Goal: Information Seeking & Learning: Learn about a topic

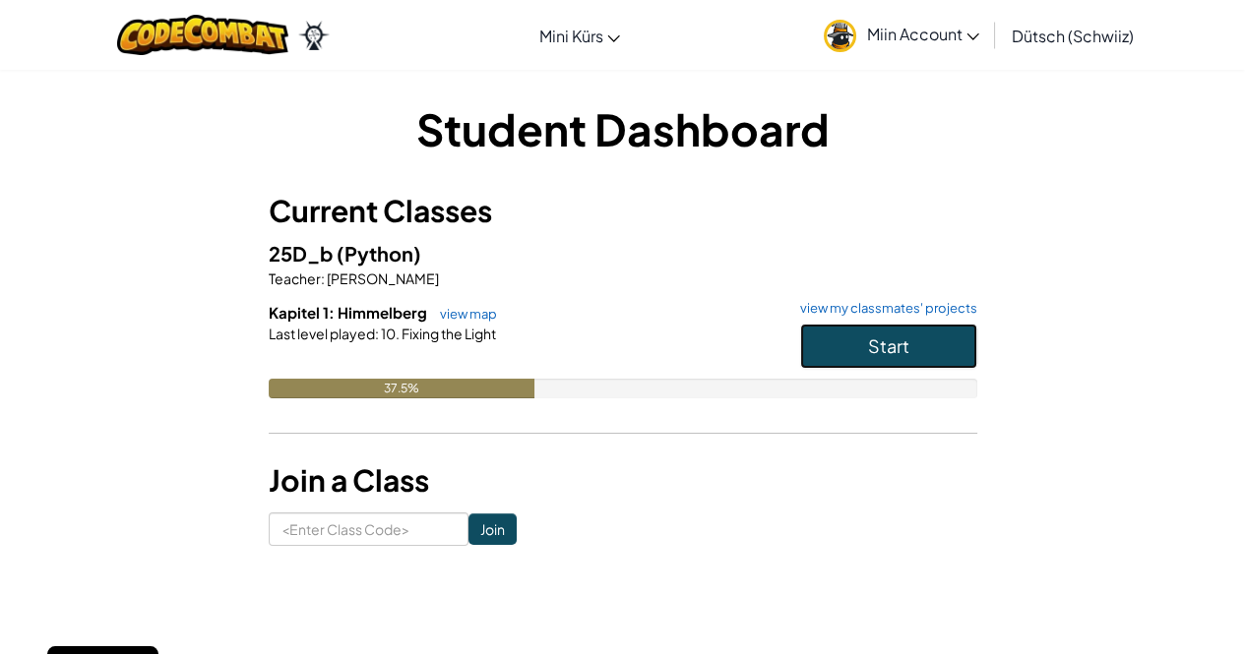
click at [917, 339] on button "Start" at bounding box center [888, 346] width 177 height 45
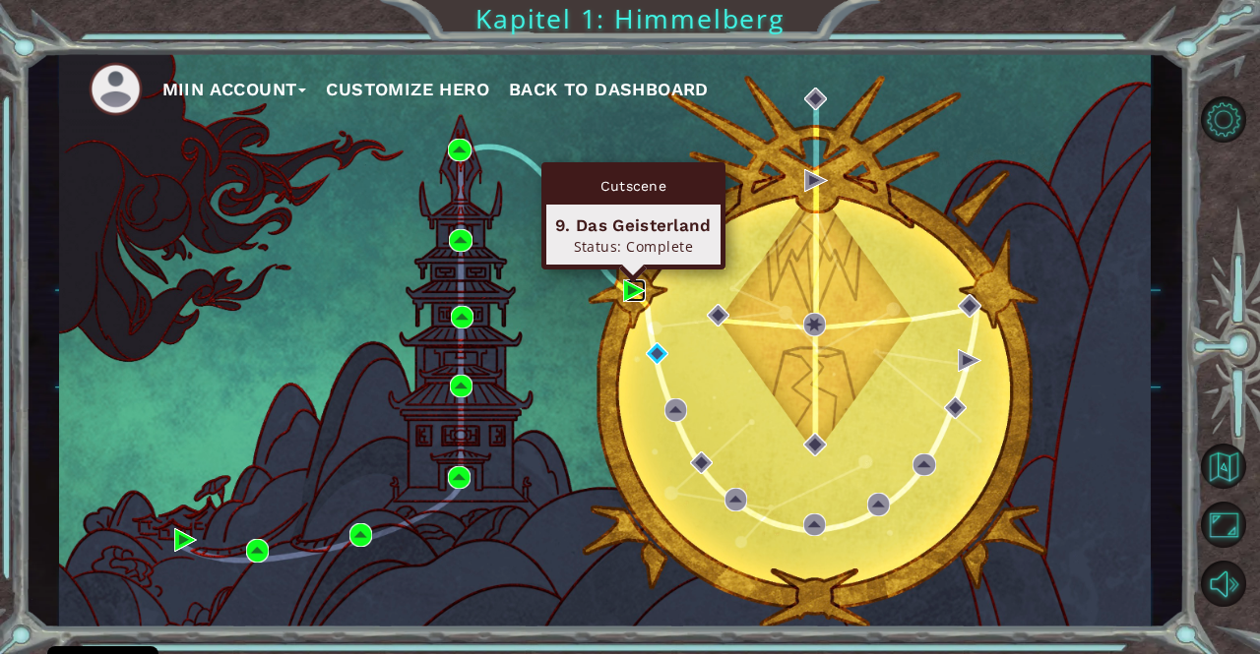
click at [632, 285] on img at bounding box center [634, 290] width 23 height 23
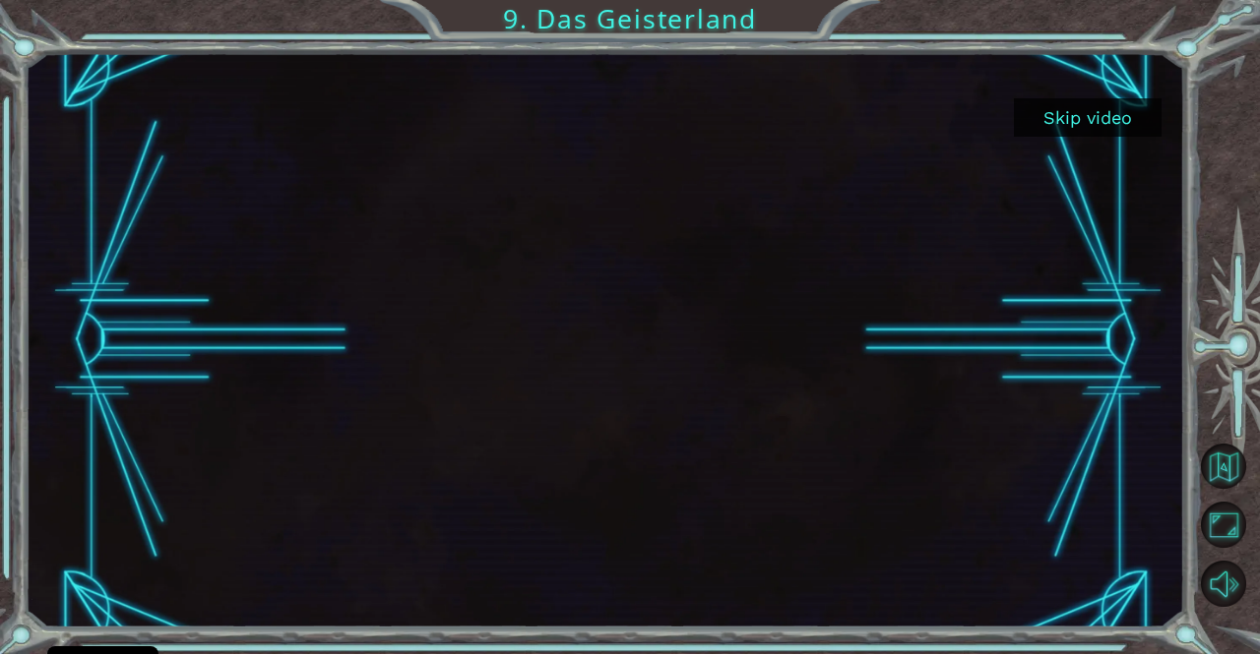
click at [1057, 113] on button "Skip video" at bounding box center [1088, 117] width 148 height 38
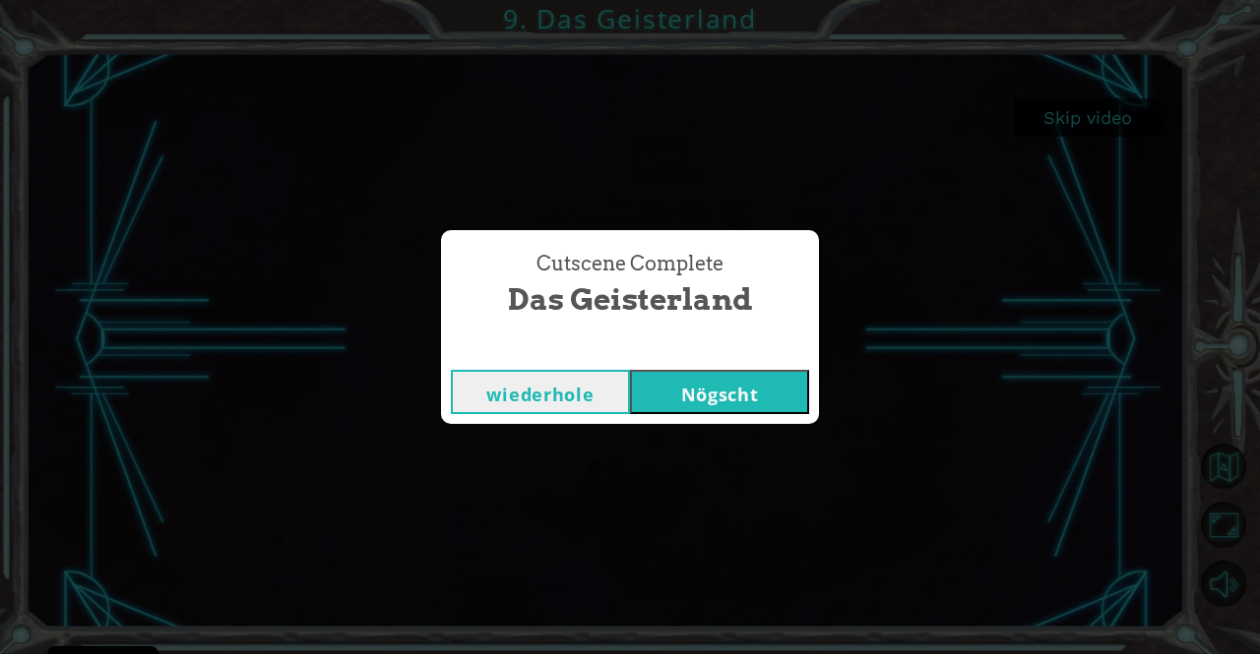
click at [727, 399] on button "Nögscht" at bounding box center [719, 392] width 179 height 44
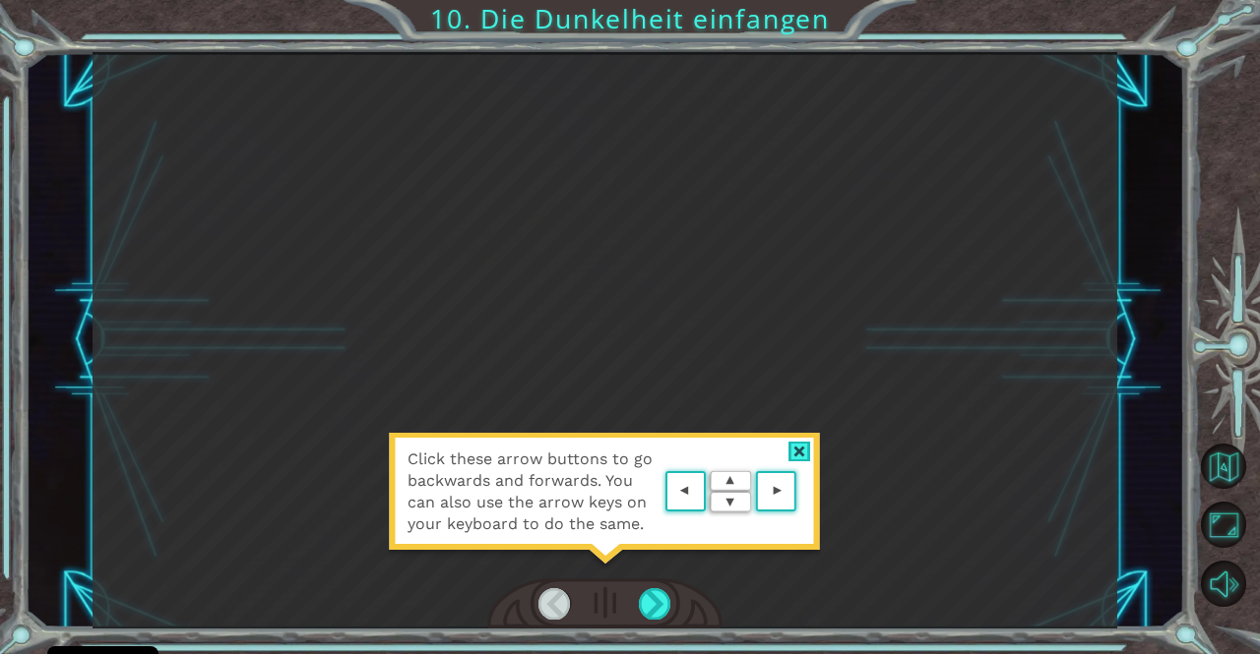
click at [791, 451] on div at bounding box center [799, 452] width 23 height 21
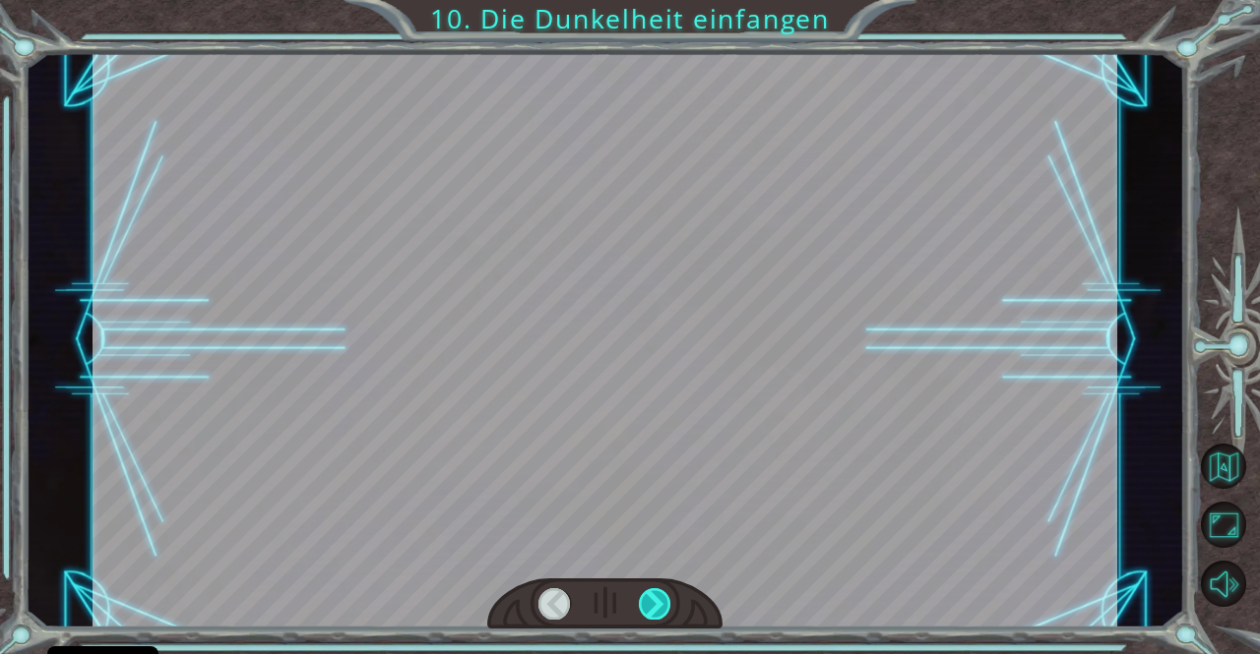
click at [659, 610] on div at bounding box center [655, 603] width 32 height 31
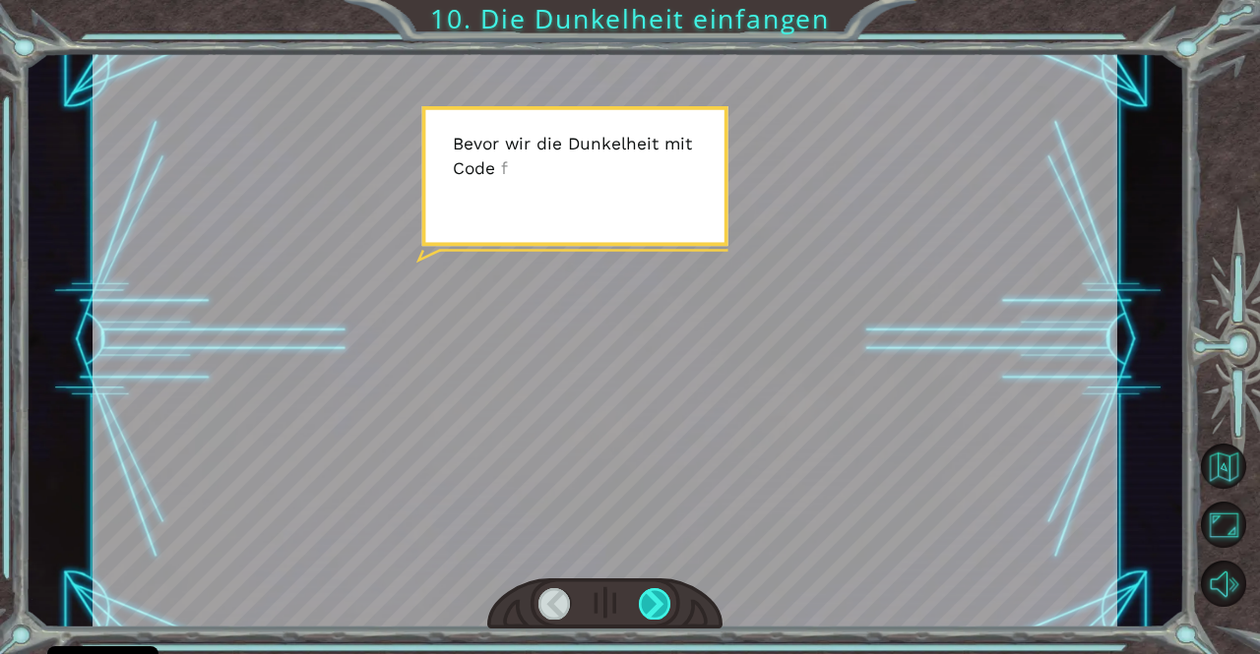
click at [659, 610] on div at bounding box center [655, 603] width 32 height 31
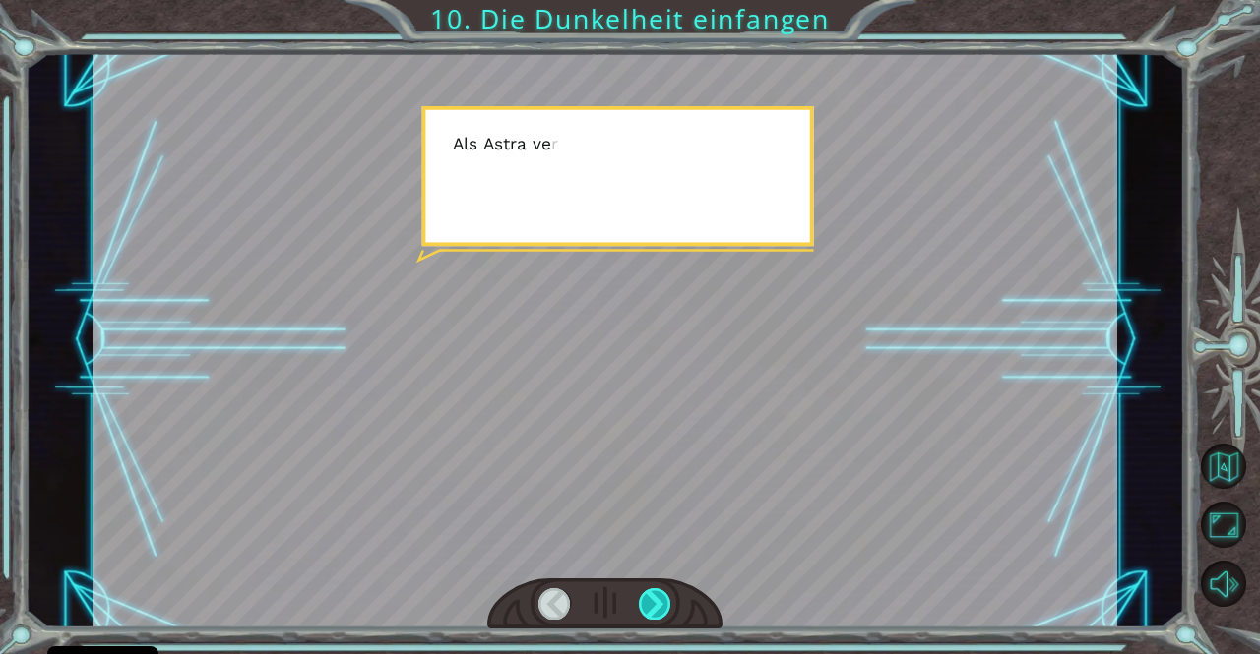
click at [659, 610] on div at bounding box center [655, 603] width 32 height 31
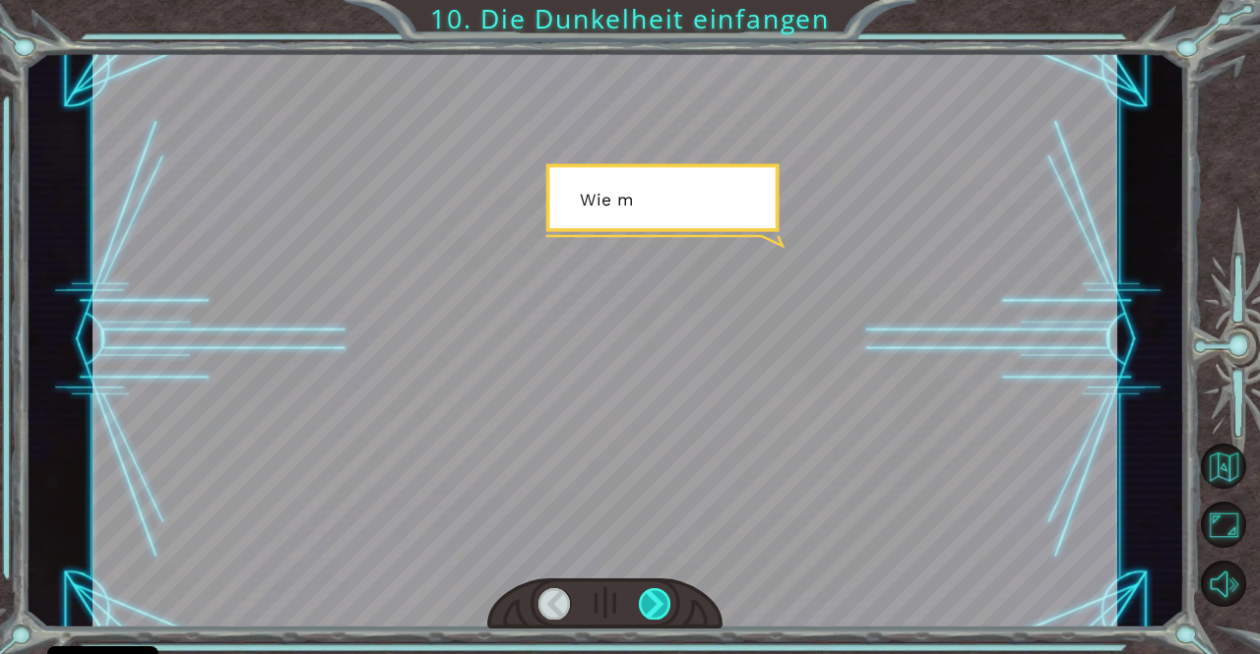
click at [659, 610] on div at bounding box center [655, 603] width 32 height 31
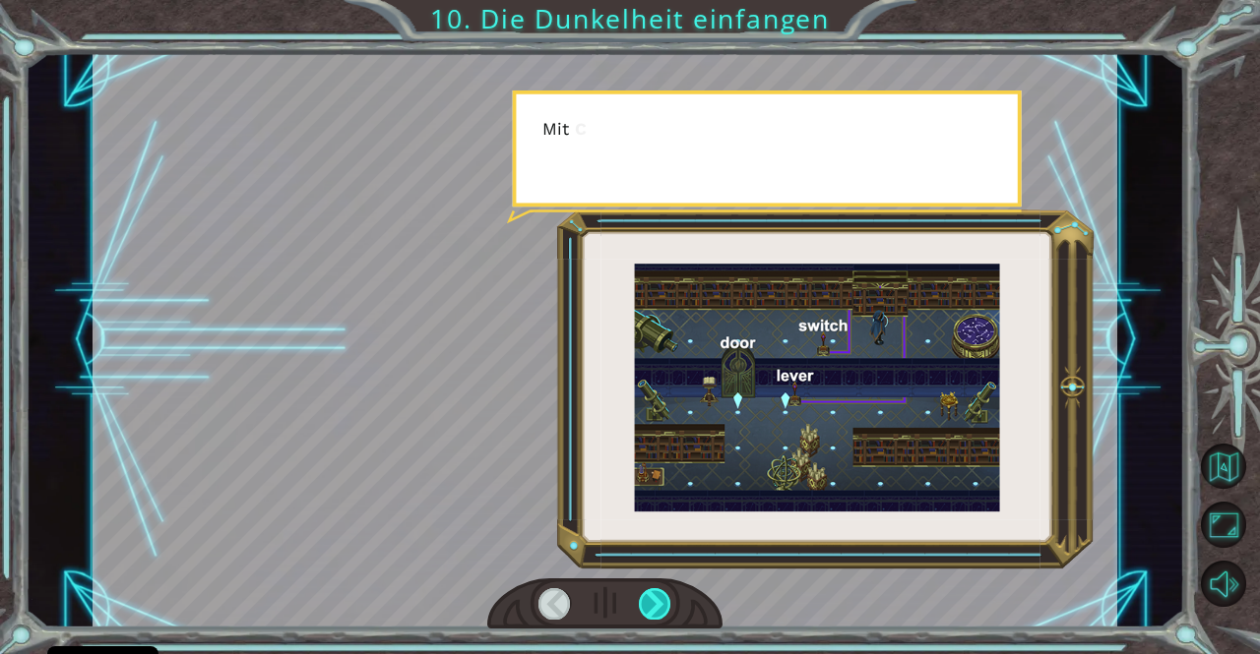
click at [659, 610] on div at bounding box center [655, 603] width 32 height 31
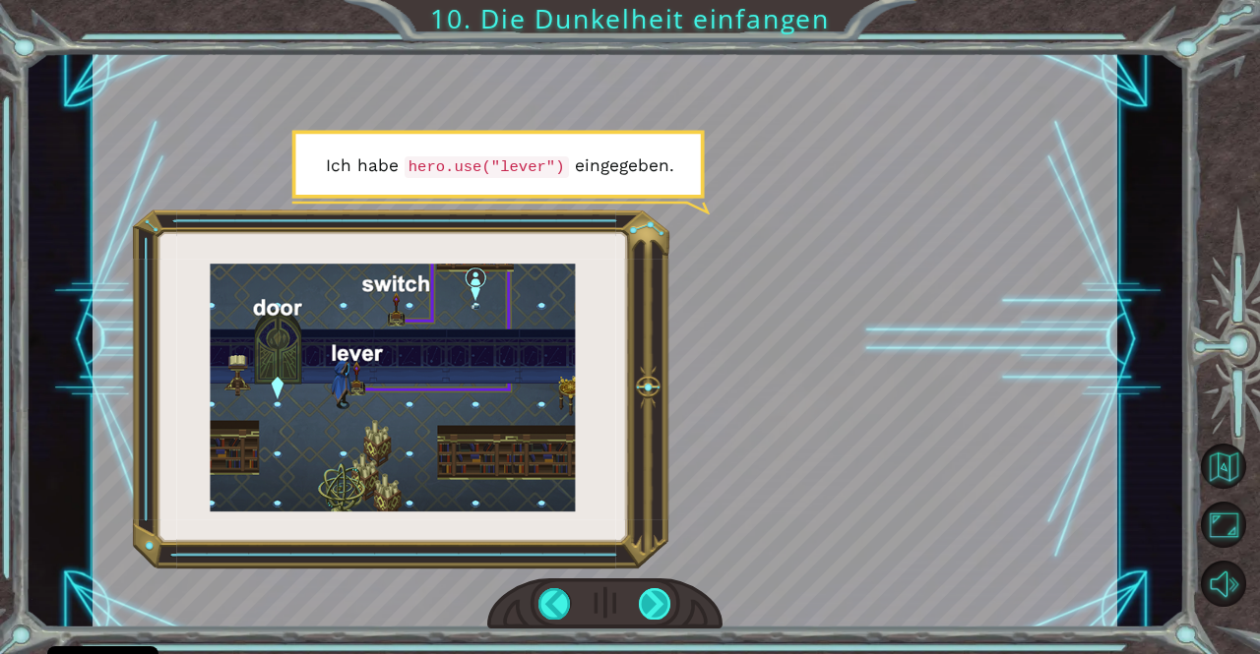
click at [659, 610] on div at bounding box center [655, 603] width 32 height 31
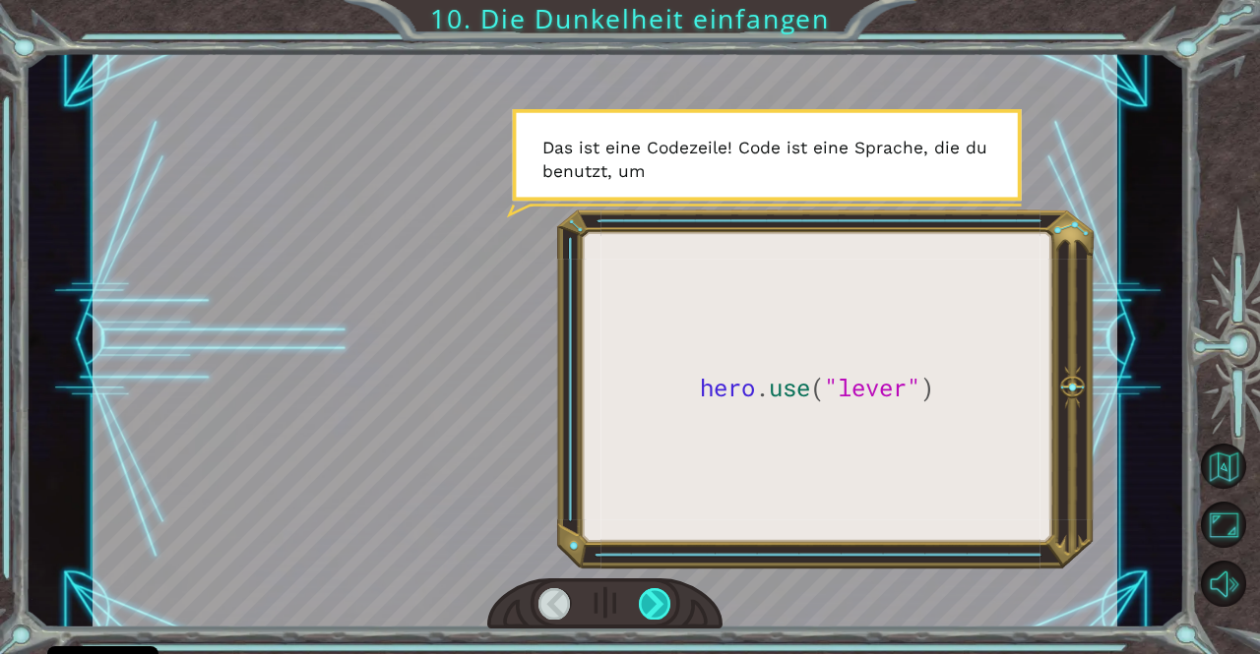
click at [664, 611] on div at bounding box center [655, 603] width 32 height 31
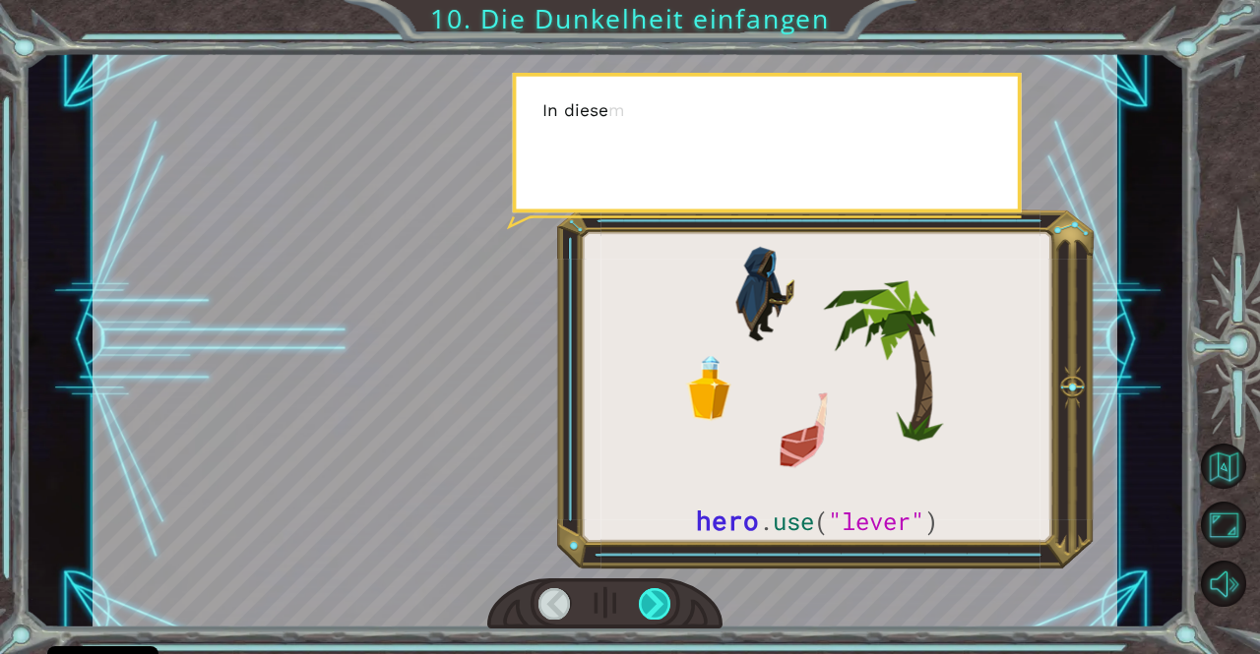
click at [664, 611] on div at bounding box center [655, 603] width 32 height 31
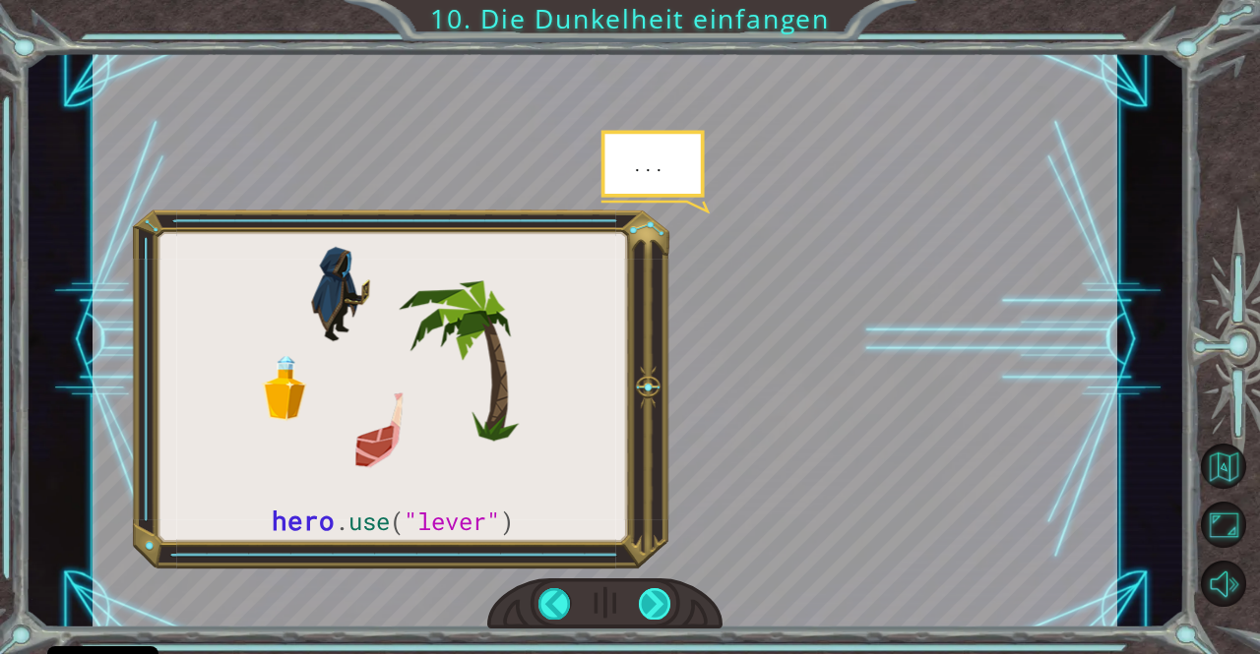
click at [664, 611] on div at bounding box center [655, 603] width 32 height 31
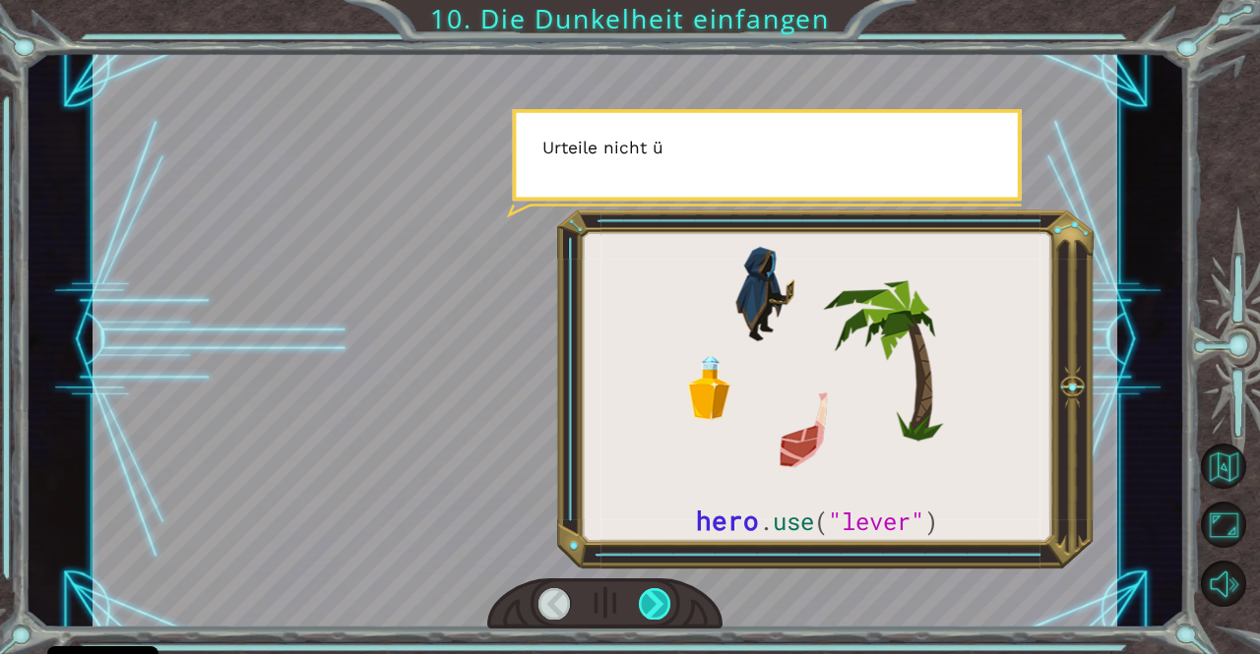
click at [664, 611] on div at bounding box center [655, 603] width 32 height 31
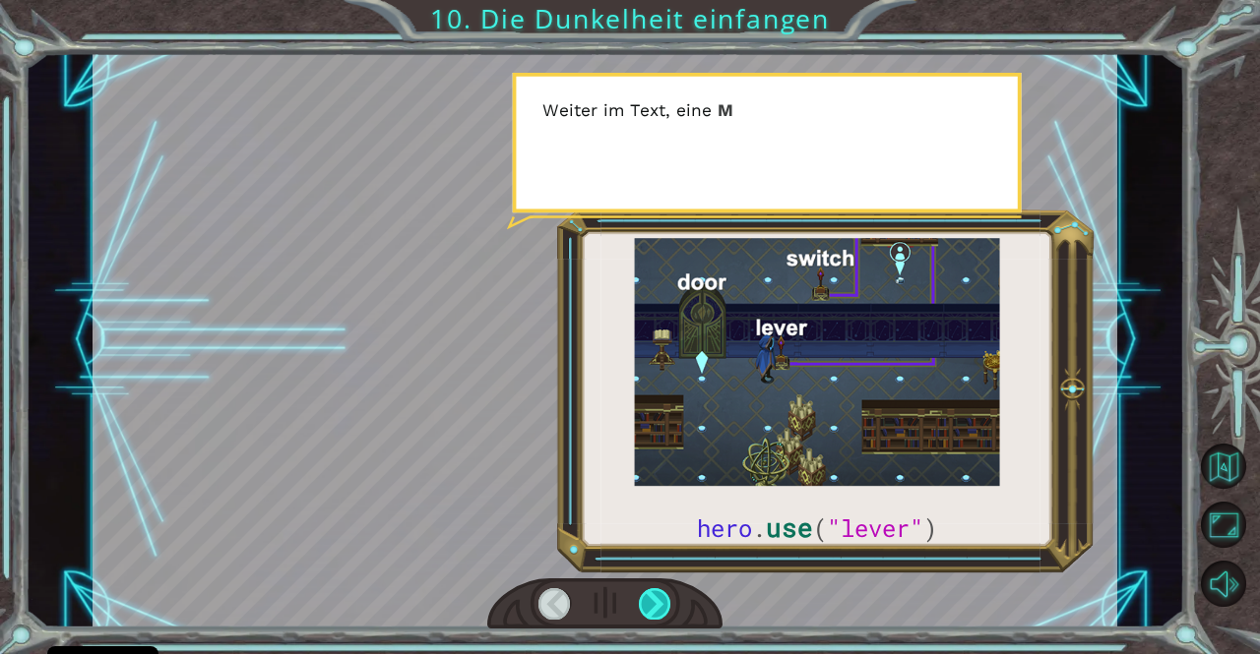
click at [664, 611] on div at bounding box center [655, 603] width 32 height 31
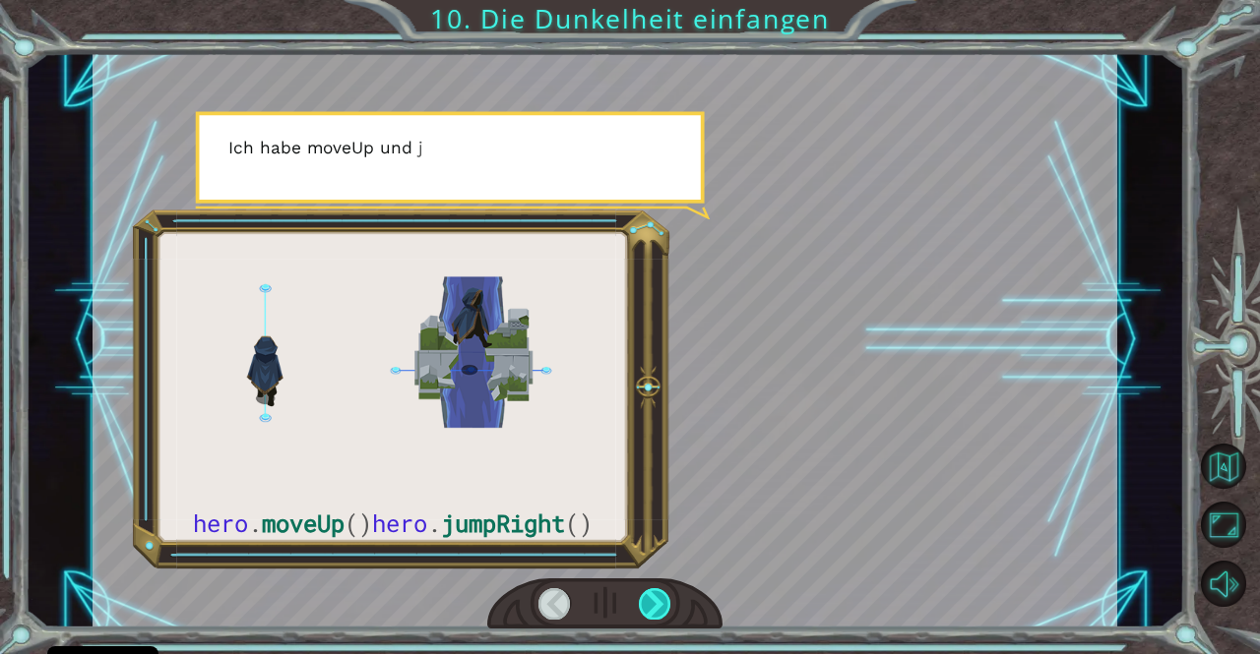
click at [664, 611] on div at bounding box center [655, 603] width 32 height 31
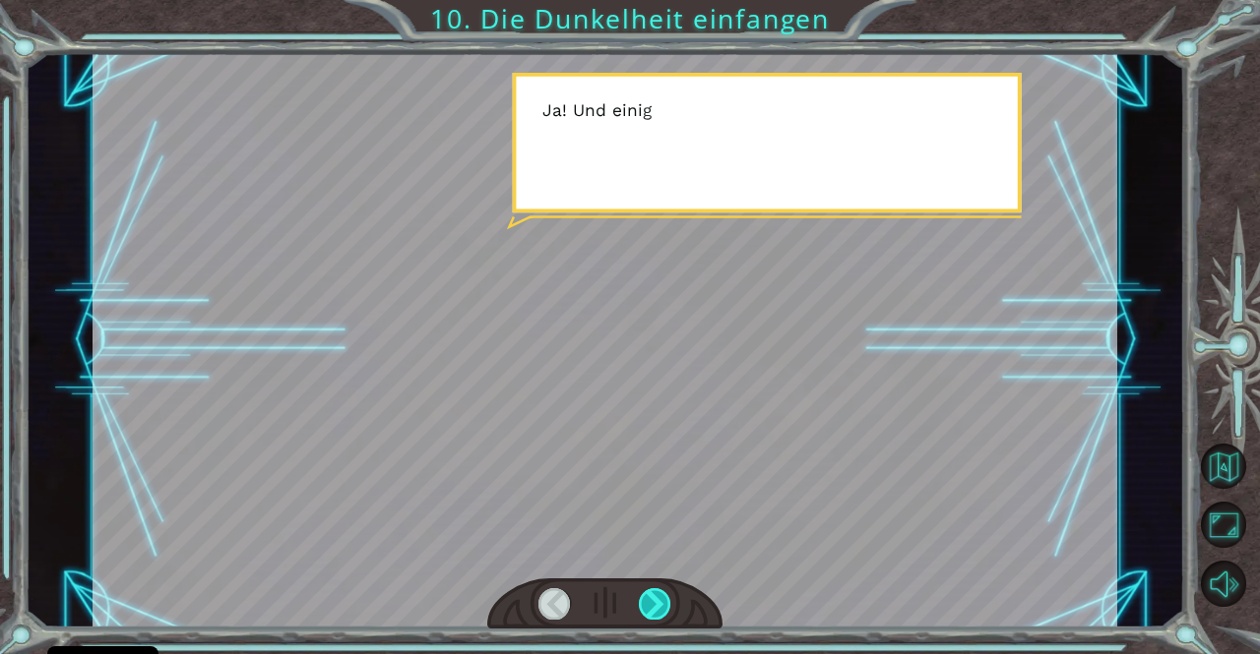
click at [664, 611] on div at bounding box center [655, 603] width 32 height 31
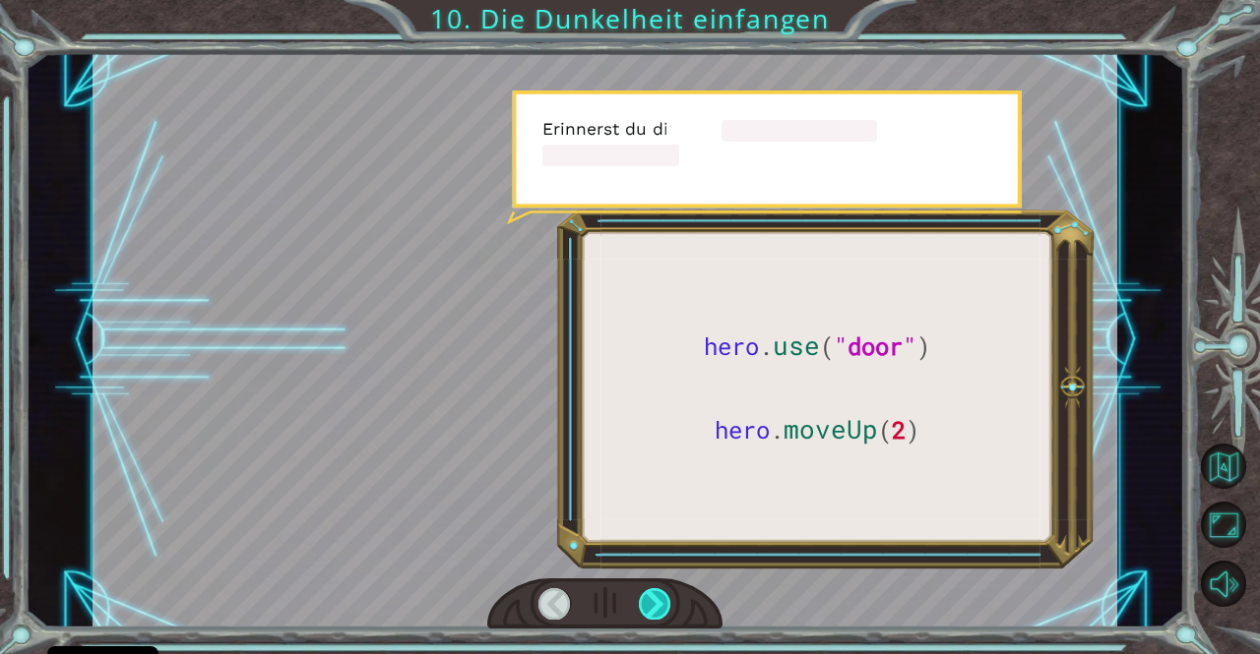
click at [664, 611] on div at bounding box center [655, 603] width 32 height 31
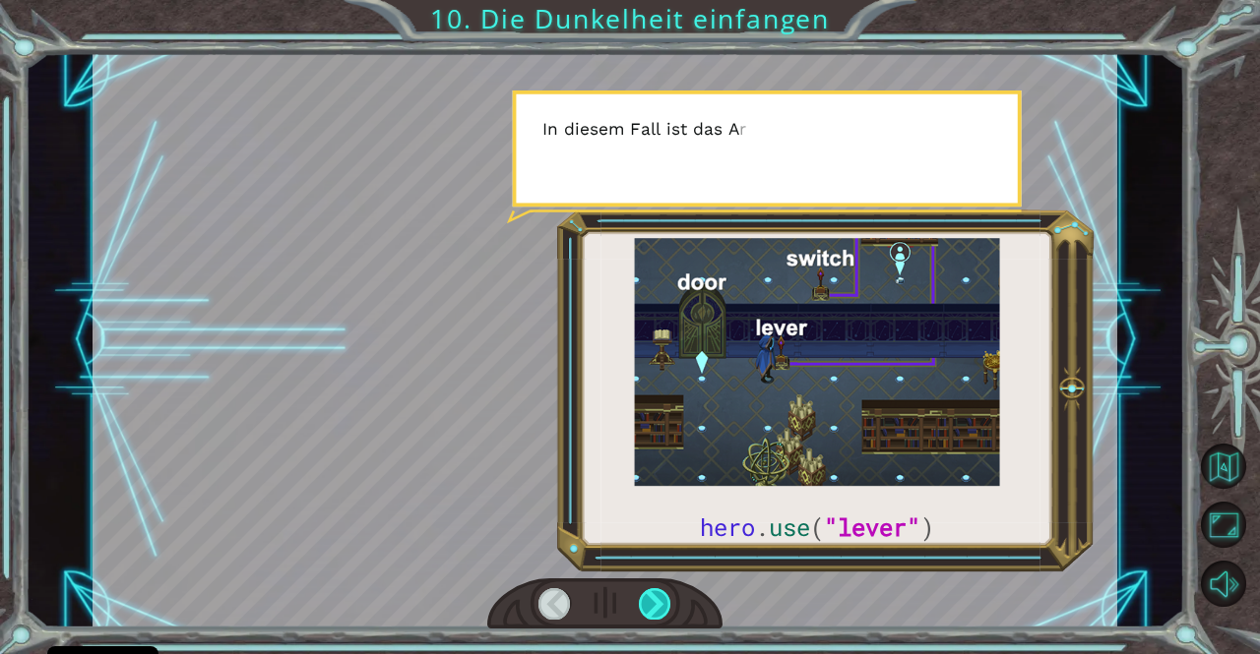
click at [664, 611] on div at bounding box center [655, 603] width 32 height 31
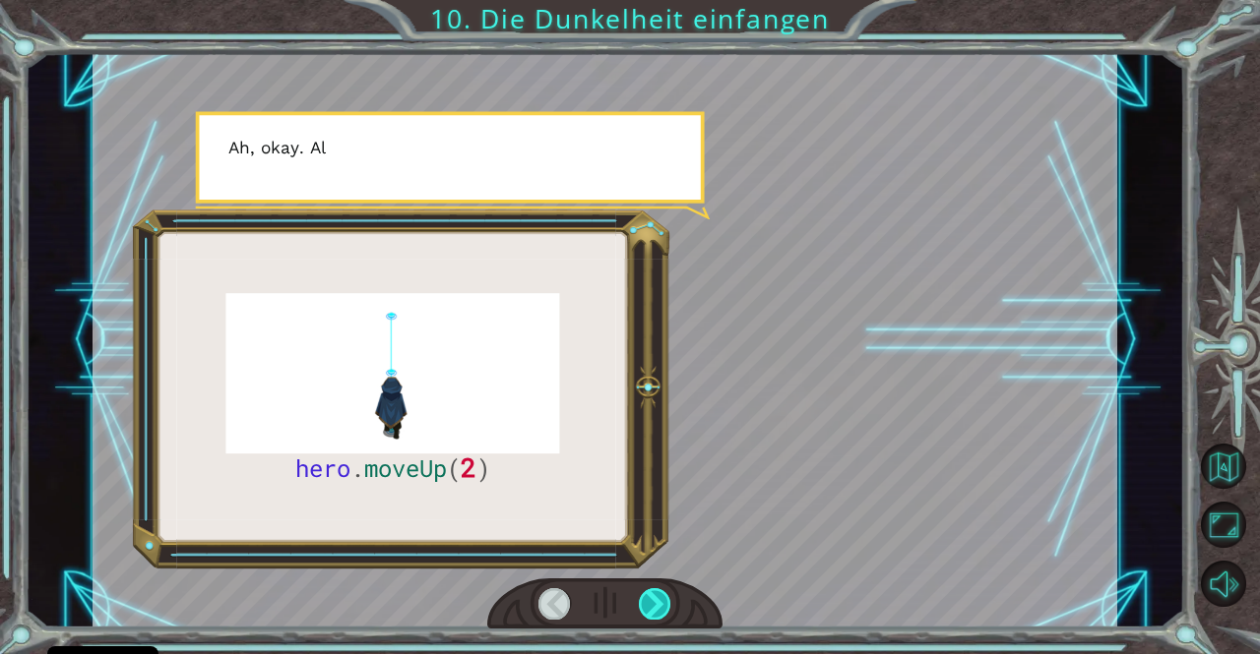
click at [664, 611] on div at bounding box center [655, 603] width 32 height 31
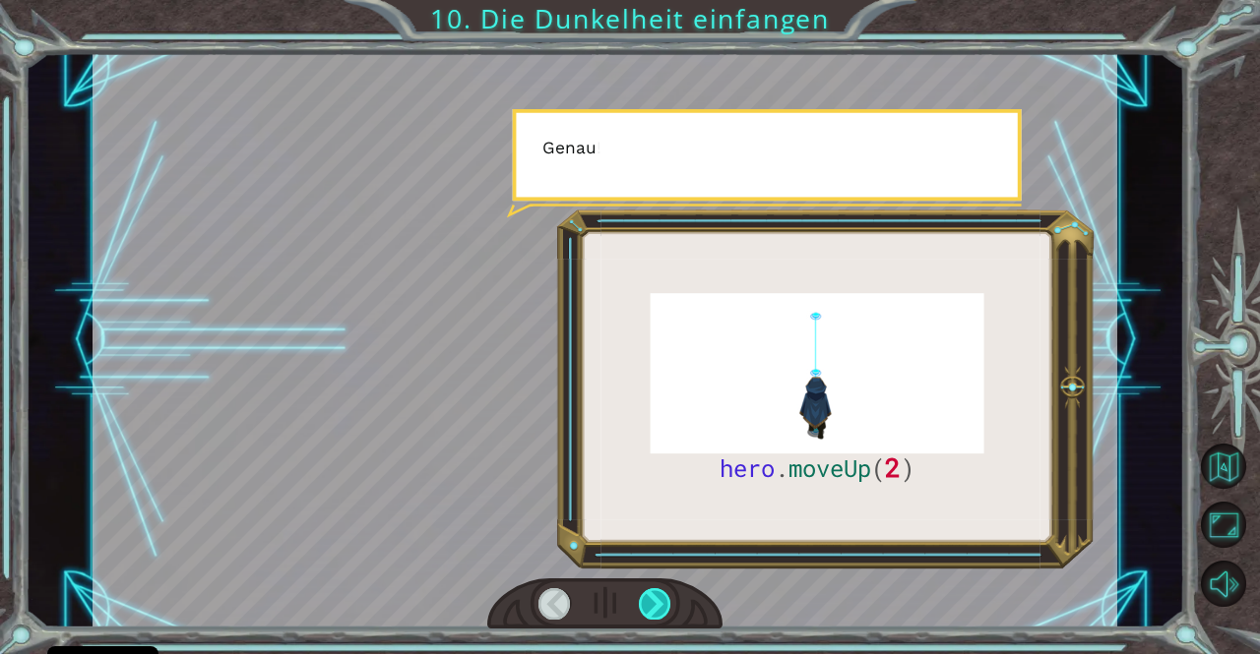
click at [664, 611] on div at bounding box center [655, 603] width 32 height 31
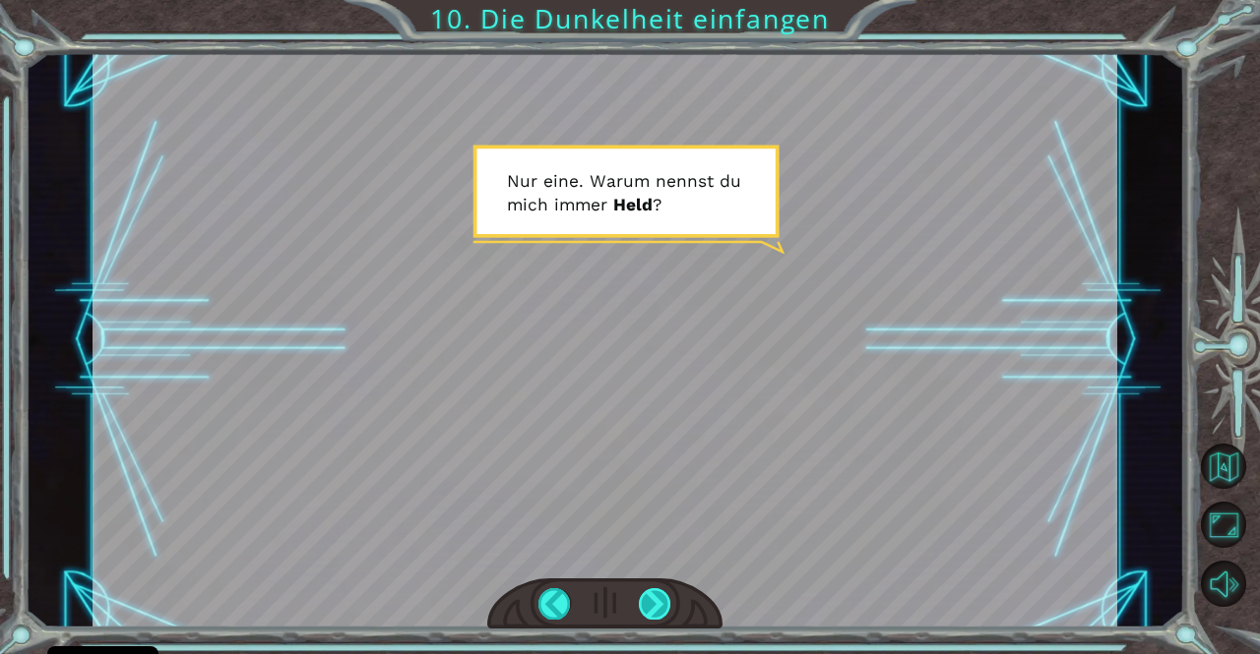
click at [664, 611] on div at bounding box center [655, 603] width 32 height 31
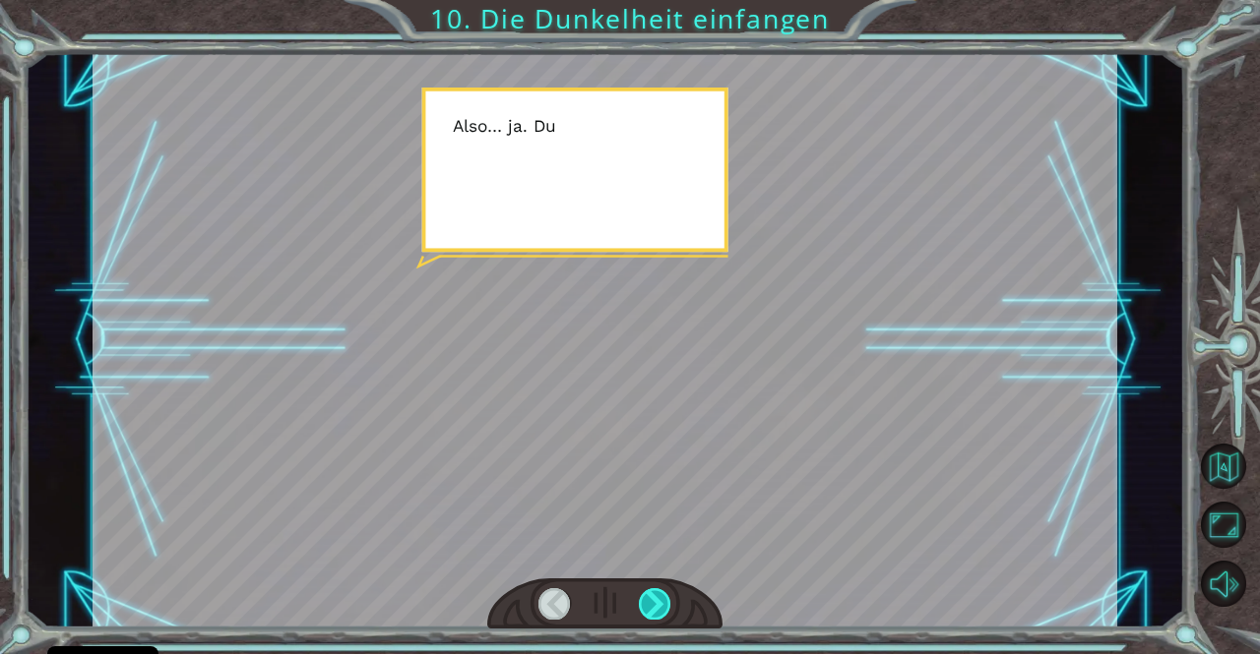
click at [664, 611] on div at bounding box center [655, 603] width 32 height 31
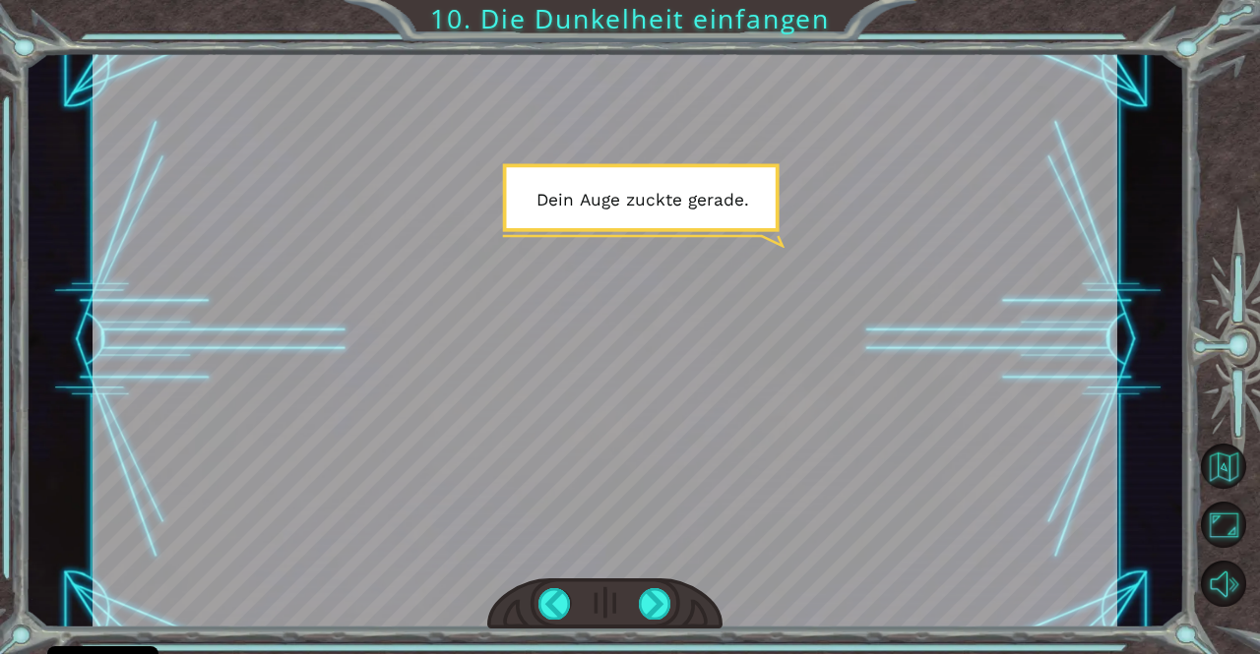
click at [634, 603] on div at bounding box center [605, 605] width 236 height 52
click at [649, 604] on div at bounding box center [655, 603] width 32 height 31
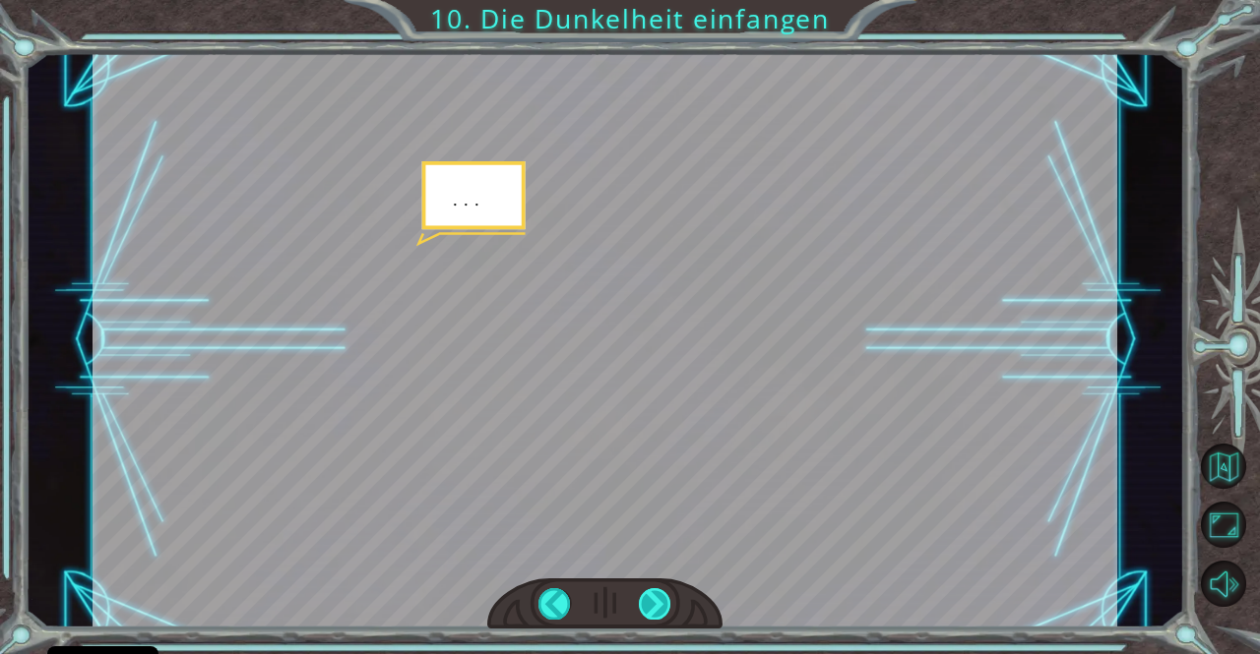
click at [649, 604] on div at bounding box center [655, 603] width 32 height 31
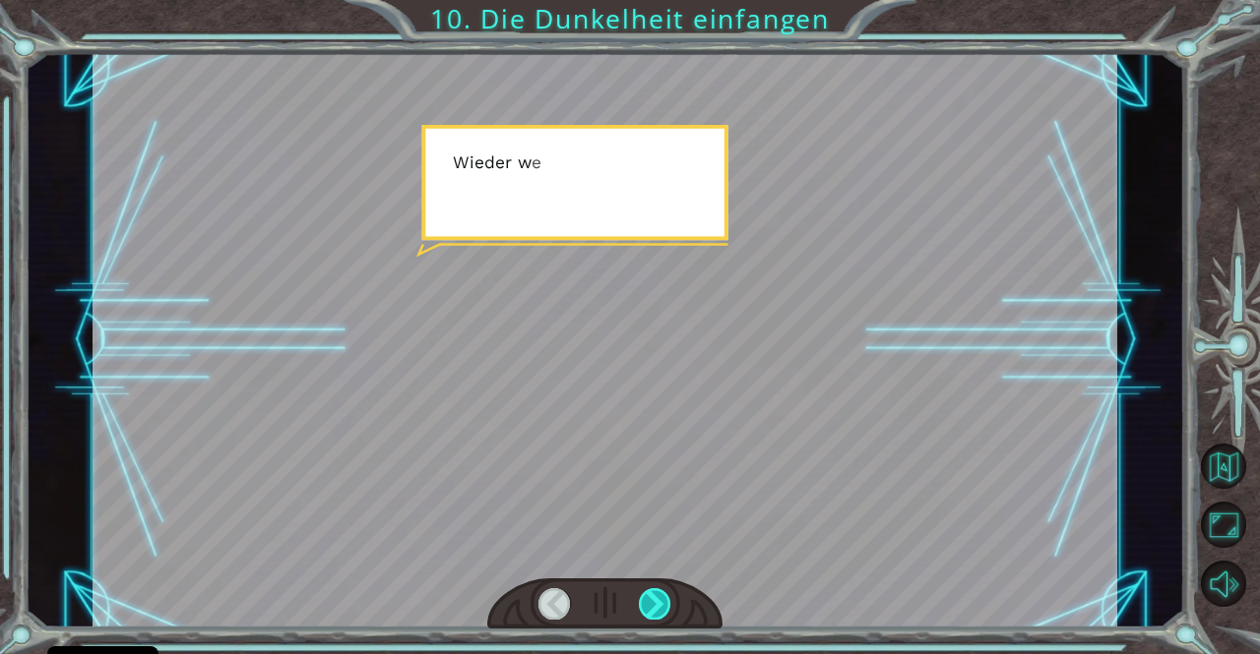
click at [649, 604] on div at bounding box center [655, 603] width 32 height 31
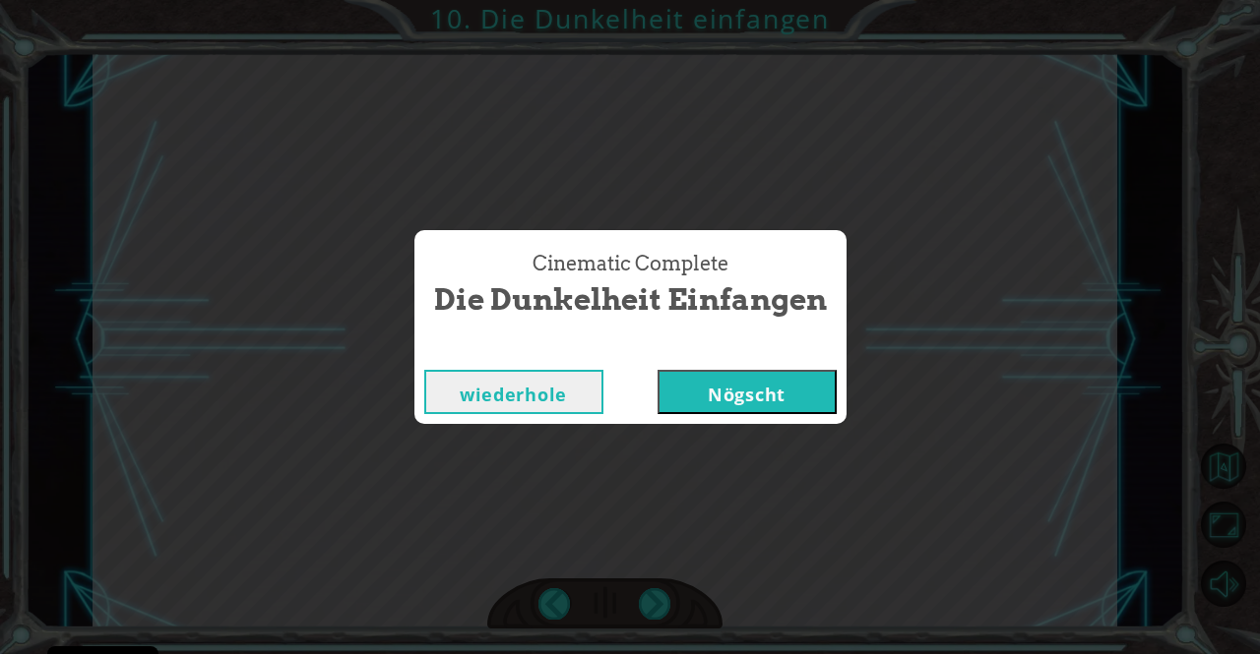
click at [687, 395] on button "Nögscht" at bounding box center [746, 392] width 179 height 44
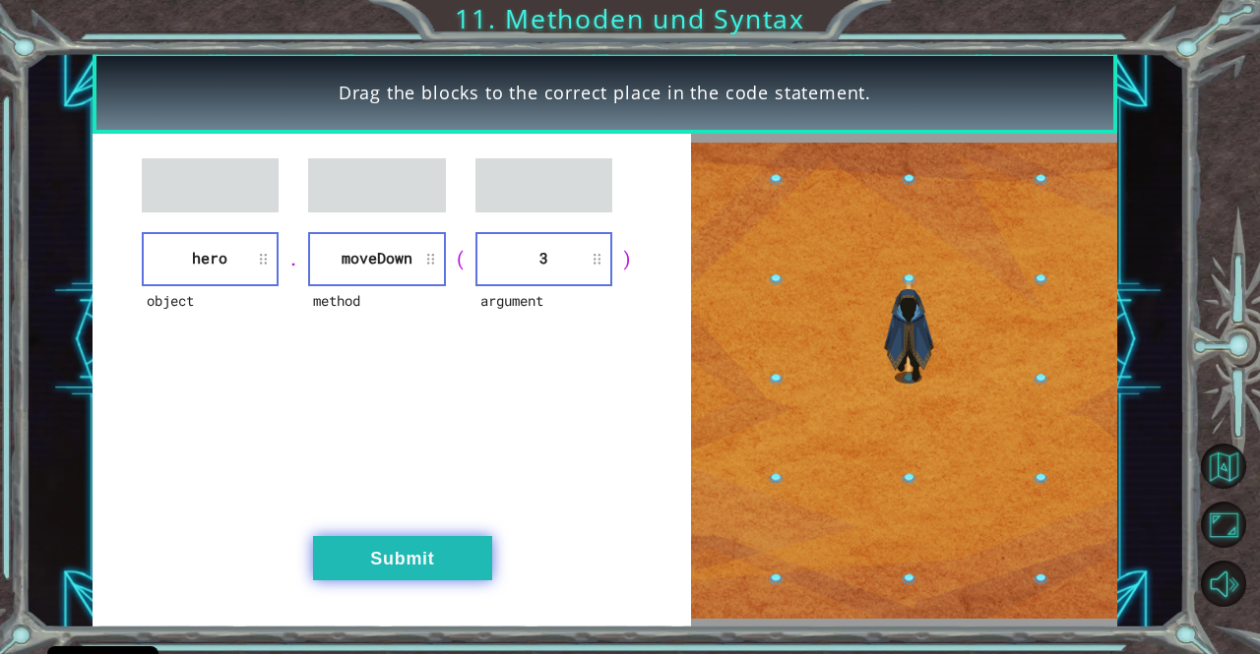
click at [418, 554] on button "Submit" at bounding box center [402, 558] width 179 height 44
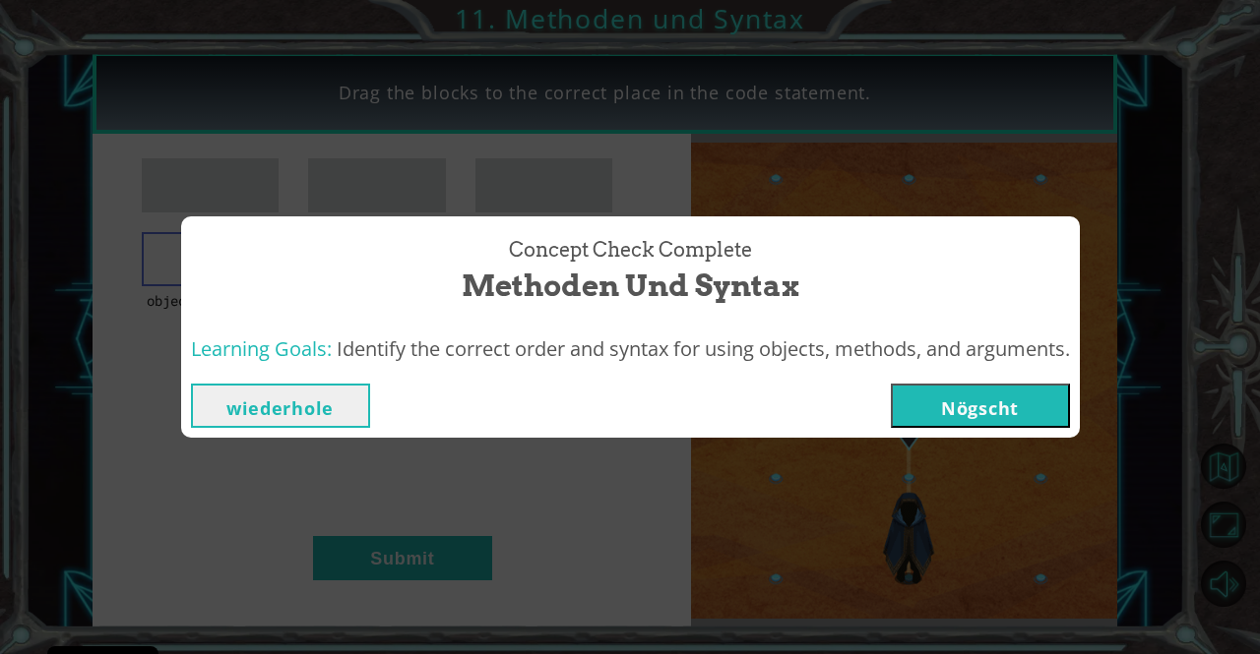
click at [620, 521] on div "Concept Check Complete Methoden und Syntax Learning Goals: Identify the correct…" at bounding box center [630, 327] width 1260 height 654
click at [1046, 402] on button "Nögscht" at bounding box center [980, 406] width 179 height 44
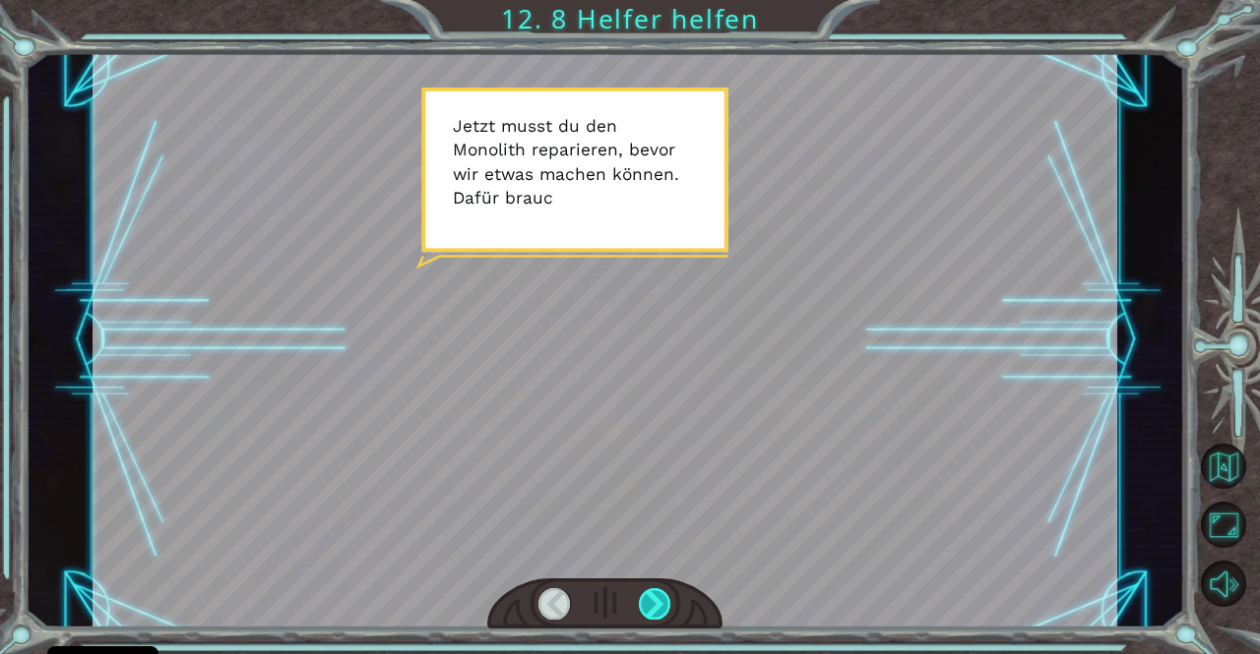
click at [663, 605] on div at bounding box center [655, 603] width 32 height 31
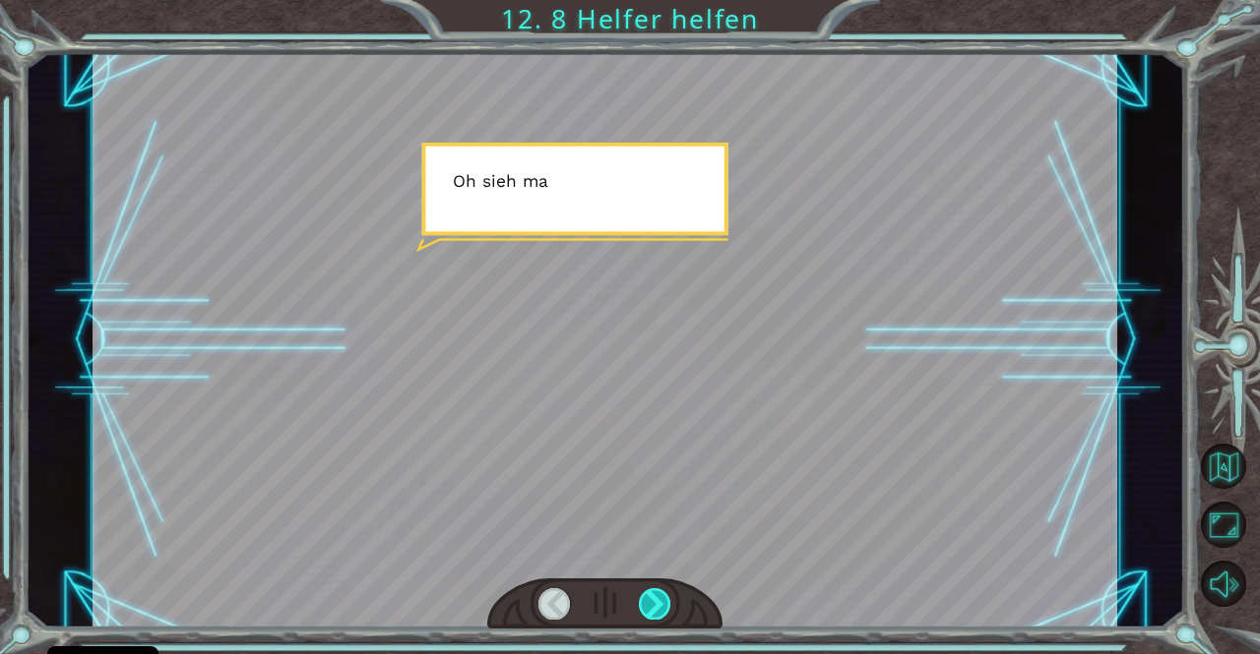
click at [663, 605] on div at bounding box center [655, 603] width 32 height 31
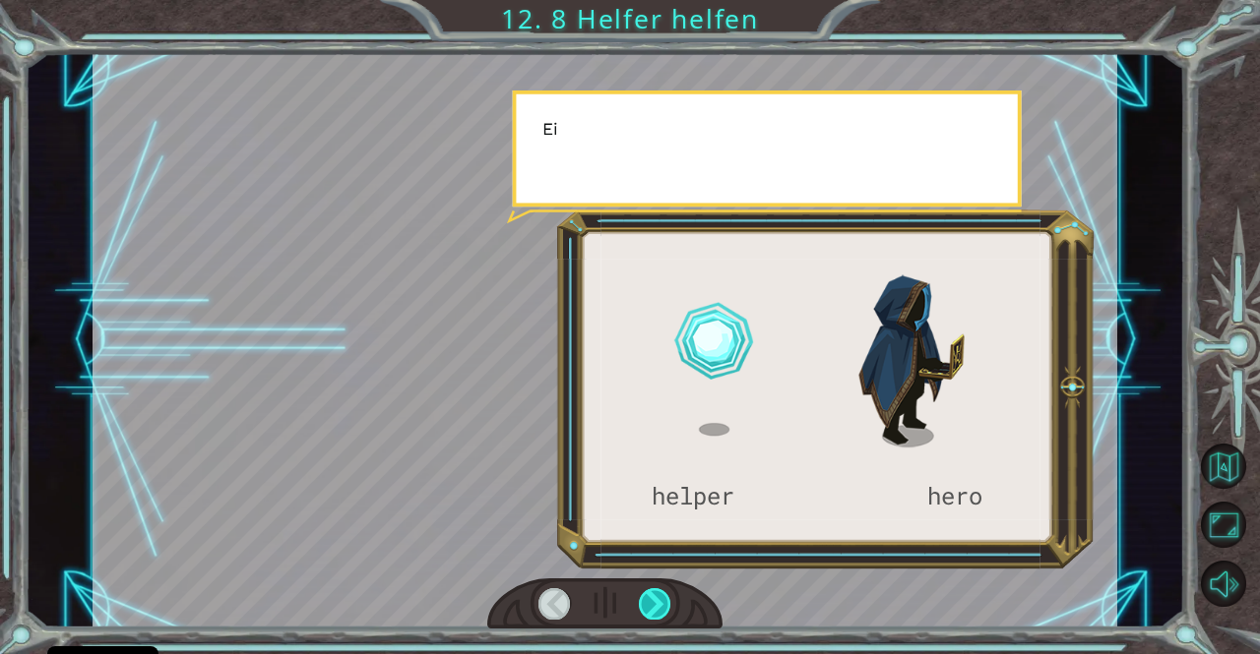
click at [663, 605] on div at bounding box center [655, 603] width 32 height 31
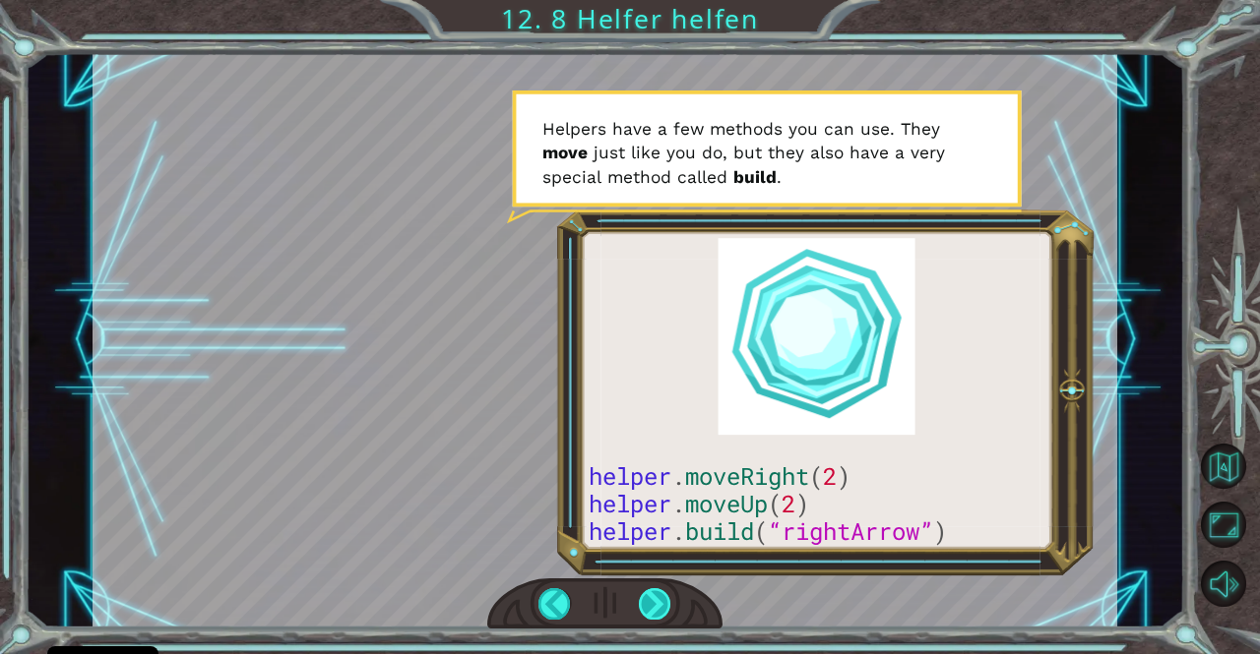
click at [663, 605] on div at bounding box center [655, 603] width 32 height 31
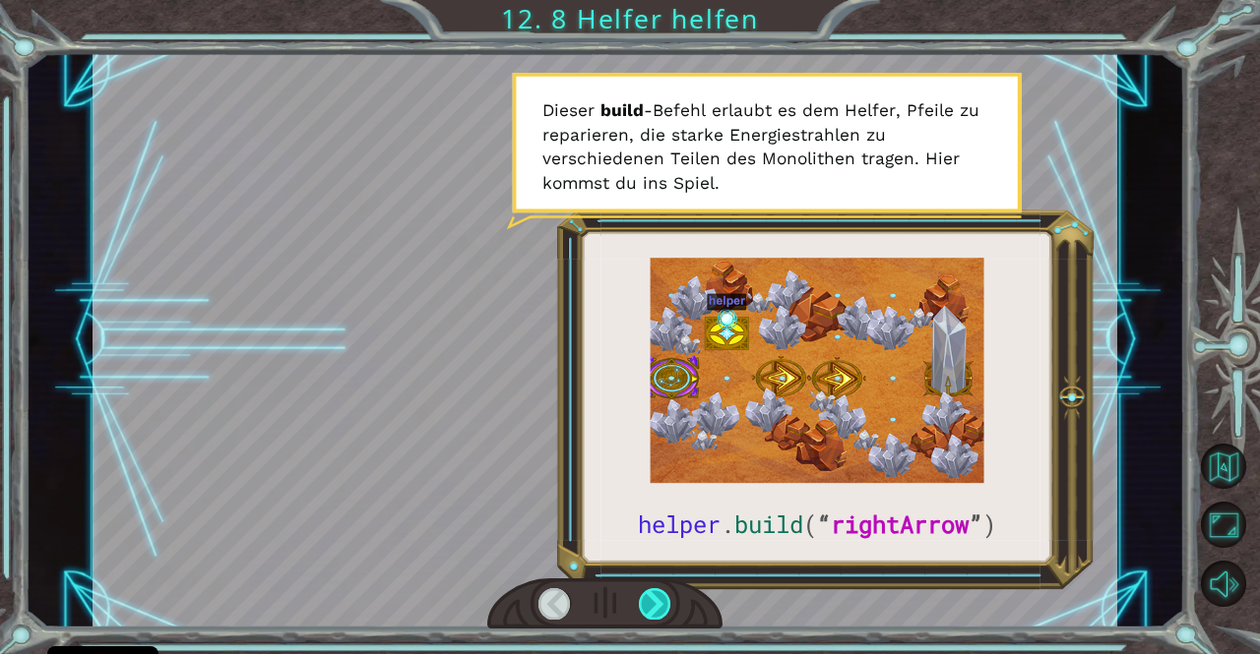
click at [661, 605] on div at bounding box center [655, 603] width 32 height 31
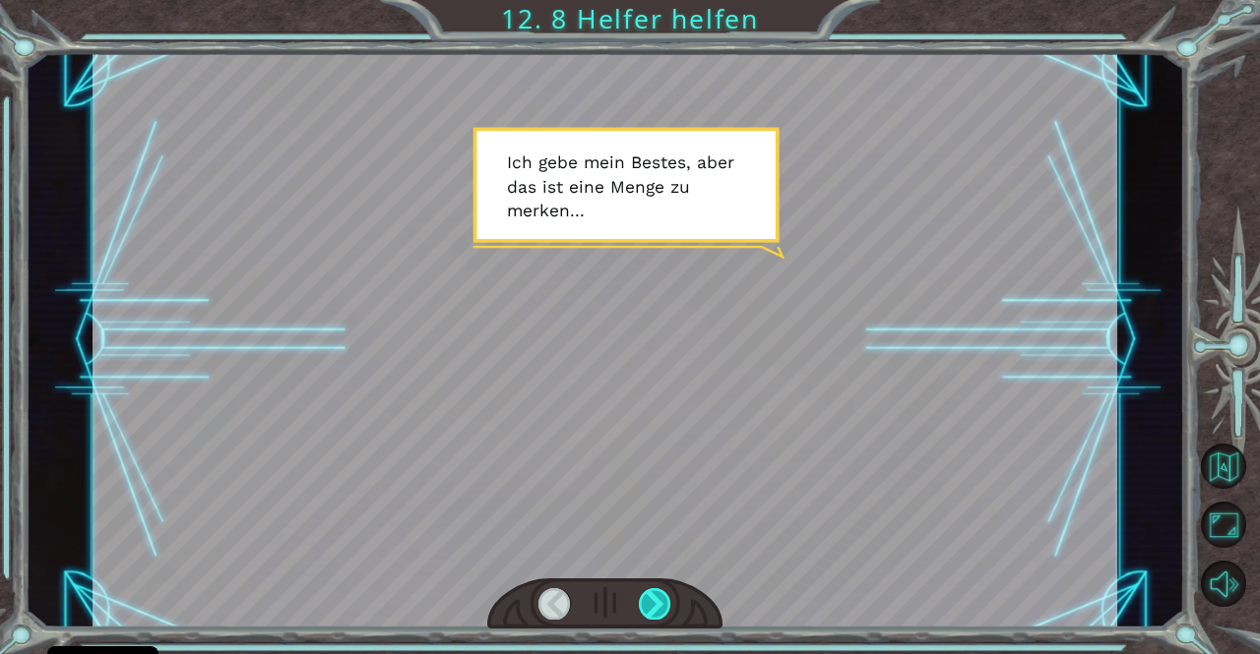
click at [649, 606] on div at bounding box center [655, 603] width 32 height 31
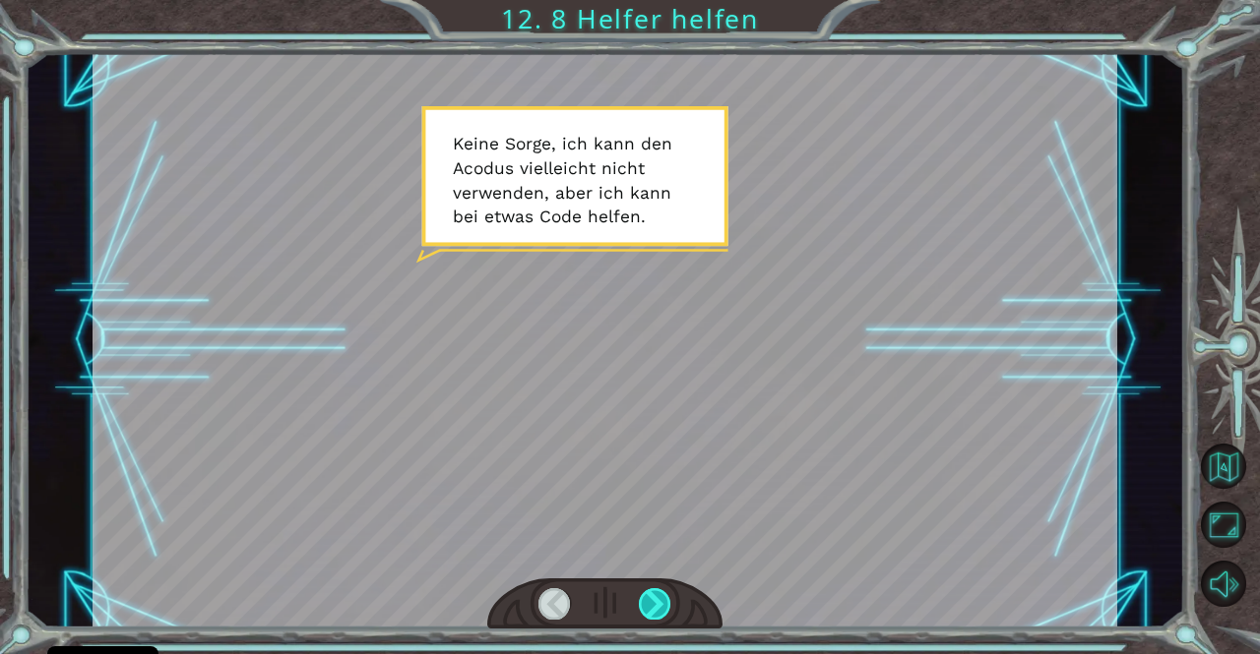
click at [651, 607] on div at bounding box center [655, 603] width 32 height 31
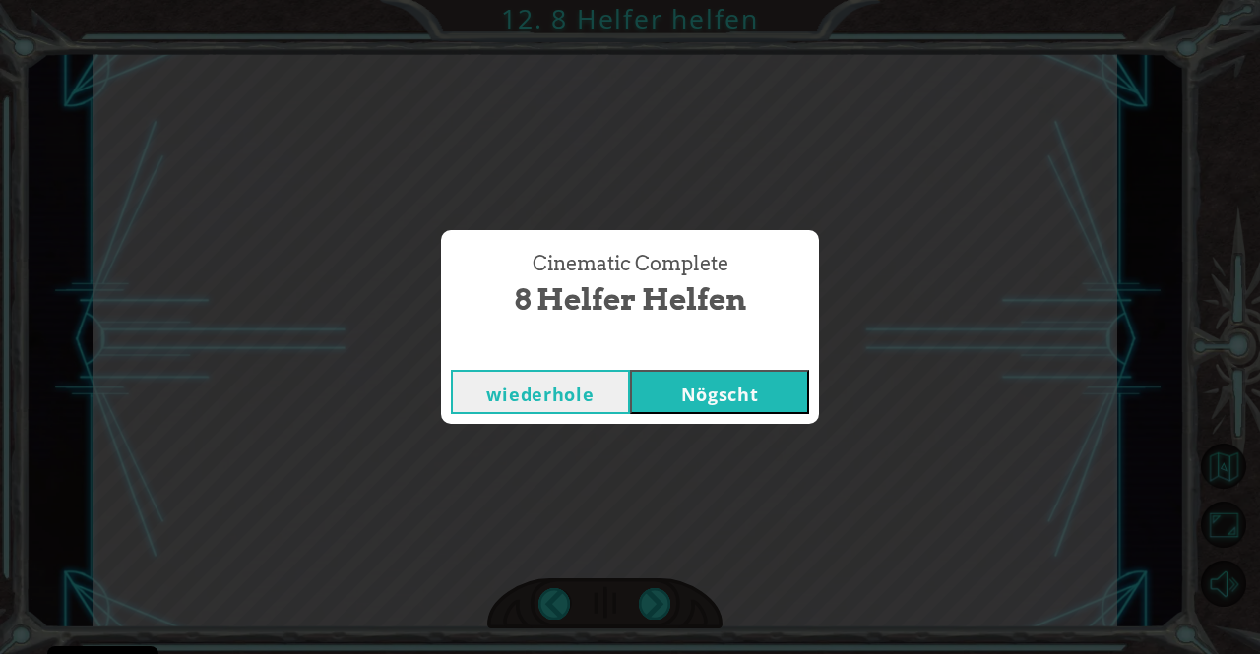
click at [716, 400] on button "Nögscht" at bounding box center [719, 392] width 179 height 44
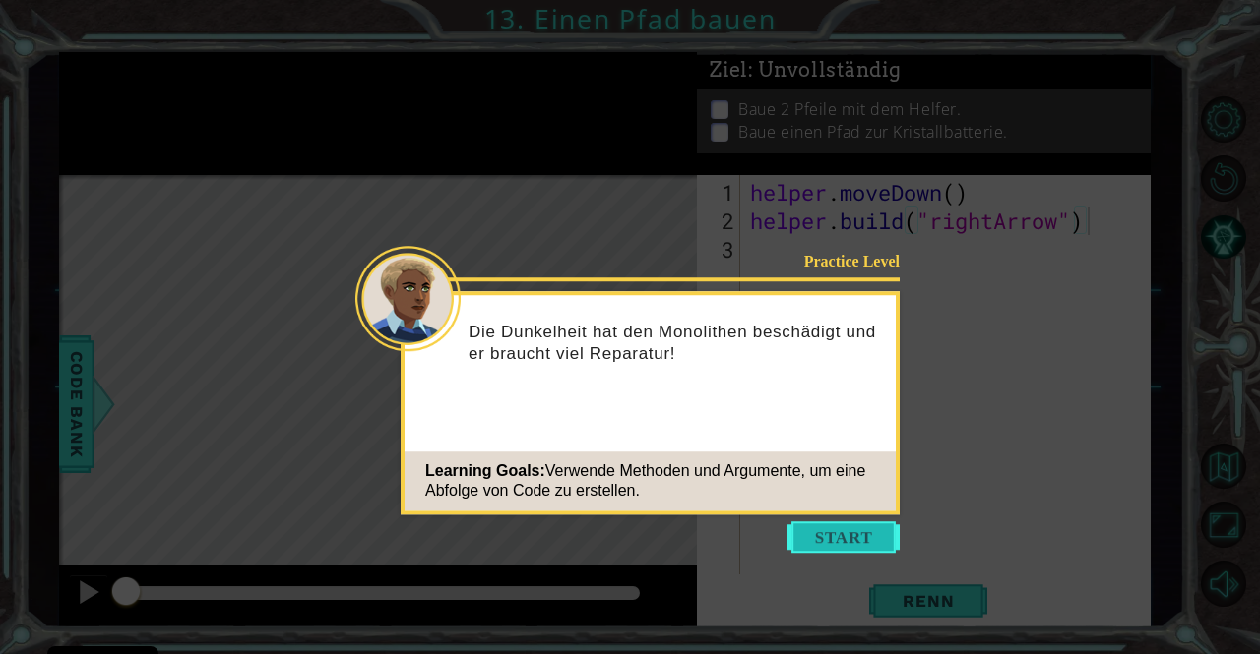
click at [850, 536] on button "Start" at bounding box center [843, 537] width 112 height 31
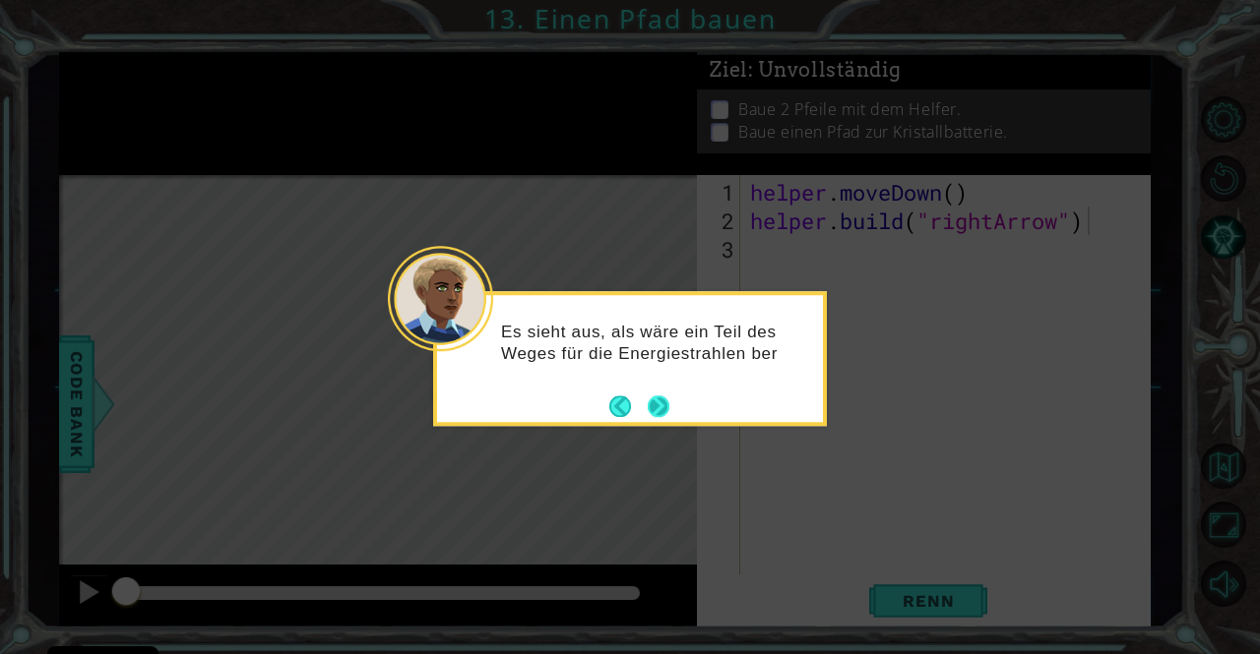
click at [663, 408] on button "Next" at bounding box center [658, 407] width 22 height 22
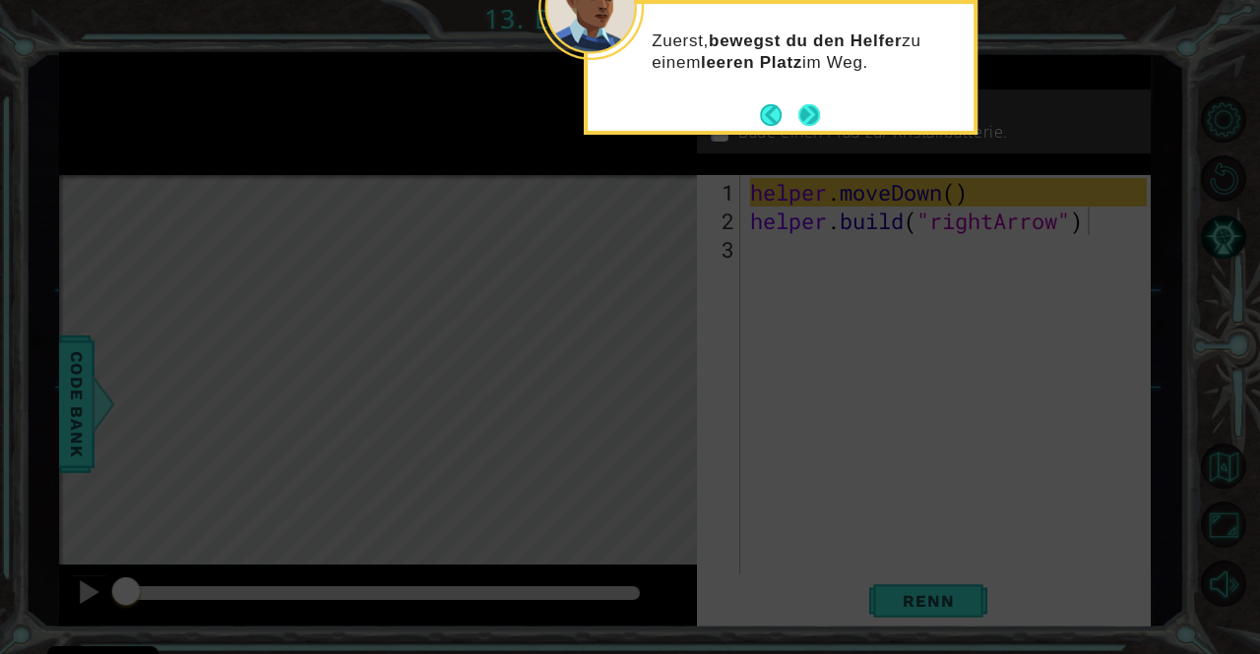
click at [802, 114] on button "Next" at bounding box center [809, 115] width 22 height 22
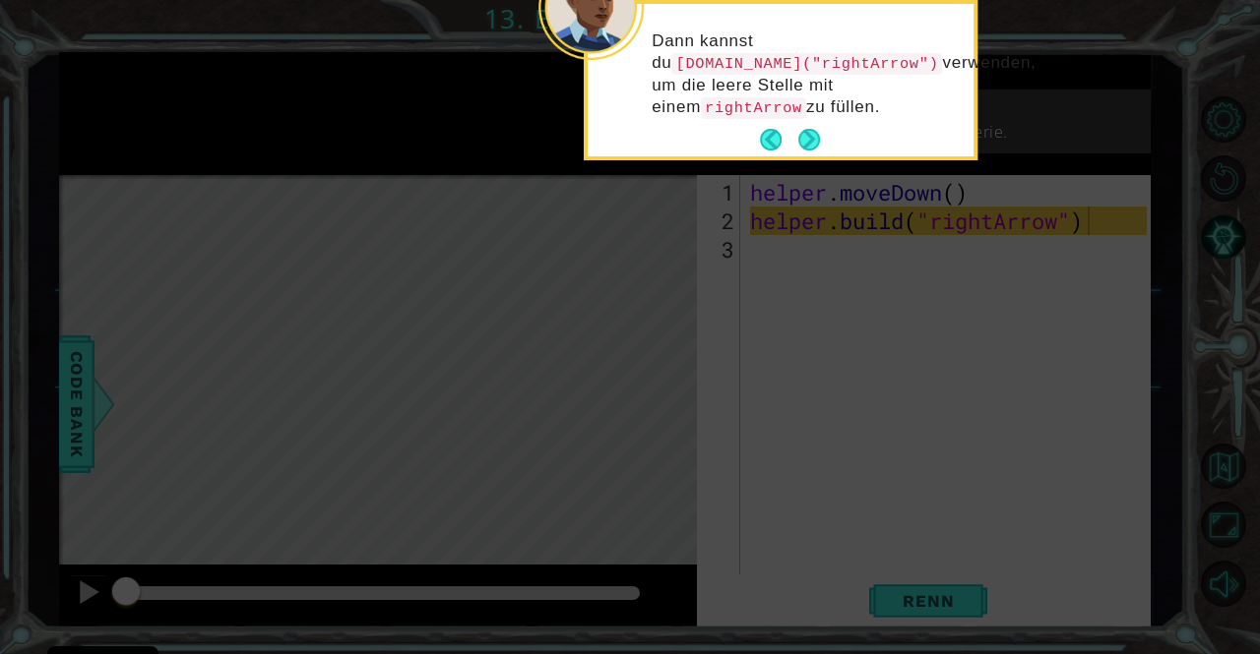
click at [805, 129] on button "Next" at bounding box center [809, 140] width 22 height 22
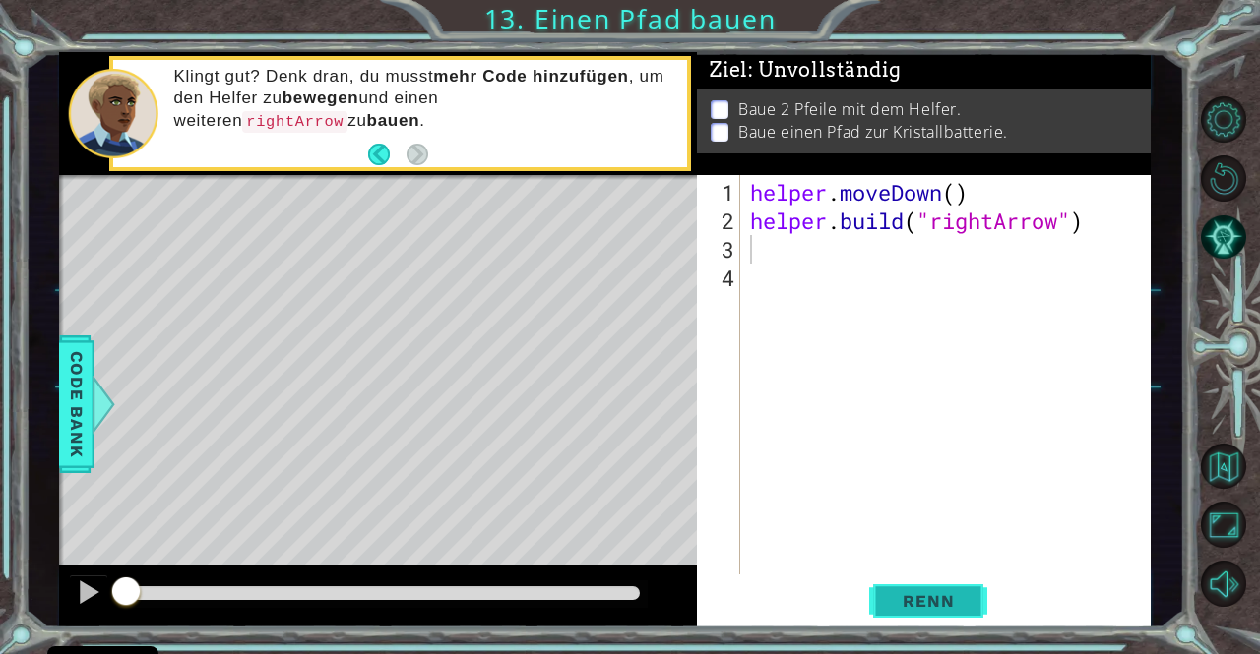
click at [902, 602] on span "Renn" at bounding box center [928, 601] width 91 height 20
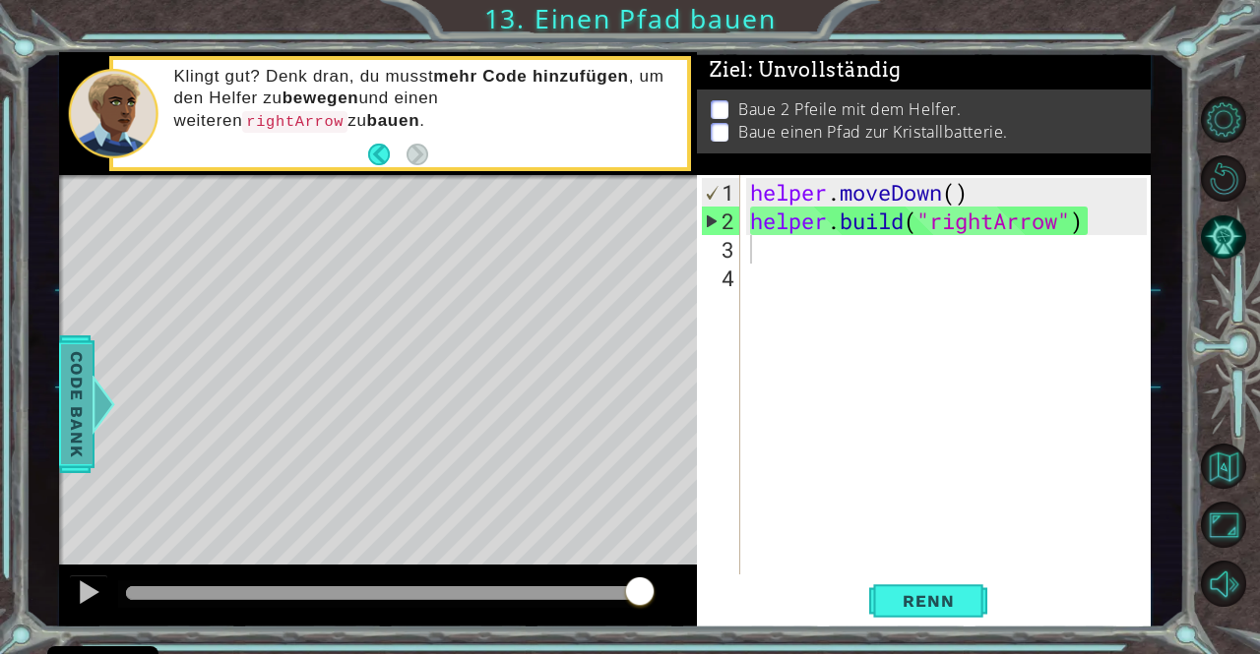
click at [82, 397] on span "Code Bank" at bounding box center [76, 404] width 31 height 120
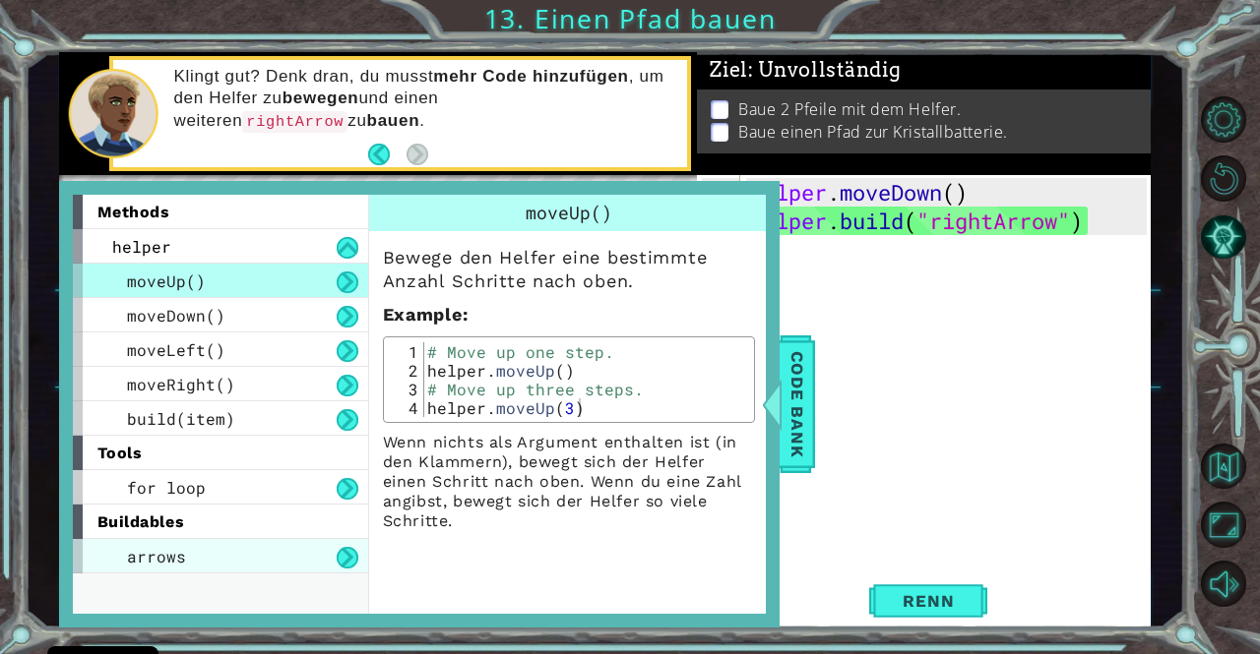
click at [298, 554] on div "arrows" at bounding box center [220, 556] width 295 height 34
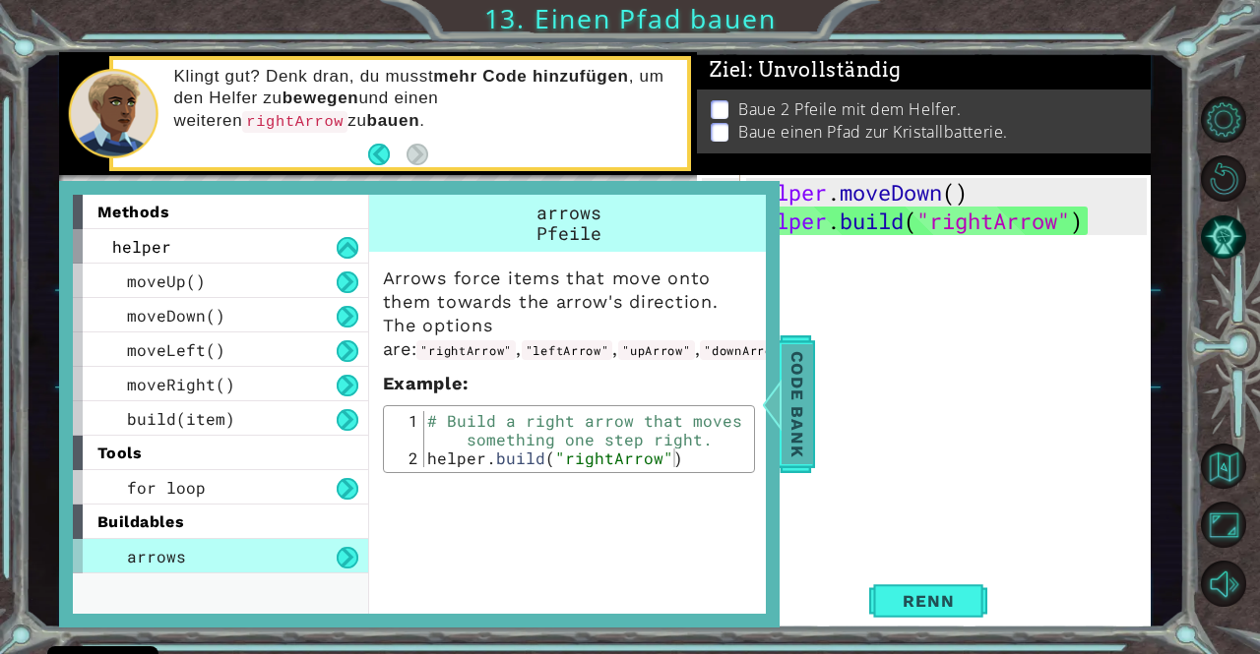
click at [776, 409] on div at bounding box center [771, 404] width 25 height 59
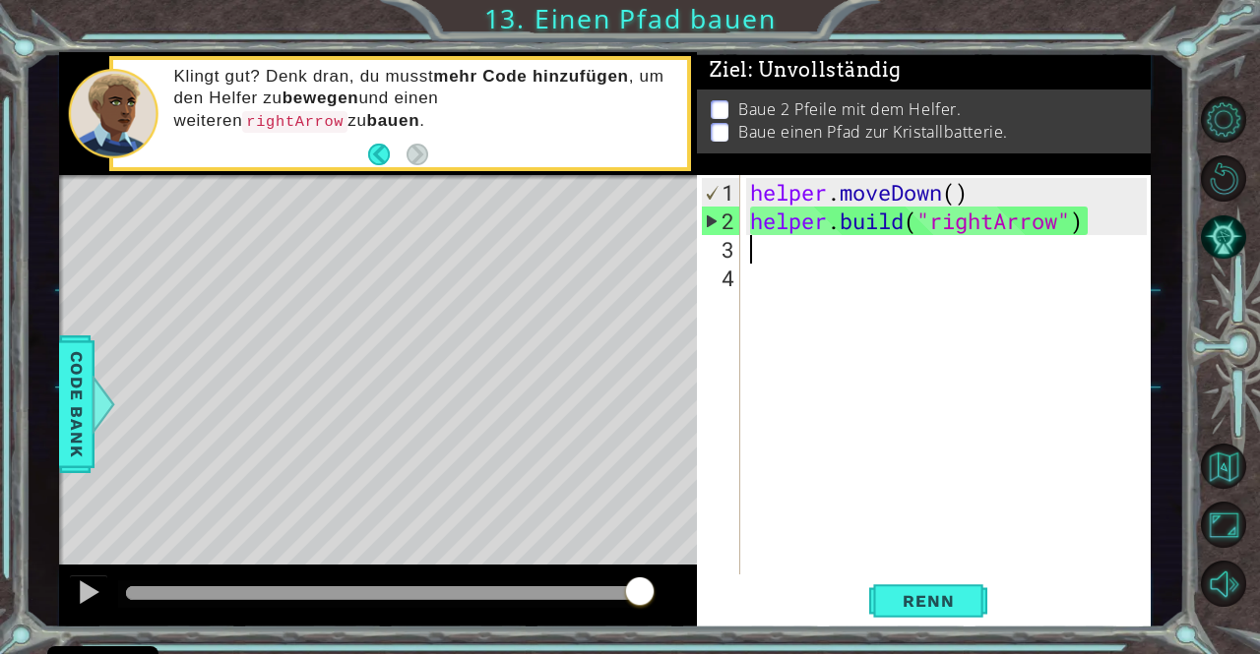
click at [771, 249] on div "helper . moveDown ( ) helper . build ( "rightArrow" )" at bounding box center [950, 406] width 409 height 457
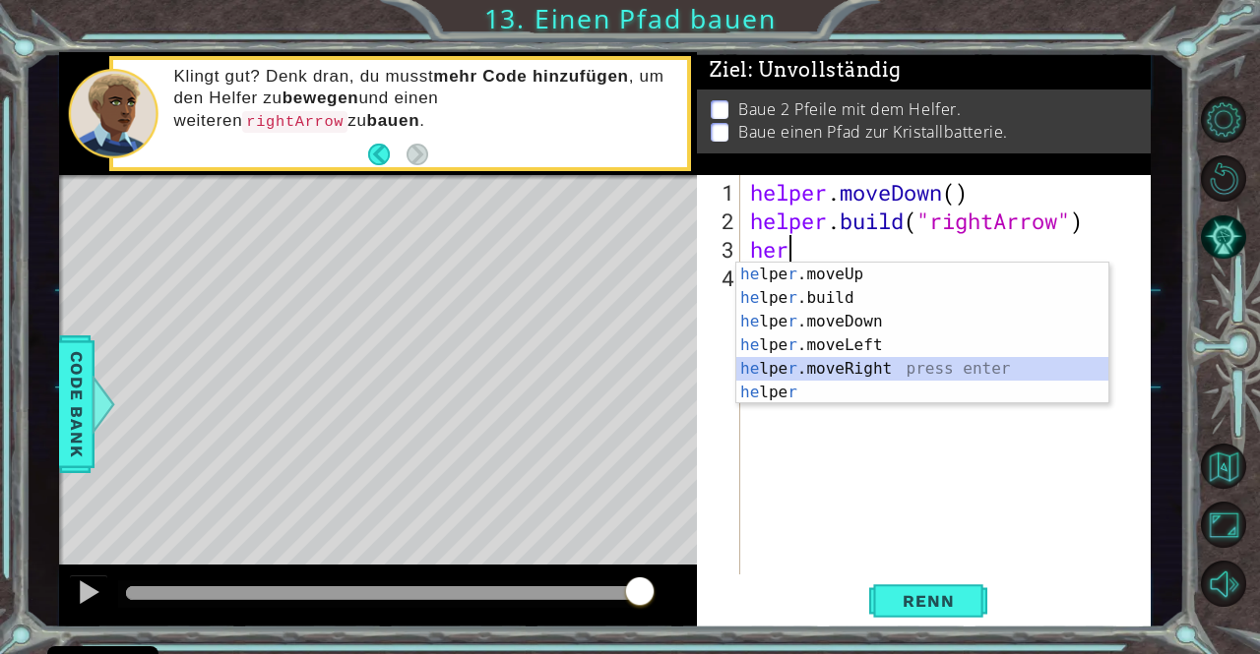
click at [835, 361] on div "he lpe r .moveUp press enter he lpe r .build press enter he lpe r .moveDown pre…" at bounding box center [922, 357] width 372 height 189
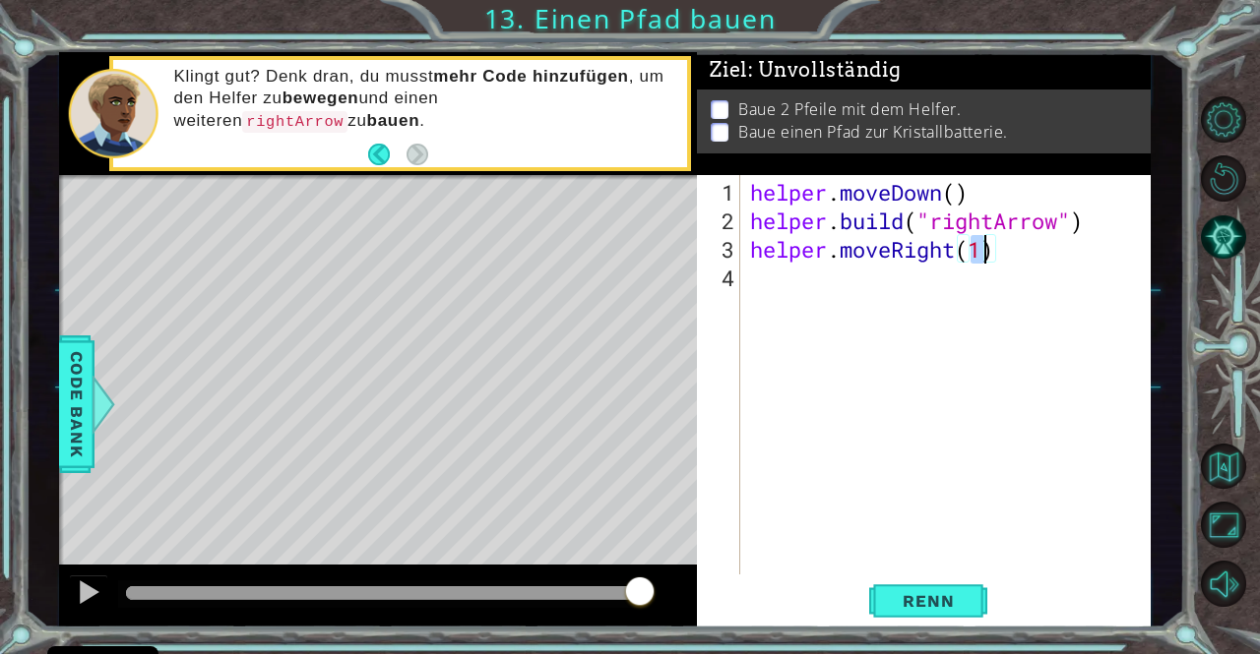
type textarea "helper.moveRight(3)"
click at [939, 615] on button "Renn" at bounding box center [928, 601] width 118 height 45
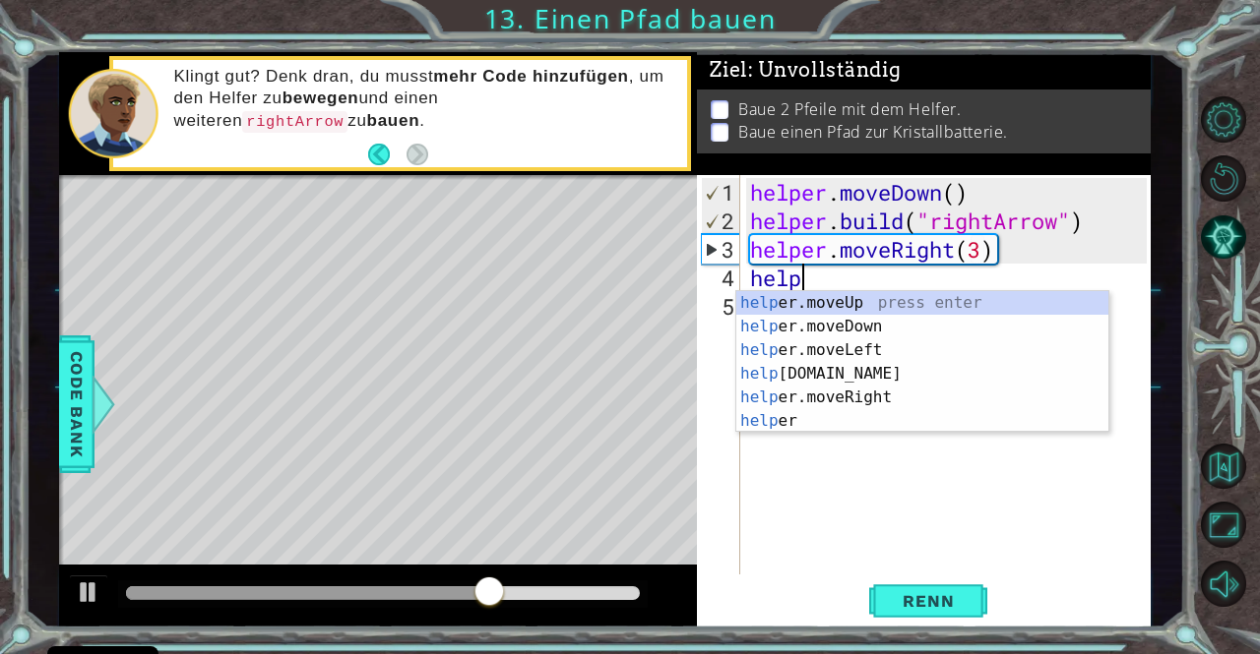
type textarea "helper"
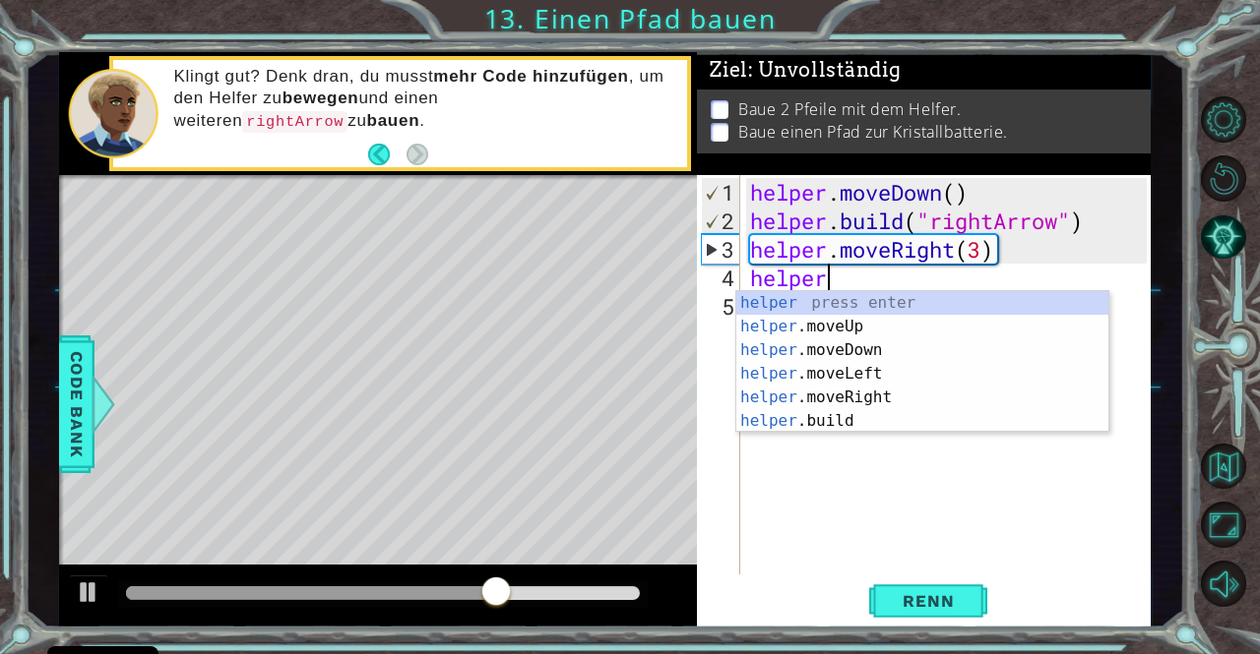
scroll to position [0, 2]
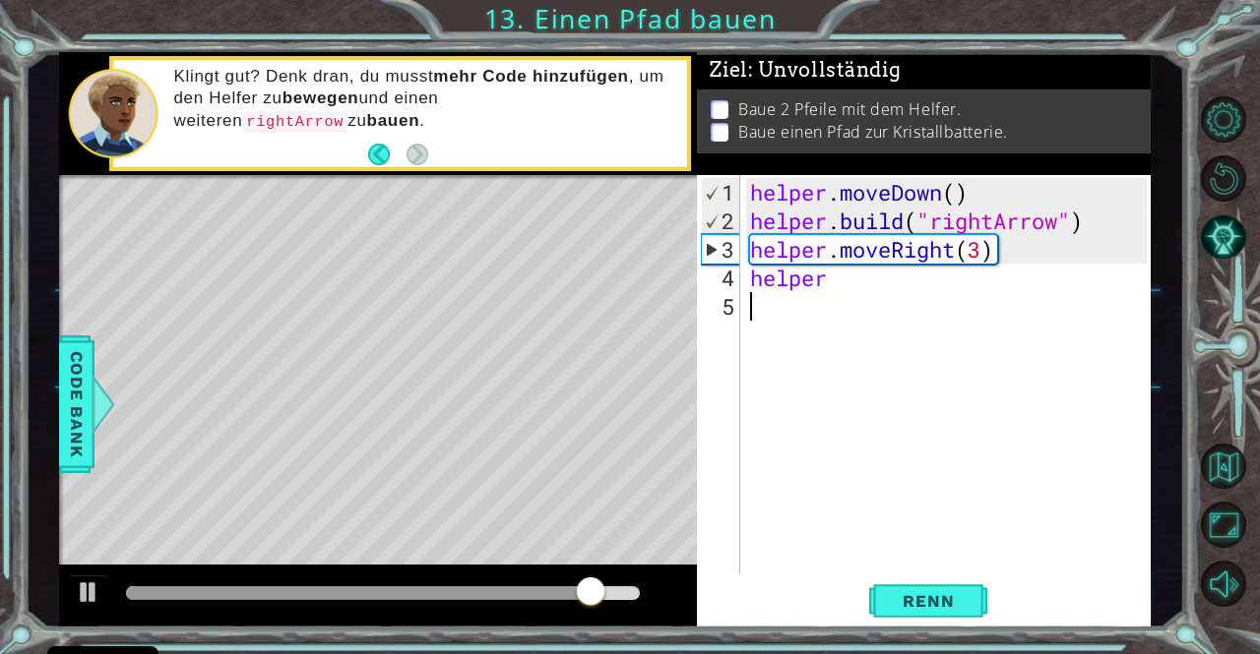
click at [842, 432] on div "helper . moveDown ( ) helper . build ( "rightArrow" ) helper . moveRight ( 3 ) …" at bounding box center [950, 406] width 409 height 457
click at [843, 292] on div "helper . moveDown ( ) helper . build ( "rightArrow" ) helper . moveRight ( 3 ) …" at bounding box center [950, 406] width 409 height 457
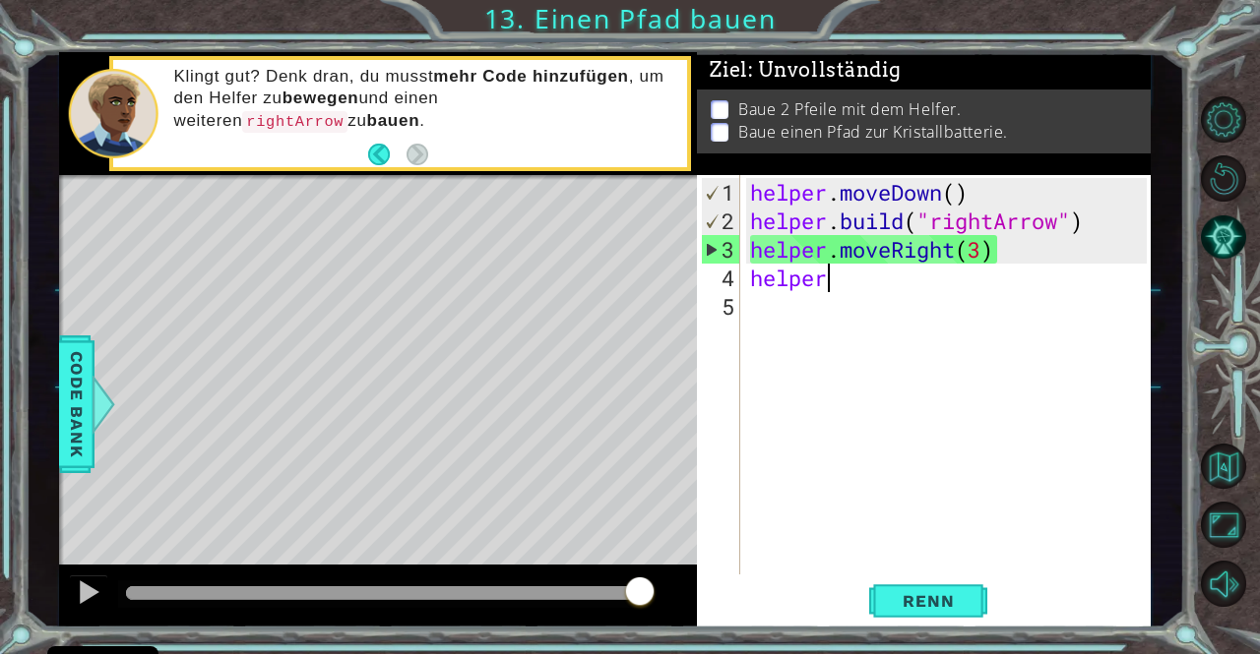
click at [829, 280] on div "helper . moveDown ( ) helper . build ( "rightArrow" ) helper . moveRight ( 3 ) …" at bounding box center [950, 406] width 409 height 457
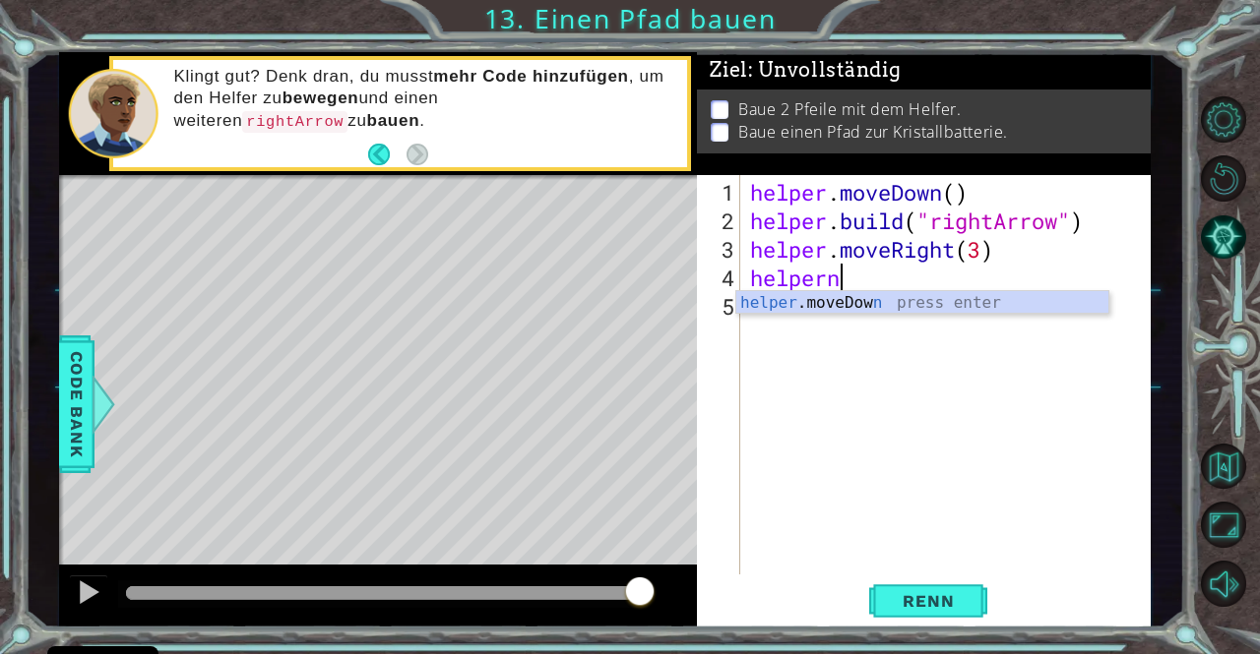
scroll to position [0, 2]
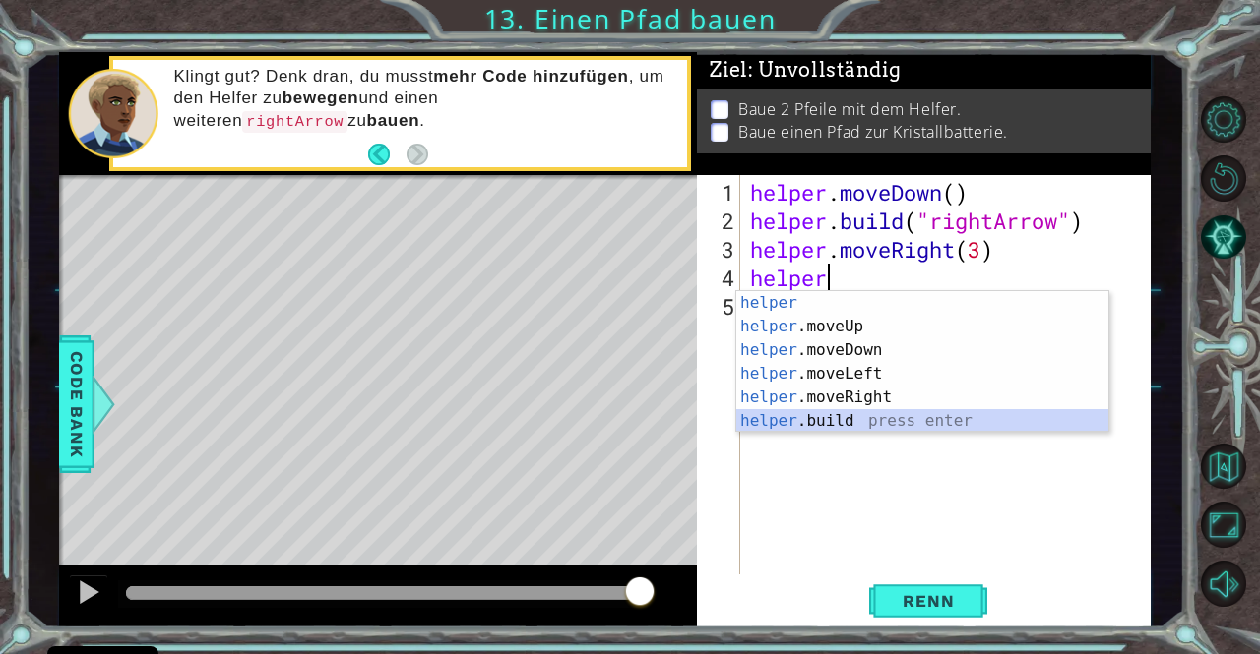
click at [815, 422] on div "helper press enter helper .moveUp press enter helper .moveDown press enter help…" at bounding box center [922, 385] width 372 height 189
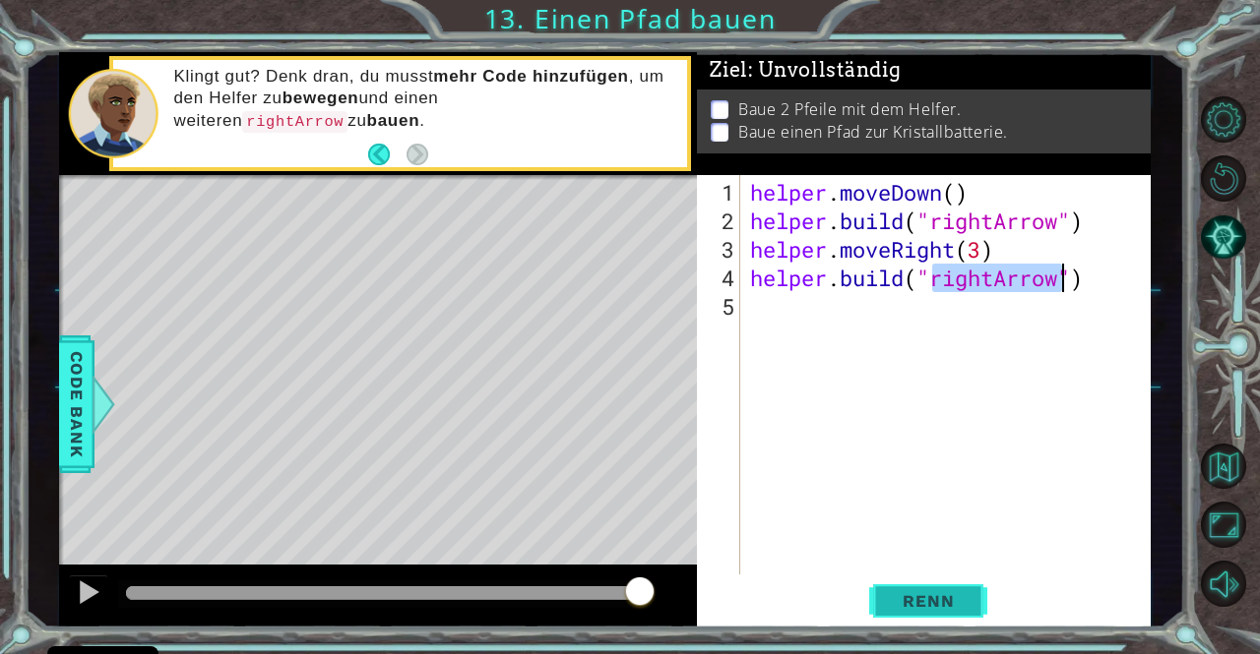
type textarea "[DOMAIN_NAME]("rightArrow")"
click at [905, 599] on span "Renn" at bounding box center [928, 601] width 91 height 20
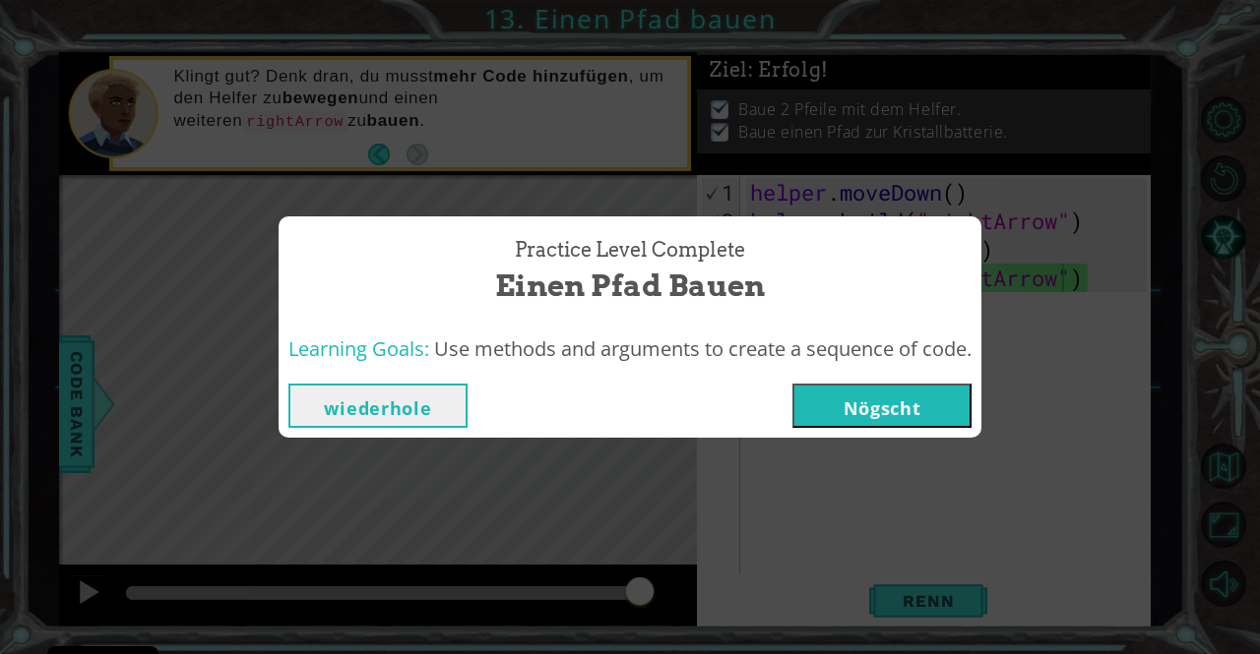
click at [898, 403] on button "Nögscht" at bounding box center [881, 406] width 179 height 44
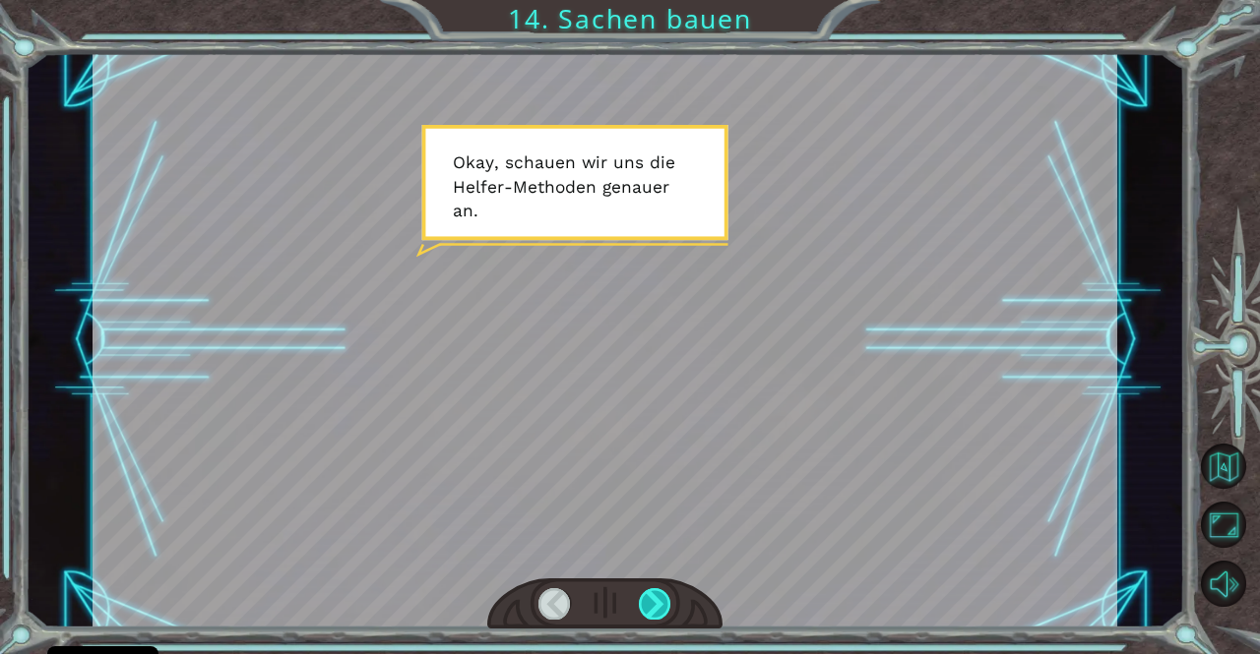
click at [650, 596] on div at bounding box center [655, 603] width 32 height 31
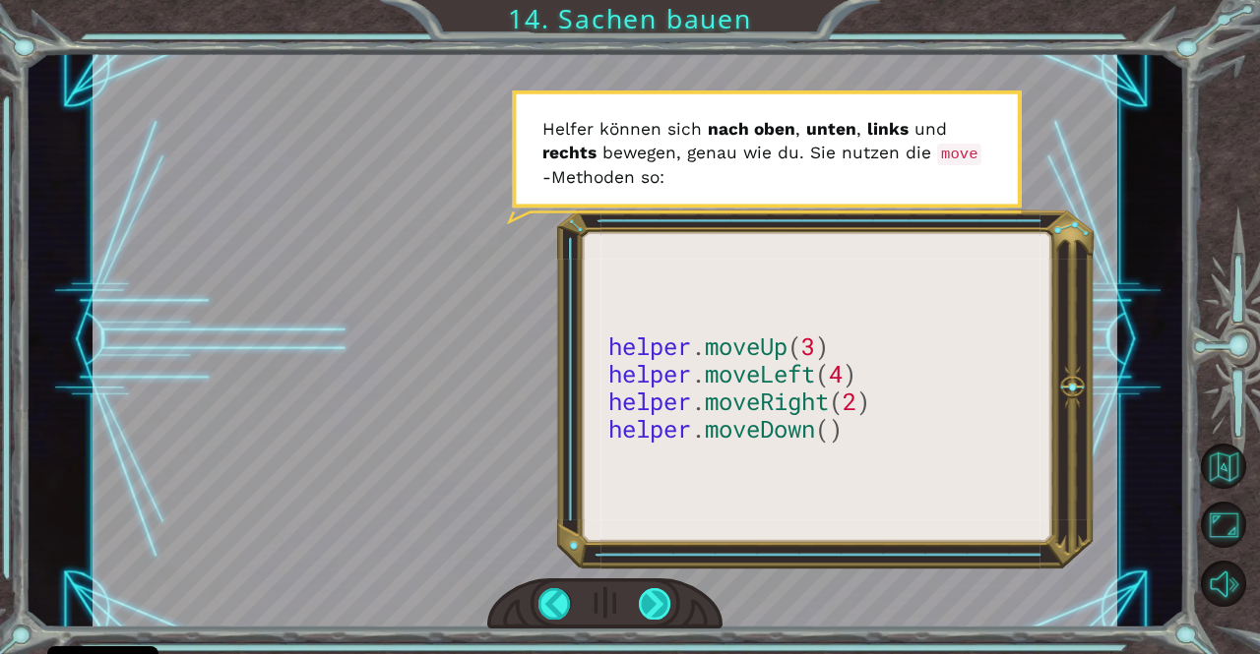
click at [647, 609] on div at bounding box center [655, 603] width 32 height 31
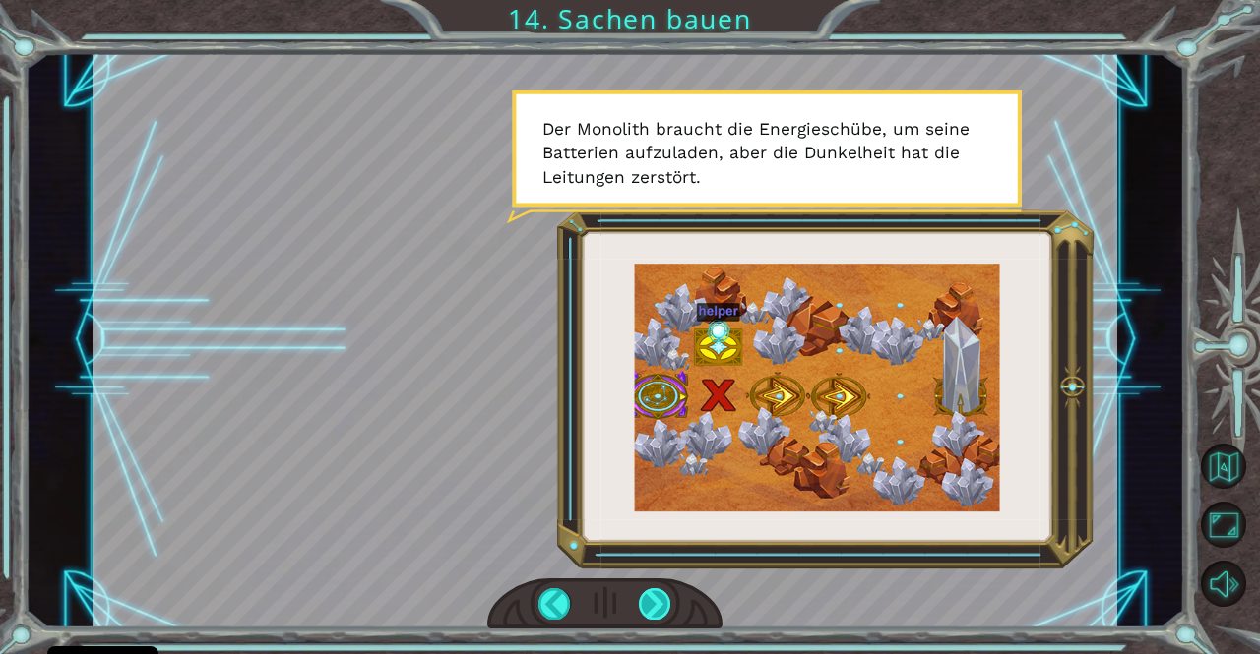
click at [647, 609] on div at bounding box center [655, 603] width 32 height 31
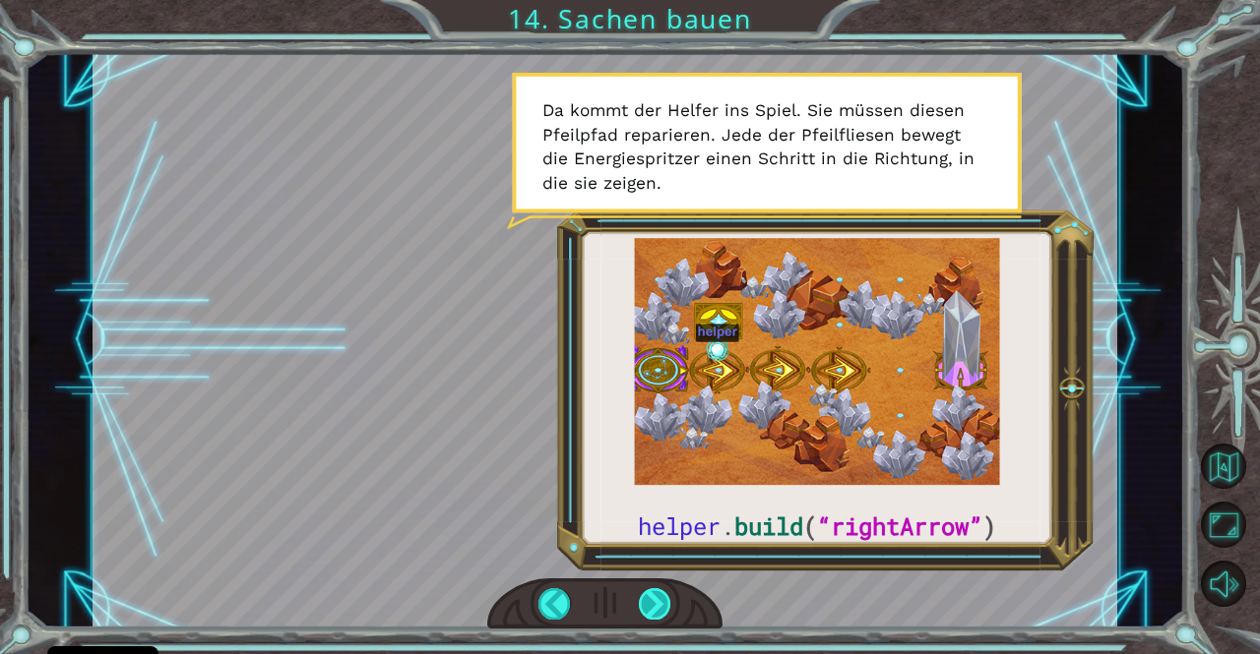
click at [647, 609] on div at bounding box center [655, 603] width 32 height 31
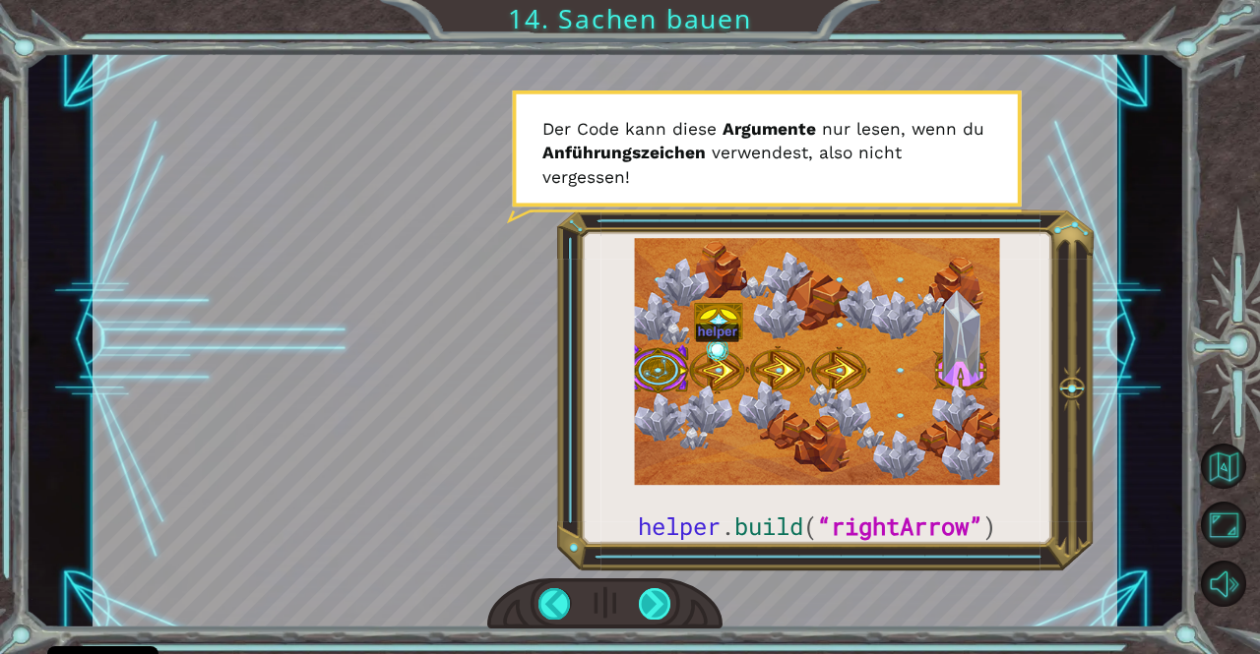
click at [647, 609] on div at bounding box center [655, 603] width 32 height 31
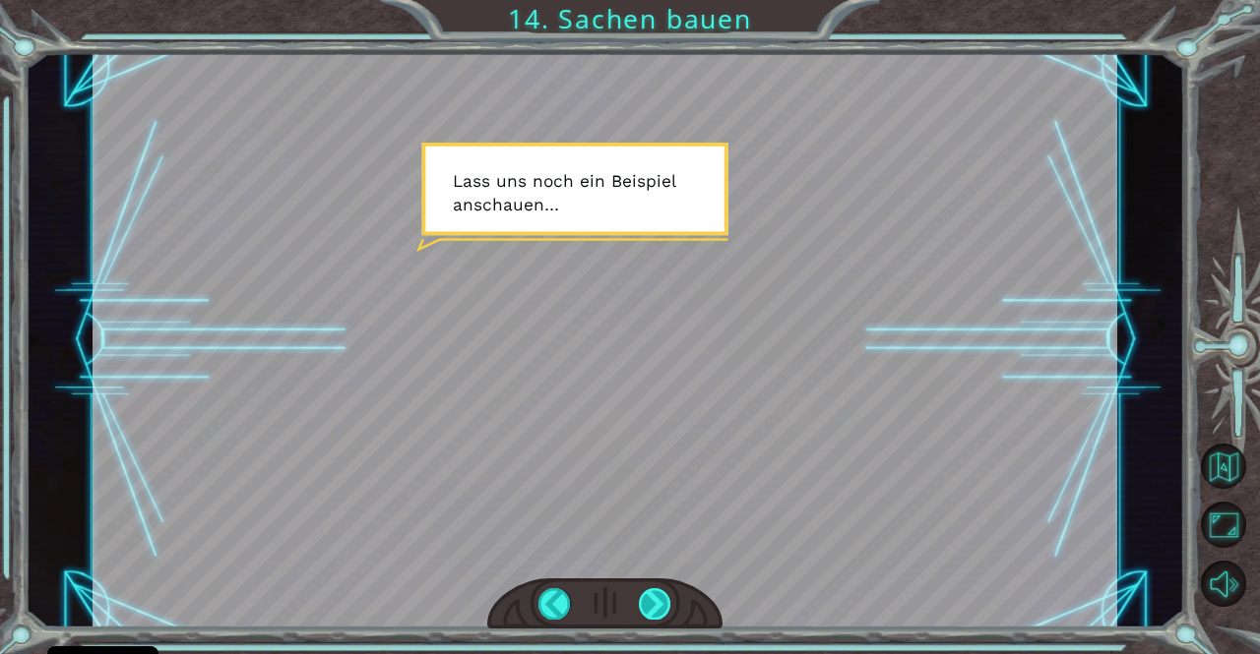
click at [647, 609] on div at bounding box center [655, 603] width 32 height 31
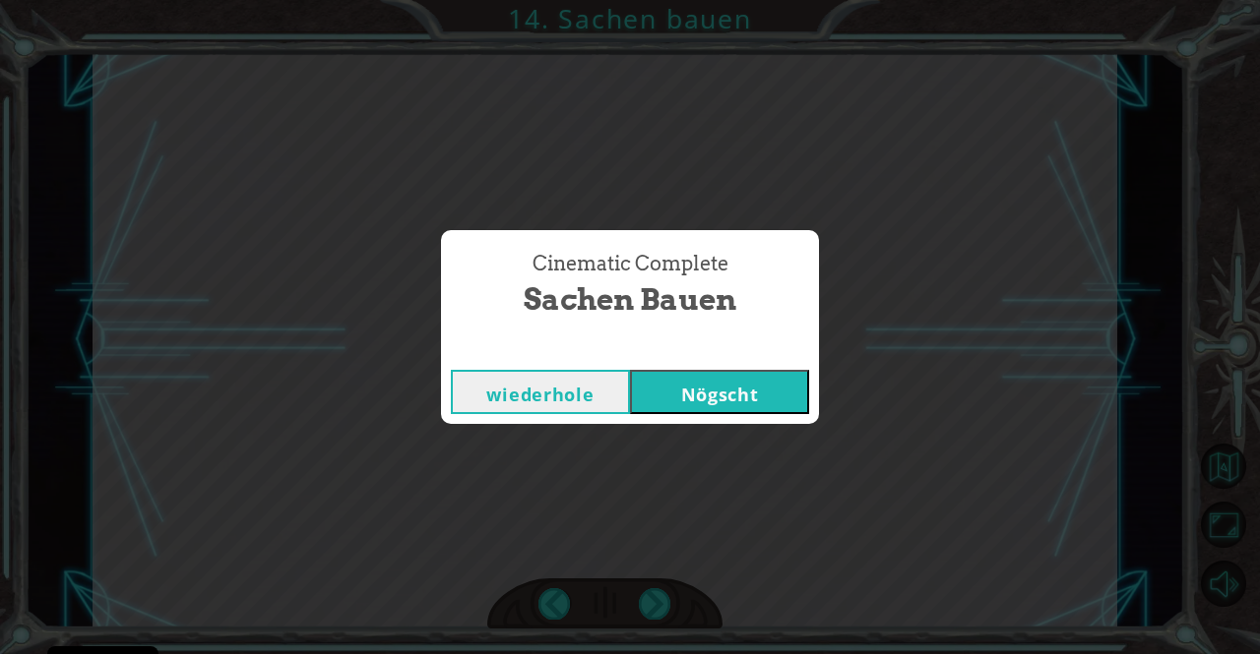
click at [687, 397] on button "Nögscht" at bounding box center [719, 392] width 179 height 44
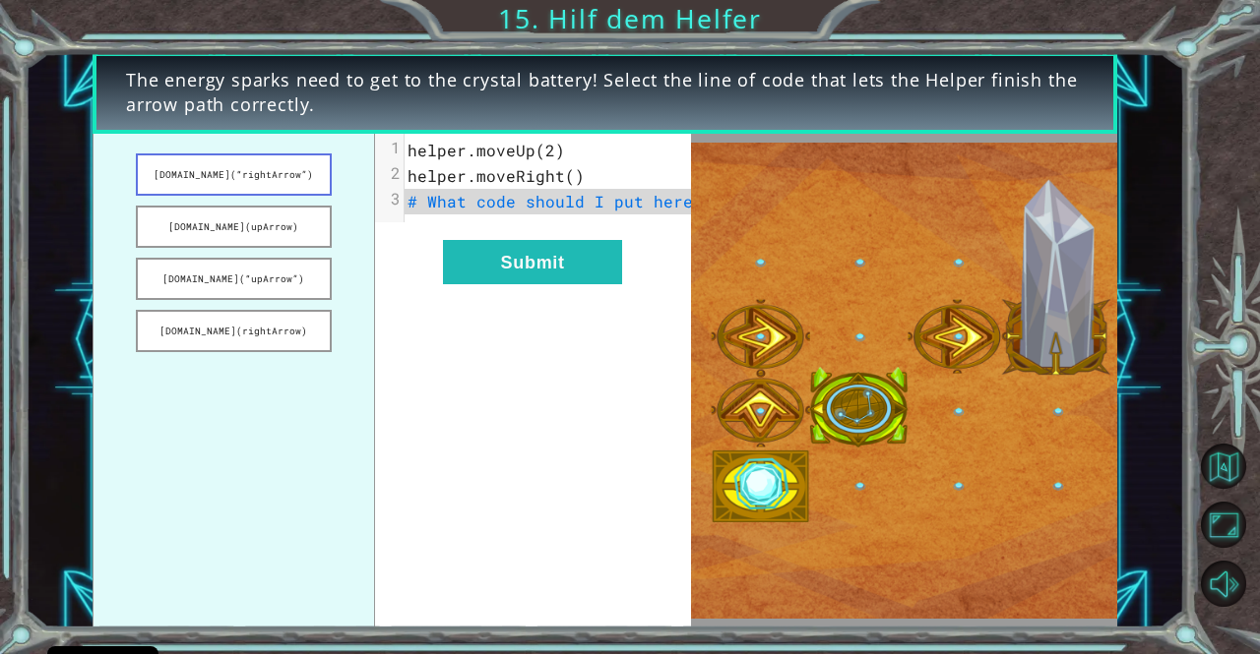
click at [188, 173] on button "[DOMAIN_NAME](“rightArrow”)" at bounding box center [234, 175] width 196 height 42
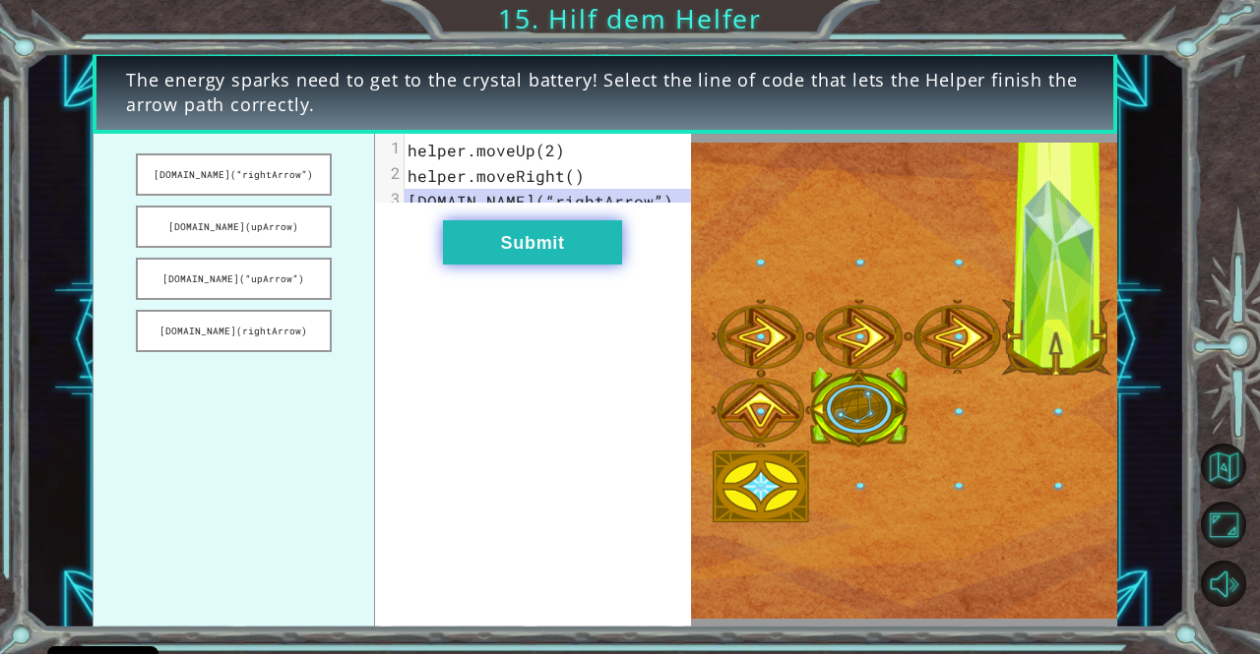
click at [551, 265] on button "Submit" at bounding box center [532, 242] width 179 height 44
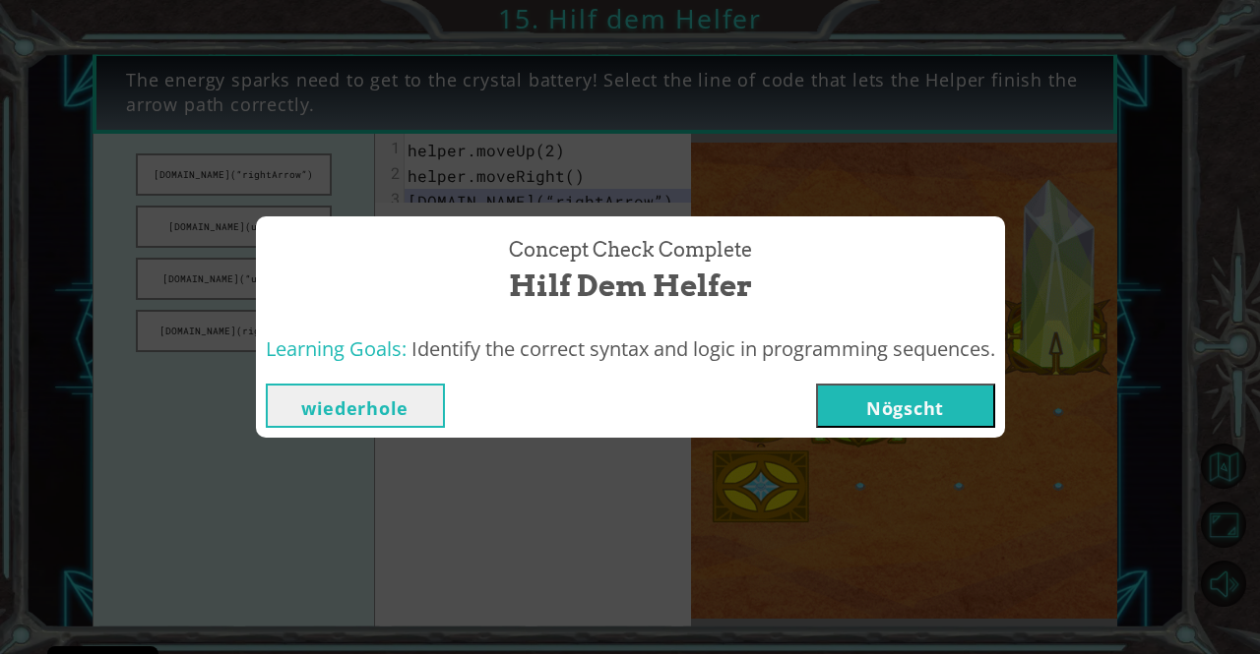
click at [862, 406] on button "Nögscht" at bounding box center [905, 406] width 179 height 44
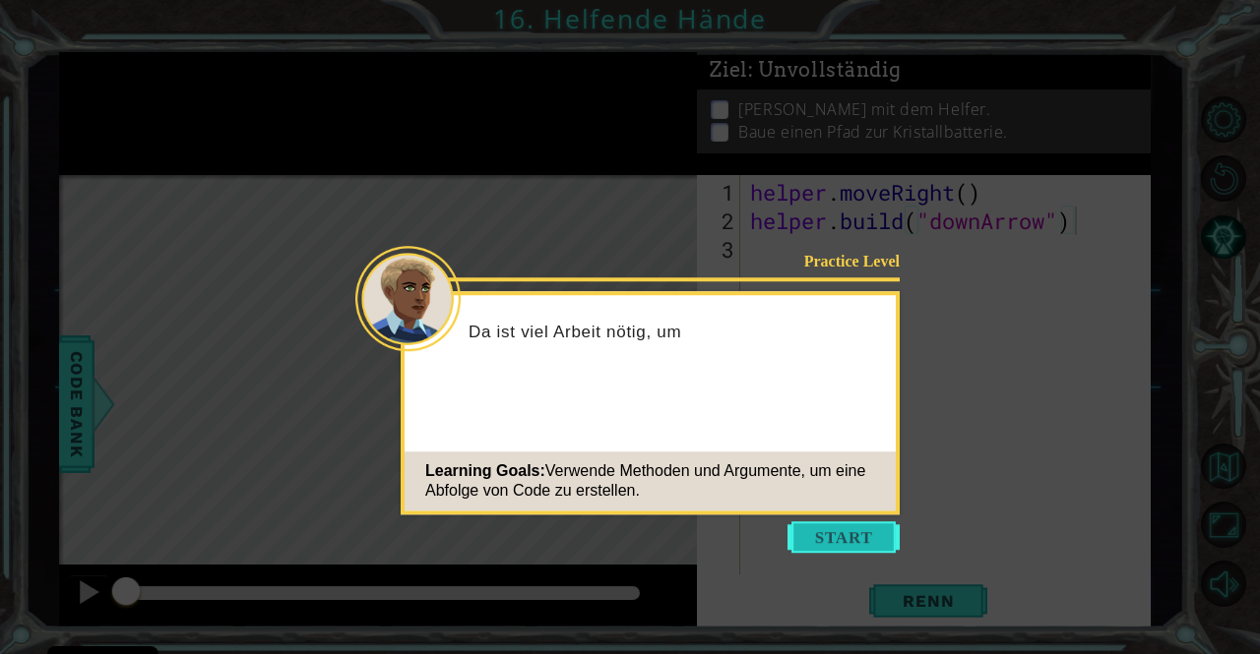
click at [829, 536] on button "Start" at bounding box center [843, 537] width 112 height 31
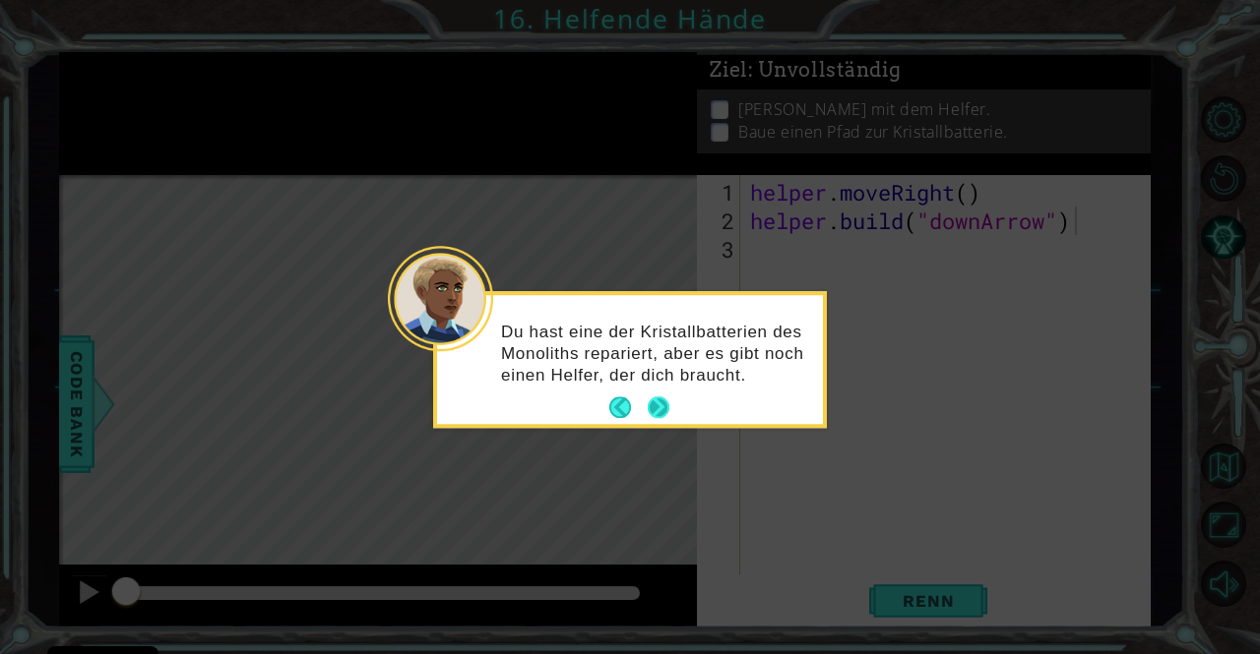
click at [656, 407] on button "Next" at bounding box center [658, 409] width 22 height 22
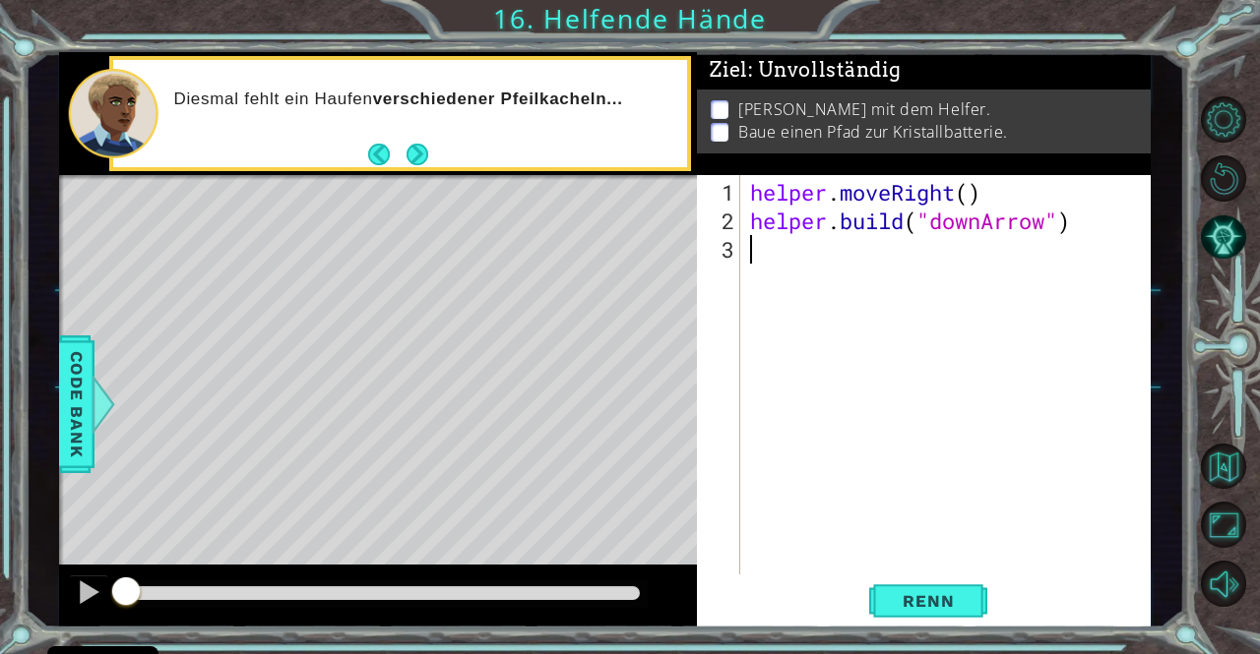
click at [761, 249] on div "helper . moveRight ( ) helper . build ( "downArrow" )" at bounding box center [950, 406] width 409 height 457
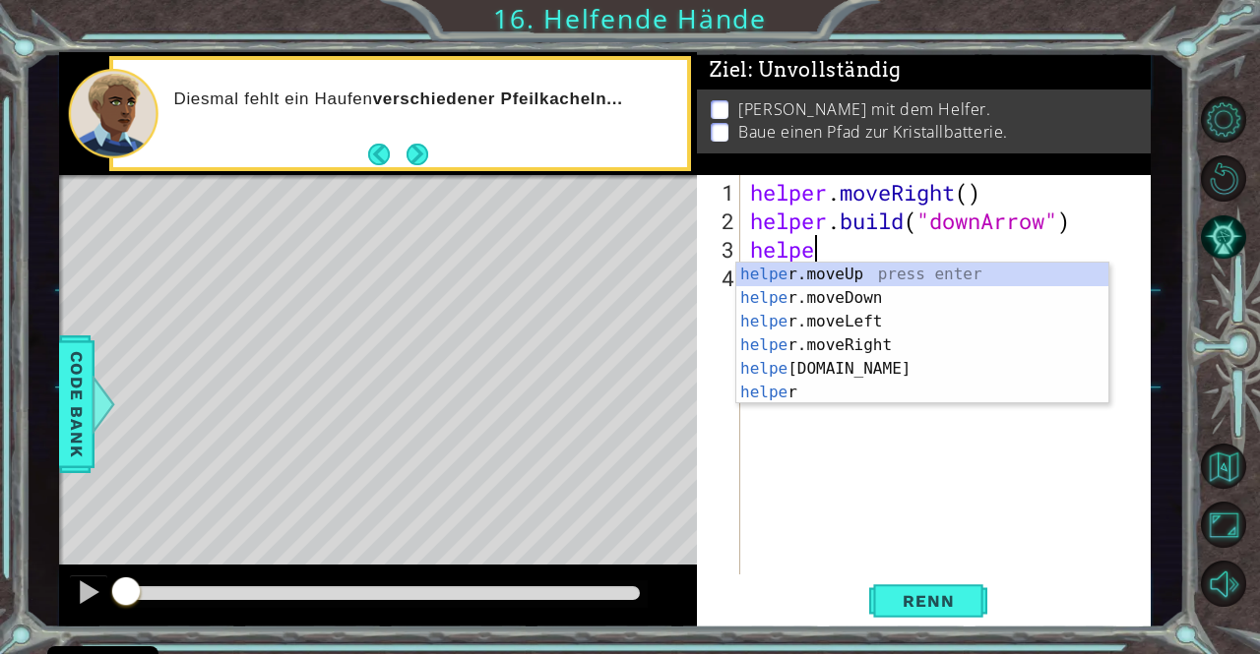
scroll to position [0, 2]
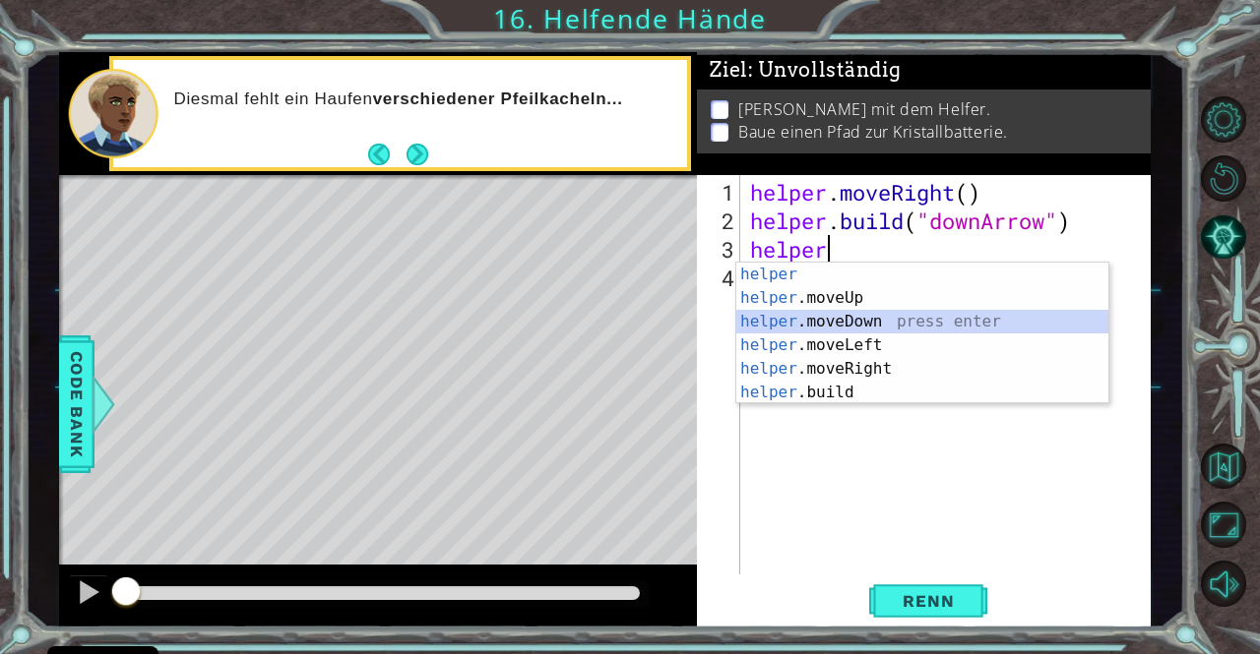
click at [940, 314] on div "helper press enter helper .moveUp press enter helper .moveDown press enter help…" at bounding box center [922, 357] width 372 height 189
type textarea "helper.moveDown(1)"
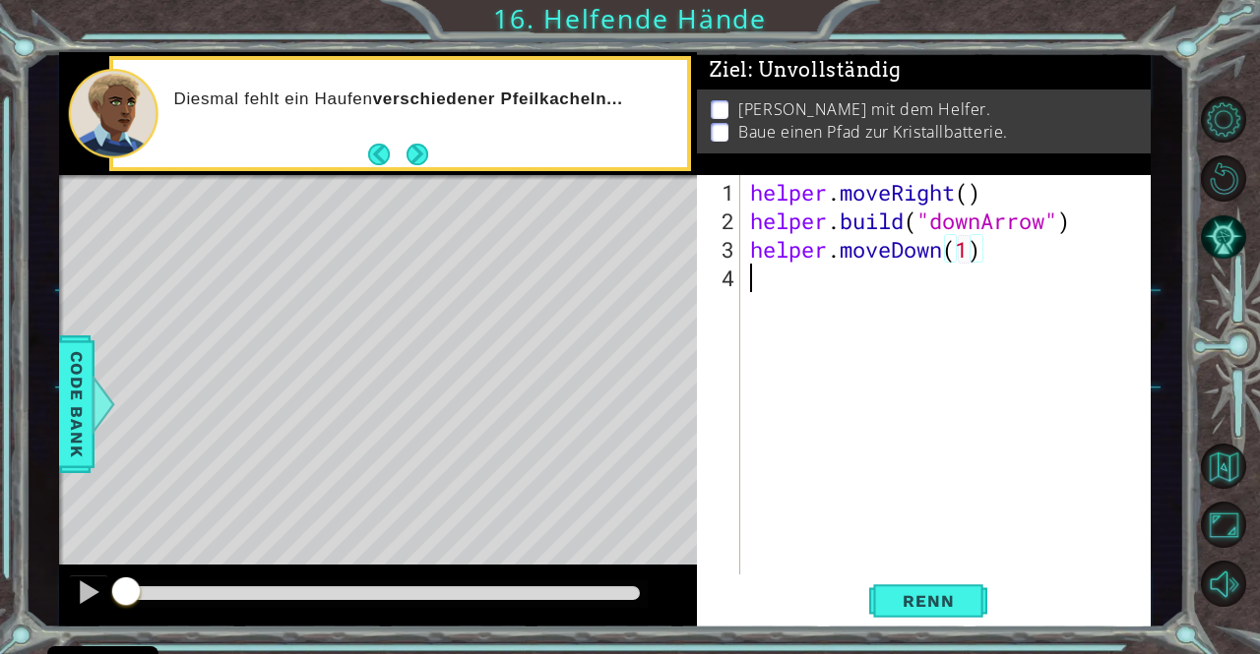
click at [783, 279] on div "helper . moveRight ( ) helper . build ( "downArrow" ) helper . moveDown ( 1 )" at bounding box center [950, 406] width 409 height 457
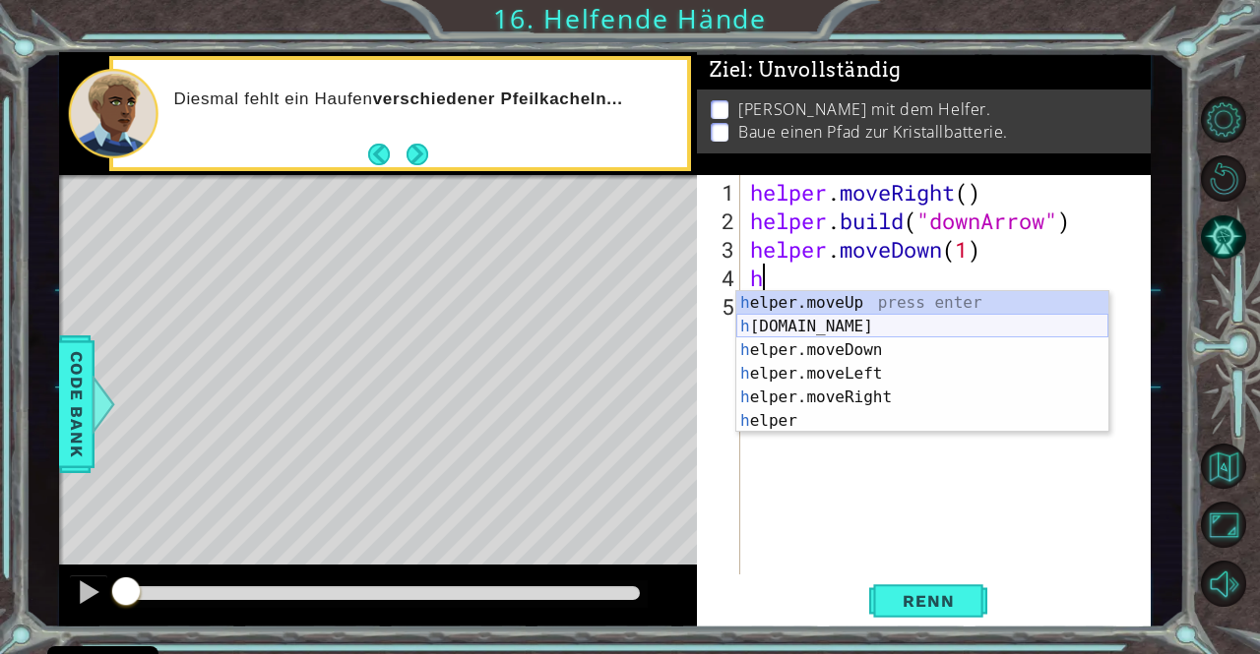
click at [831, 315] on div "h elper.moveUp press enter h [DOMAIN_NAME] press enter h elper.moveDown press e…" at bounding box center [922, 385] width 372 height 189
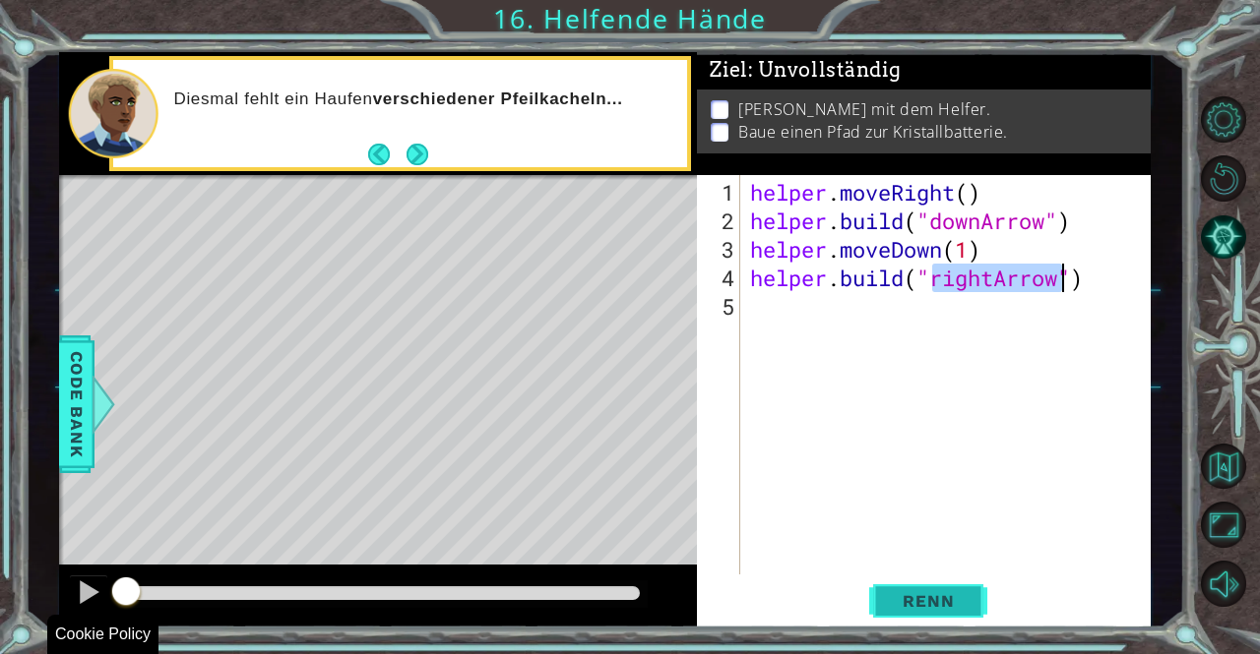
type textarea "[DOMAIN_NAME]("rightArrow")"
click at [927, 608] on span "Renn" at bounding box center [928, 601] width 91 height 20
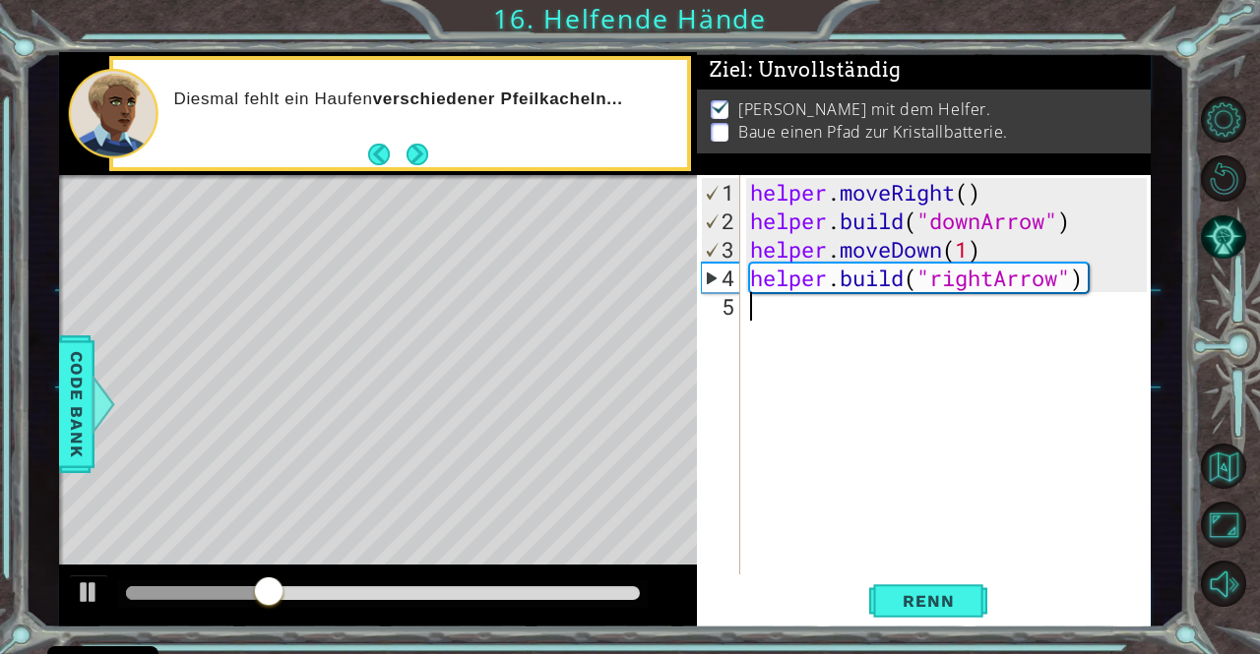
click at [756, 307] on div "helper . moveRight ( ) helper . build ( "downArrow" ) helper . moveDown ( 1 ) h…" at bounding box center [950, 406] width 409 height 457
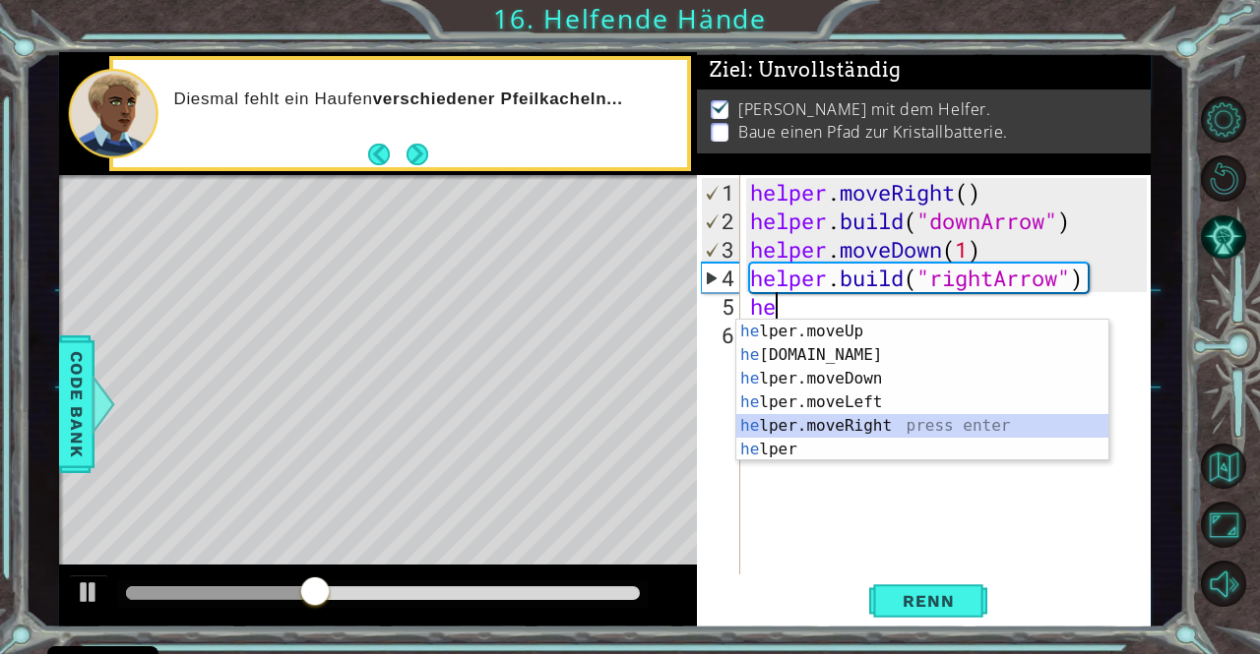
click at [882, 422] on div "he lper.moveUp press enter he [DOMAIN_NAME] press enter he lper.moveDown press …" at bounding box center [922, 414] width 372 height 189
type textarea "helper.moveRight(1)"
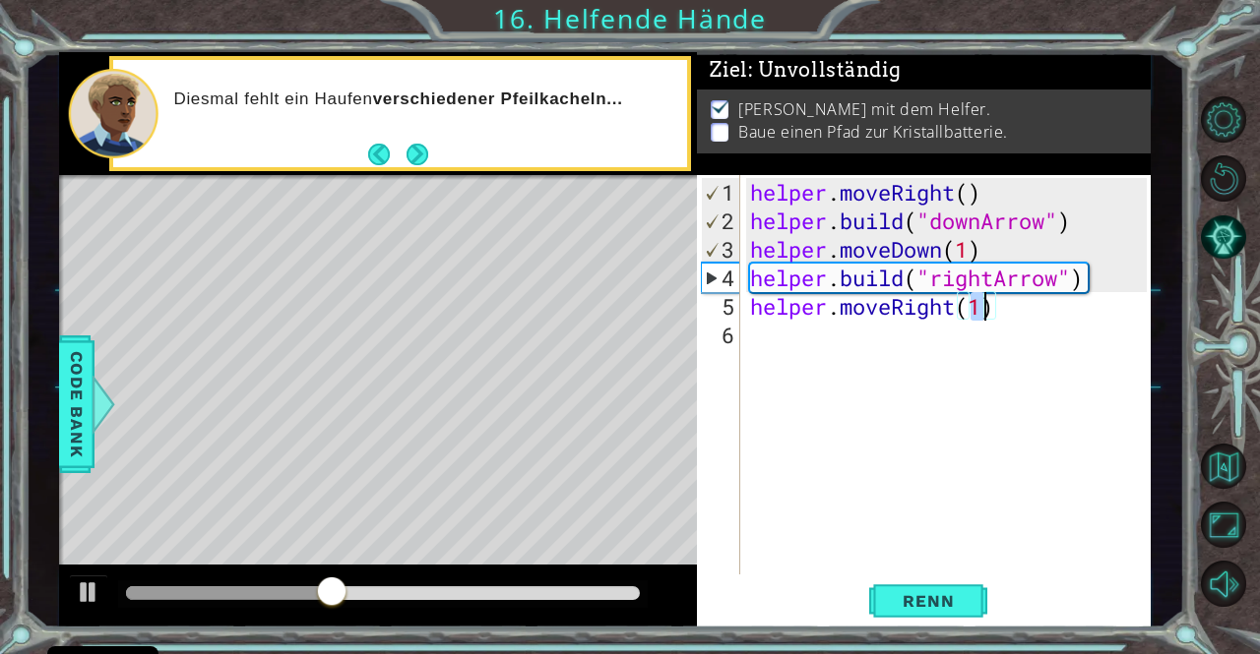
click at [791, 339] on div "helper . moveRight ( ) helper . build ( "downArrow" ) helper . moveDown ( 1 ) h…" at bounding box center [950, 406] width 409 height 457
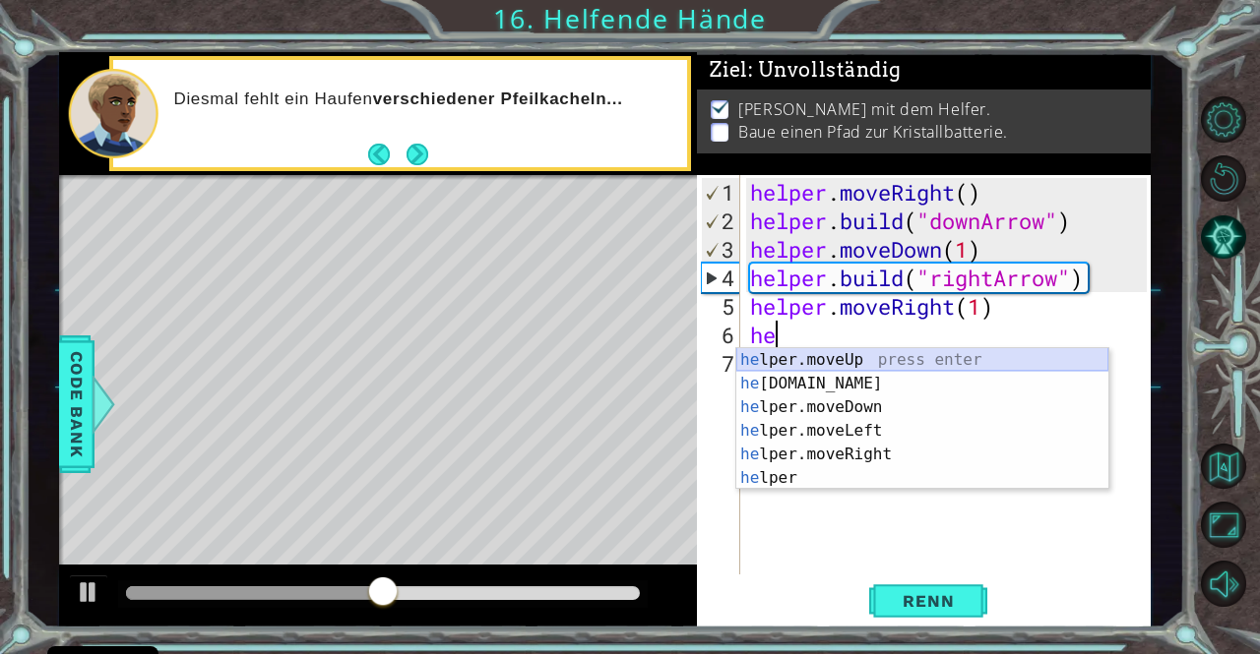
click at [832, 370] on div "he lper.moveUp press enter he [DOMAIN_NAME] press enter he lper.moveDown press …" at bounding box center [922, 442] width 372 height 189
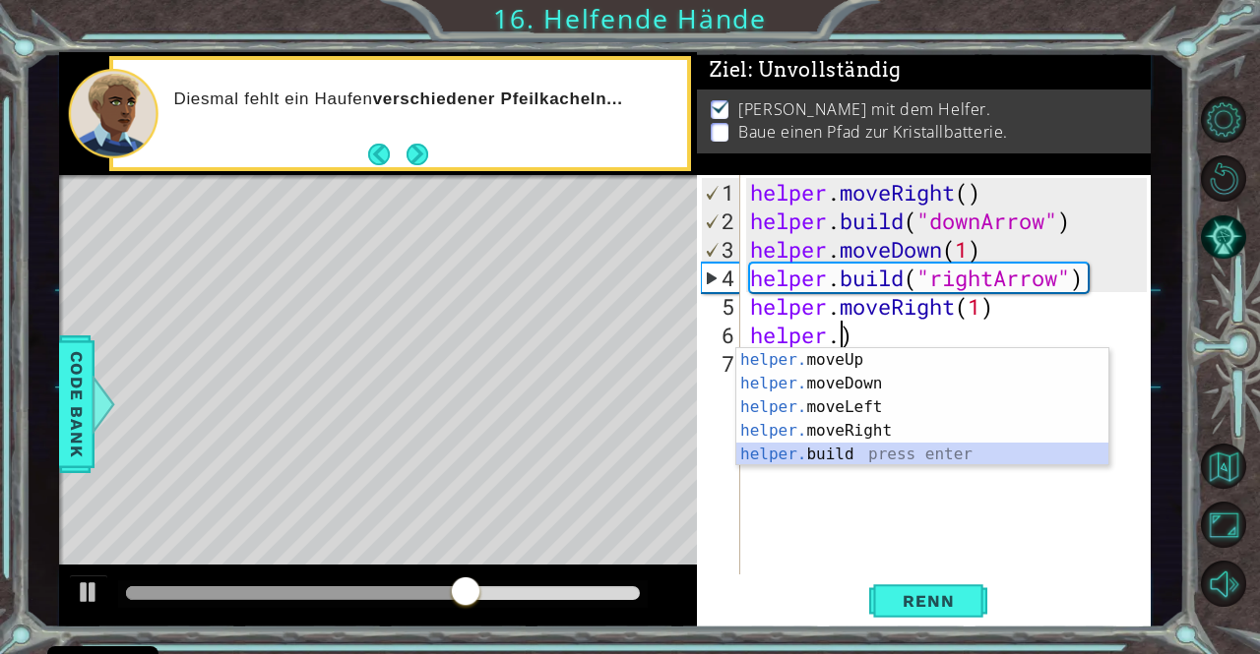
click at [859, 450] on div "helper. moveUp press enter helper. moveDown press enter helper. moveLeft press …" at bounding box center [922, 430] width 372 height 165
type textarea "[DOMAIN_NAME]("rightArrow")"
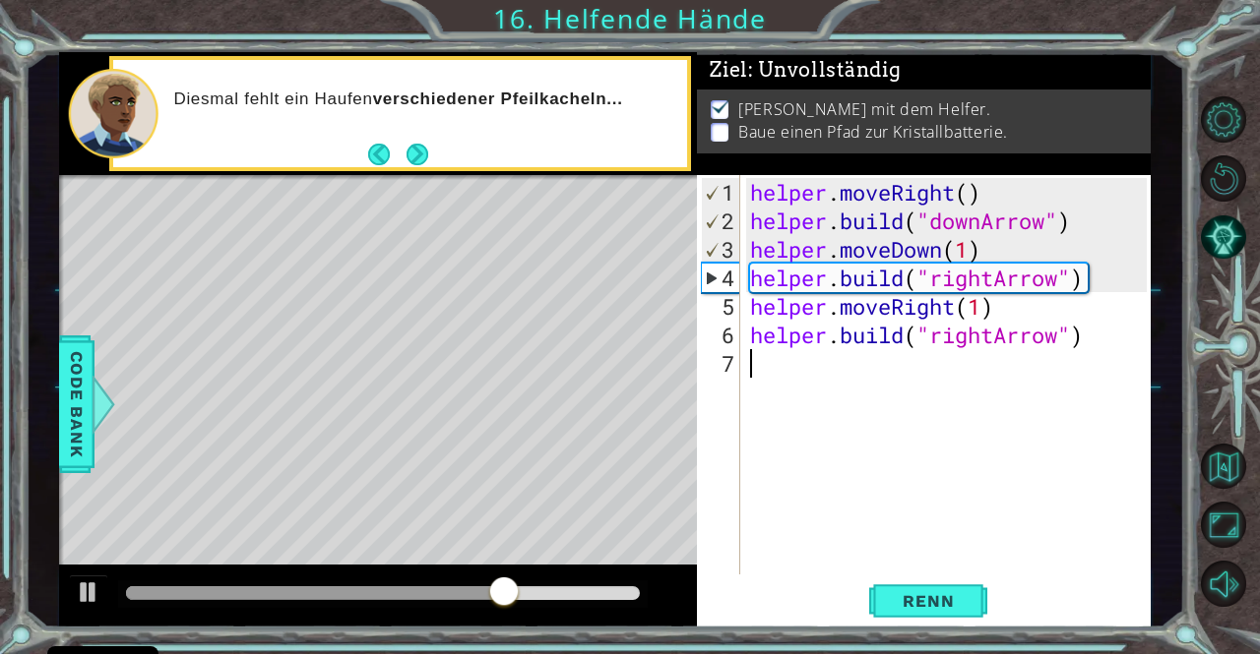
click at [776, 366] on div "helper . moveRight ( ) helper . build ( "downArrow" ) helper . moveDown ( 1 ) h…" at bounding box center [950, 406] width 409 height 457
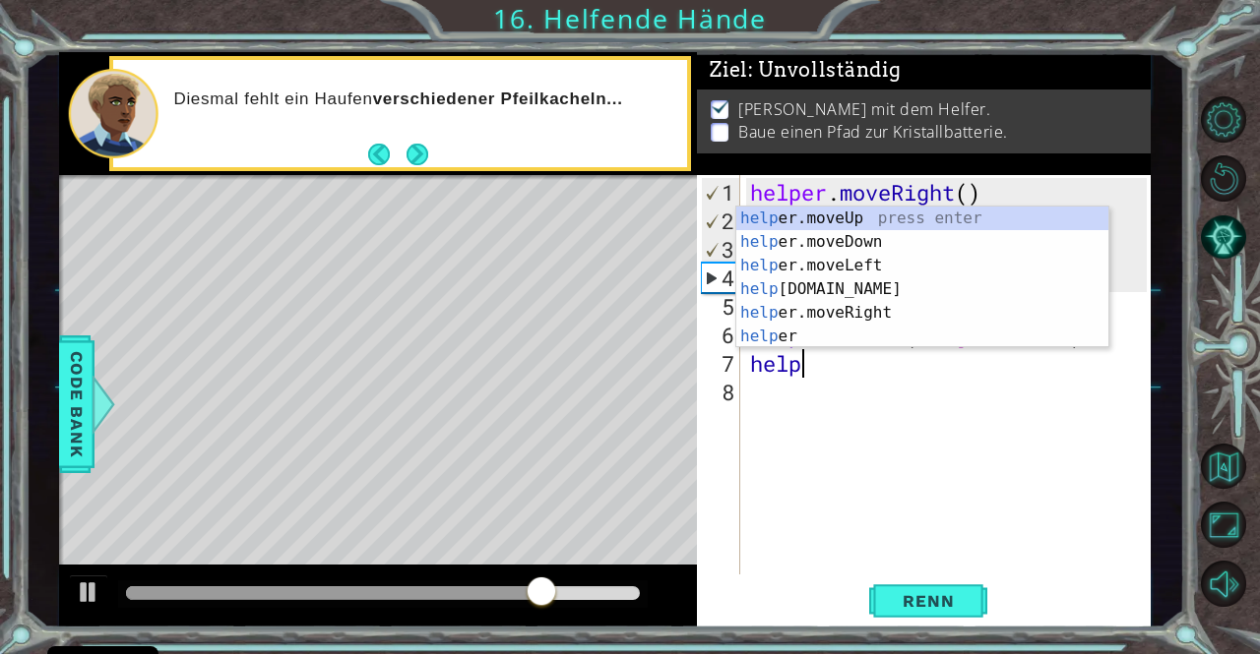
scroll to position [0, 1]
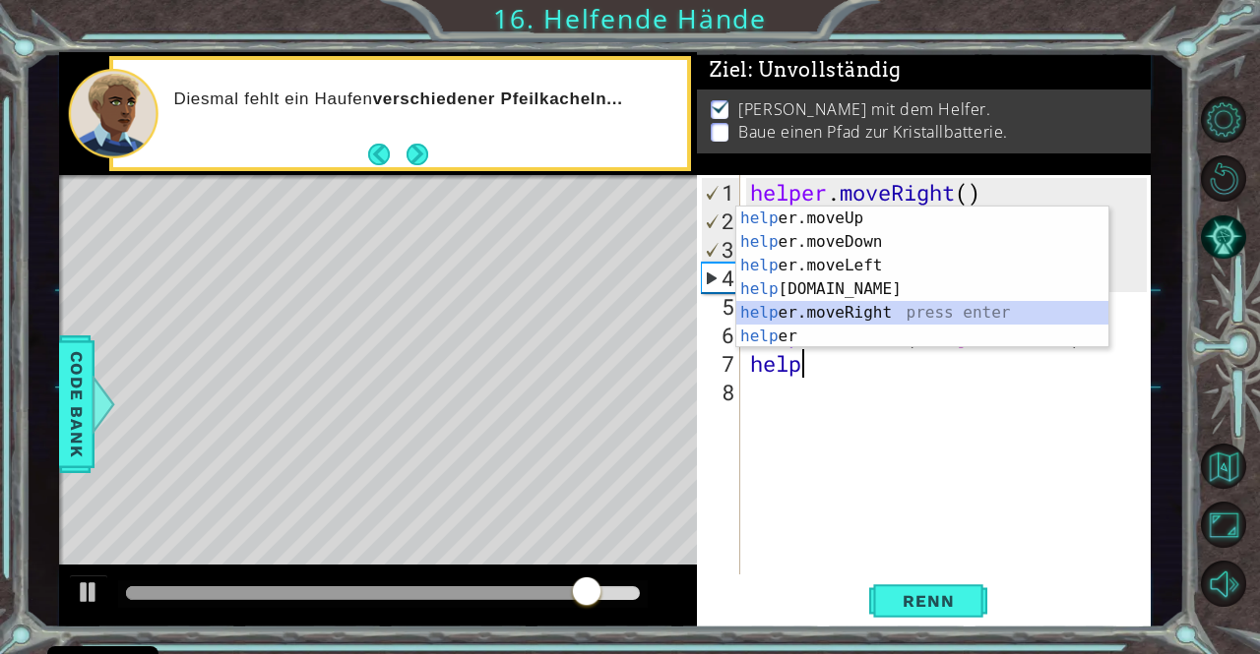
click at [856, 310] on div "help er.moveUp press enter help er.moveDown press enter help er.moveLeft press …" at bounding box center [922, 301] width 372 height 189
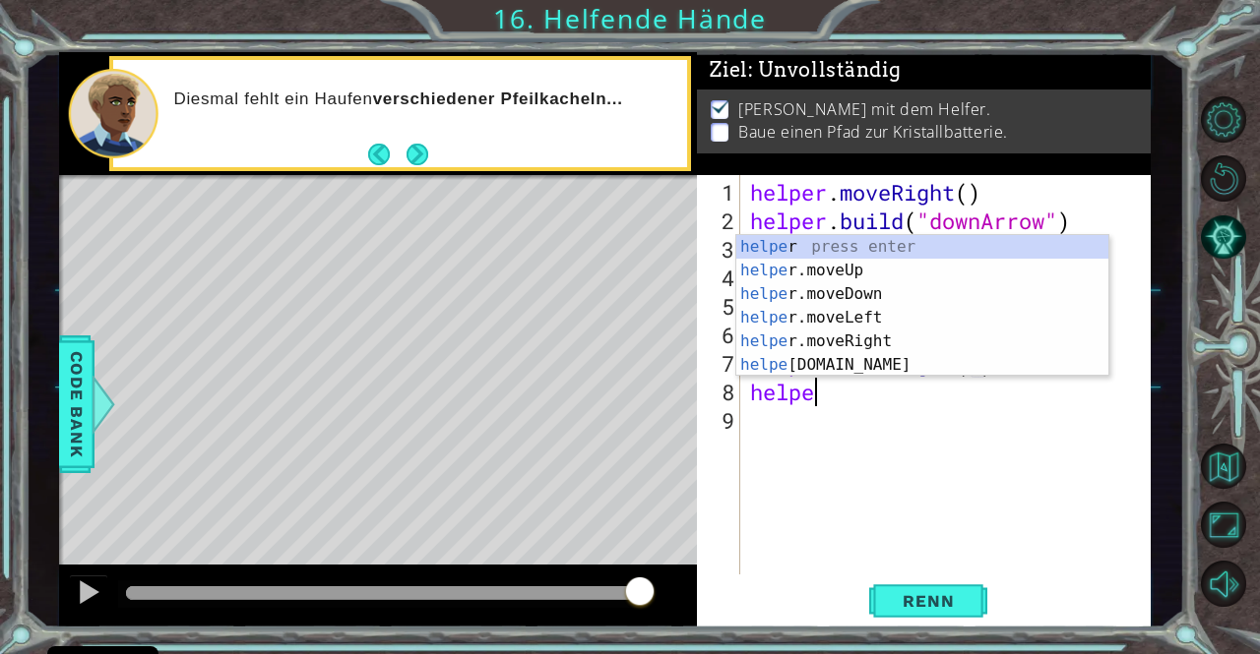
scroll to position [0, 13]
click at [845, 369] on div "helper press enter helper .moveUp press enter helper .moveDown press enter help…" at bounding box center [922, 329] width 372 height 189
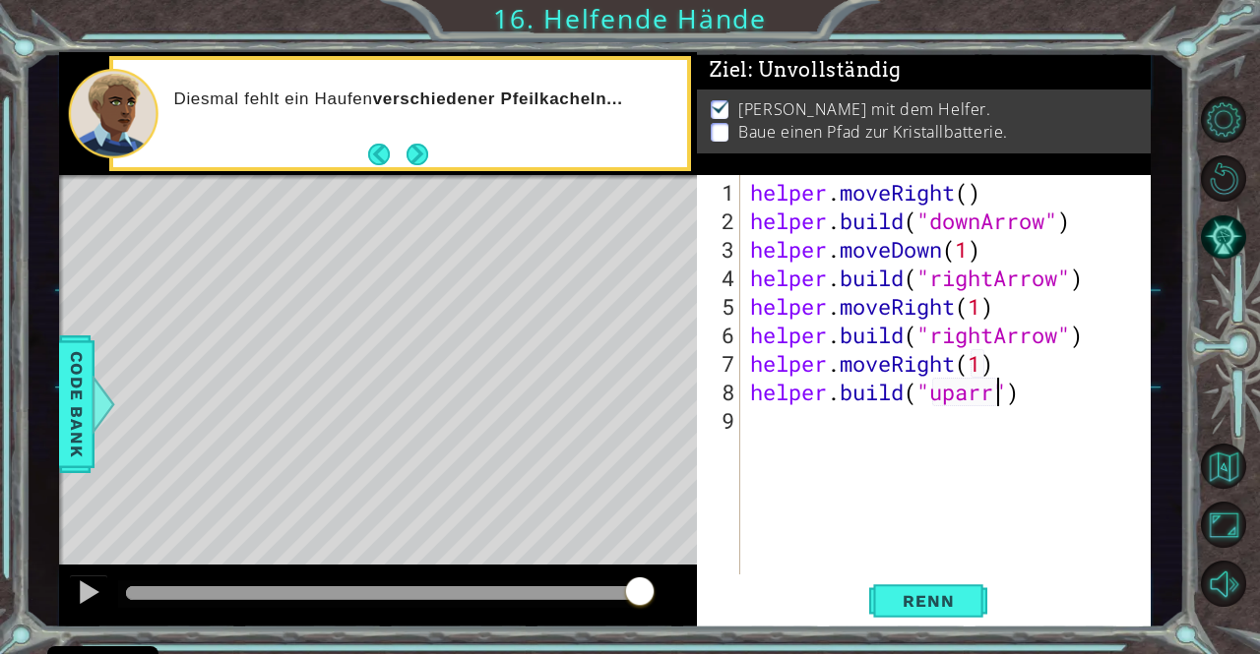
scroll to position [0, 12]
type textarea "[DOMAIN_NAME]("uparrow")"
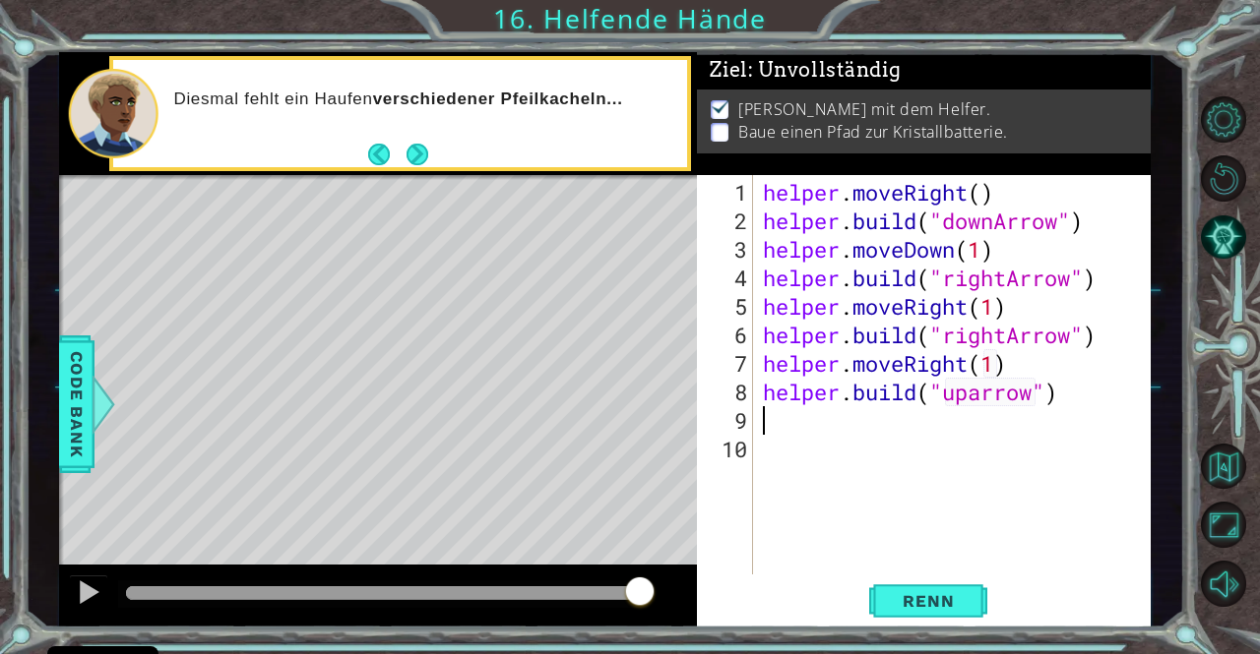
scroll to position [0, 0]
click at [942, 613] on button "Renn" at bounding box center [928, 601] width 118 height 45
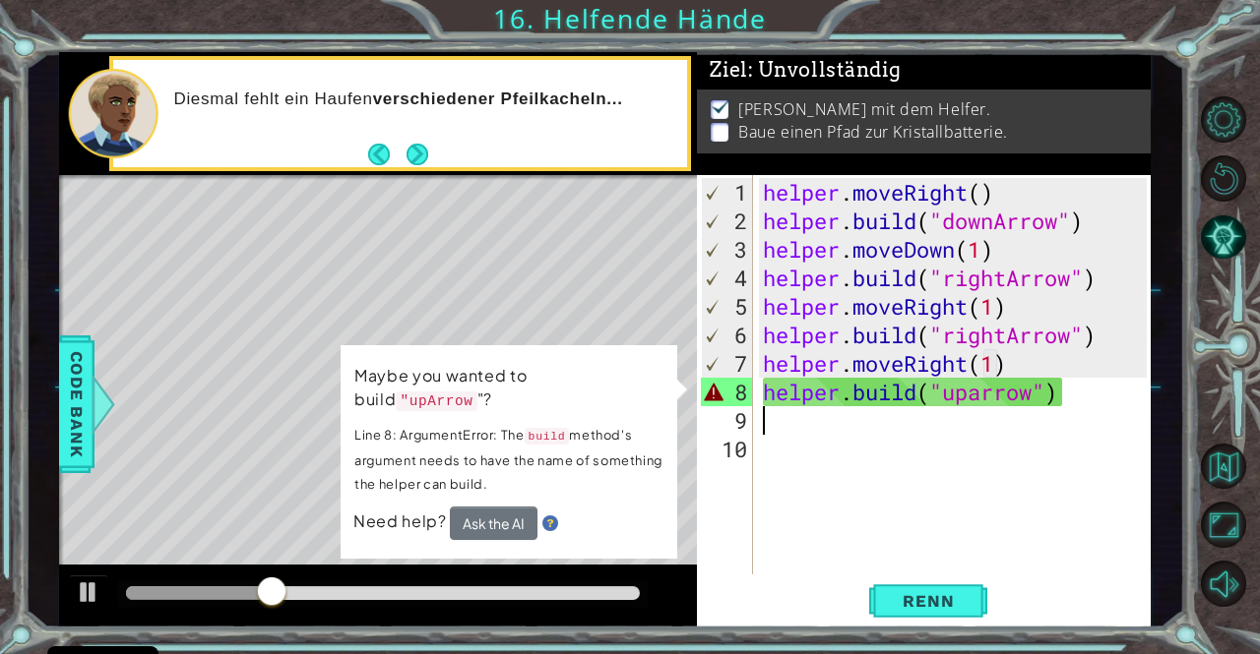
click at [798, 421] on div "helper . moveRight ( ) helper . build ( "downArrow" ) helper . moveDown ( 1 ) h…" at bounding box center [958, 406] width 398 height 457
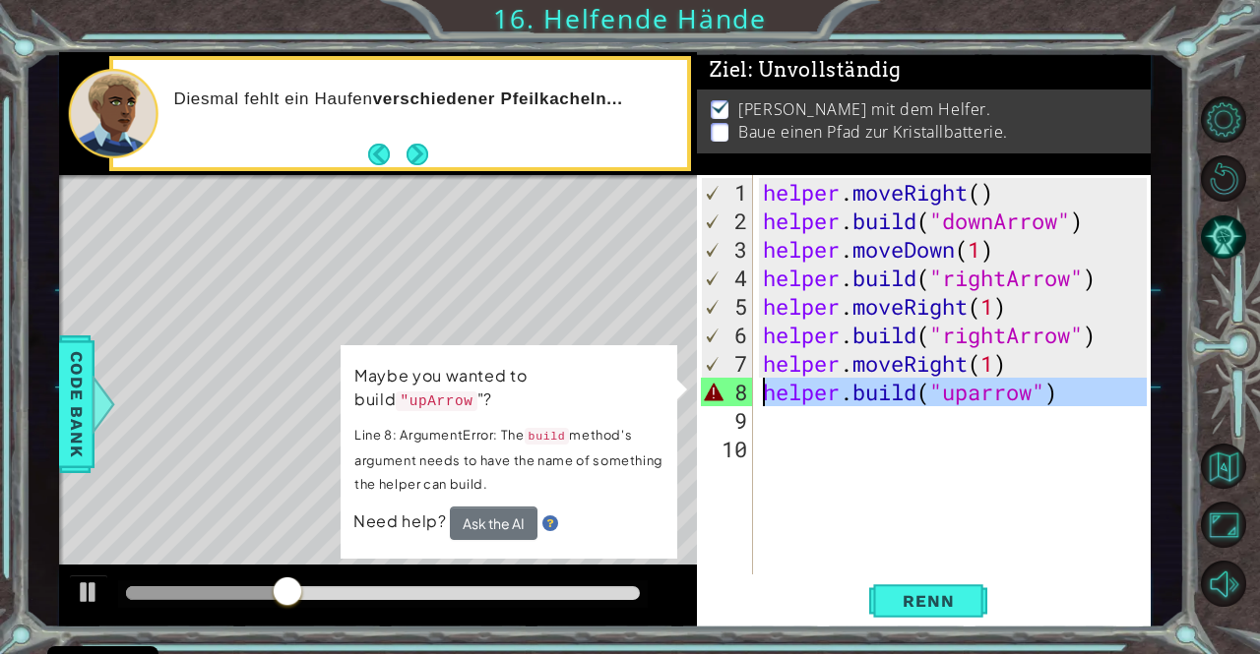
click at [724, 389] on div "8" at bounding box center [727, 392] width 52 height 29
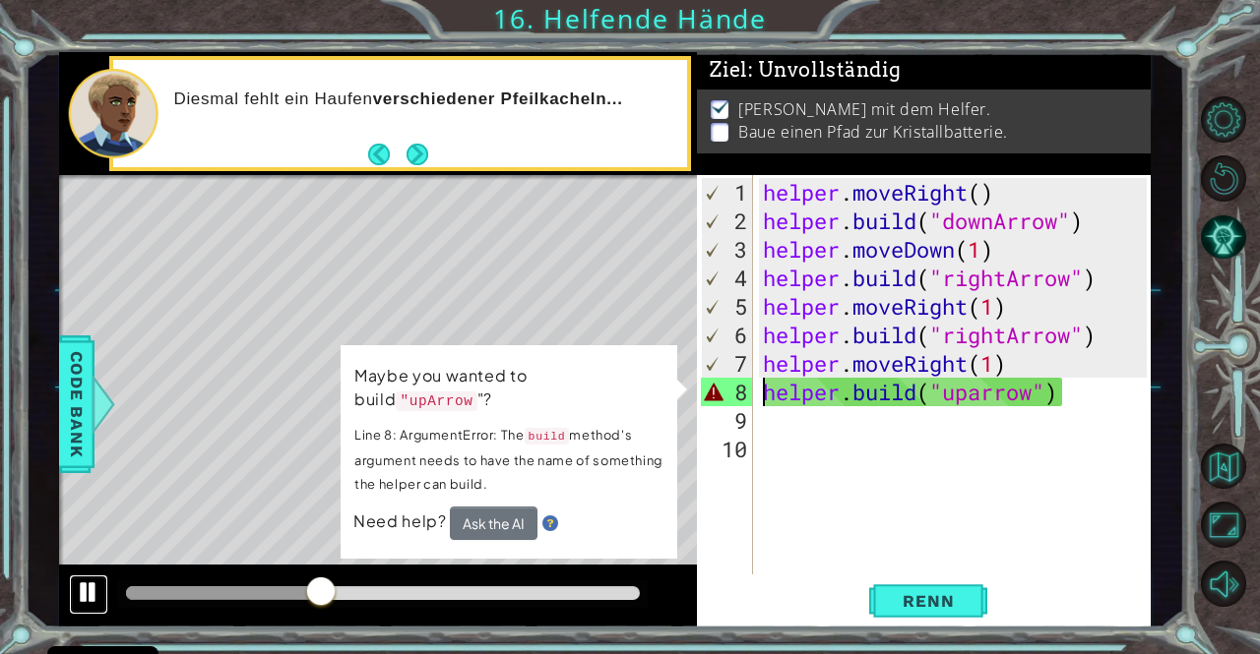
click at [87, 586] on div at bounding box center [89, 593] width 26 height 26
click at [59, 428] on div "Code Bank" at bounding box center [76, 405] width 35 height 138
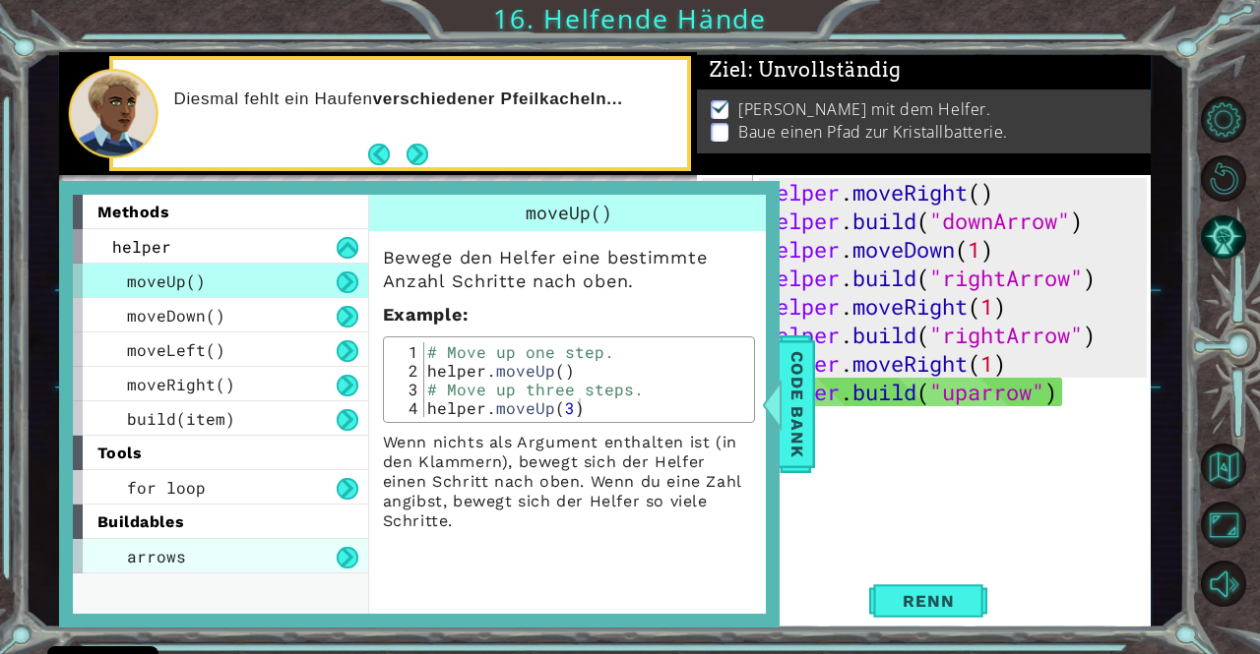
click at [190, 543] on div "arrows" at bounding box center [220, 556] width 295 height 34
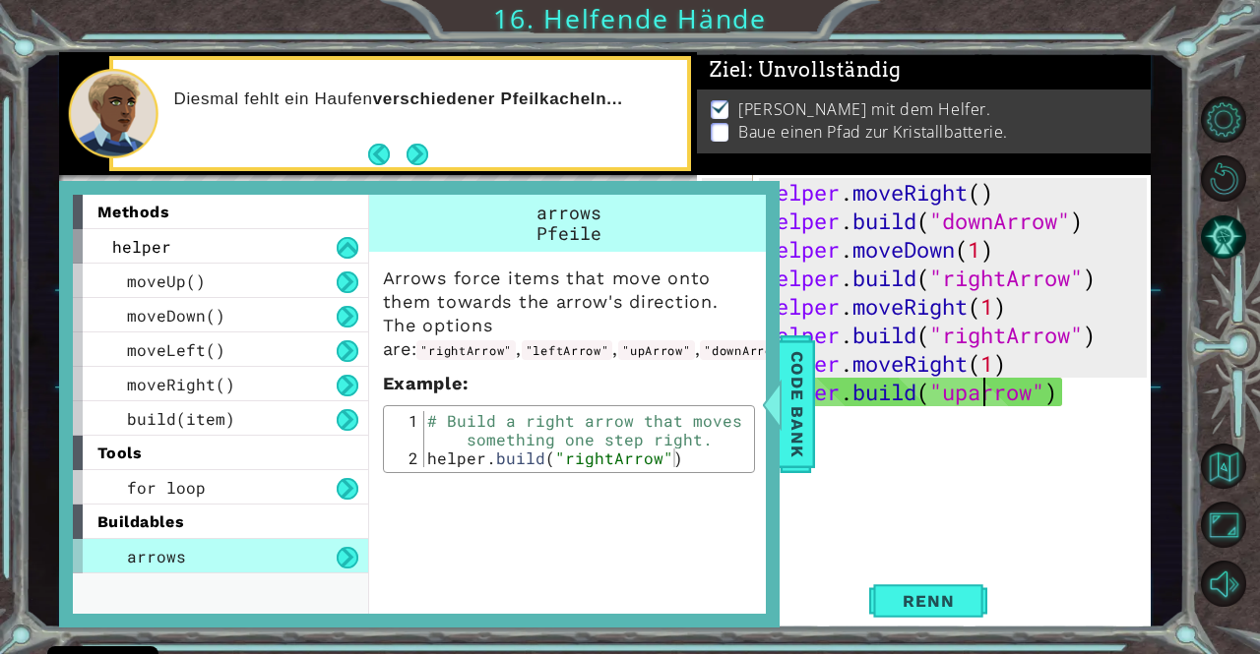
click at [984, 393] on div "helper . moveRight ( ) helper . build ( "downArrow" ) helper . moveDown ( 1 ) h…" at bounding box center [958, 406] width 398 height 457
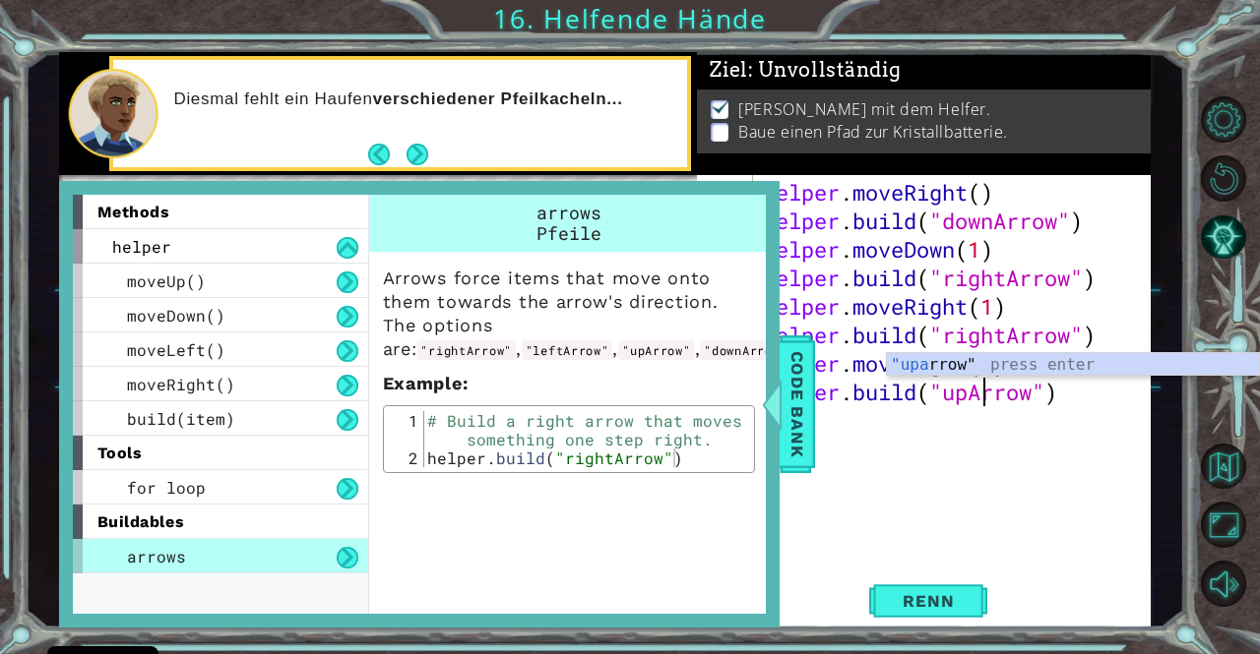
scroll to position [0, 9]
type textarea "[DOMAIN_NAME]("upArrow")"
click at [937, 602] on span "Renn" at bounding box center [928, 601] width 91 height 20
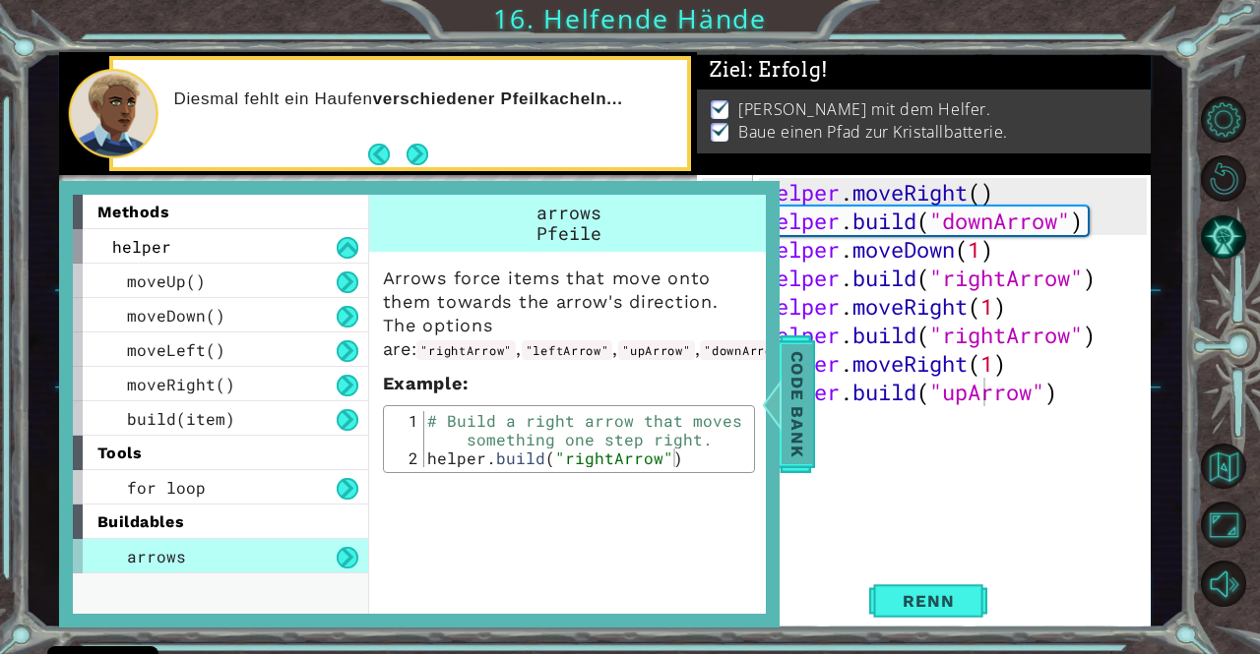
click at [800, 409] on span "Code Bank" at bounding box center [796, 404] width 31 height 120
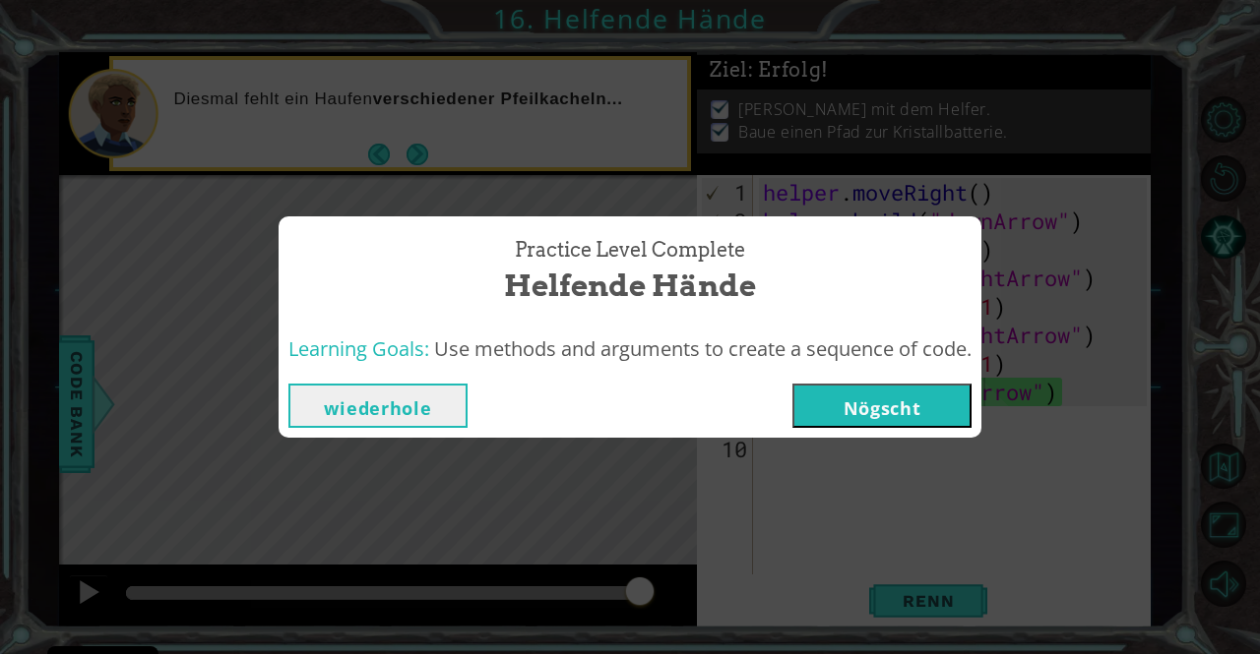
click at [873, 401] on button "Nögscht" at bounding box center [881, 406] width 179 height 44
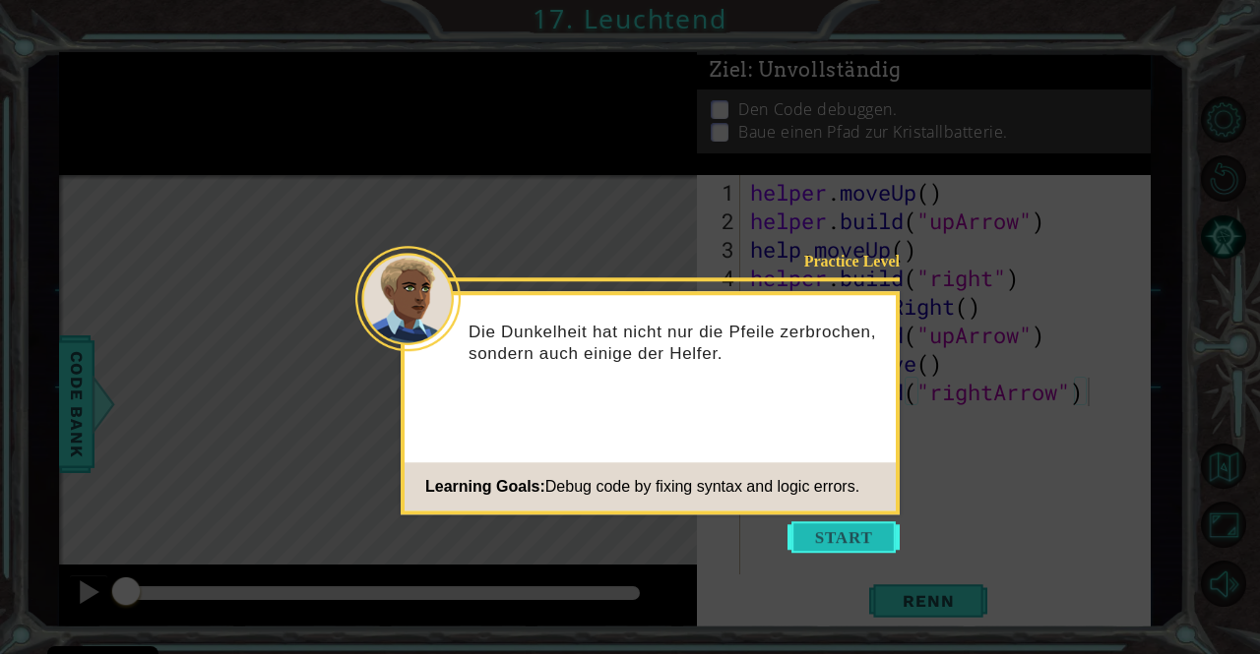
click at [844, 532] on button "Start" at bounding box center [843, 537] width 112 height 31
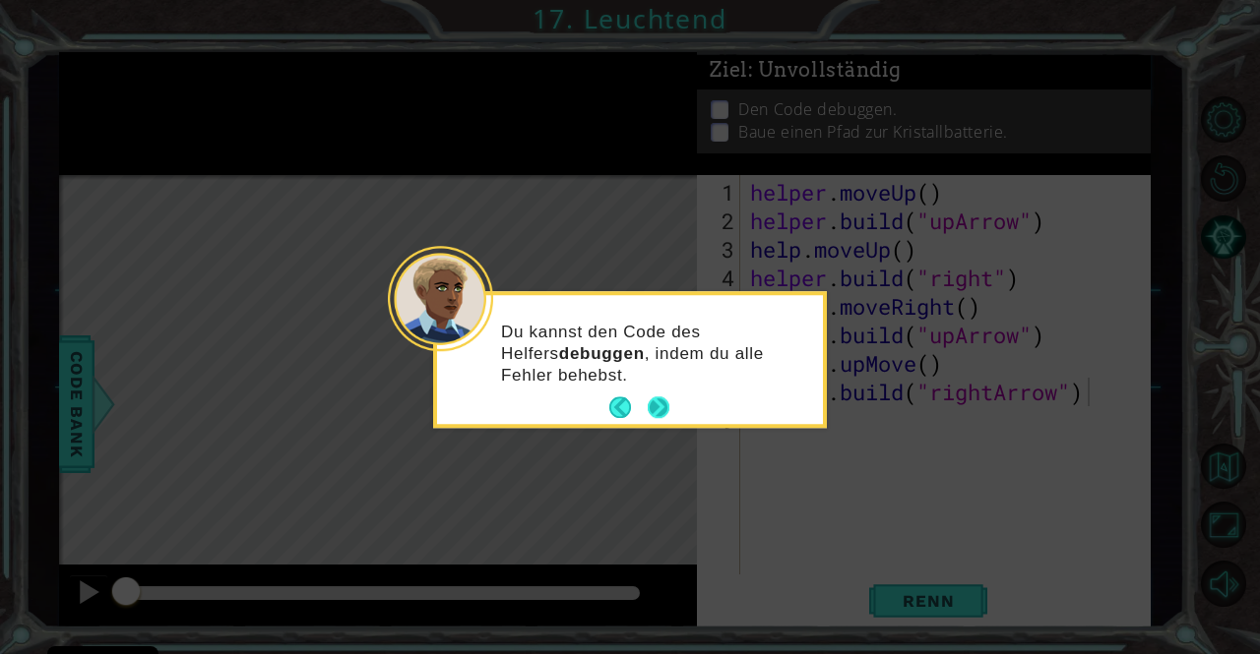
click at [658, 411] on button "Next" at bounding box center [658, 409] width 22 height 22
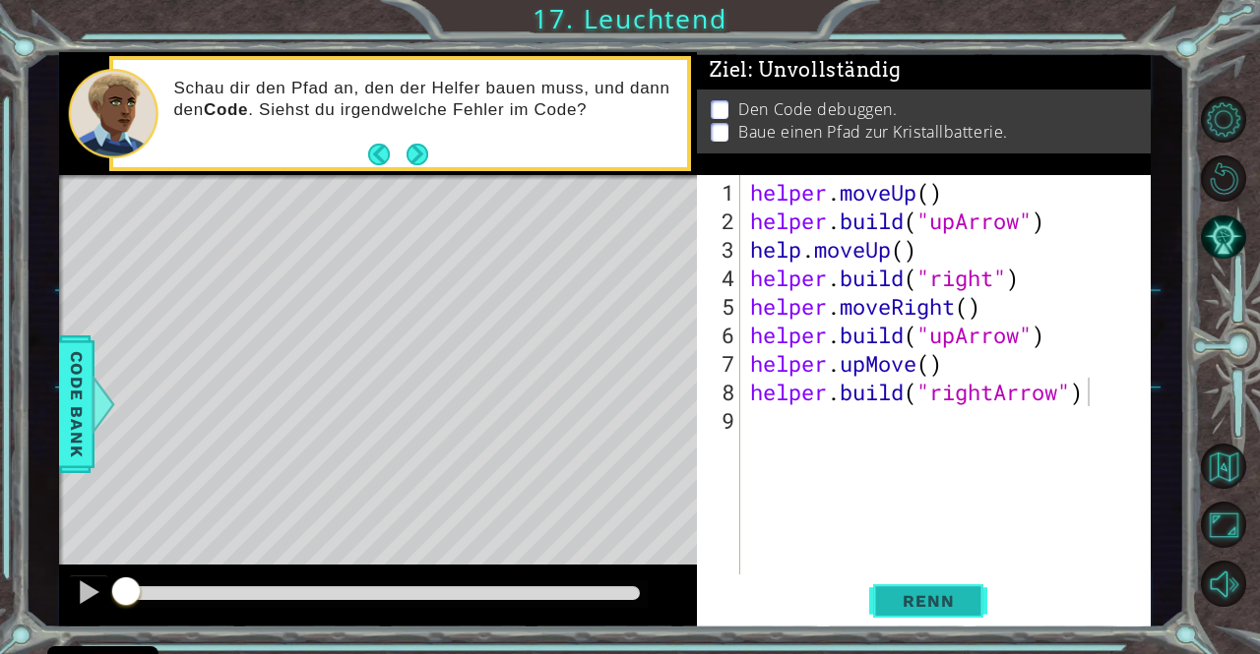
click at [941, 598] on span "Renn" at bounding box center [928, 601] width 91 height 20
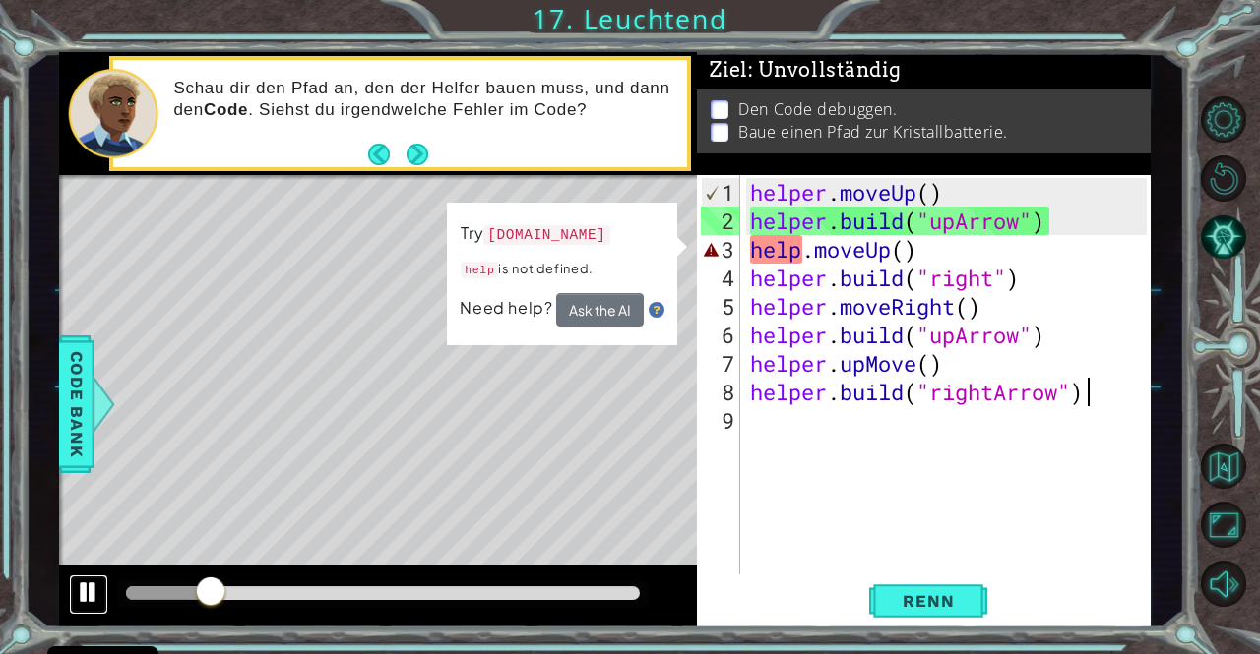
click at [80, 592] on div at bounding box center [89, 593] width 26 height 26
click at [894, 253] on div "helper . moveUp ( ) helper . build ( "upArrow" ) help . moveUp ( ) helper . bui…" at bounding box center [950, 406] width 409 height 457
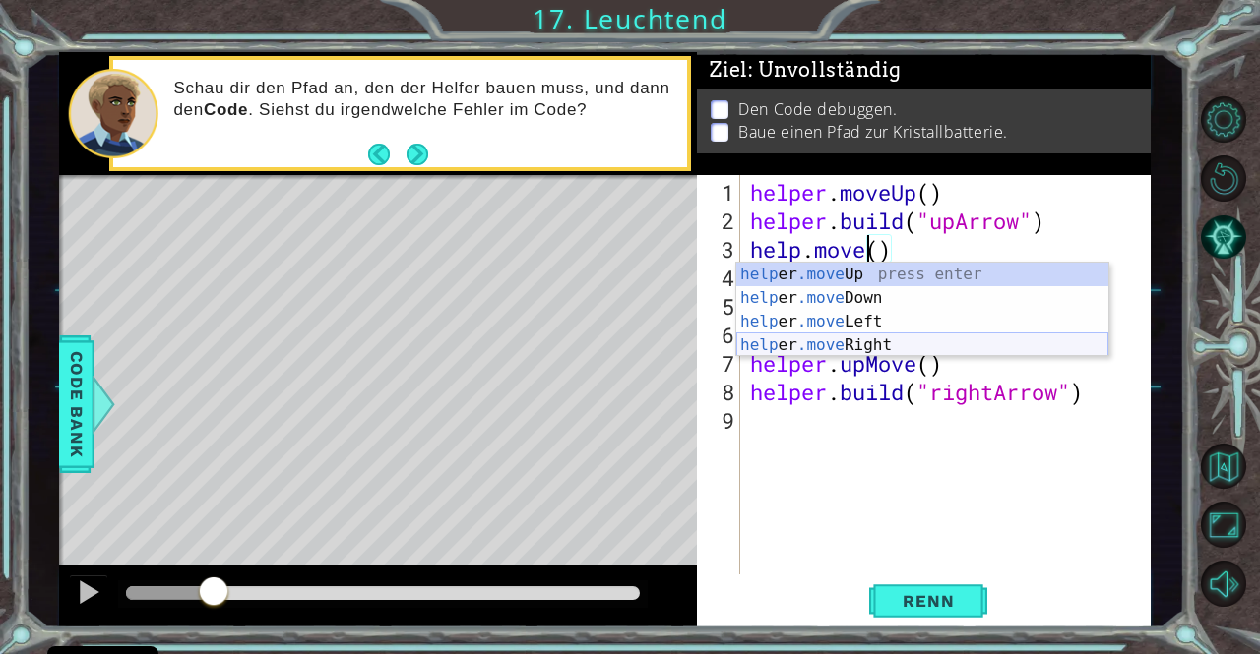
click at [859, 339] on div "help er .move Up press enter help er .move Down press enter help er .move Left …" at bounding box center [922, 334] width 372 height 142
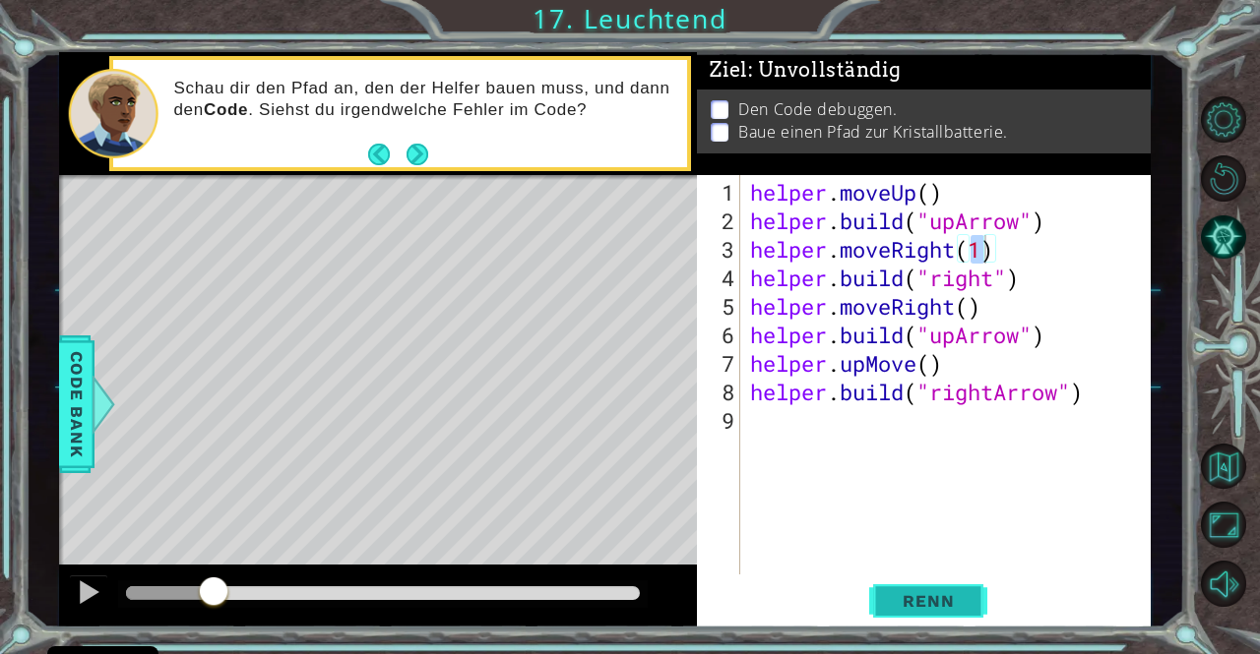
click at [887, 584] on button "Renn" at bounding box center [928, 601] width 118 height 45
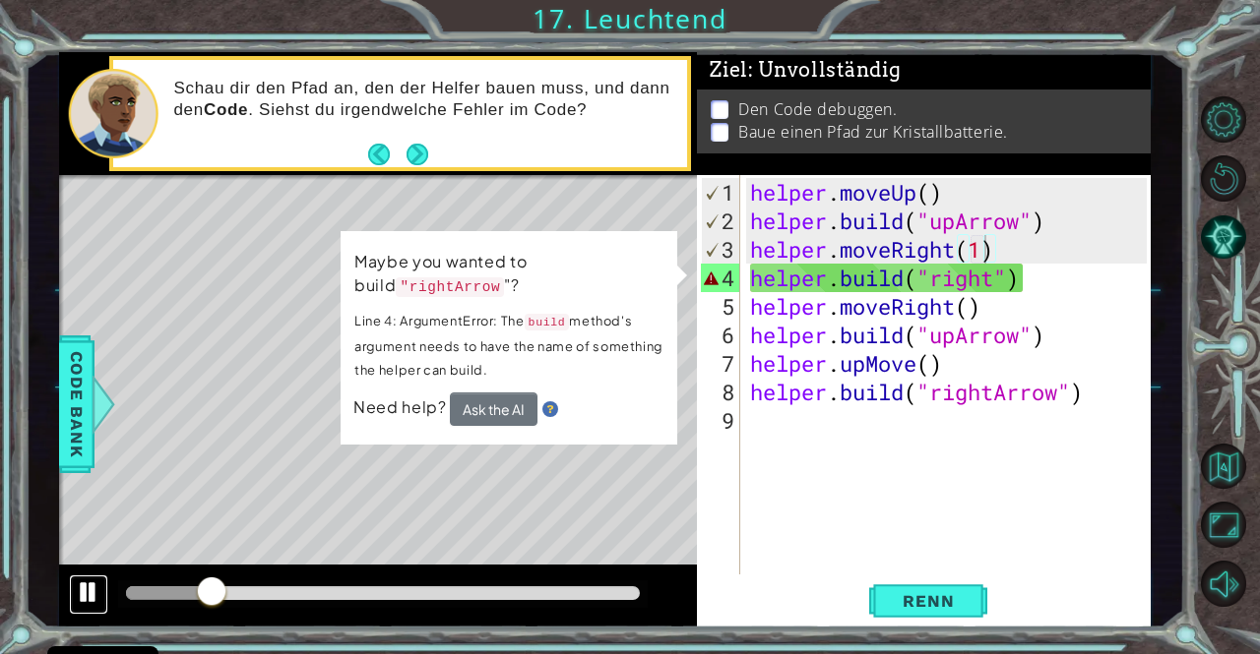
click at [88, 594] on div at bounding box center [89, 593] width 26 height 26
click at [527, 520] on div "Level Map" at bounding box center [513, 465] width 909 height 580
click at [846, 274] on div "helper . moveUp ( ) helper . build ( "upArrow" ) helper . moveRight ( 1 ) helpe…" at bounding box center [950, 406] width 409 height 457
click at [894, 272] on div "helper . moveUp ( ) helper . build ( "upArrow" ) helper . moveRight ( 1 ) helpe…" at bounding box center [950, 406] width 409 height 457
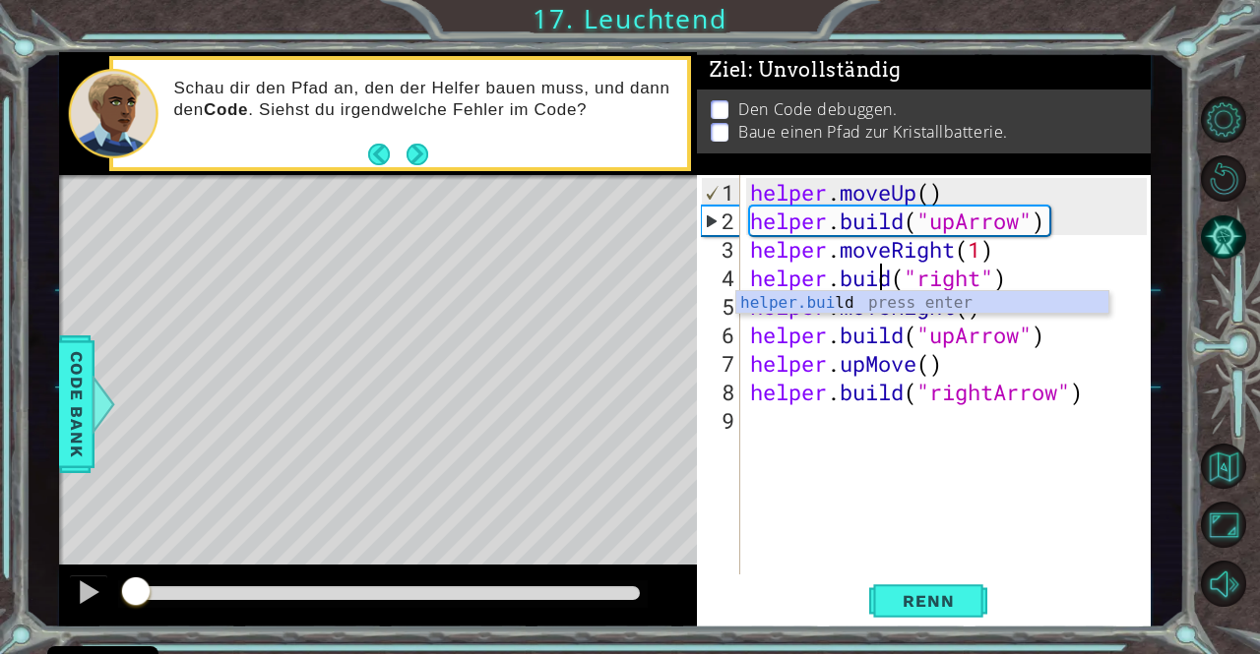
drag, startPoint x: 206, startPoint y: 593, endPoint x: 110, endPoint y: 599, distance: 95.6
click at [118, 599] on div at bounding box center [135, 593] width 35 height 35
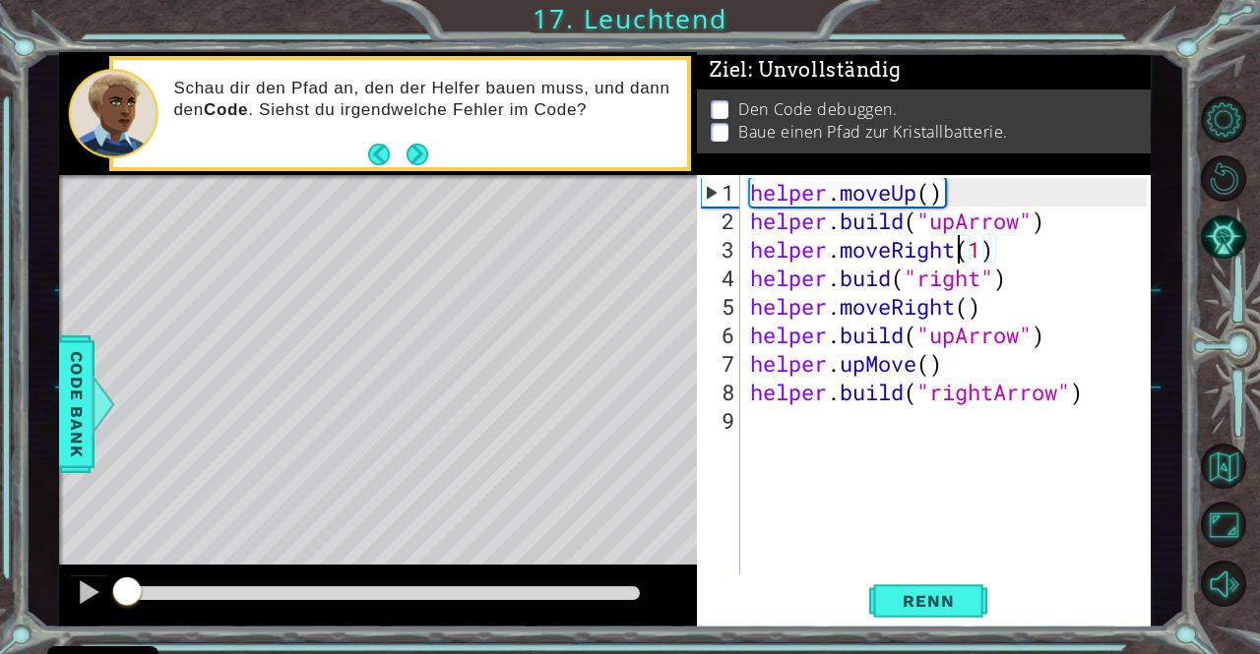
click at [957, 251] on div "helper . moveUp ( ) helper . build ( "upArrow" ) helper . moveRight ( 1 ) helpe…" at bounding box center [950, 406] width 409 height 457
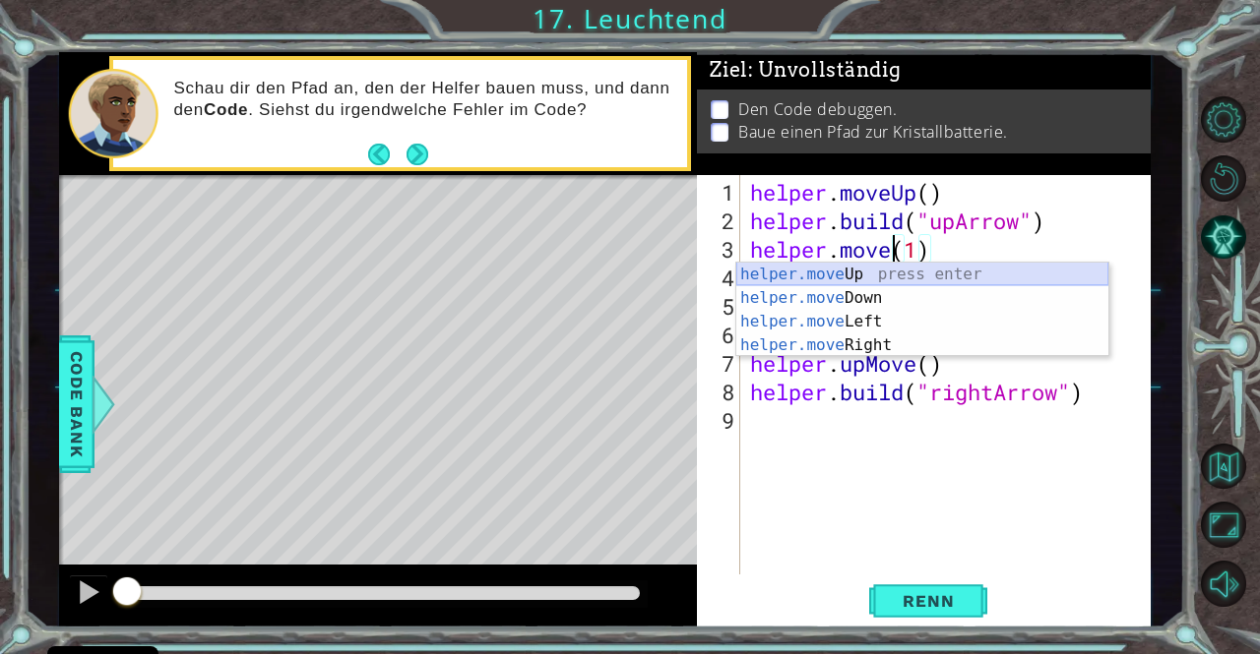
click at [892, 265] on div "helper.move Up press enter helper.move Down press enter helper.move Left press …" at bounding box center [922, 334] width 372 height 142
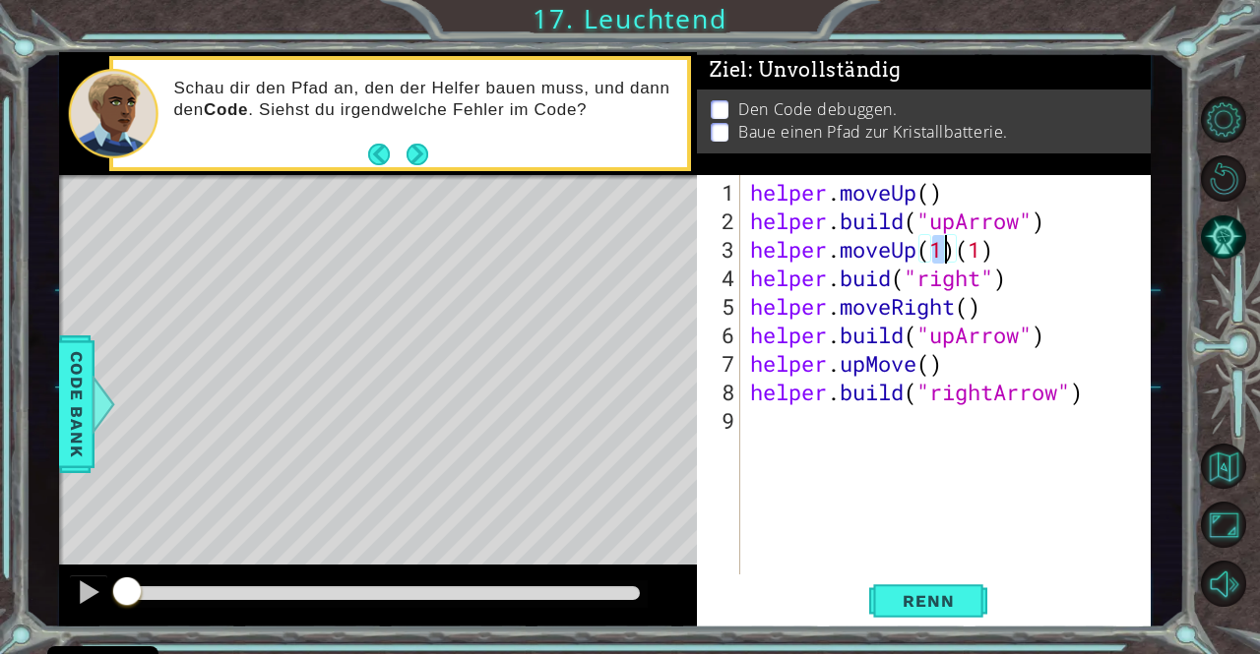
click at [1005, 249] on div "helper . moveUp ( ) helper . build ( "upArrow" ) helper . moveUp ( 1 ) ( 1 ) he…" at bounding box center [950, 406] width 409 height 457
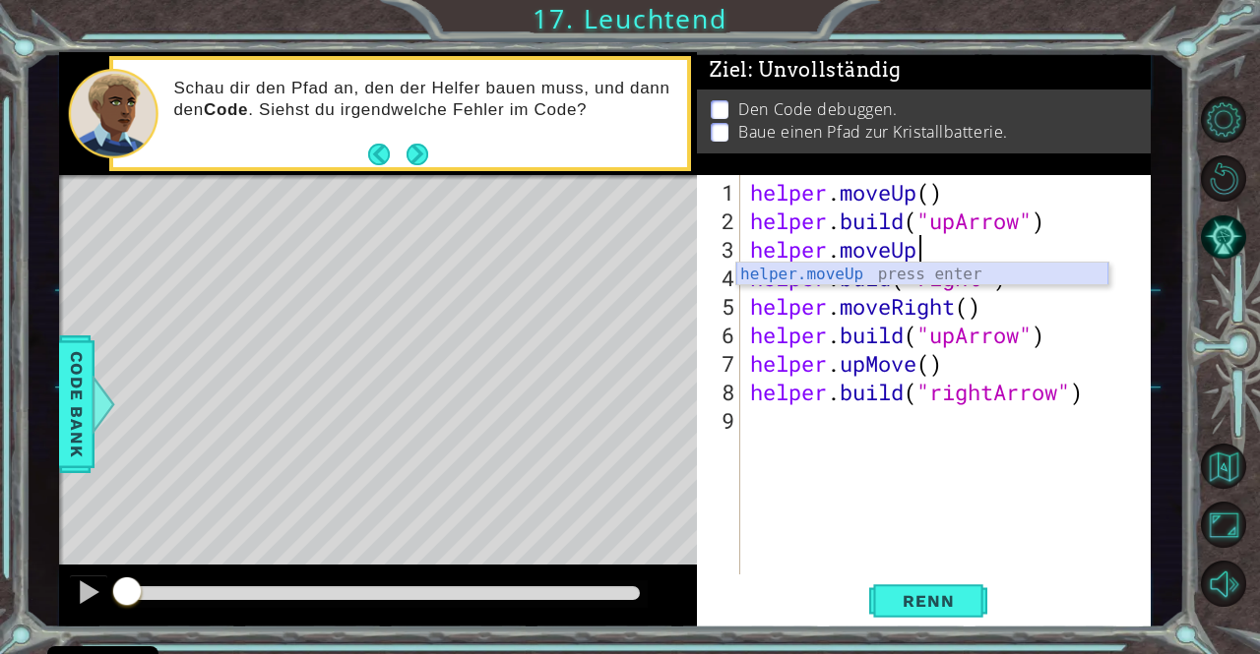
click at [838, 273] on div "helper.moveUp press enter" at bounding box center [922, 298] width 372 height 71
click at [868, 284] on div "helper . moveUp ( ) helper . build ( "upArrow" ) helper . moveUp ( 1 ) helper .…" at bounding box center [950, 406] width 409 height 457
type textarea "helper.bulid("right")"
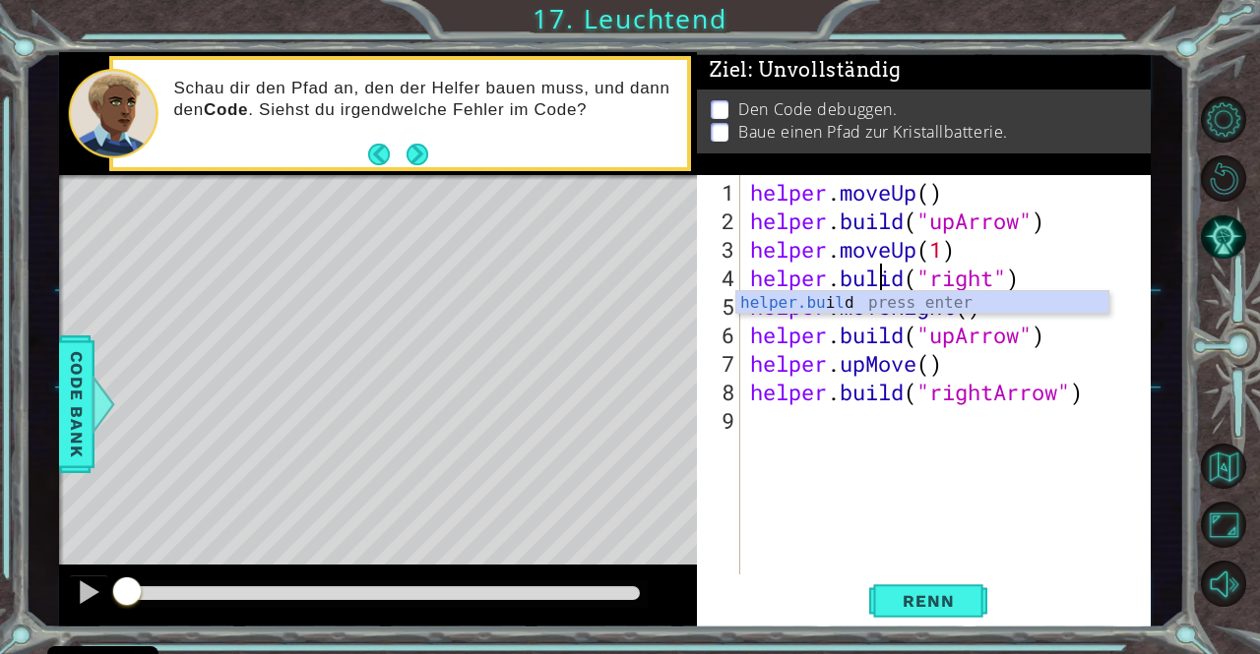
scroll to position [0, 5]
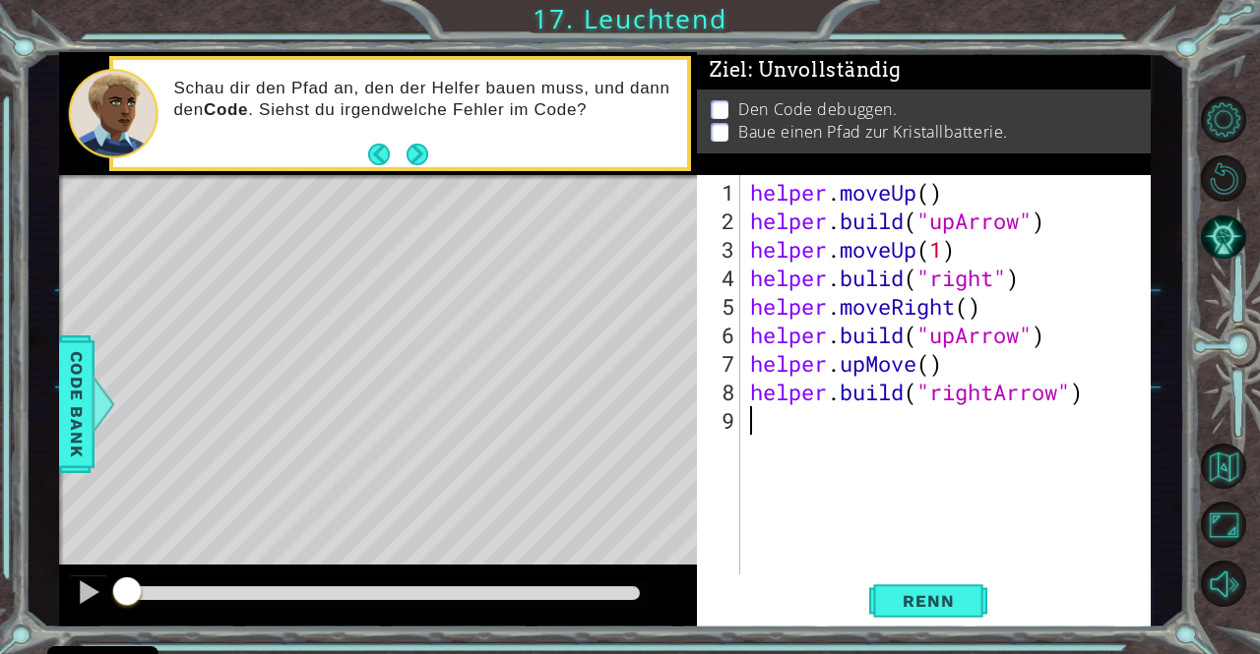
click at [777, 477] on div "helper . moveUp ( ) helper . build ( "upArrow" ) helper . moveUp ( 1 ) helper .…" at bounding box center [950, 406] width 409 height 457
click at [945, 599] on span "Renn" at bounding box center [928, 601] width 91 height 20
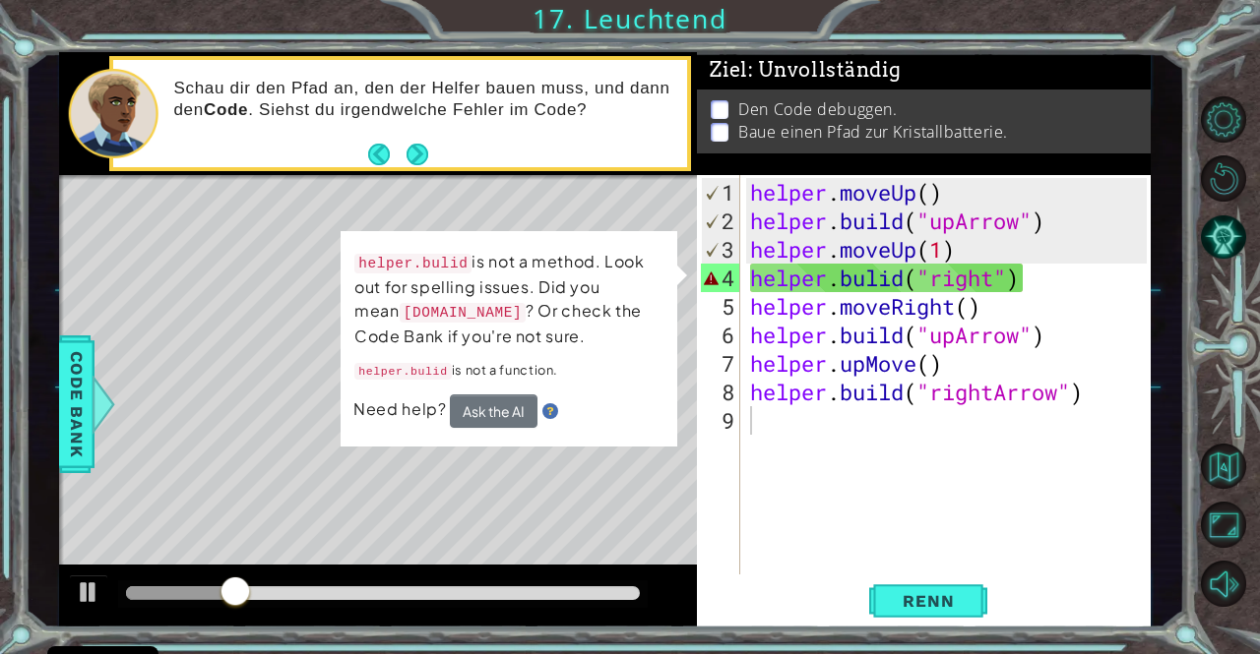
click at [452, 540] on div "Level Map" at bounding box center [513, 465] width 909 height 580
click at [878, 286] on div "helper . moveUp ( ) helper . build ( "upArrow" ) helper . moveUp ( 1 ) helper .…" at bounding box center [950, 406] width 409 height 457
click at [94, 590] on div at bounding box center [89, 593] width 26 height 26
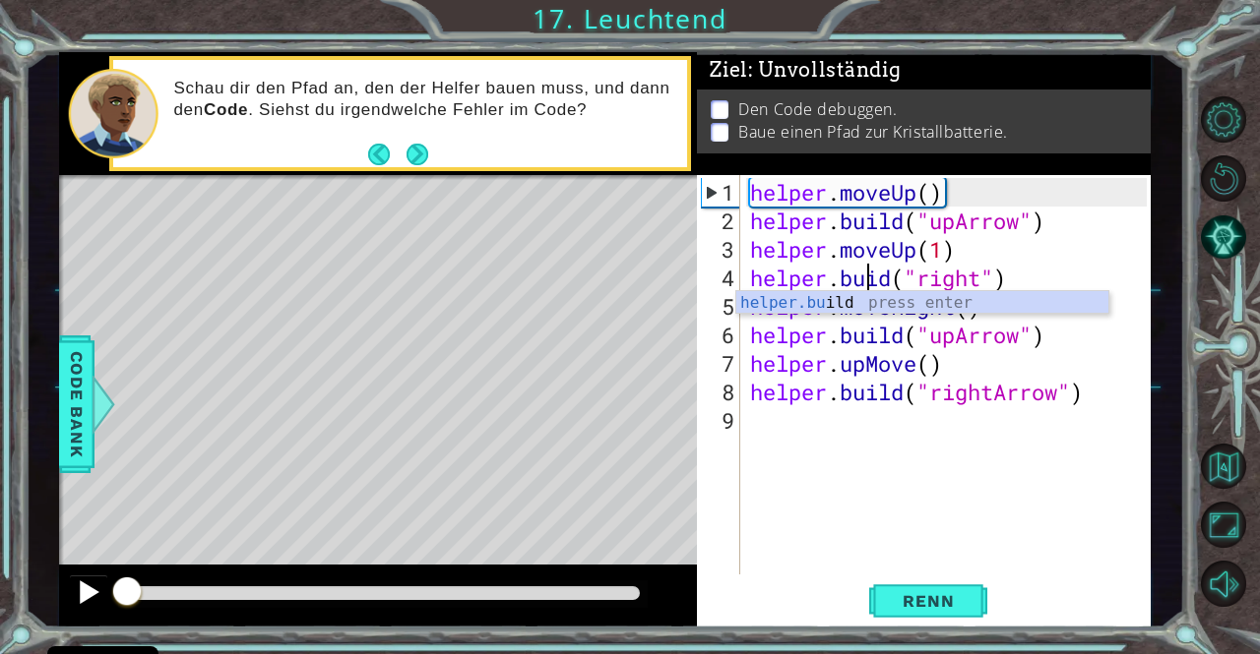
drag, startPoint x: 321, startPoint y: 584, endPoint x: 80, endPoint y: 589, distance: 241.2
click at [80, 589] on div at bounding box center [378, 596] width 639 height 63
click at [941, 246] on div "helper . moveUp ( ) helper . build ( "upArrow" ) helper . moveUp ( 1 ) helper .…" at bounding box center [950, 406] width 409 height 457
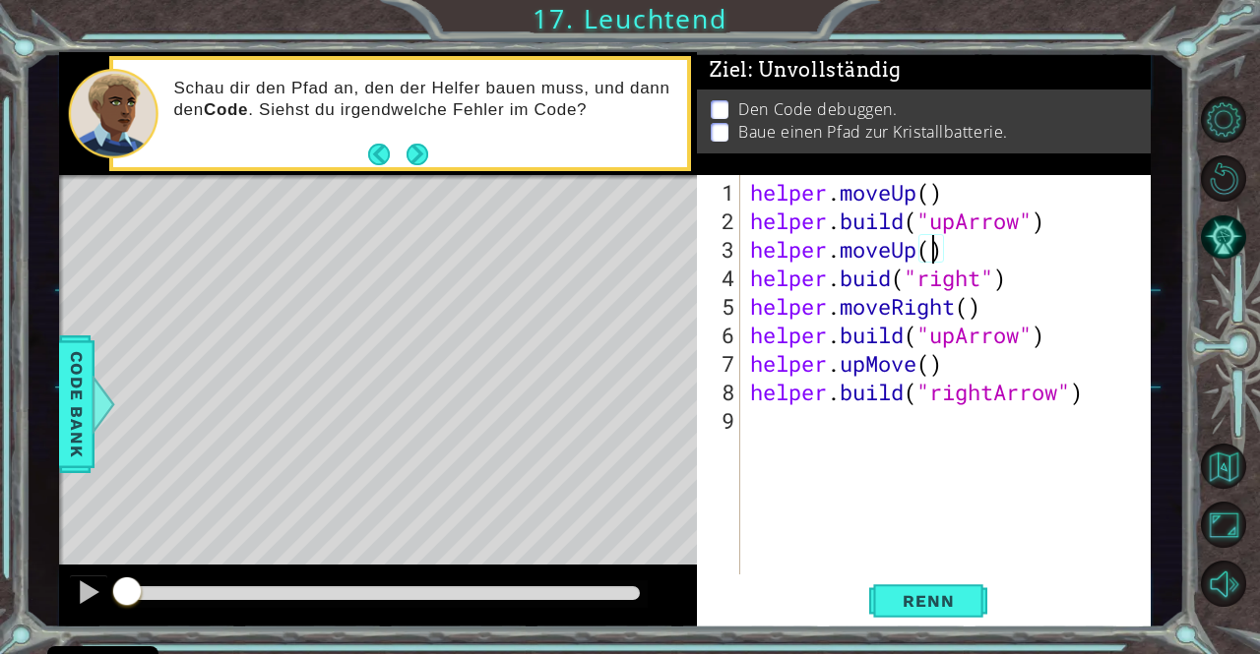
click at [867, 287] on div "helper . moveUp ( ) helper . build ( "upArrow" ) helper . moveUp ( ) helper . b…" at bounding box center [950, 406] width 409 height 457
click at [967, 593] on span "Renn" at bounding box center [928, 601] width 91 height 20
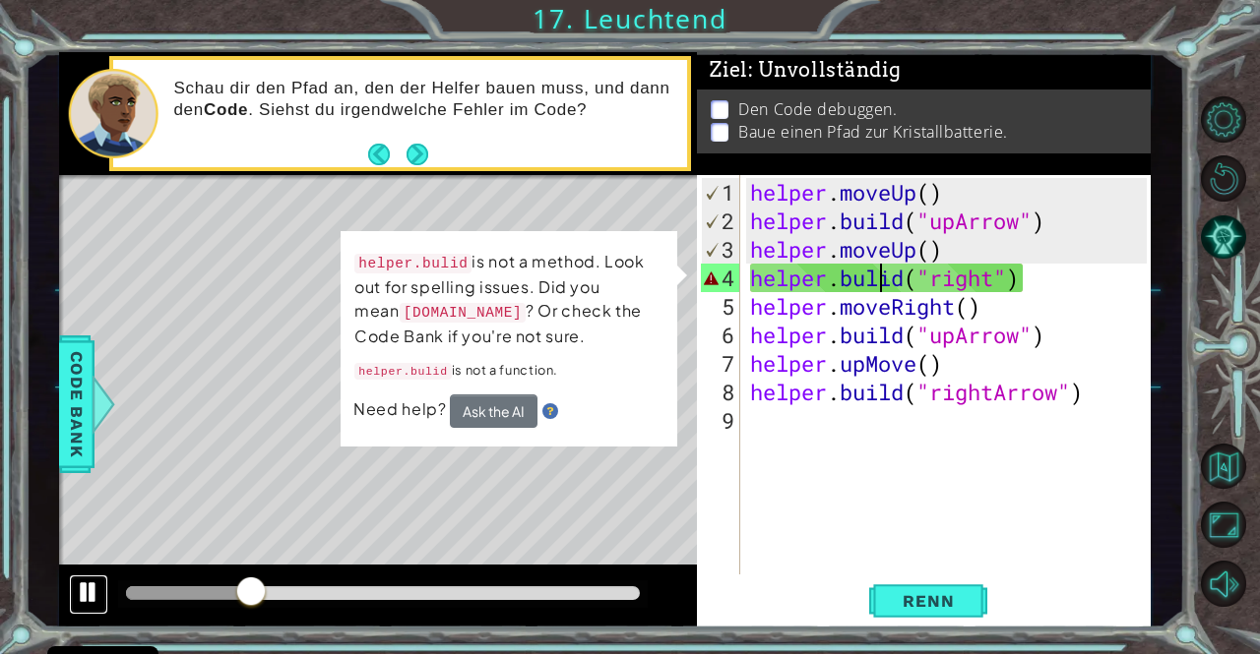
click at [82, 593] on div at bounding box center [89, 593] width 26 height 26
click at [579, 508] on div "Level Map" at bounding box center [513, 465] width 909 height 580
click at [679, 273] on div "helper.bulid is not a method. Look out for spelling issues. Did you mean [DOMAI…" at bounding box center [508, 338] width 339 height 220
click at [675, 272] on div "helper.bulid is not a method. Look out for spelling issues. Did you mean [DOMAI…" at bounding box center [508, 338] width 339 height 220
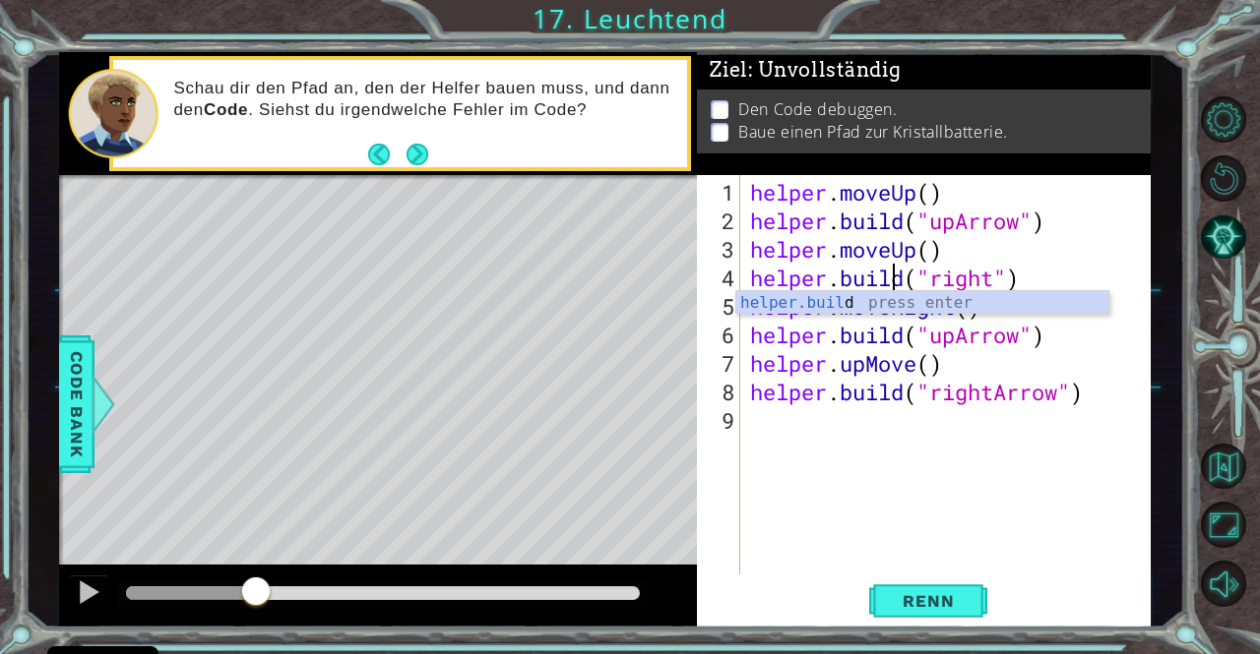
scroll to position [0, 6]
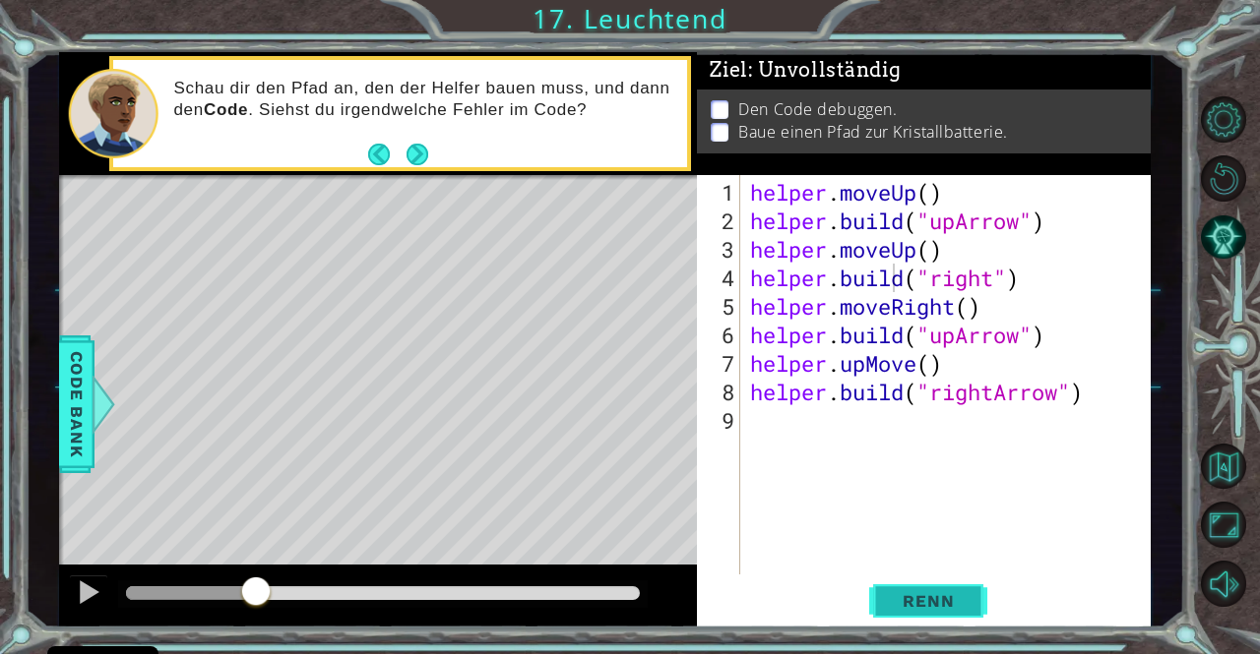
click at [906, 605] on span "Renn" at bounding box center [928, 601] width 91 height 20
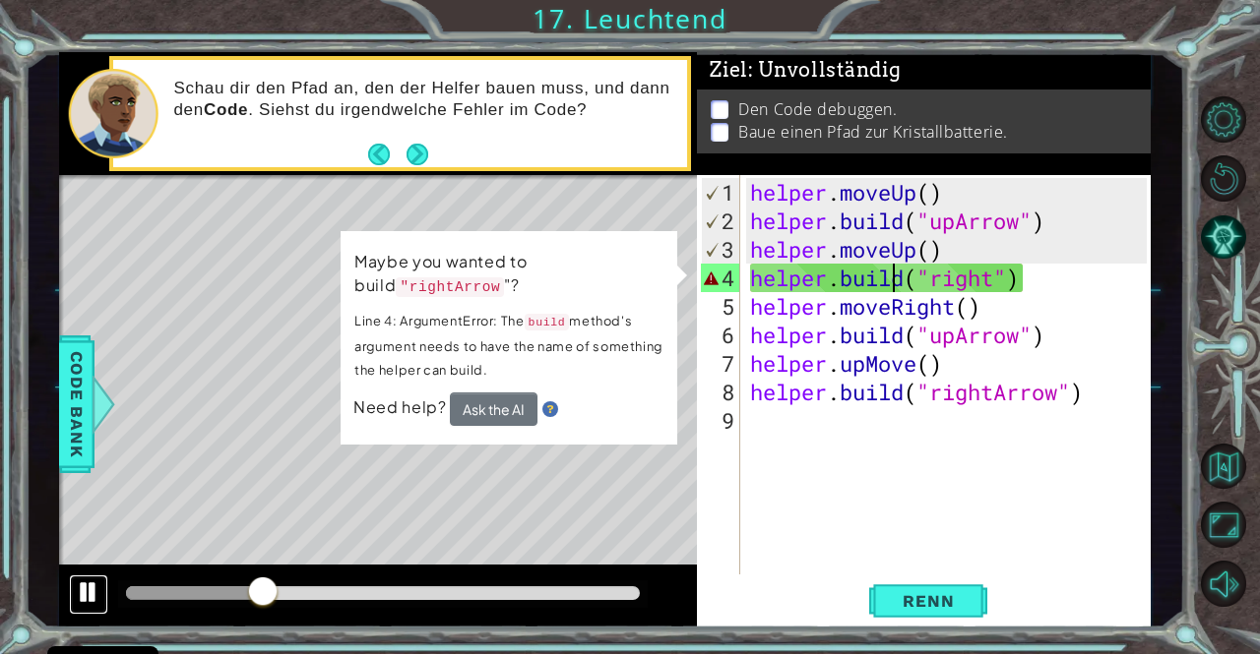
click at [86, 589] on div at bounding box center [89, 593] width 26 height 26
click at [991, 280] on div "helper . moveUp ( ) helper . build ( "upArrow" ) helper . moveUp ( ) helper . b…" at bounding box center [950, 406] width 409 height 457
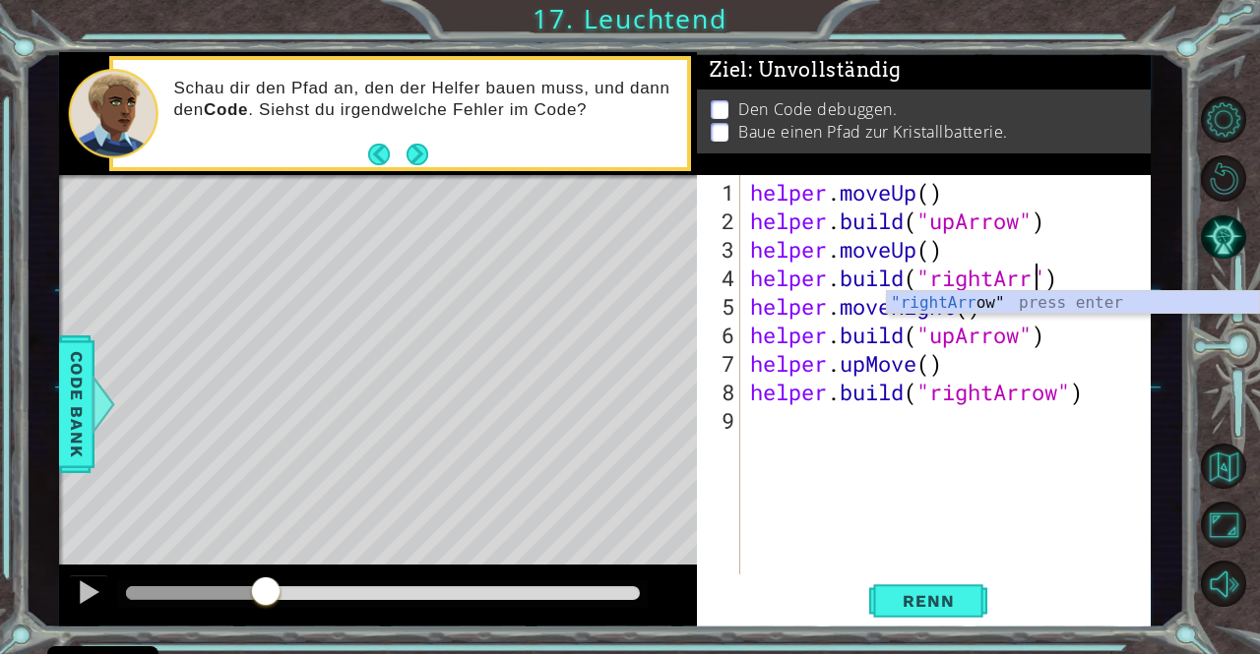
scroll to position [0, 13]
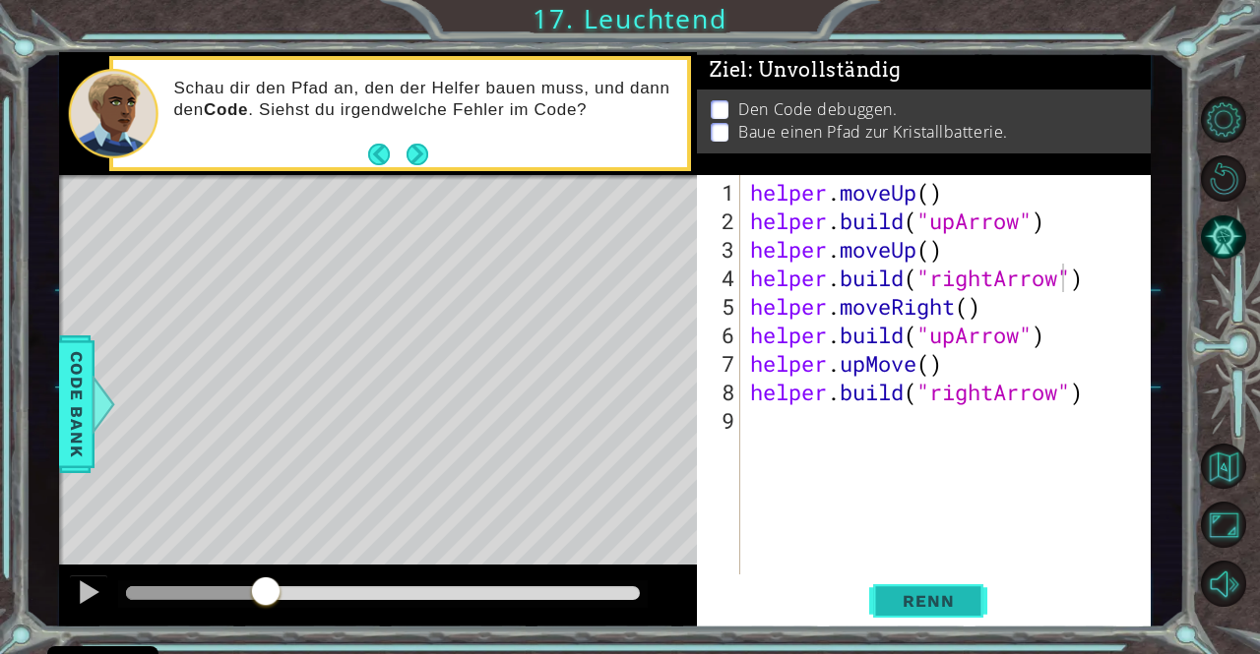
click at [893, 598] on span "Renn" at bounding box center [928, 601] width 91 height 20
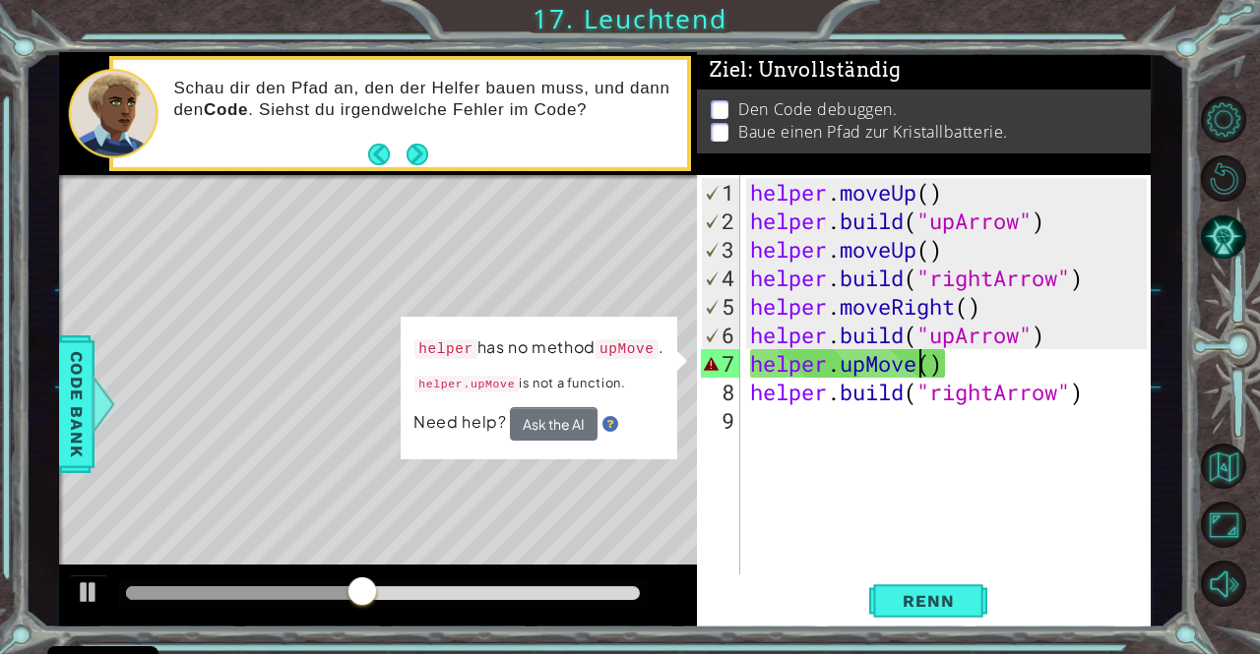
click at [918, 368] on div "helper . moveUp ( ) helper . build ( "upArrow" ) helper . moveUp ( ) helper . b…" at bounding box center [950, 406] width 409 height 457
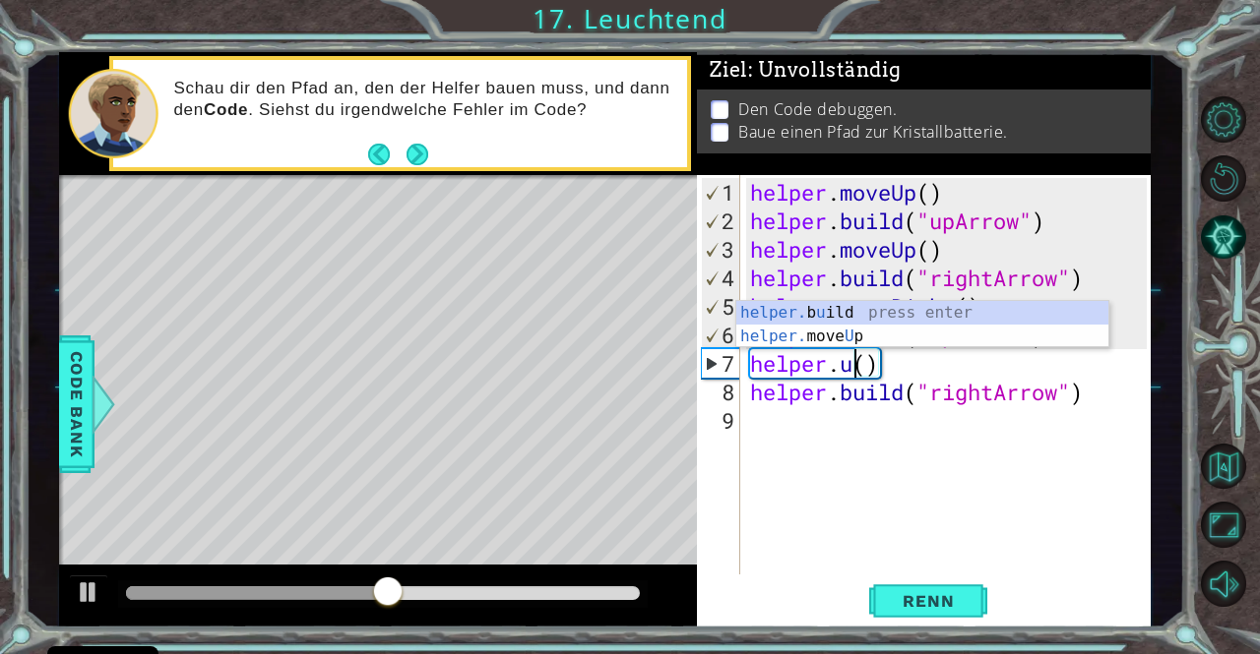
scroll to position [0, 4]
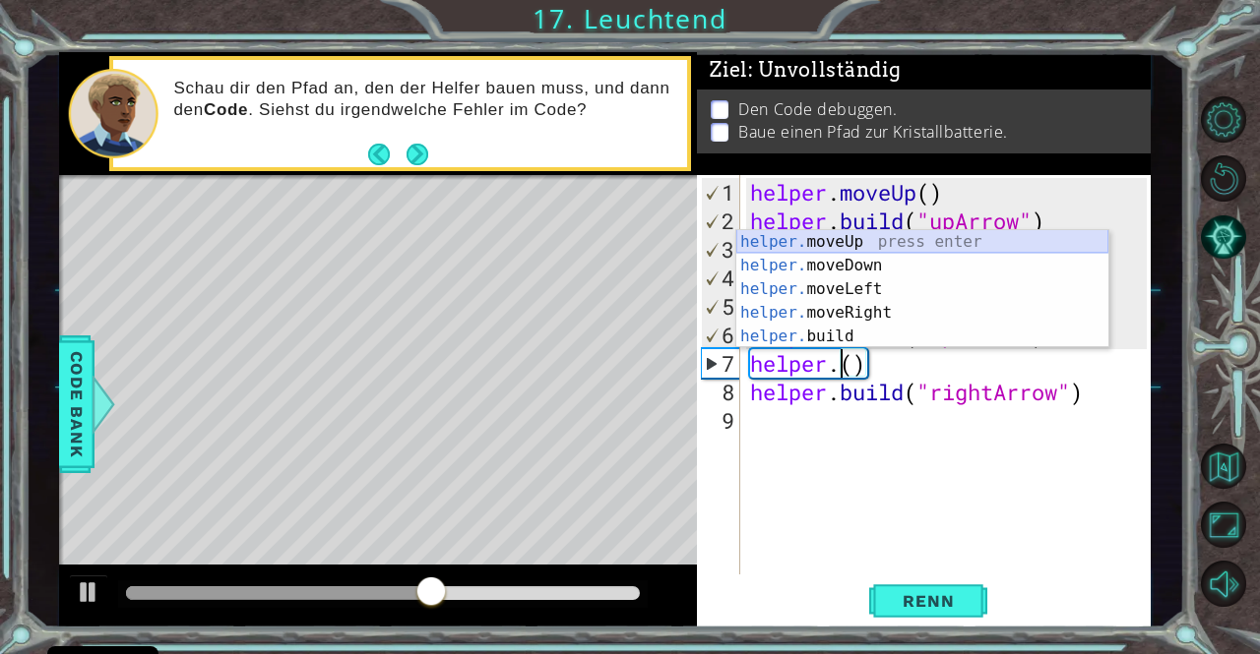
click at [873, 243] on div "helper. moveUp press enter helper. moveDown press enter helper. moveLeft press …" at bounding box center [922, 312] width 372 height 165
type textarea "helper.moveUp(1)"
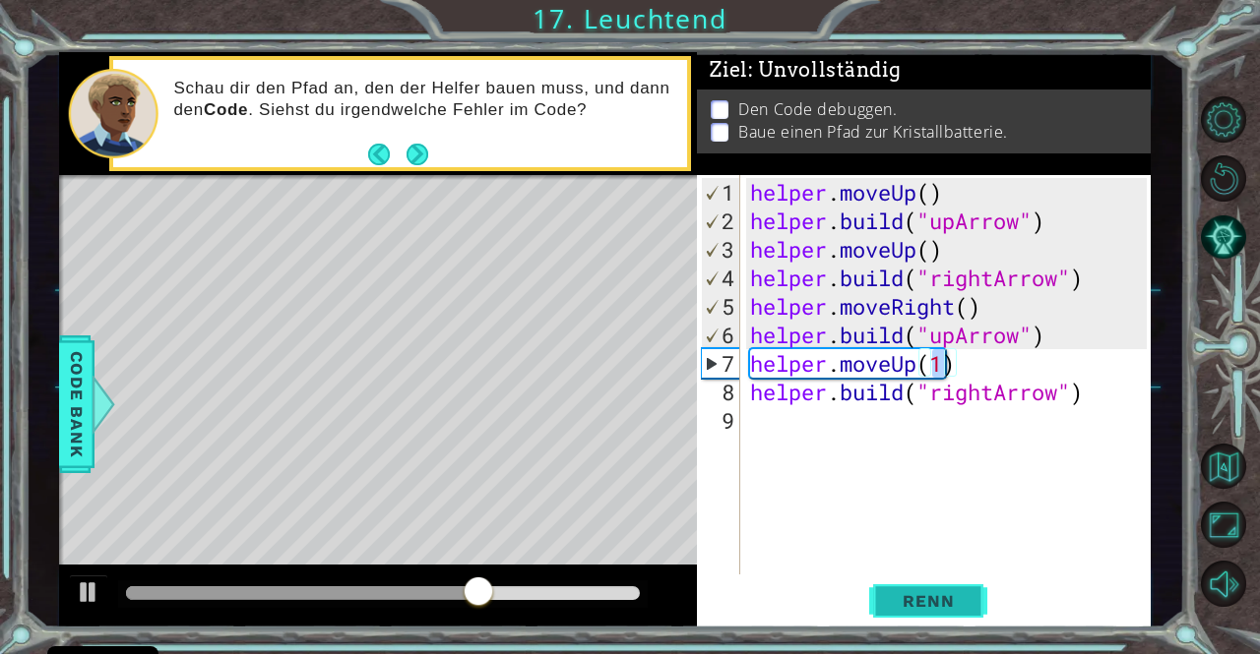
click at [909, 604] on span "Renn" at bounding box center [928, 601] width 91 height 20
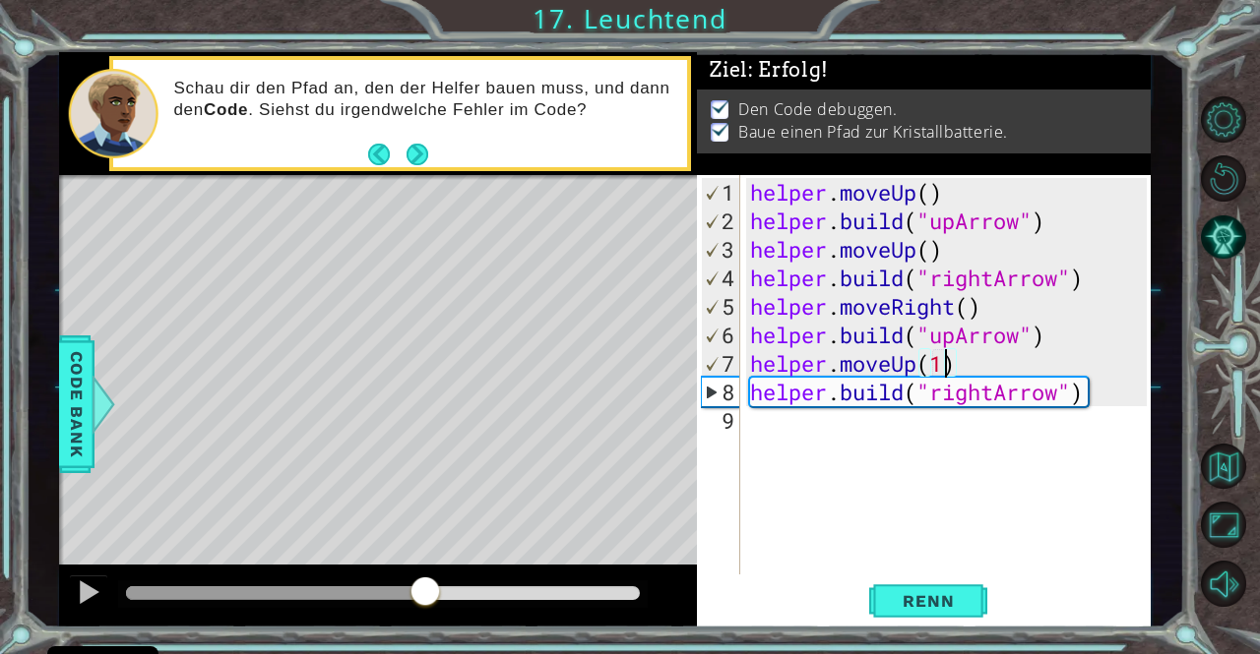
drag, startPoint x: 187, startPoint y: 588, endPoint x: 425, endPoint y: 613, distance: 239.4
click at [425, 613] on div at bounding box center [378, 596] width 639 height 63
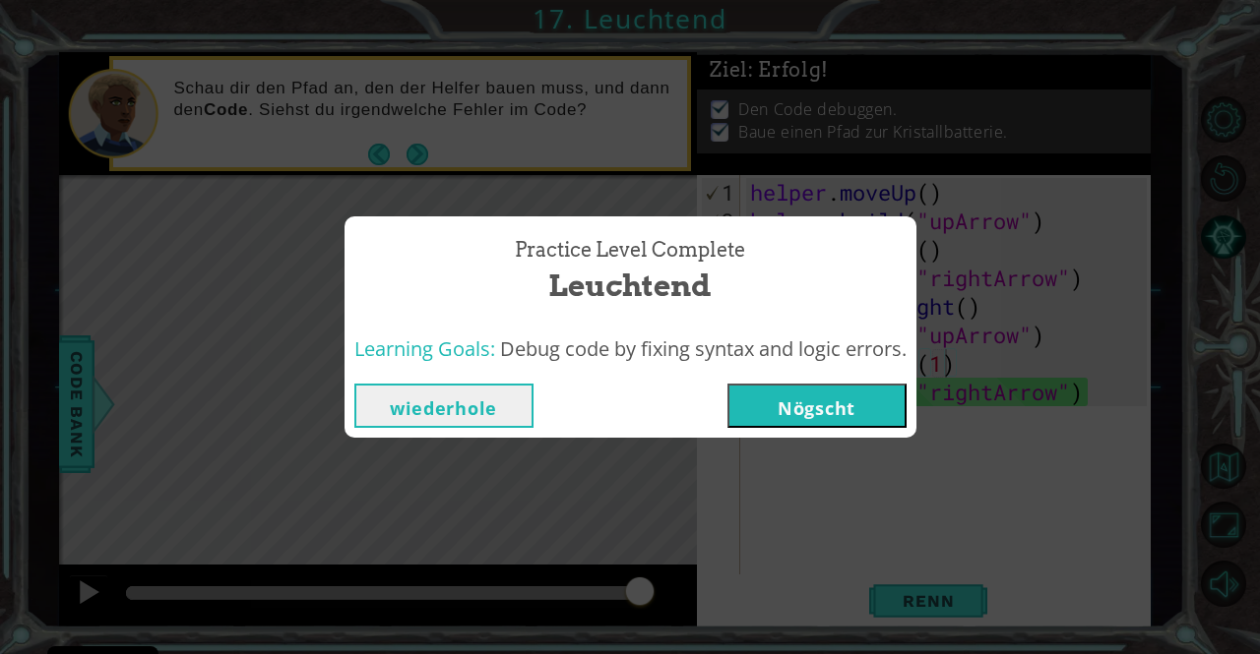
click at [801, 410] on button "Nögscht" at bounding box center [816, 406] width 179 height 44
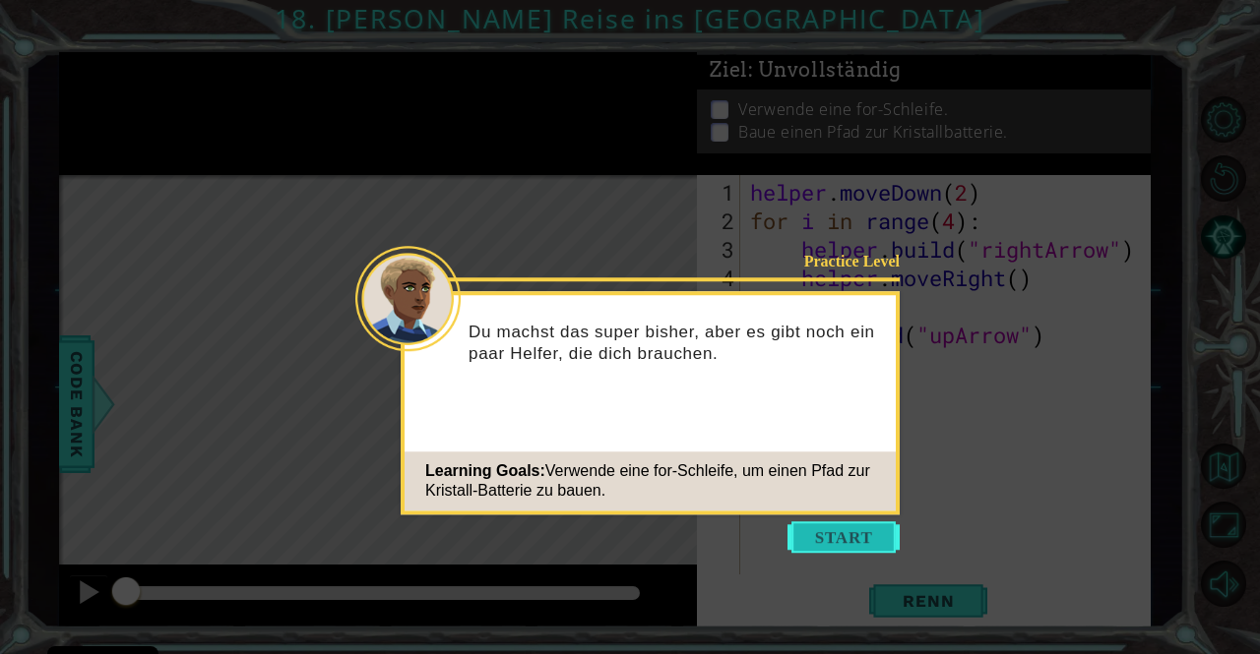
click at [841, 536] on button "Start" at bounding box center [843, 537] width 112 height 31
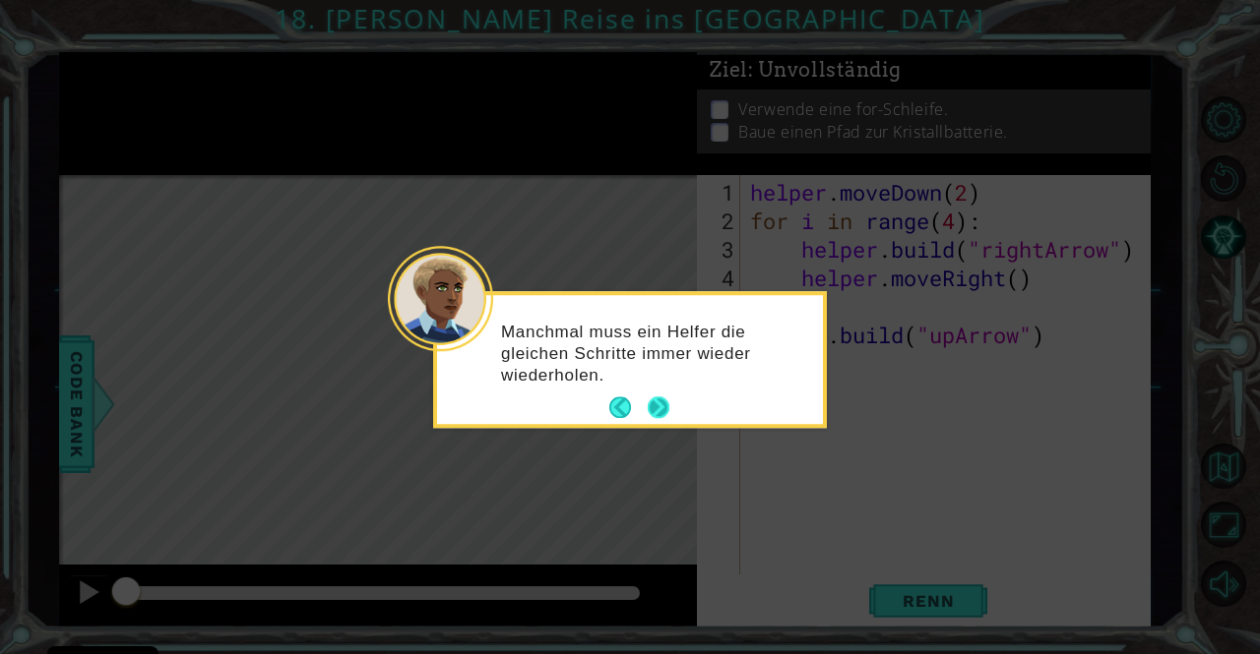
click at [661, 409] on button "Next" at bounding box center [659, 409] width 24 height 24
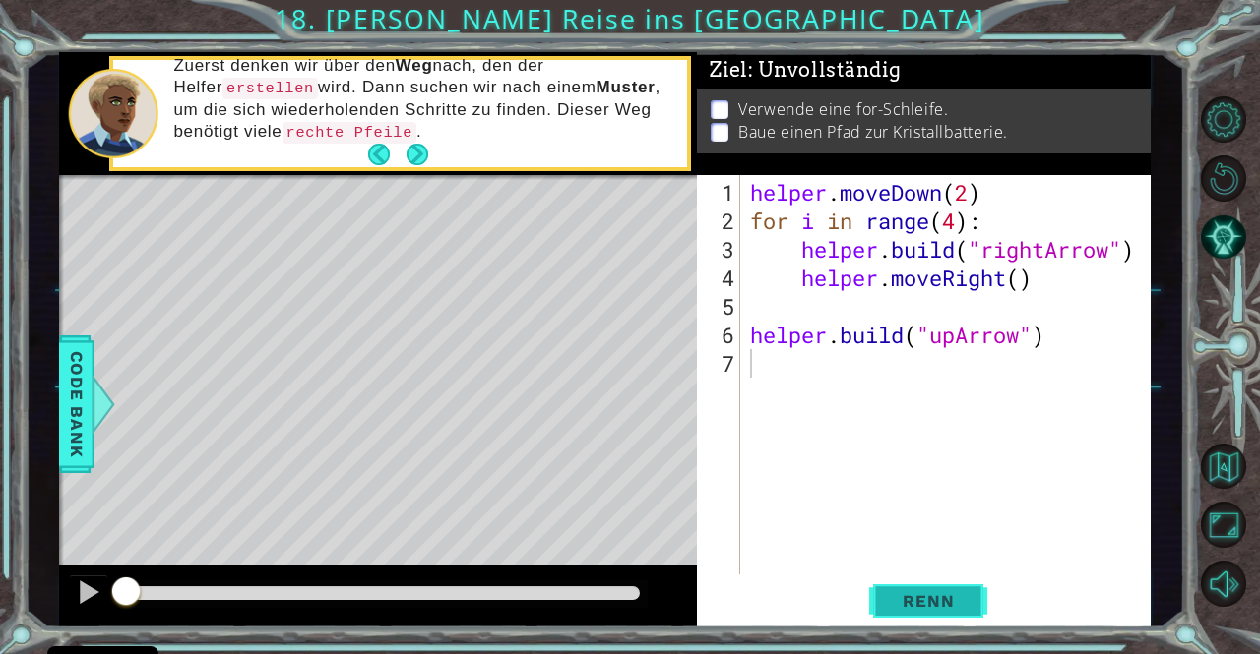
click at [933, 591] on span "Renn" at bounding box center [928, 601] width 91 height 20
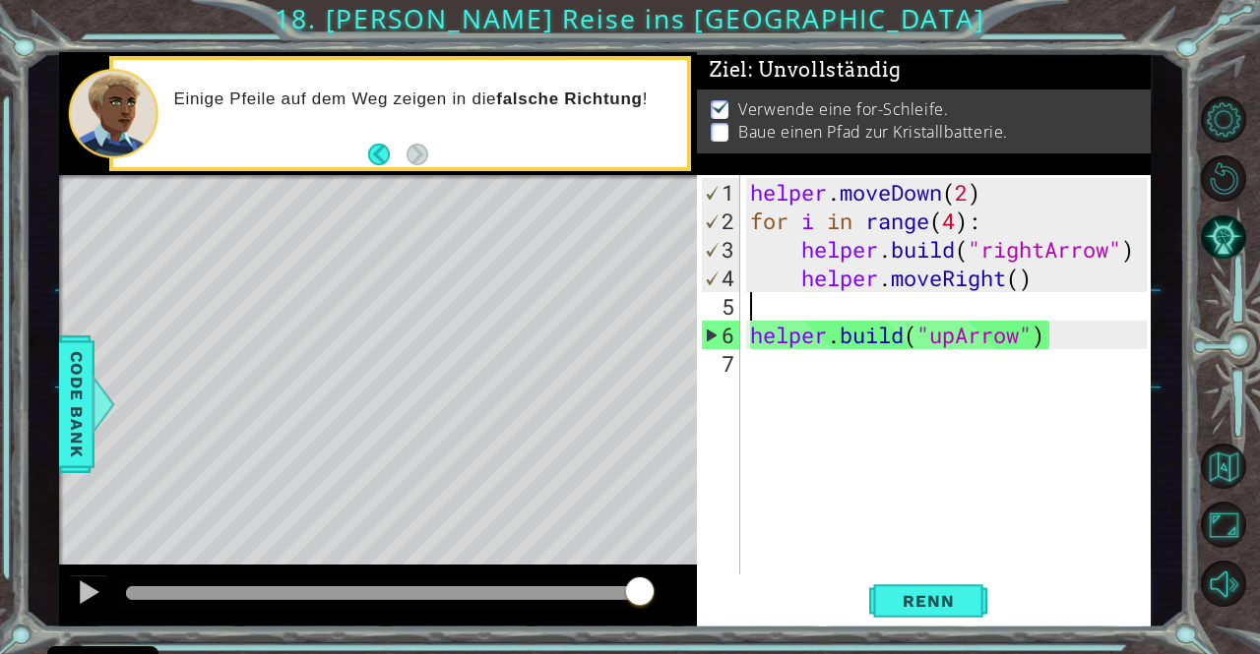
click at [870, 307] on div "helper . moveDown ( 2 ) for i in range ( 4 ) : helper . build ( "rightArrow" ) …" at bounding box center [950, 406] width 409 height 457
click at [771, 363] on div "helper . moveDown ( 2 ) for i in range ( 4 ) : helper . build ( "rightArrow" ) …" at bounding box center [950, 406] width 409 height 457
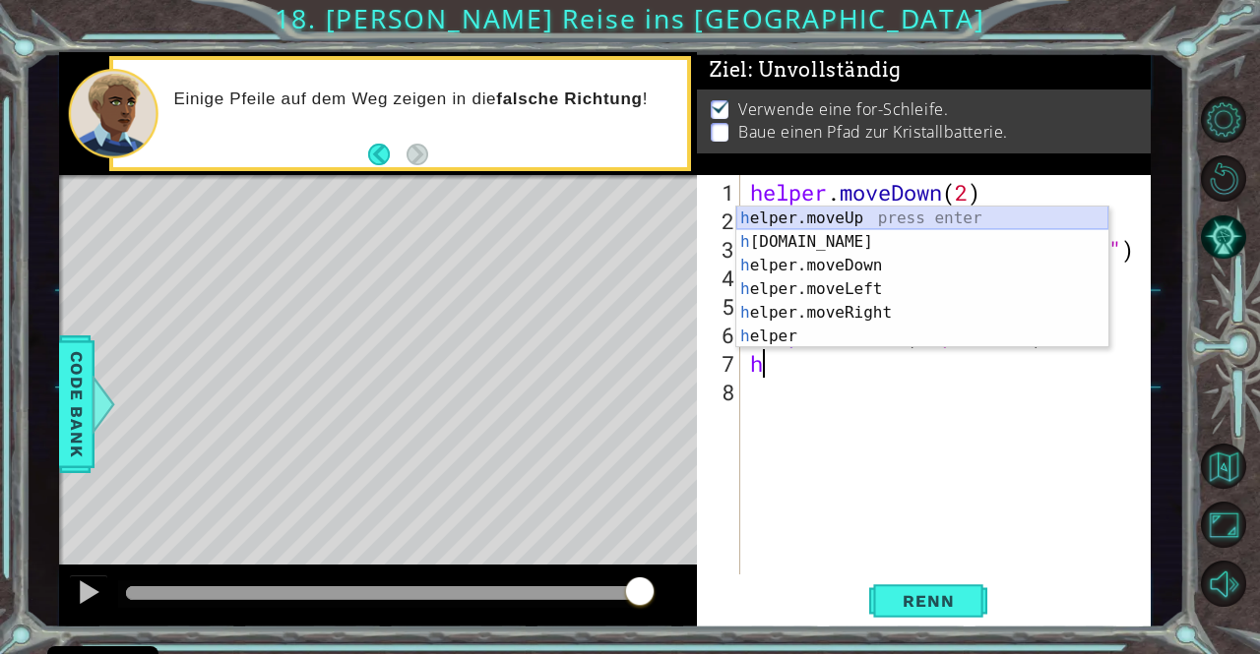
click at [839, 214] on div "h elper.moveUp press enter h [DOMAIN_NAME] press enter h elper.moveDown press e…" at bounding box center [922, 301] width 372 height 189
type textarea "helper.moveUp(1)"
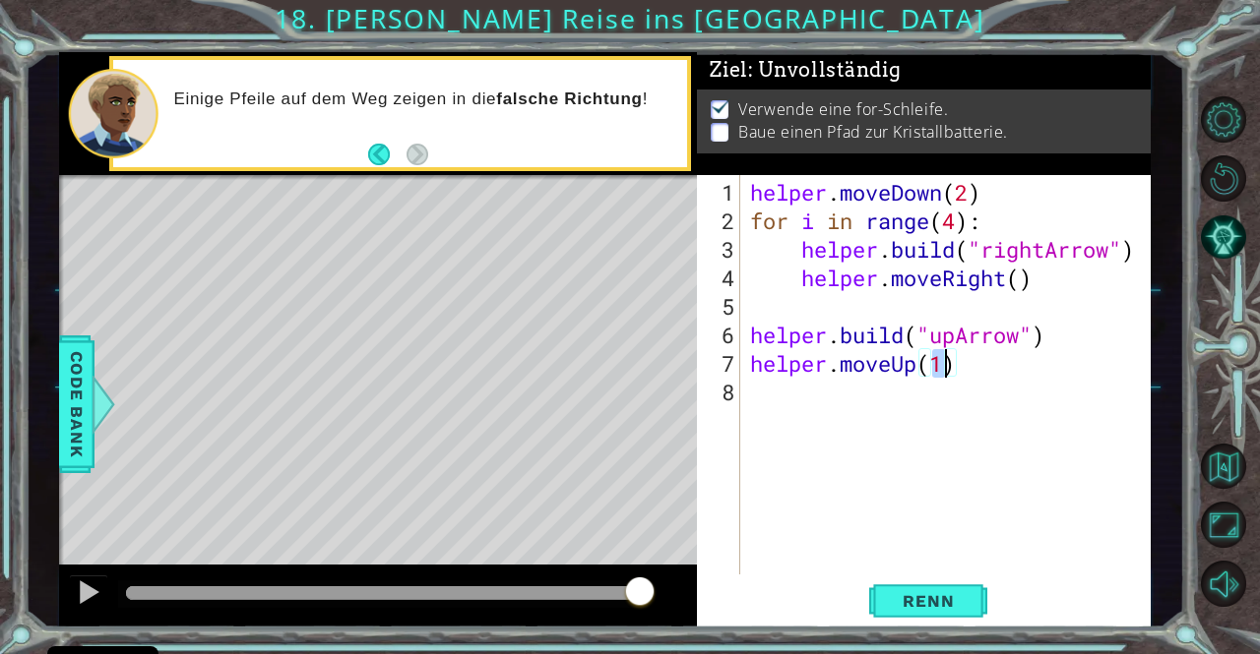
click at [785, 395] on div "helper . moveDown ( 2 ) for i in range ( 4 ) : helper . build ( "rightArrow" ) …" at bounding box center [950, 406] width 409 height 457
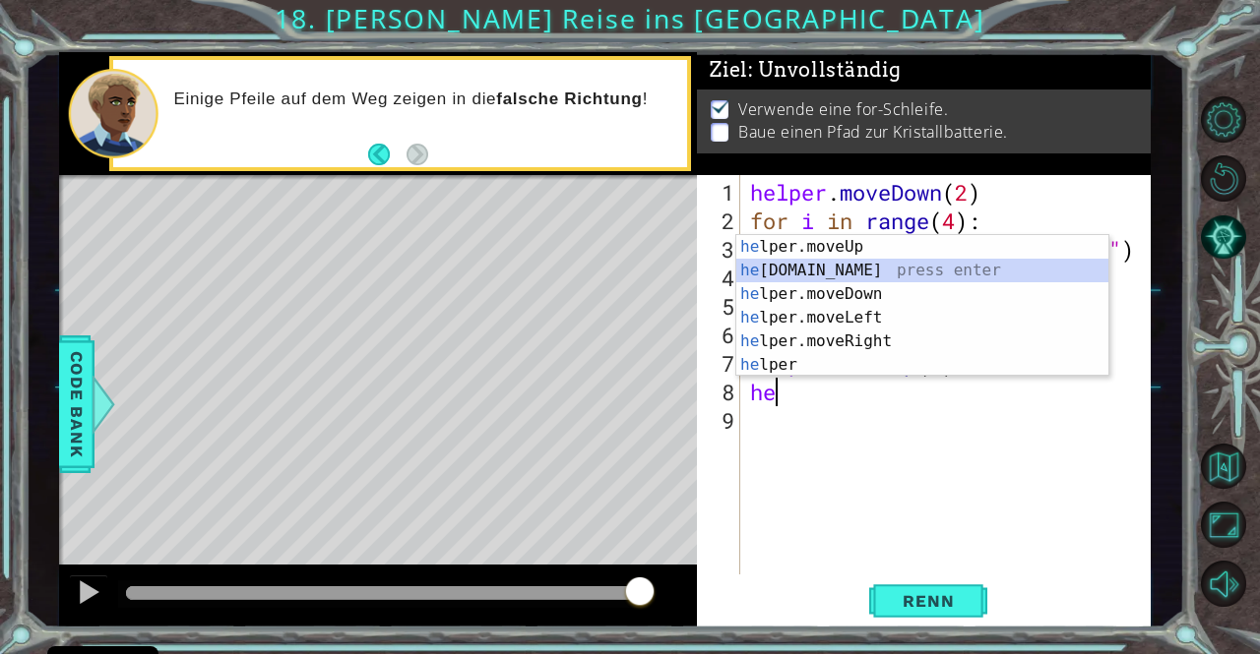
click at [842, 262] on div "he lper.moveUp press enter he [DOMAIN_NAME] press enter he lper.moveDown press …" at bounding box center [922, 329] width 372 height 189
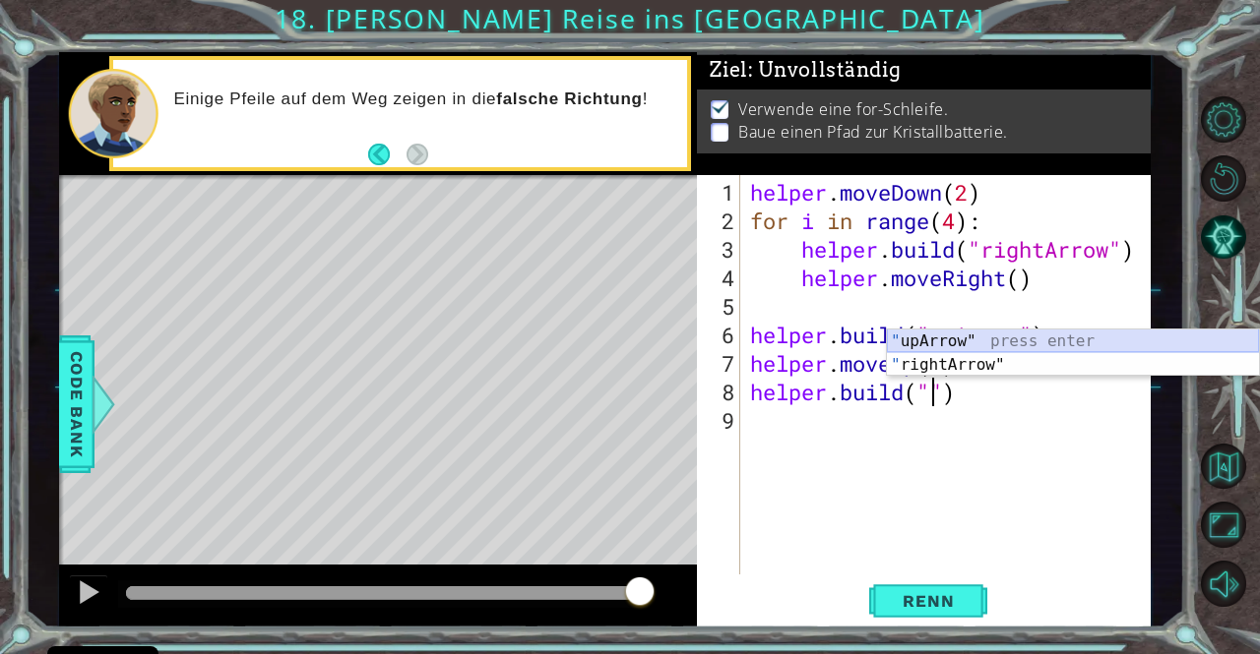
click at [975, 332] on div "" upArrow" press enter " rightArrow" press enter" at bounding box center [1073, 377] width 372 height 94
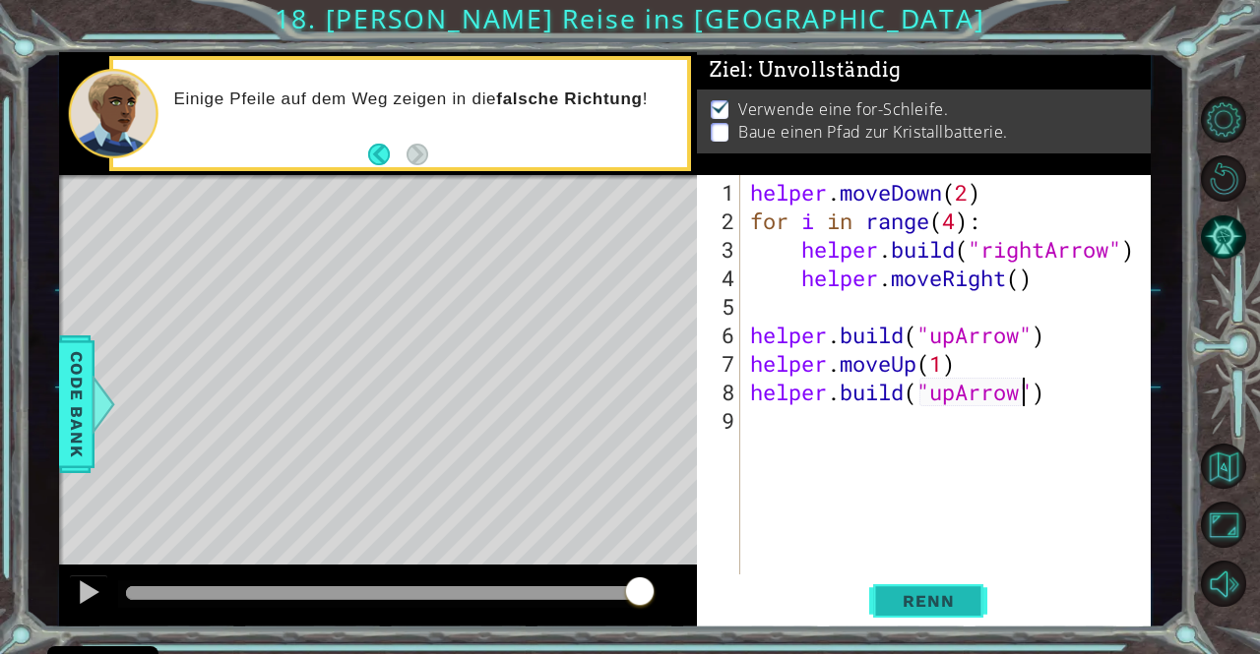
type textarea "[DOMAIN_NAME]("upArrow")"
click at [957, 611] on span "Renn" at bounding box center [928, 601] width 91 height 20
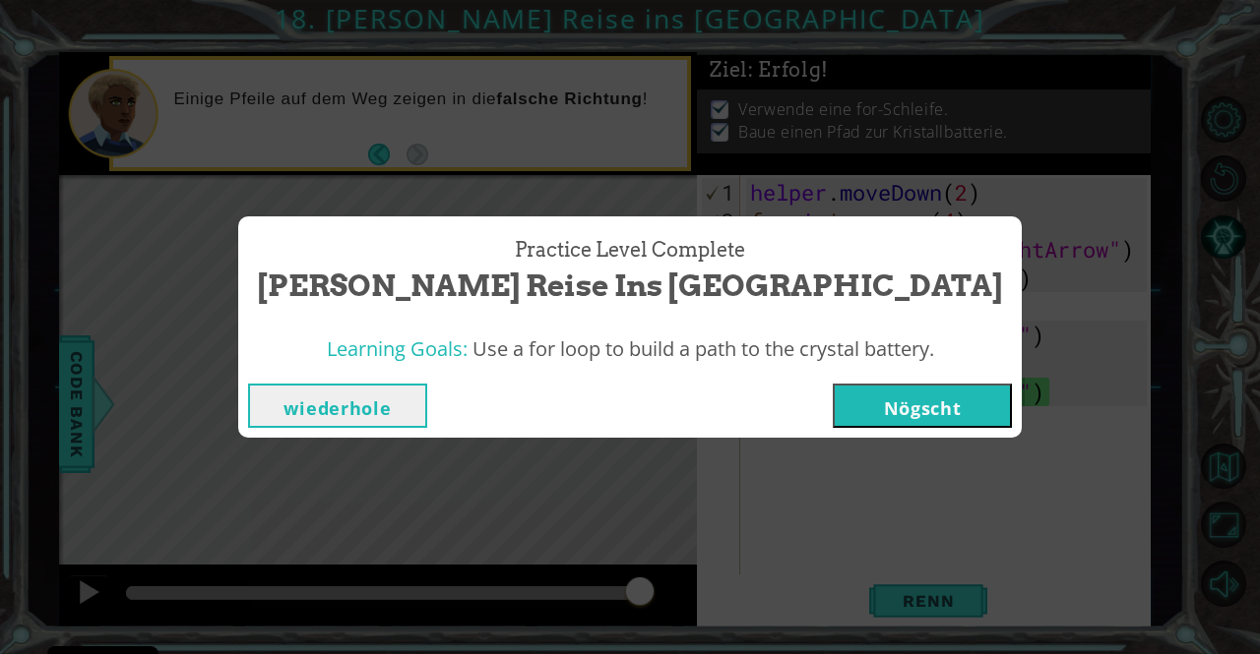
click at [832, 389] on button "Nögscht" at bounding box center [921, 406] width 179 height 44
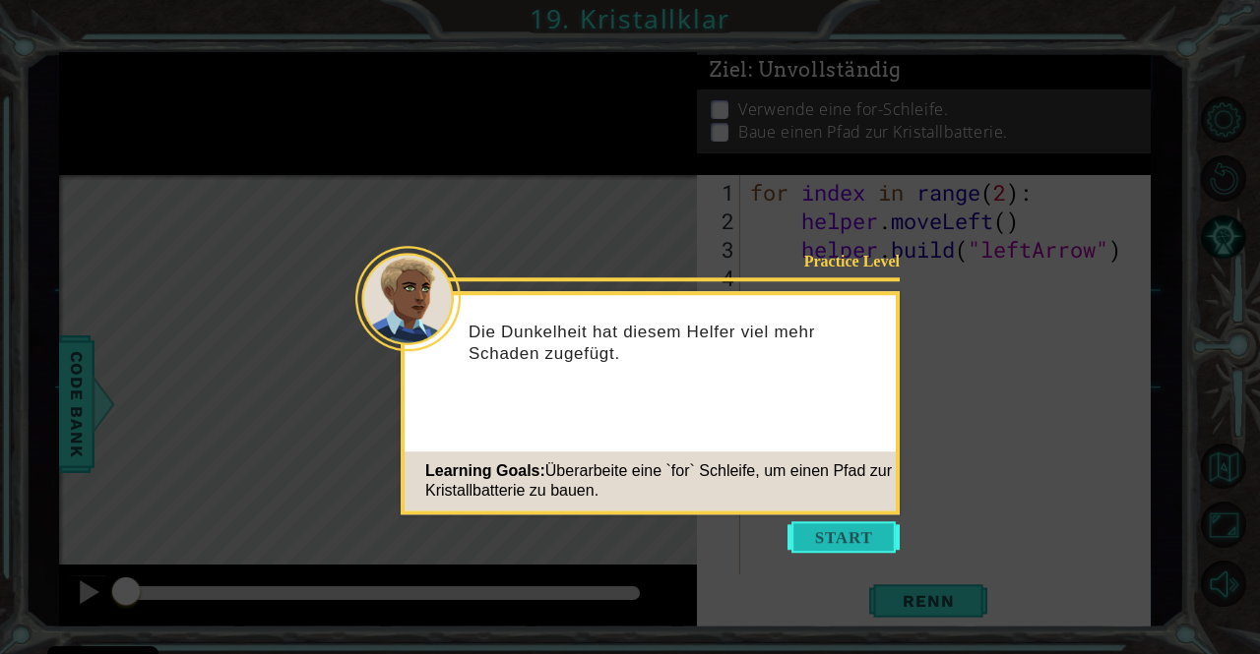
click at [847, 544] on button "Start" at bounding box center [843, 537] width 112 height 31
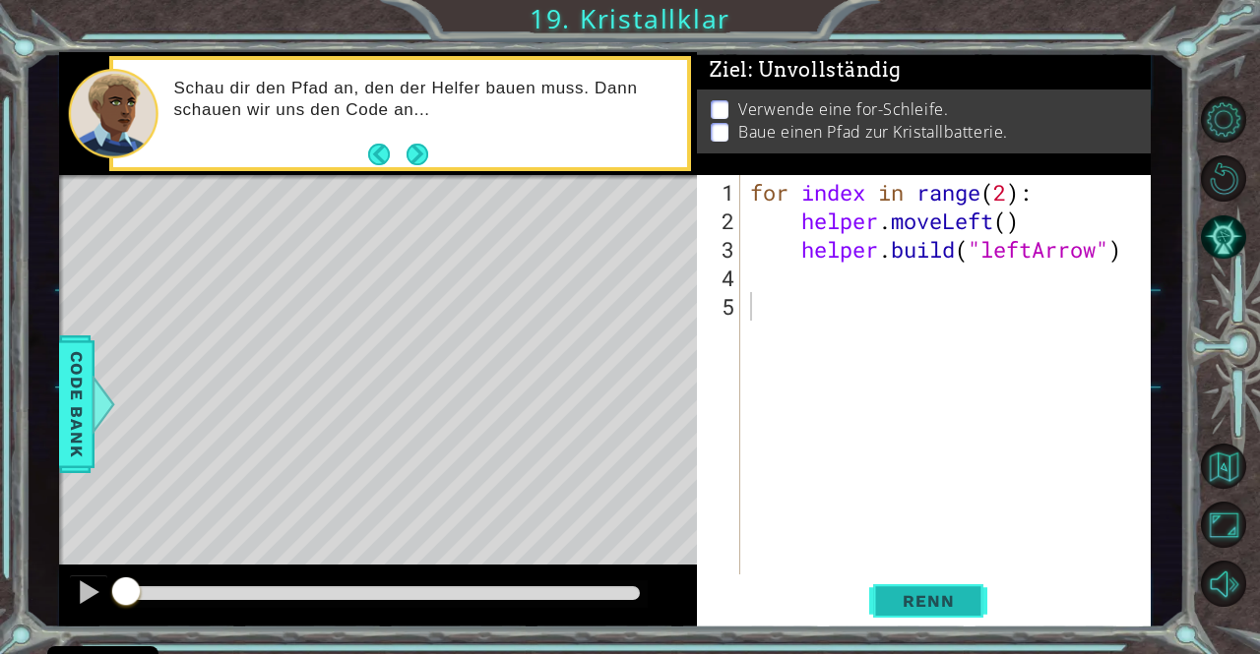
click at [920, 599] on span "Renn" at bounding box center [928, 601] width 91 height 20
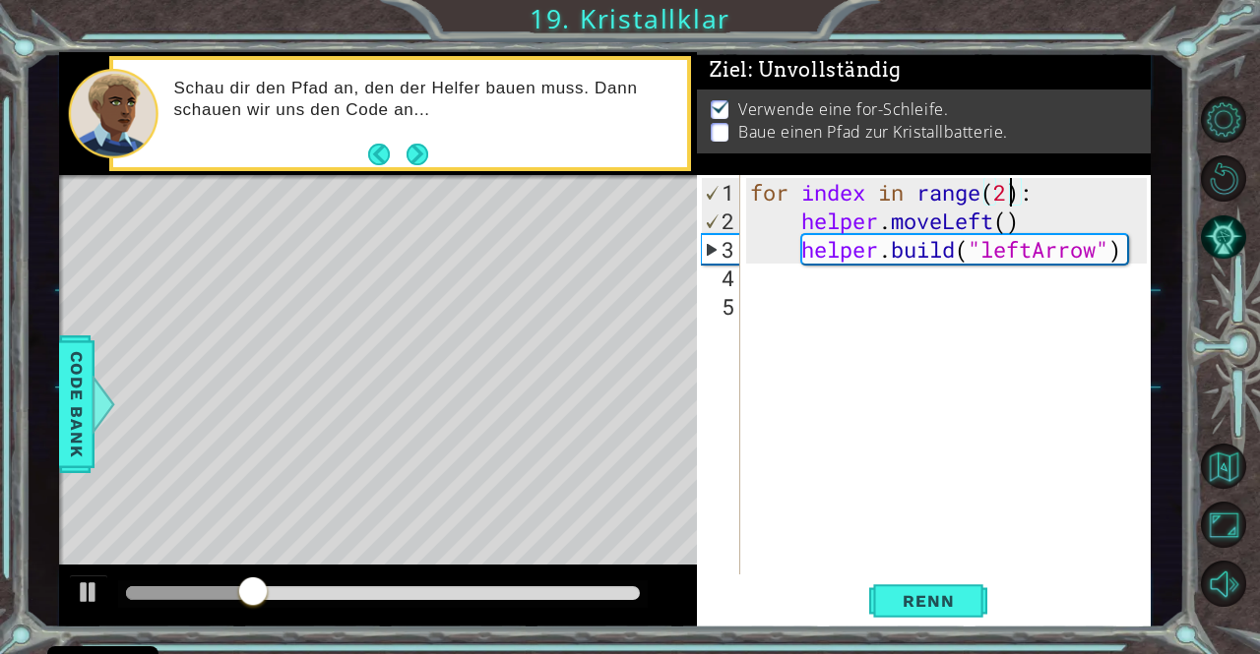
click at [1007, 195] on div "for index in range ( 2 ) : helper . moveLeft ( ) helper . build ( "leftArrow" )" at bounding box center [950, 406] width 409 height 457
type textarea "for index in range(4):"
click at [933, 595] on span "Renn" at bounding box center [928, 601] width 91 height 20
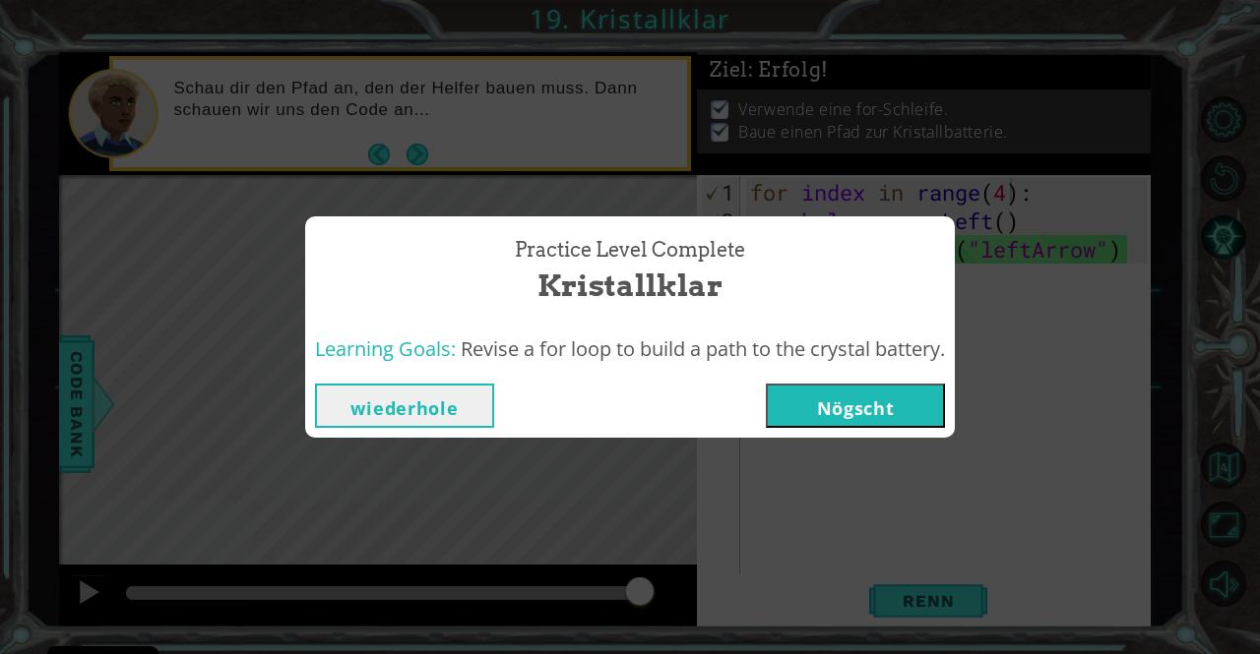
click at [859, 407] on button "Nögscht" at bounding box center [855, 406] width 179 height 44
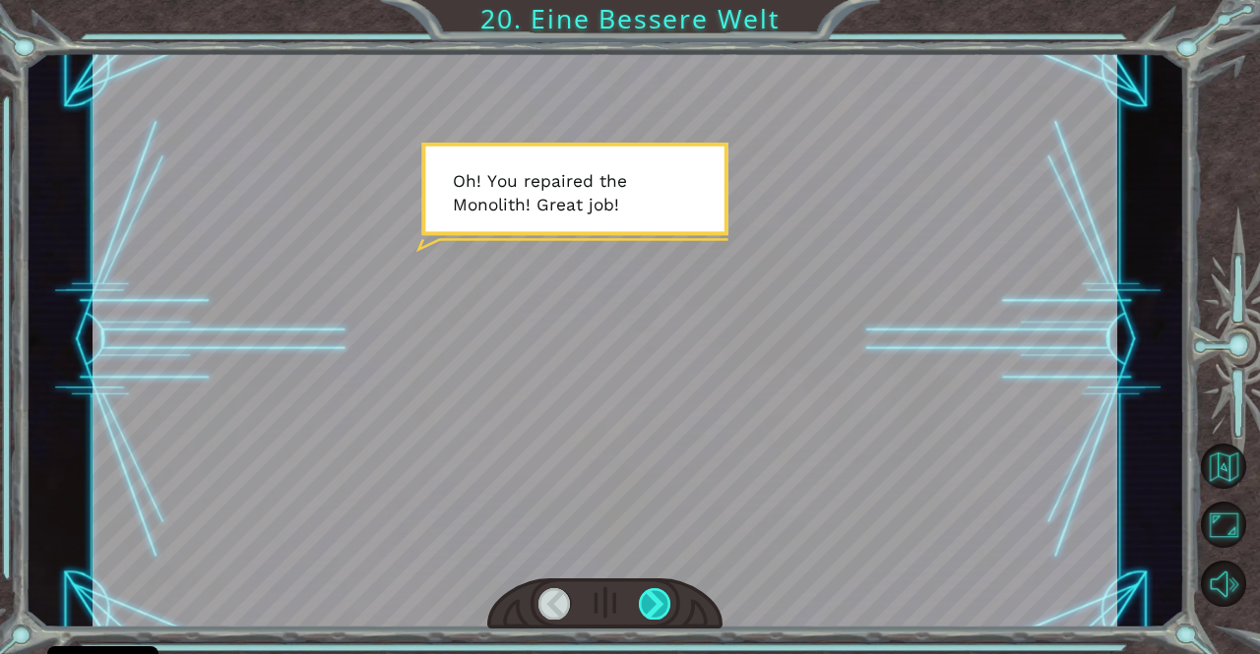
click at [665, 611] on div at bounding box center [655, 603] width 32 height 31
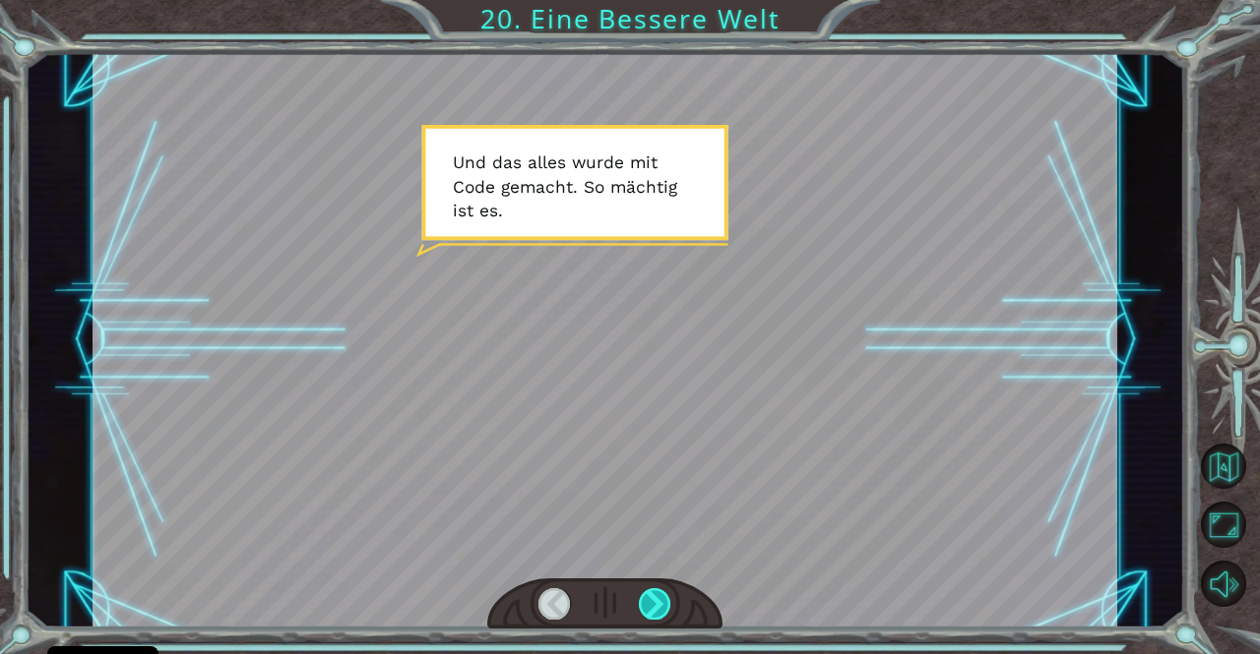
click at [665, 611] on div at bounding box center [655, 603] width 32 height 31
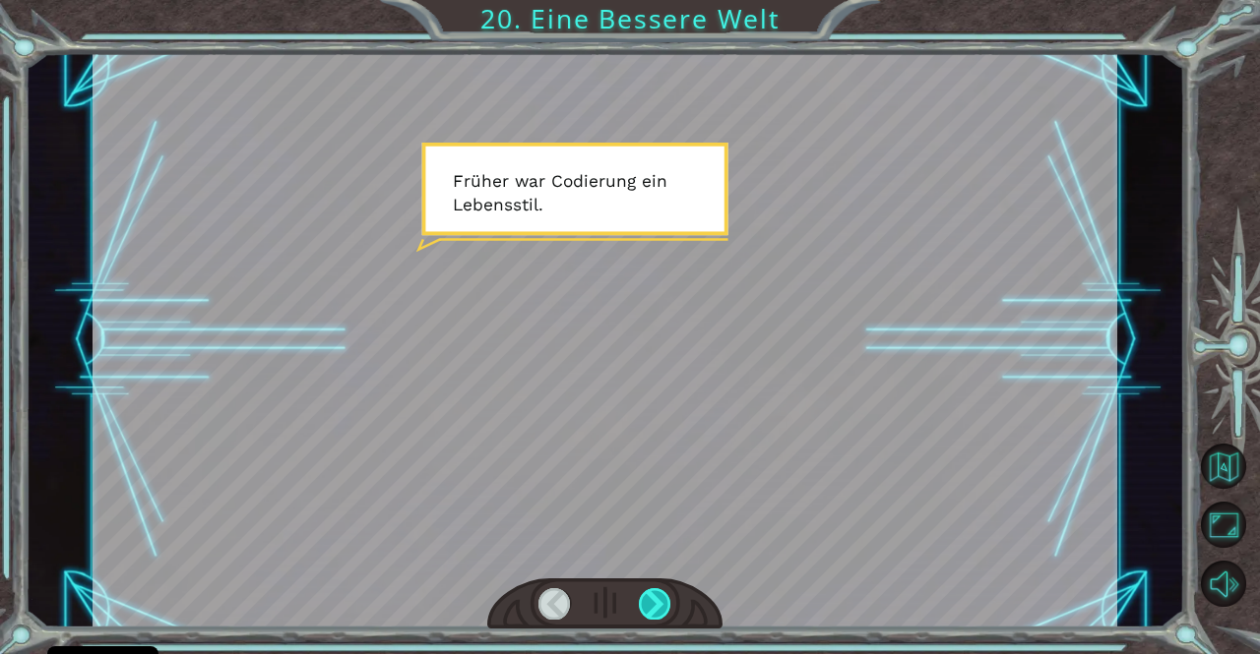
click at [665, 607] on div at bounding box center [655, 603] width 32 height 31
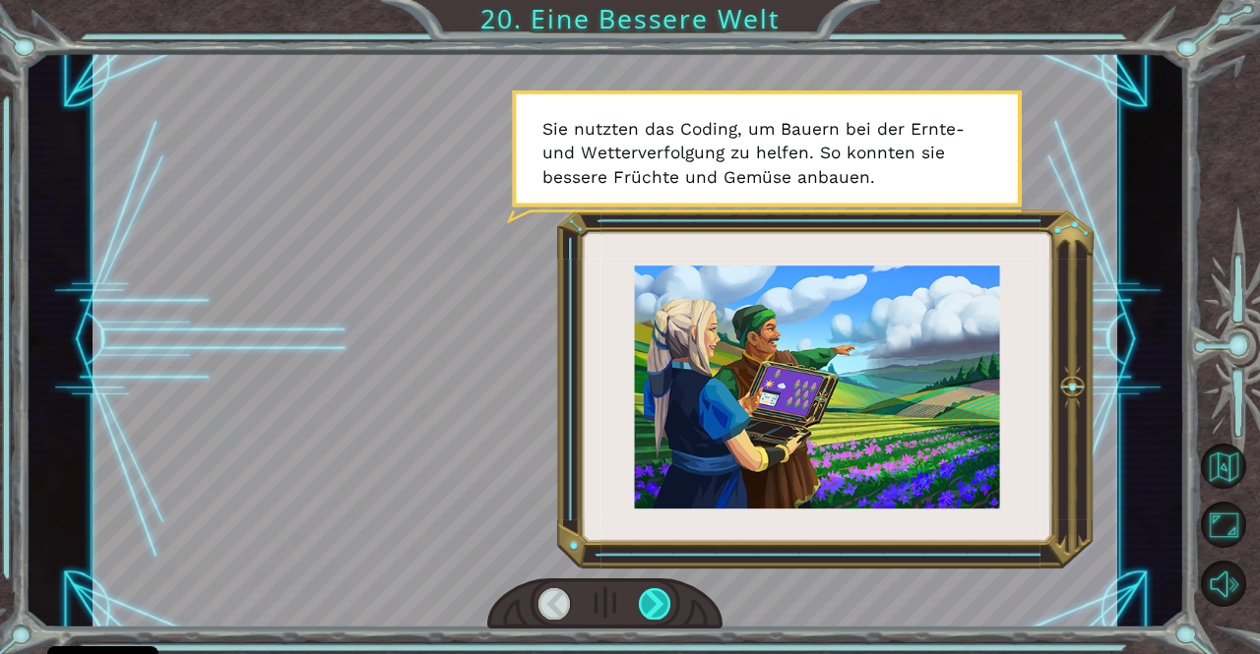
click at [665, 607] on div at bounding box center [655, 603] width 32 height 31
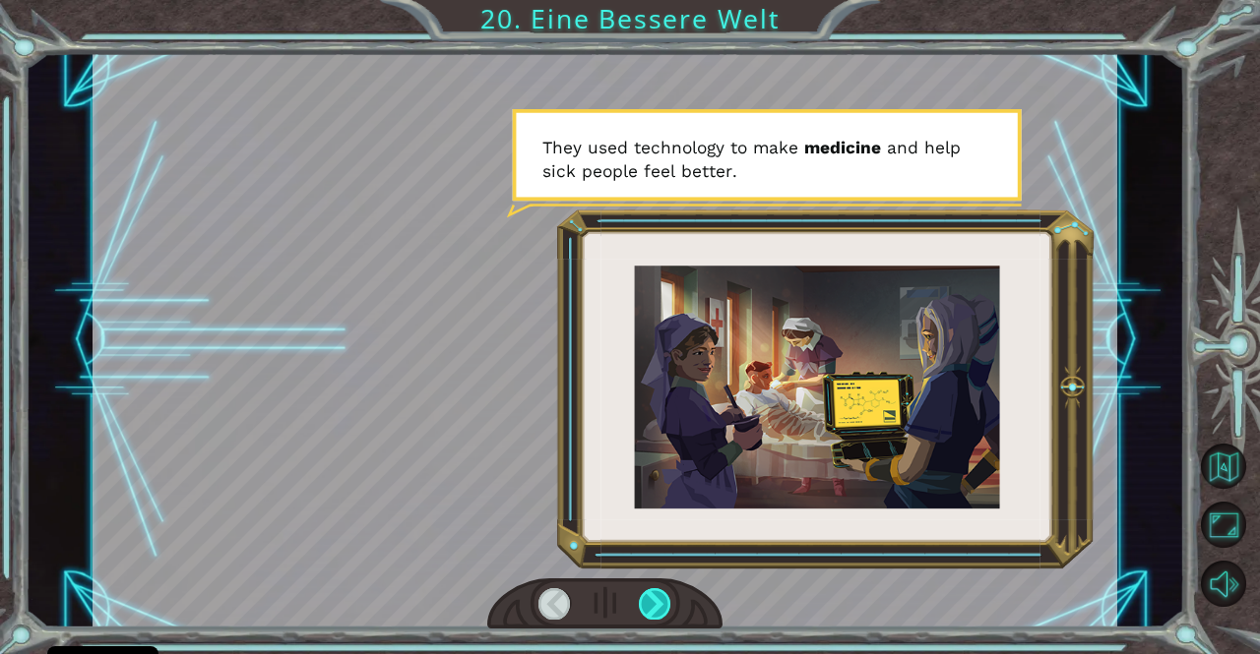
click at [665, 607] on div at bounding box center [655, 603] width 32 height 31
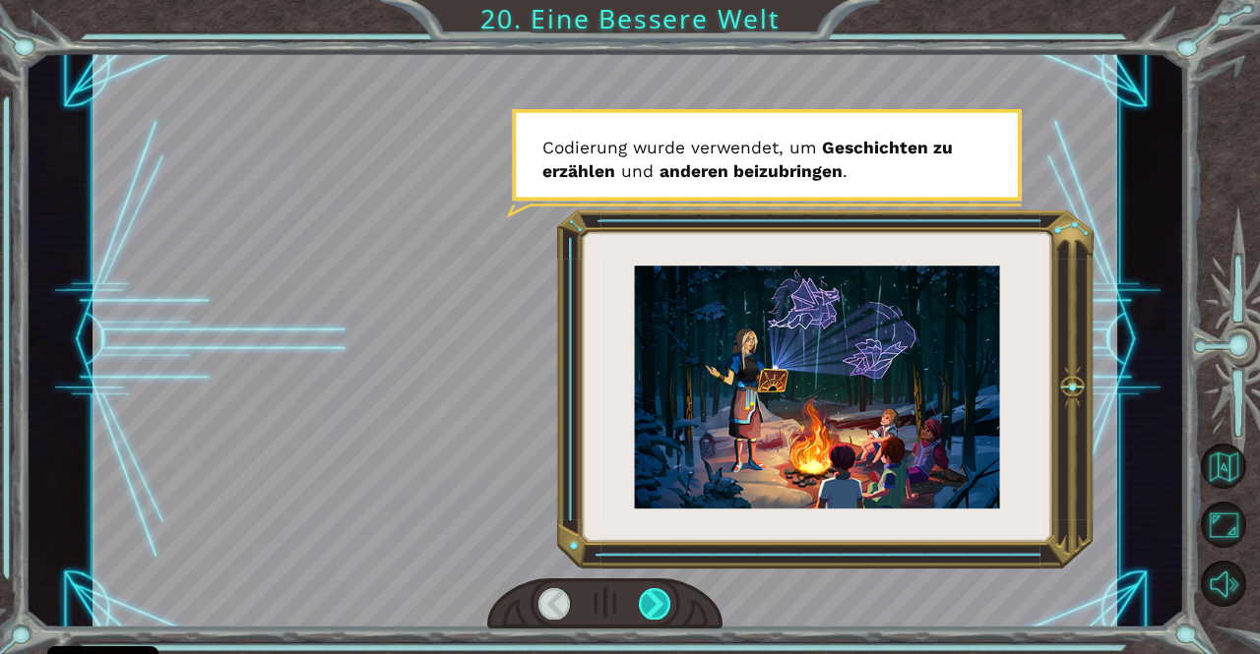
click at [665, 607] on div at bounding box center [655, 603] width 32 height 31
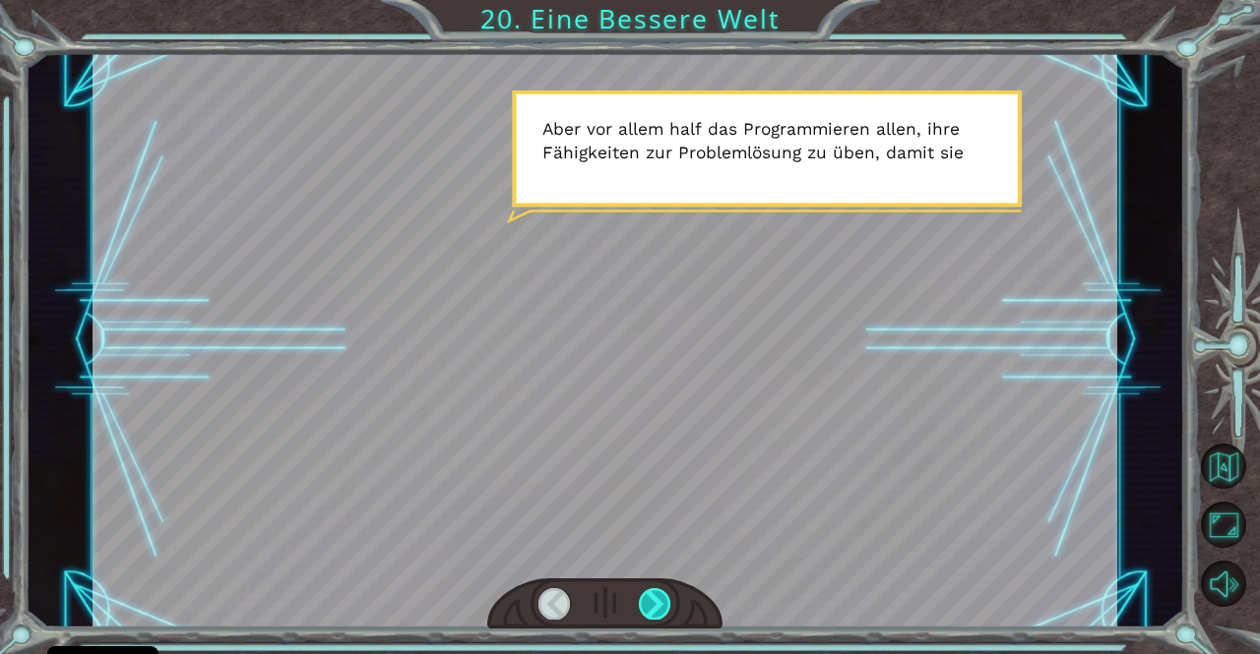
click at [665, 607] on div at bounding box center [655, 603] width 32 height 31
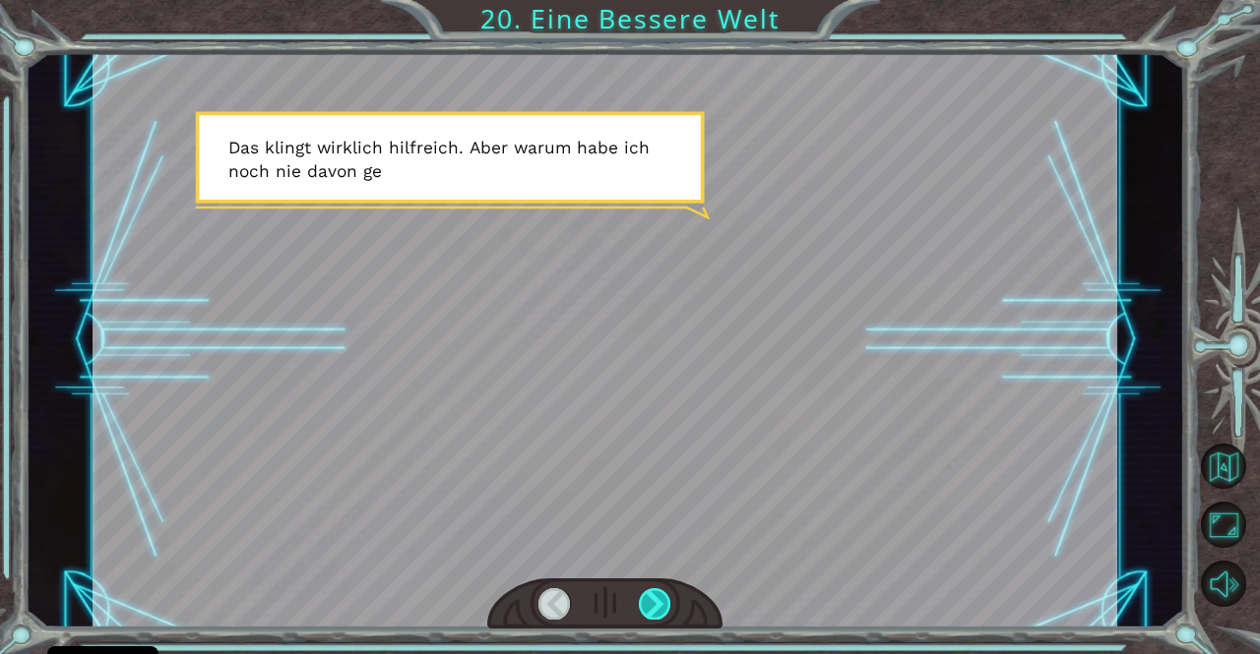
click at [665, 607] on div at bounding box center [655, 603] width 32 height 31
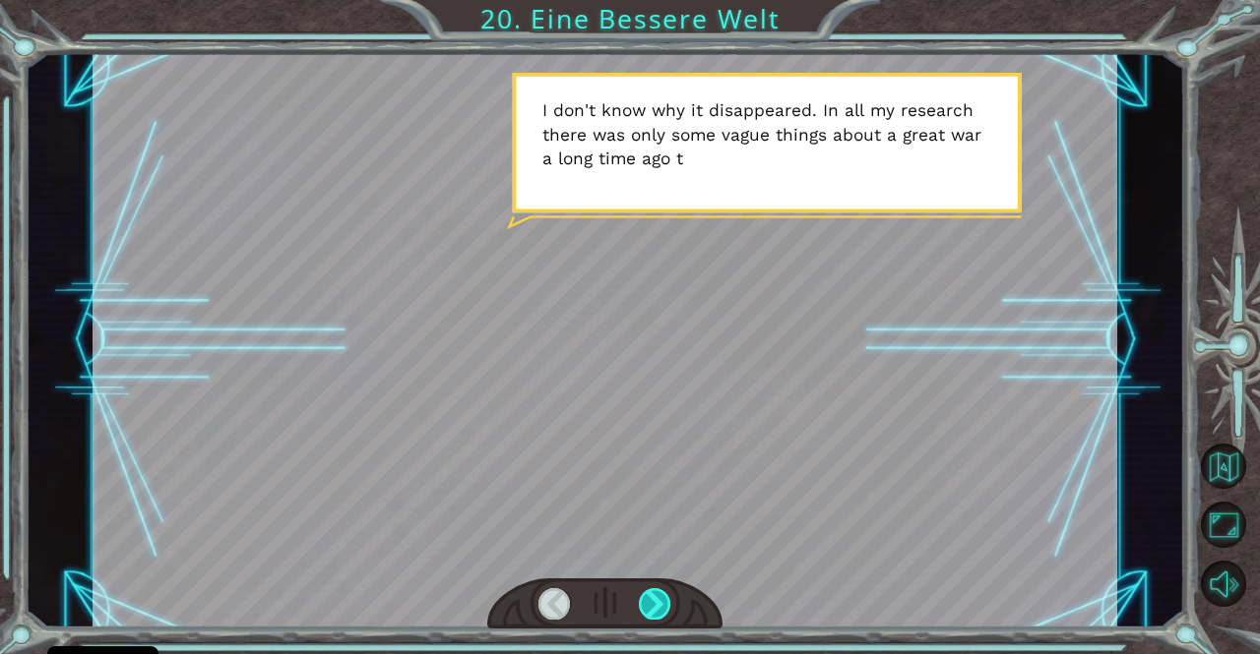
click at [665, 607] on div at bounding box center [655, 603] width 32 height 31
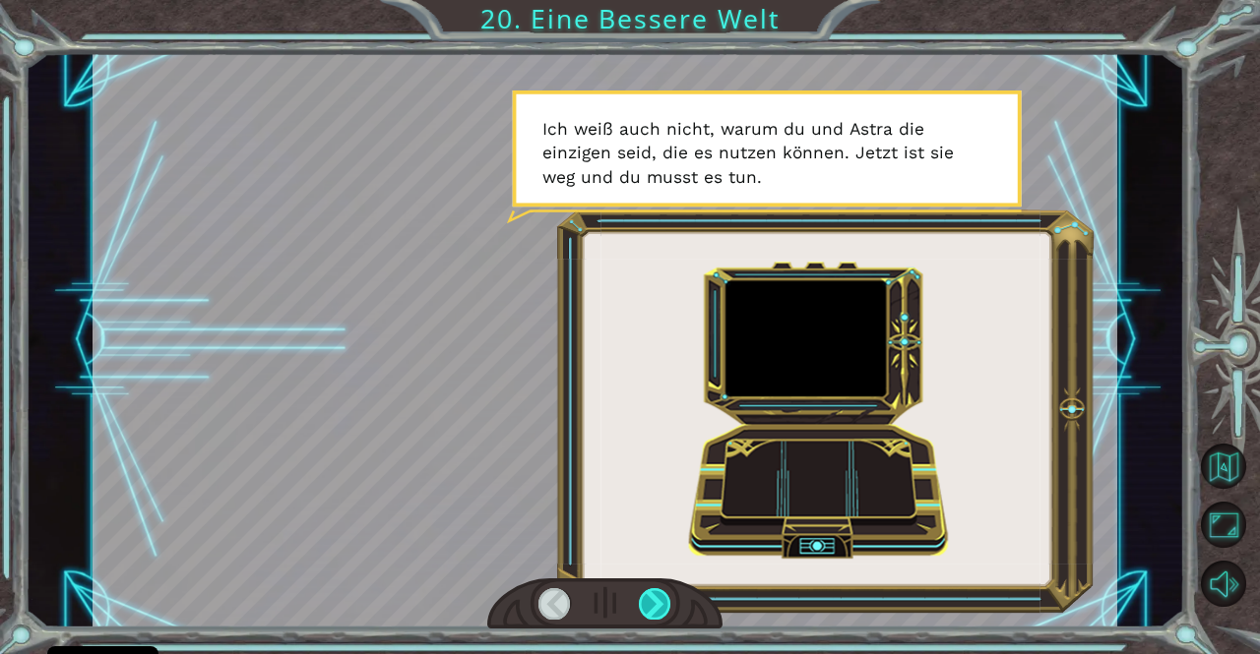
click at [665, 607] on div at bounding box center [655, 603] width 32 height 31
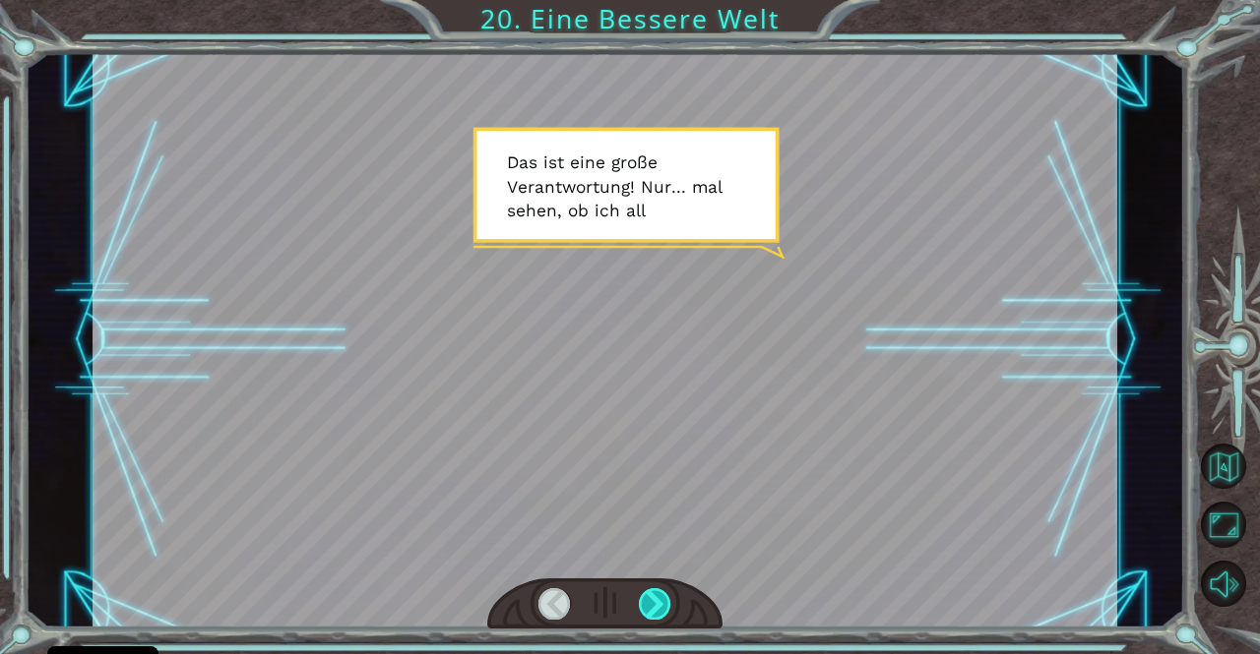
click at [665, 607] on div at bounding box center [655, 603] width 32 height 31
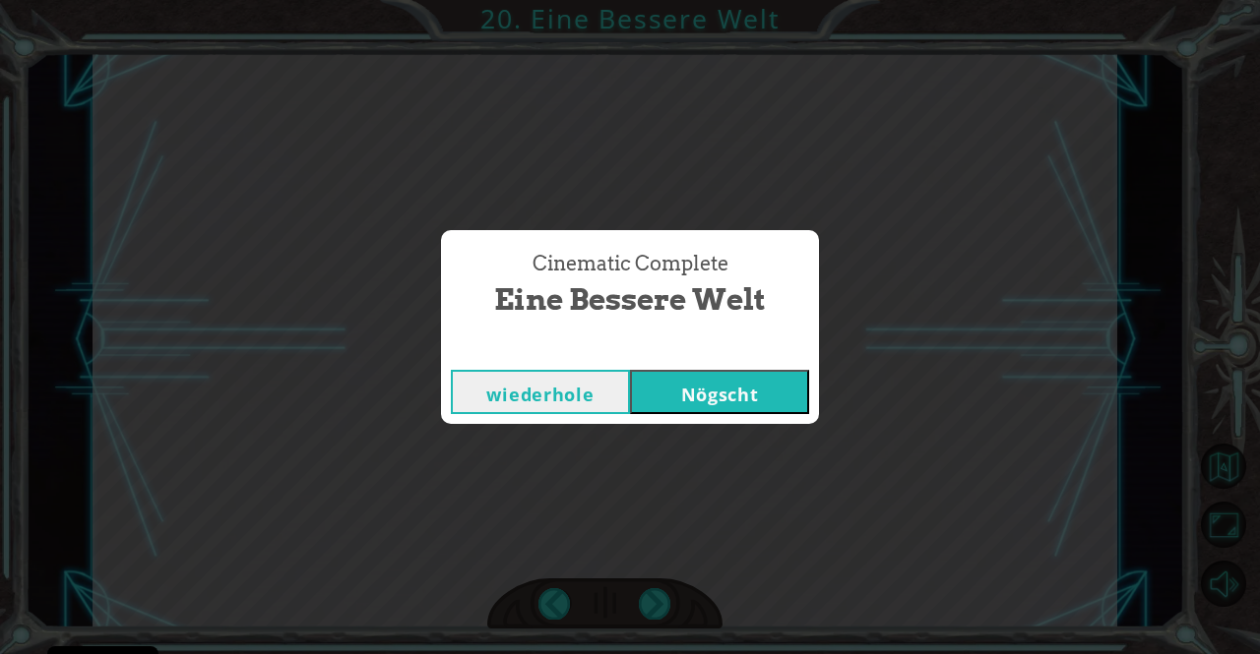
click at [718, 387] on button "Nögscht" at bounding box center [719, 392] width 179 height 44
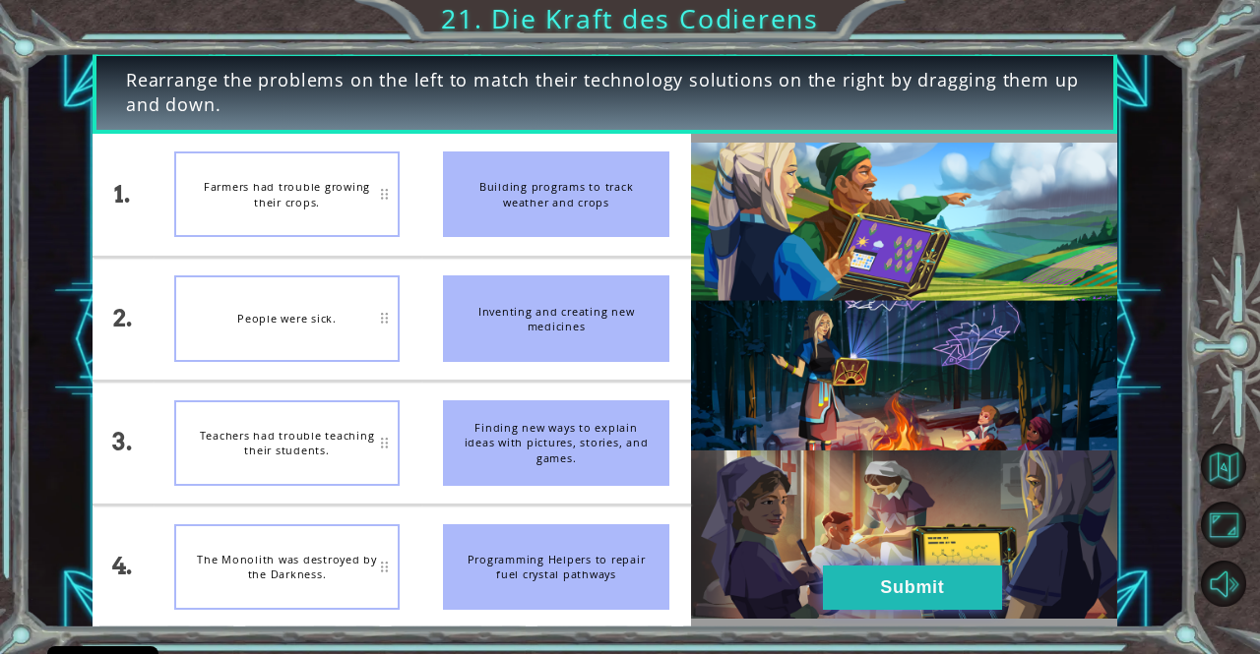
click at [921, 595] on button "Submit" at bounding box center [912, 588] width 179 height 44
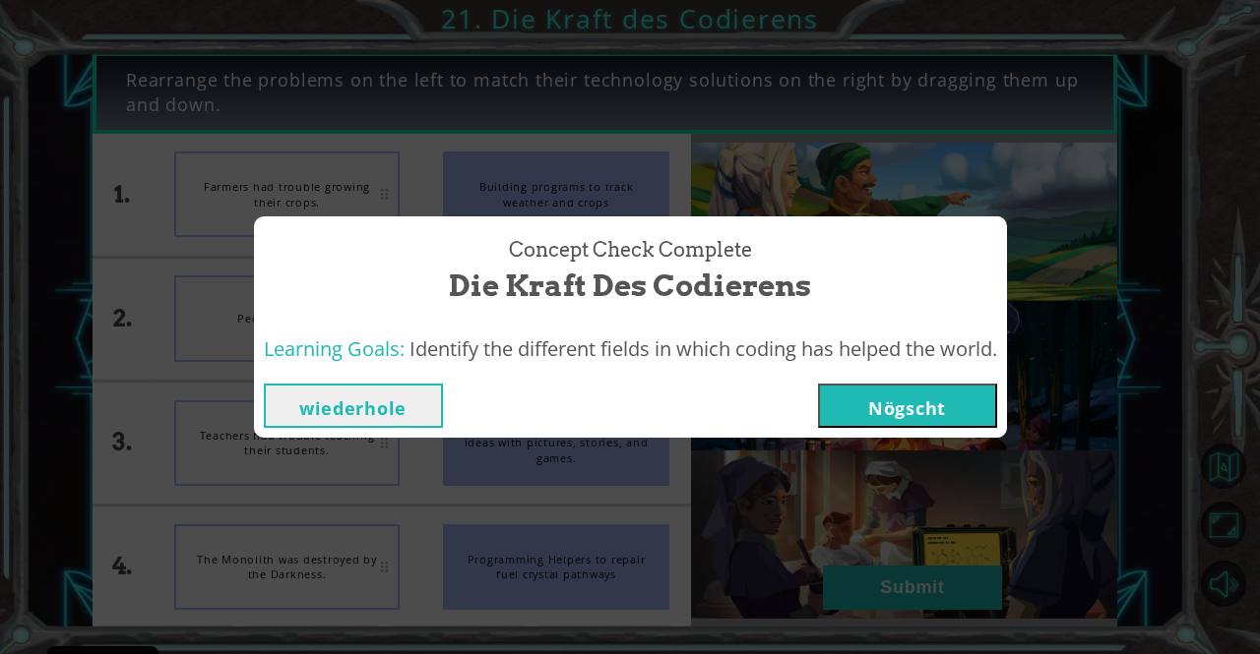
click at [882, 412] on button "Nögscht" at bounding box center [907, 406] width 179 height 44
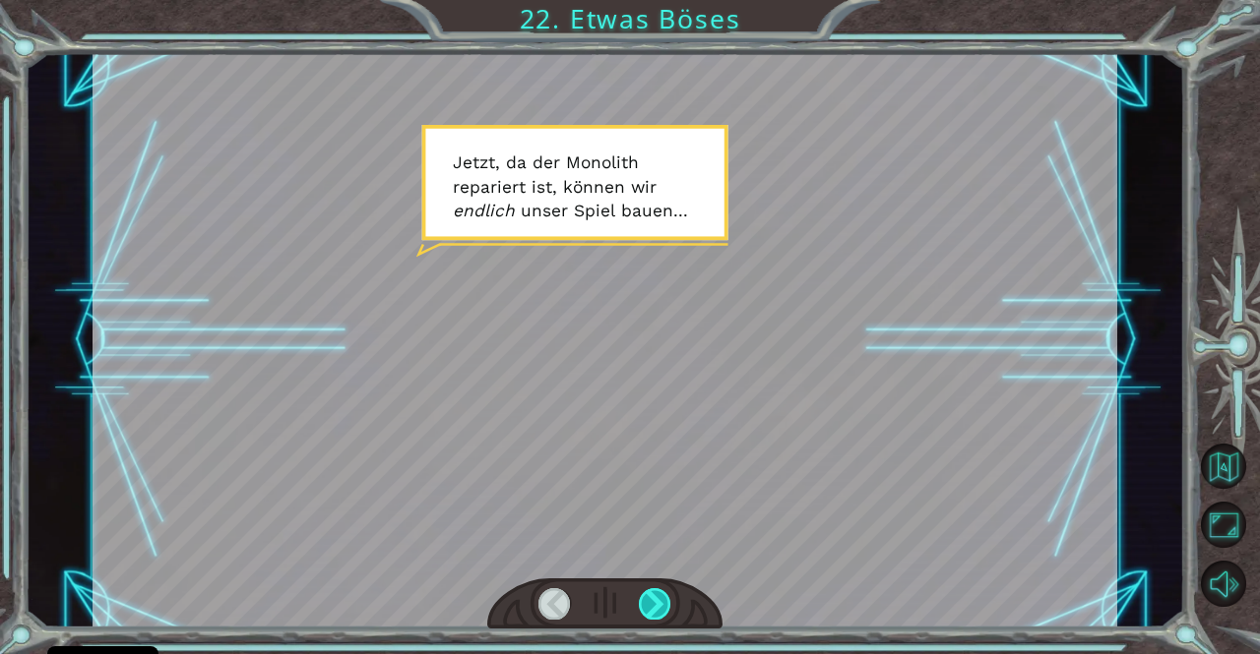
click at [657, 602] on div at bounding box center [655, 603] width 32 height 31
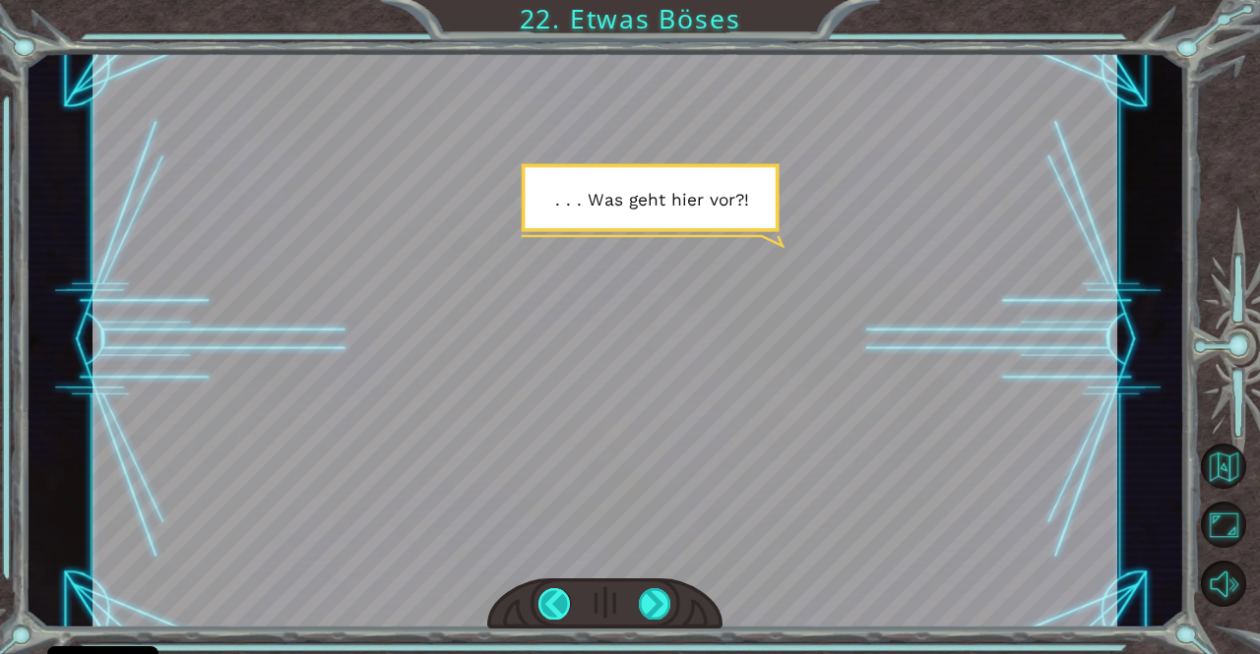
click at [554, 611] on div at bounding box center [554, 603] width 32 height 31
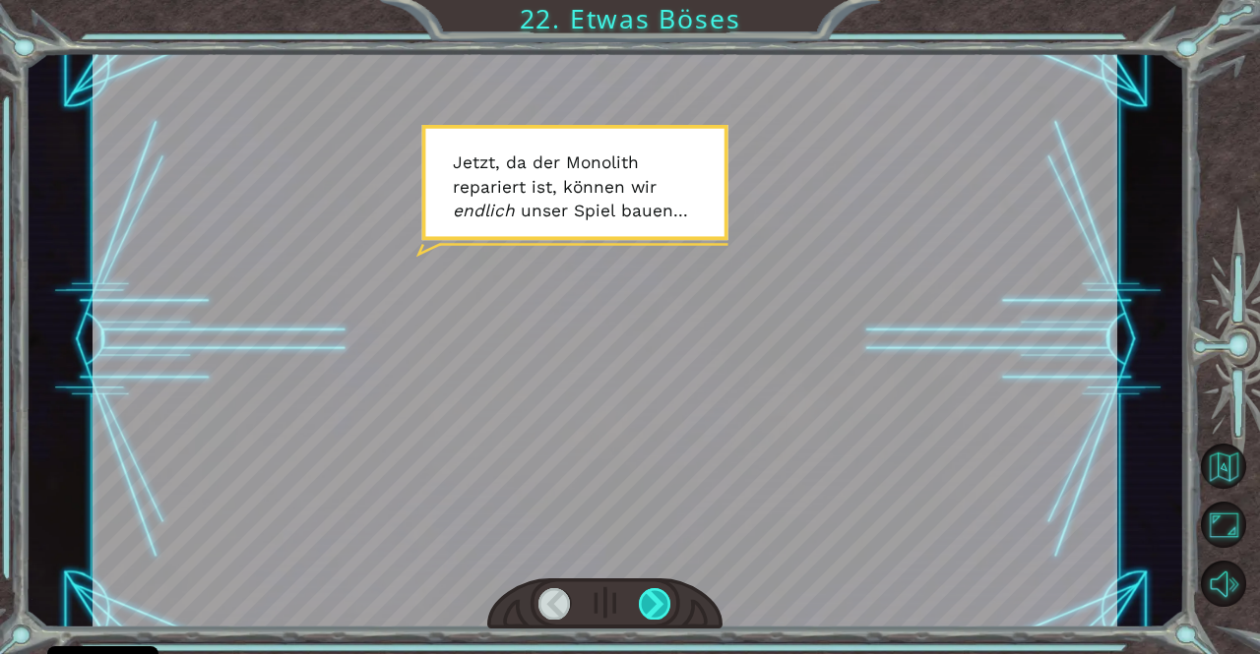
click at [654, 606] on div at bounding box center [655, 603] width 32 height 31
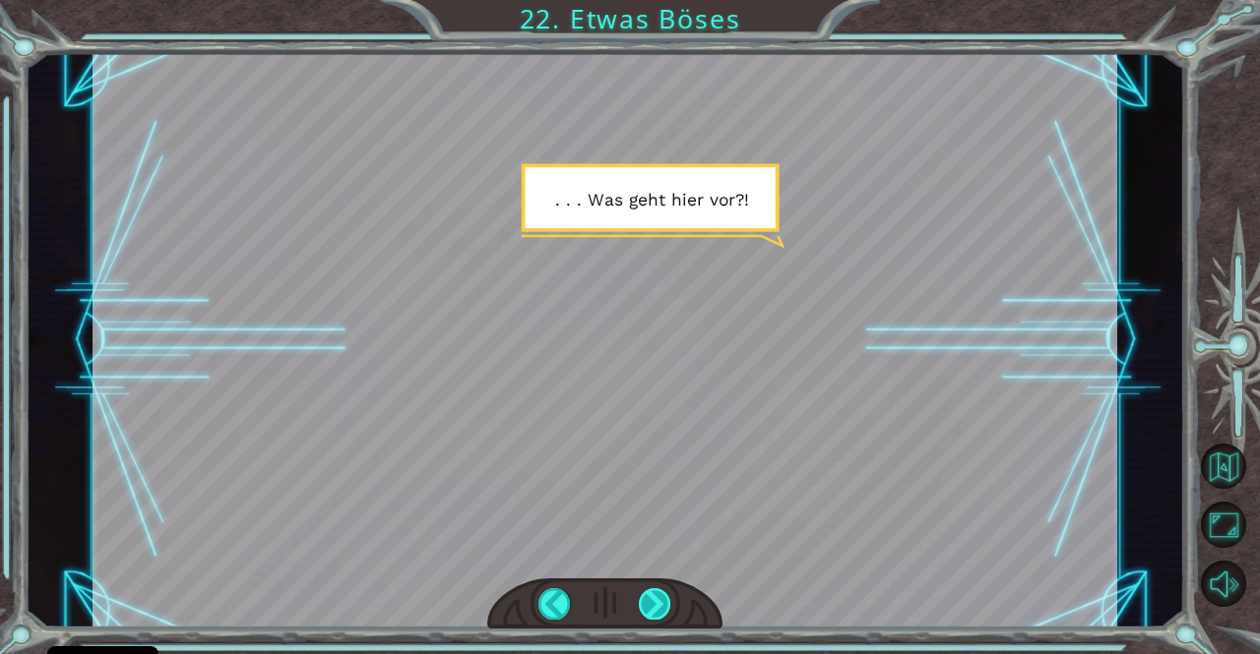
click at [654, 606] on div at bounding box center [655, 603] width 32 height 31
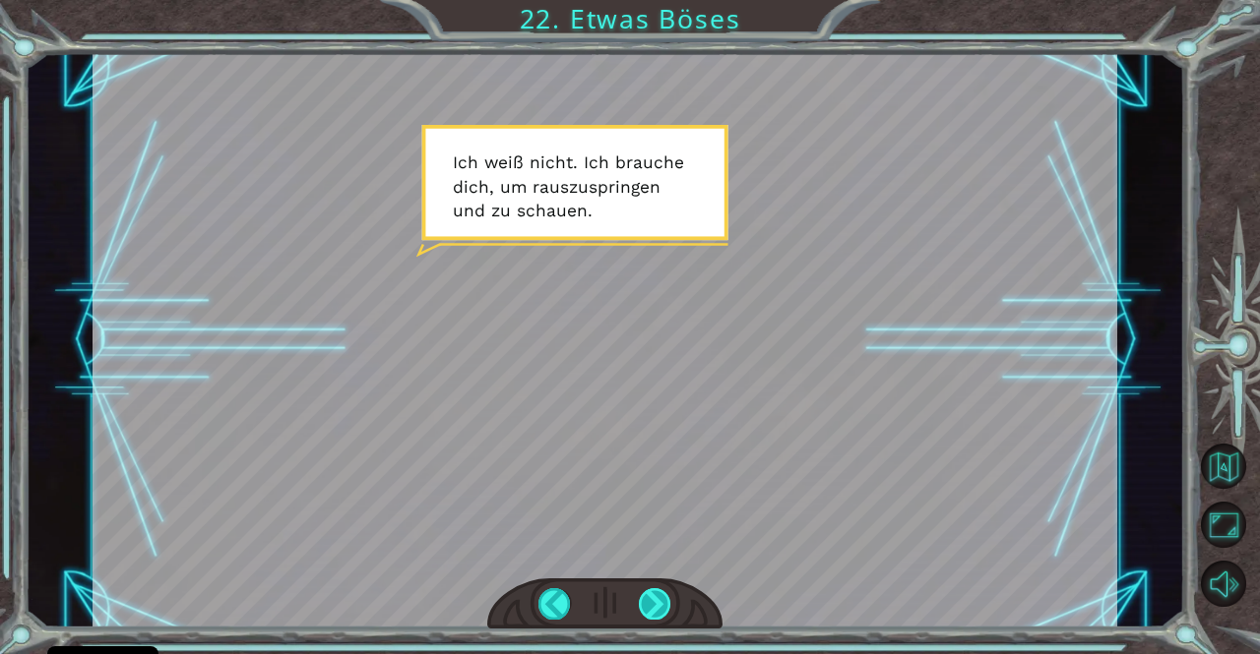
click at [654, 606] on div at bounding box center [655, 603] width 32 height 31
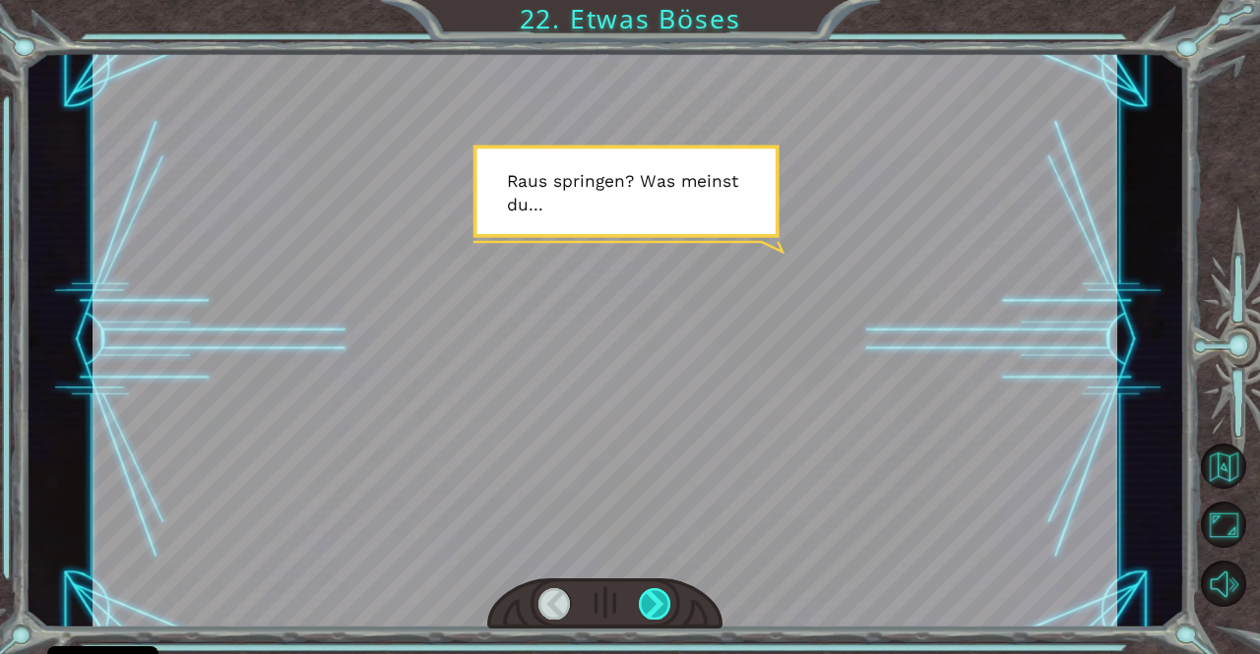
click at [654, 606] on div at bounding box center [655, 603] width 32 height 31
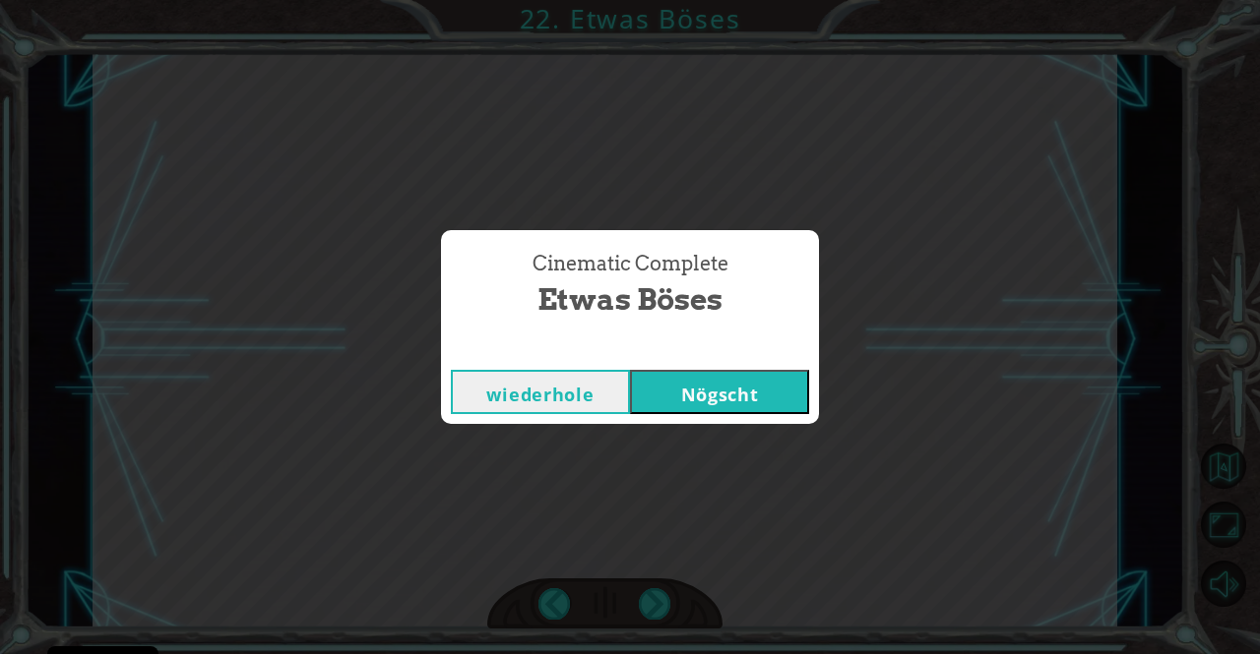
click at [716, 391] on button "Nögscht" at bounding box center [719, 392] width 179 height 44
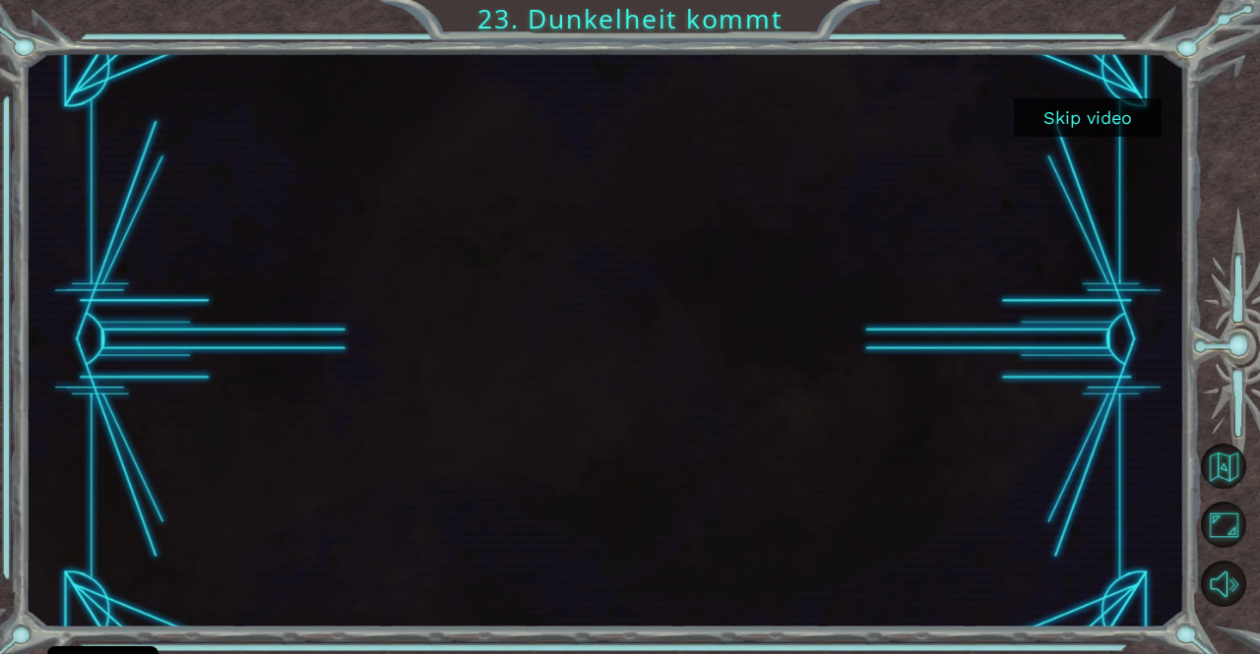
click at [1046, 111] on button "Skip video" at bounding box center [1088, 117] width 148 height 38
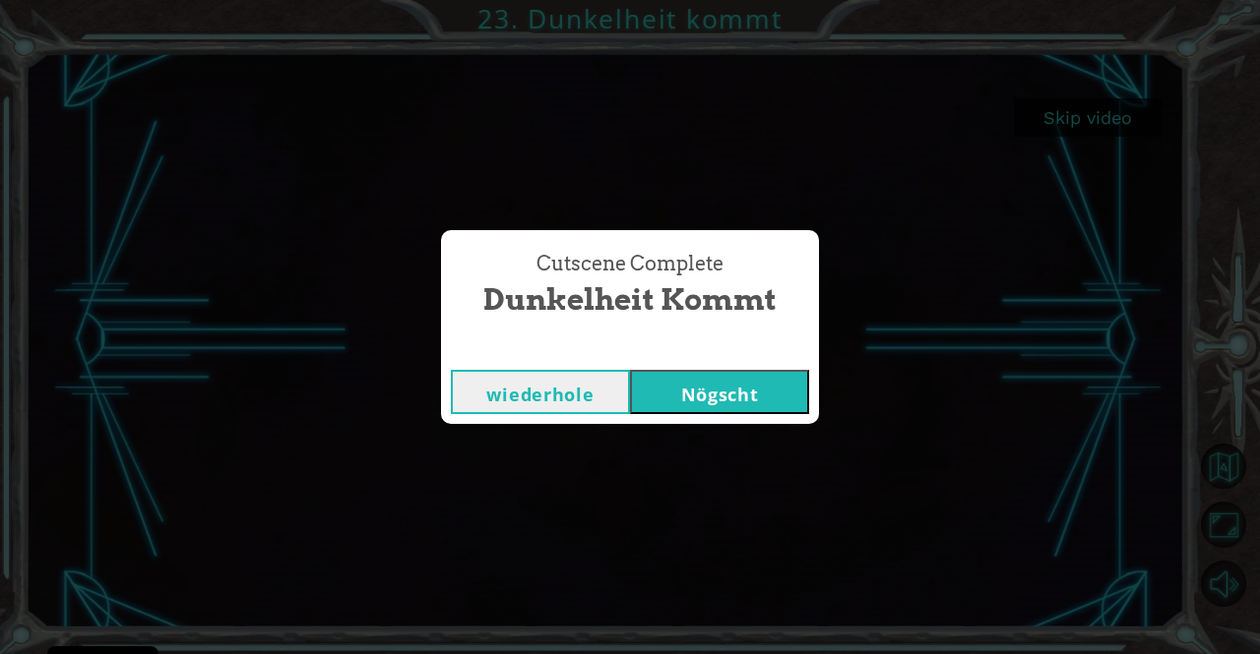
click at [728, 373] on button "Nögscht" at bounding box center [719, 392] width 179 height 44
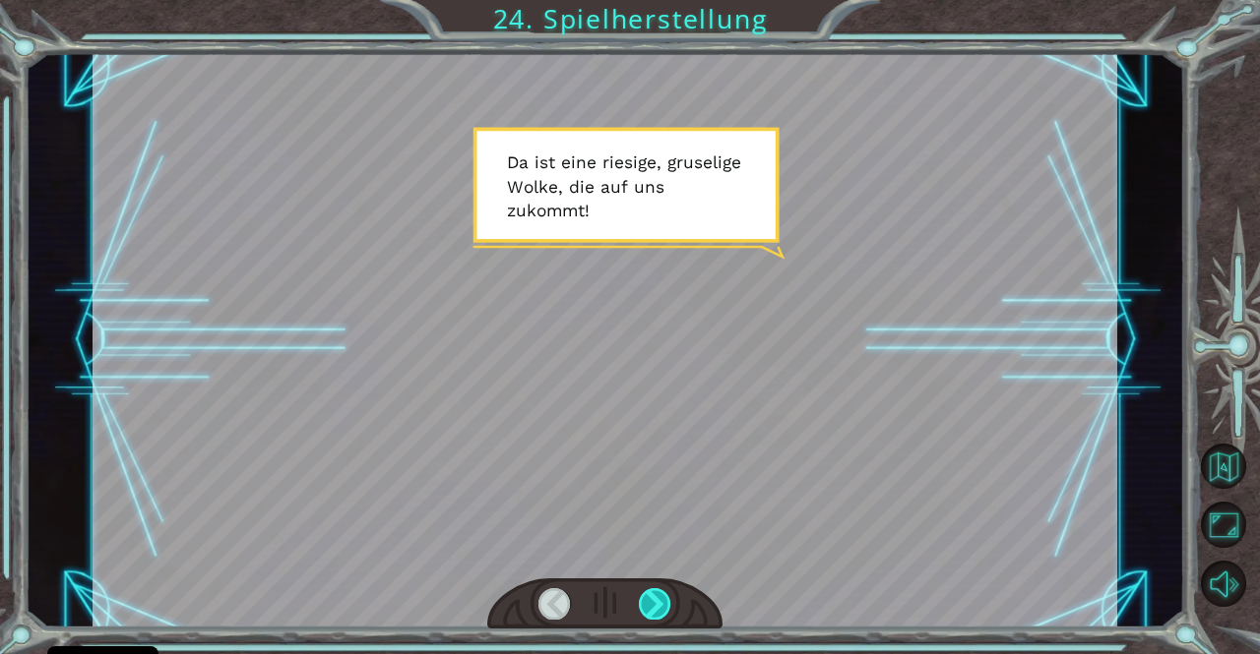
click at [652, 592] on div at bounding box center [655, 603] width 32 height 31
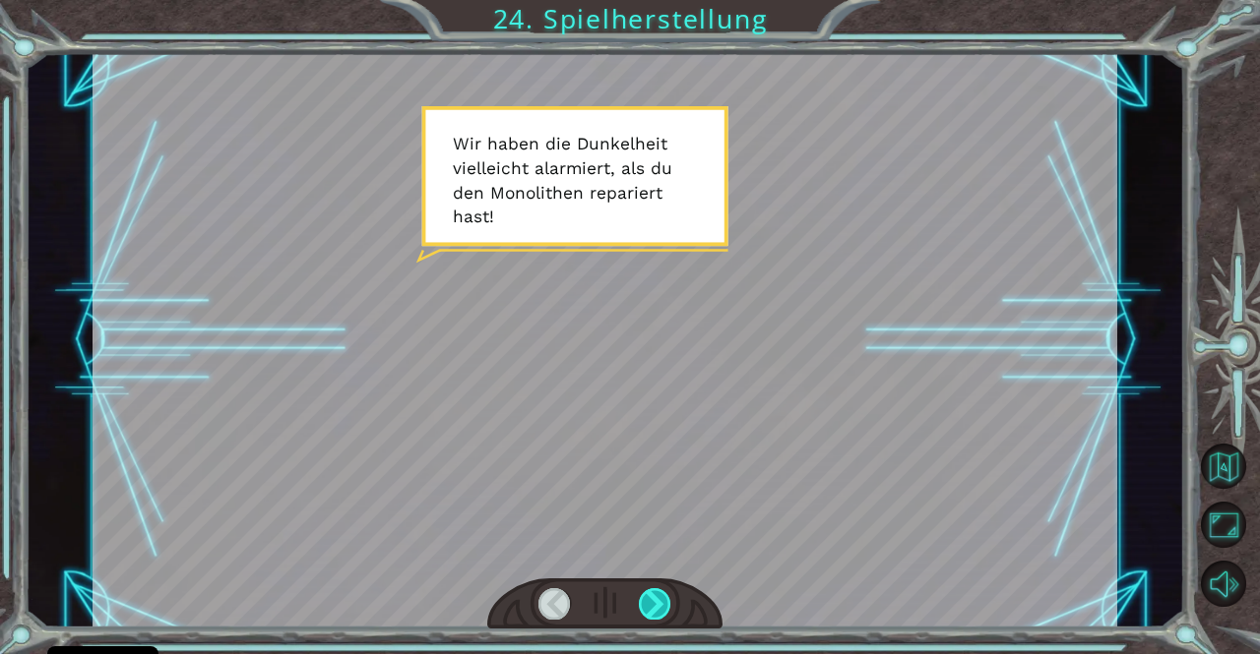
click at [652, 592] on div at bounding box center [655, 603] width 32 height 31
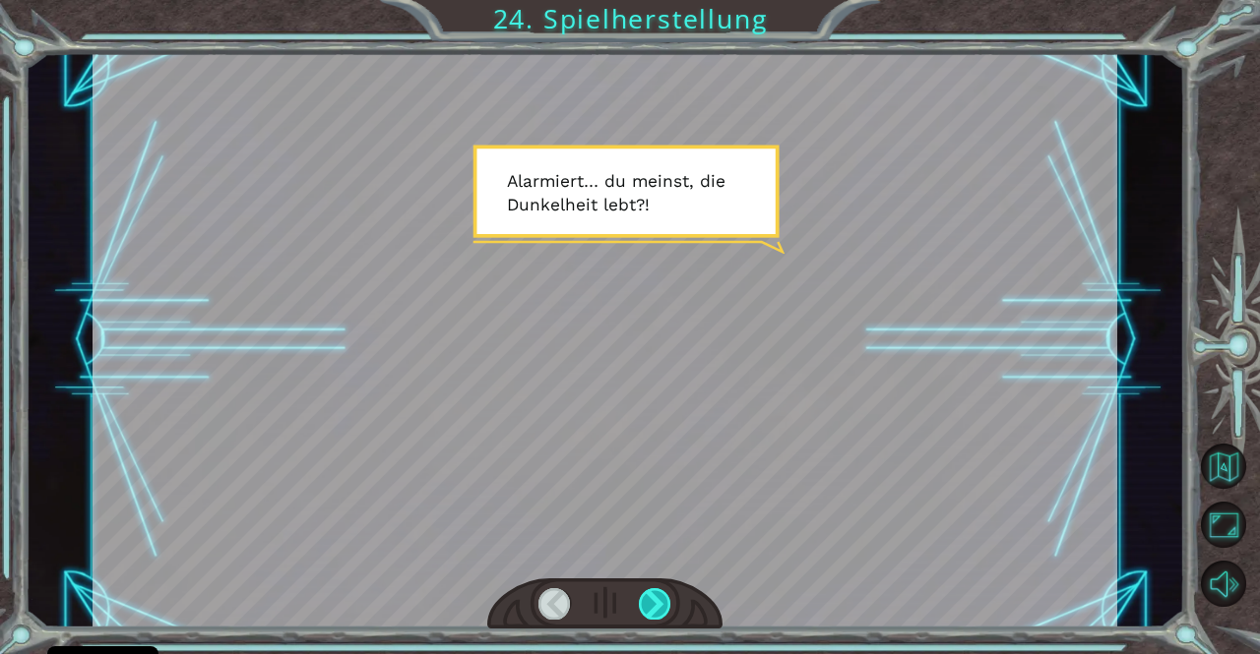
click at [652, 592] on div at bounding box center [655, 603] width 32 height 31
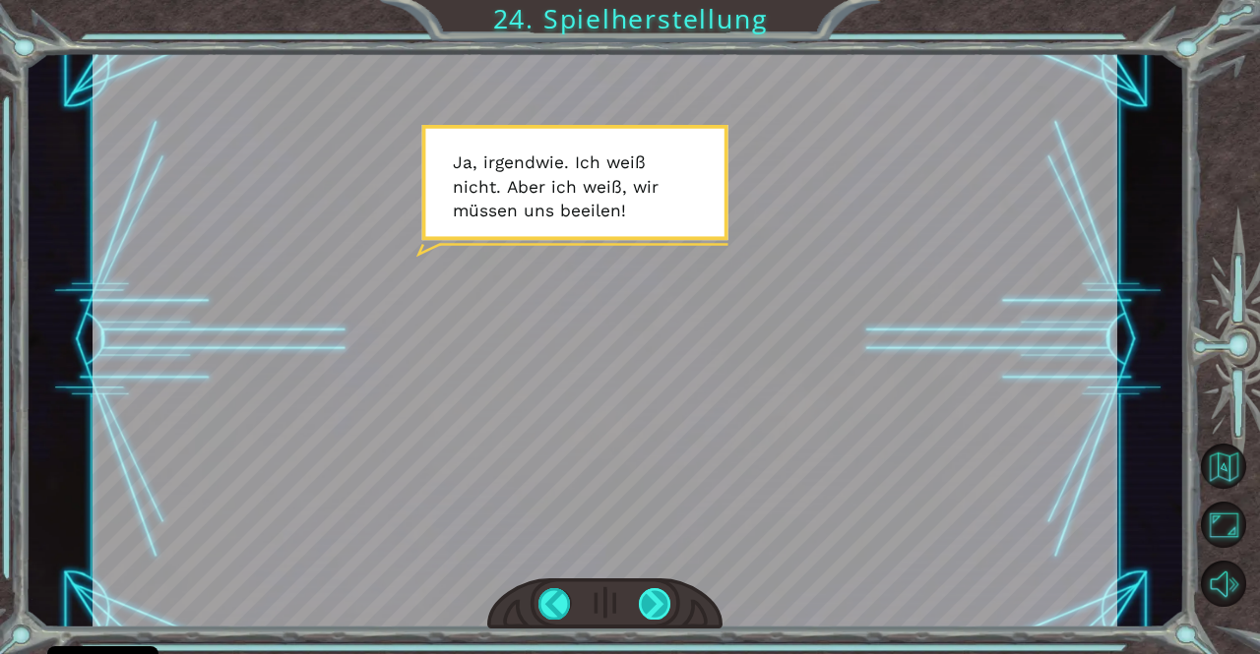
click at [652, 592] on div at bounding box center [655, 603] width 32 height 31
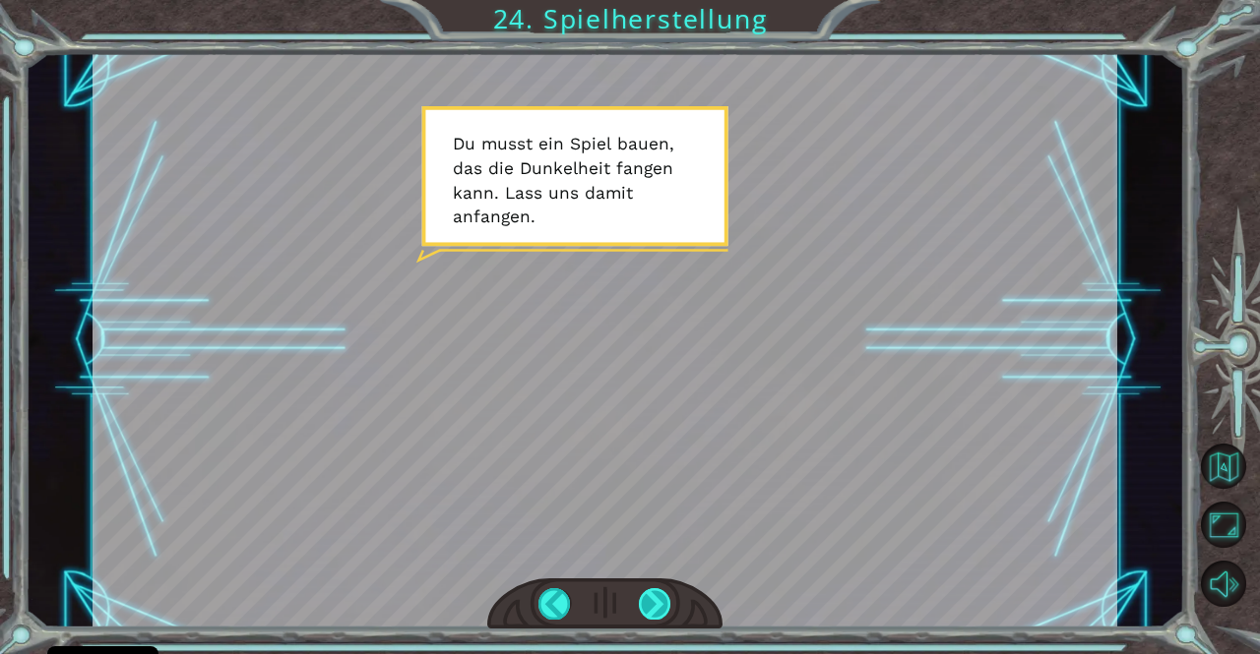
click at [652, 592] on div at bounding box center [655, 603] width 32 height 31
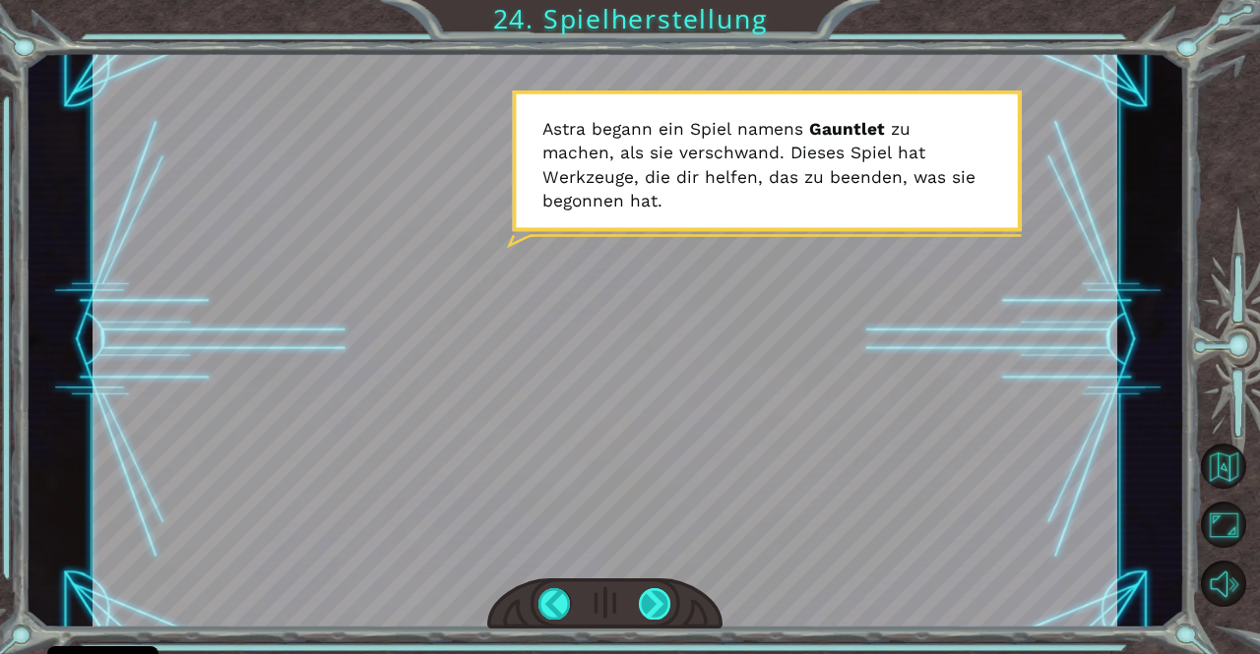
click at [649, 591] on div at bounding box center [655, 603] width 32 height 31
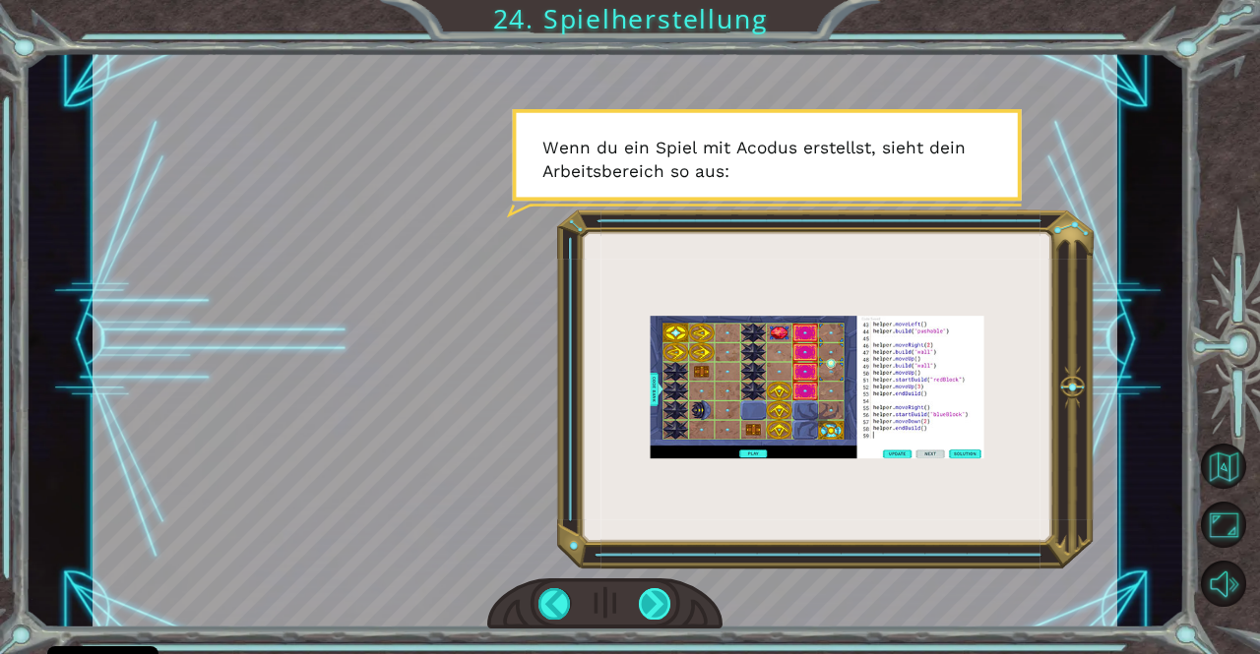
click at [647, 589] on div at bounding box center [655, 603] width 32 height 31
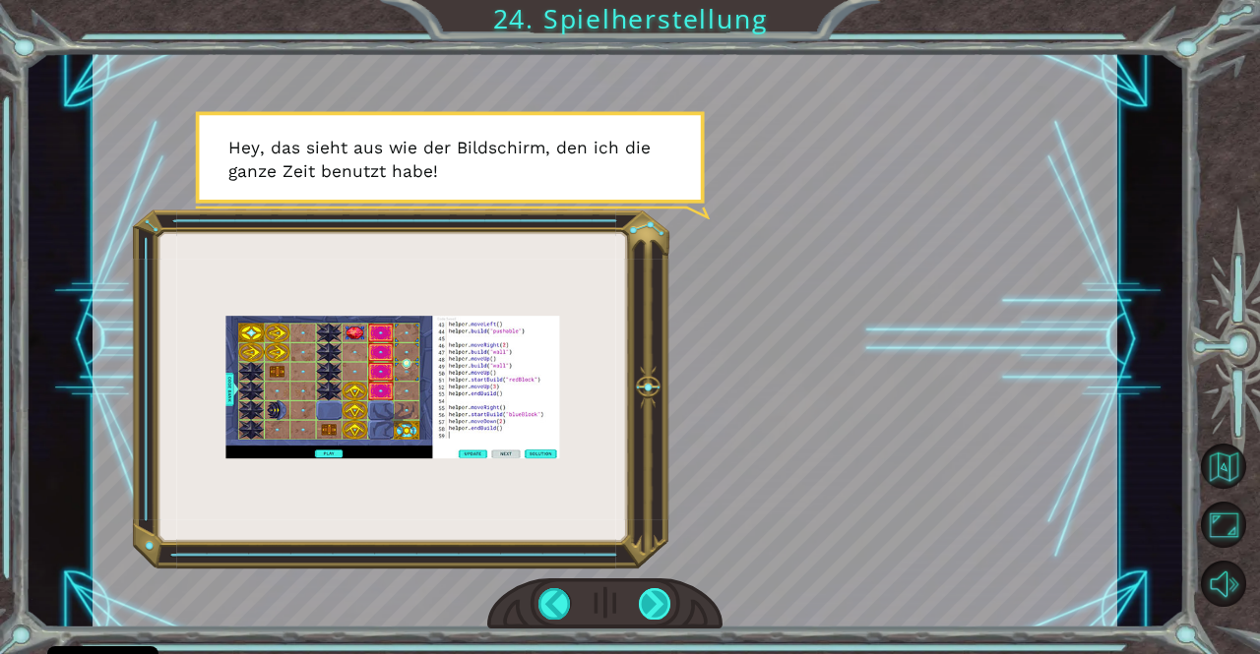
click at [647, 589] on div at bounding box center [655, 603] width 32 height 31
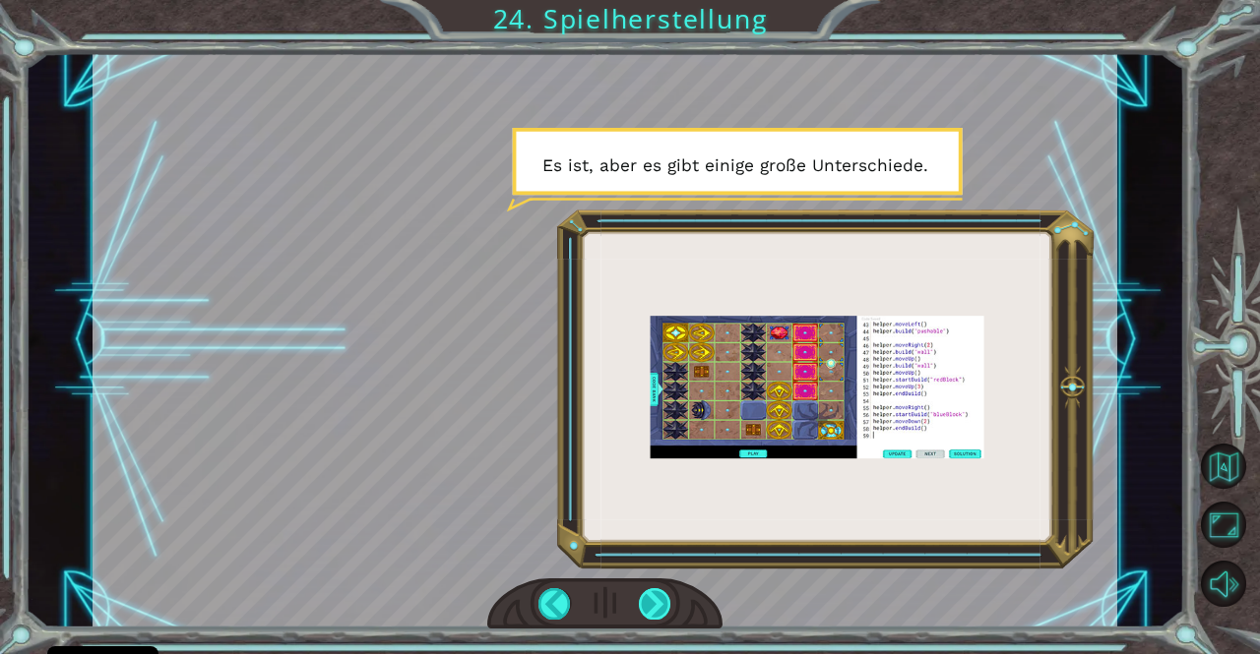
click at [647, 589] on div at bounding box center [655, 603] width 32 height 31
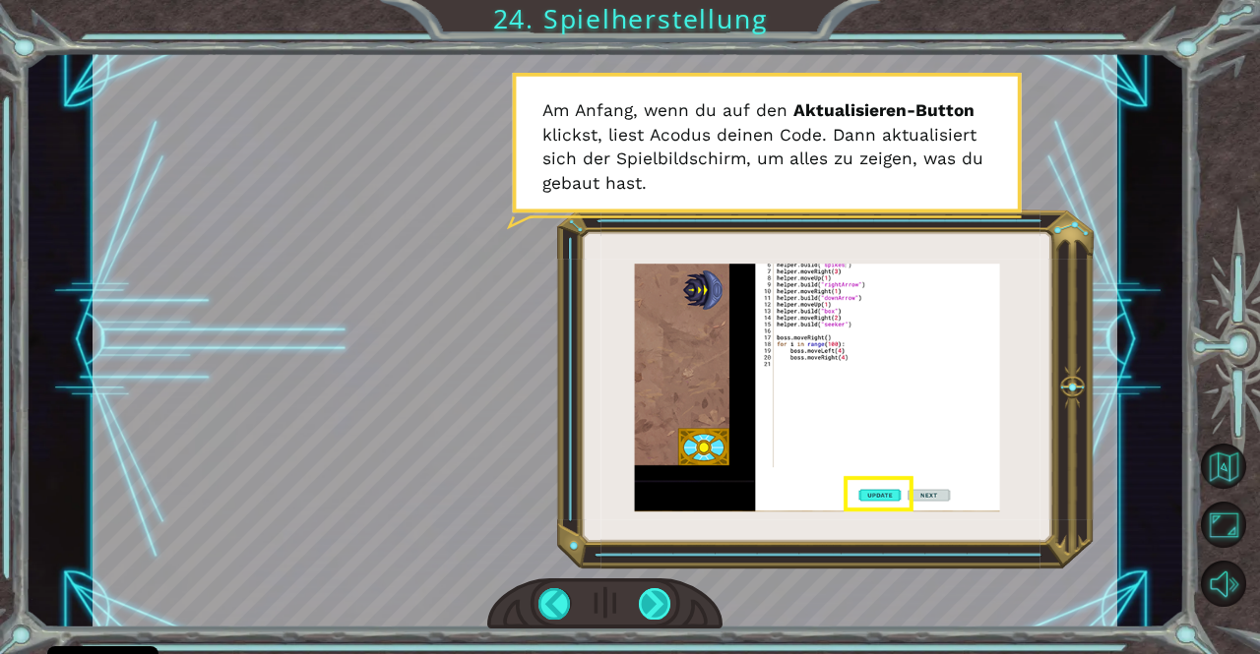
click at [650, 610] on div at bounding box center [655, 603] width 32 height 31
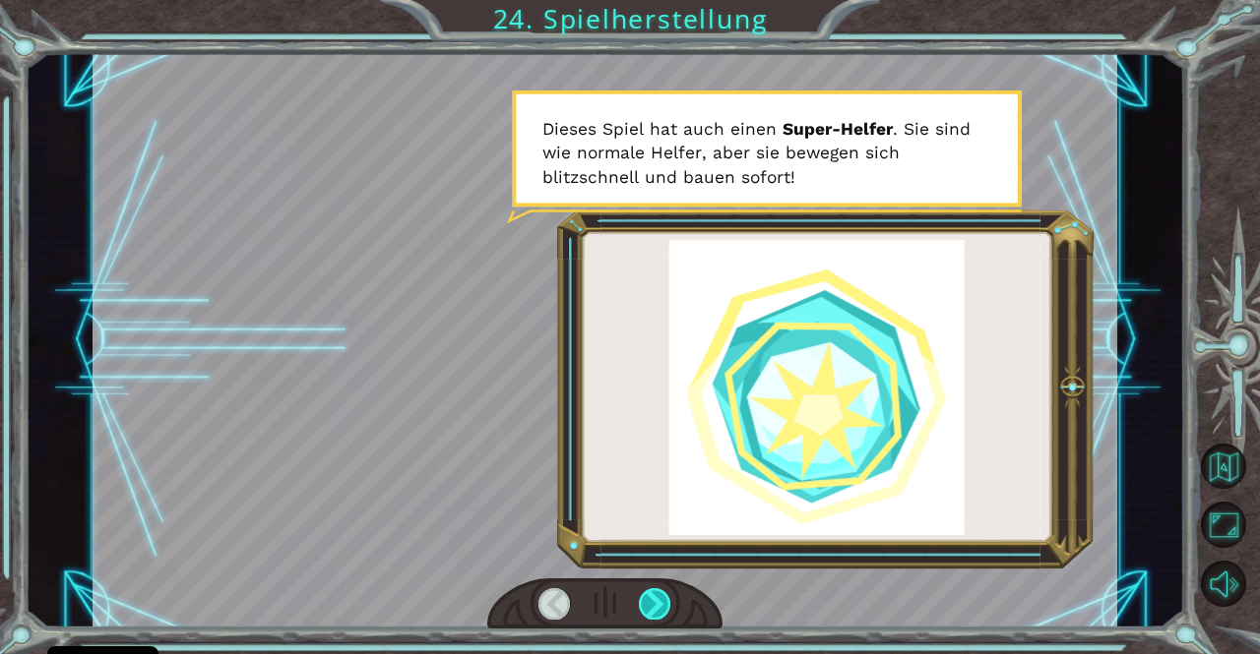
click at [650, 610] on div at bounding box center [655, 603] width 32 height 31
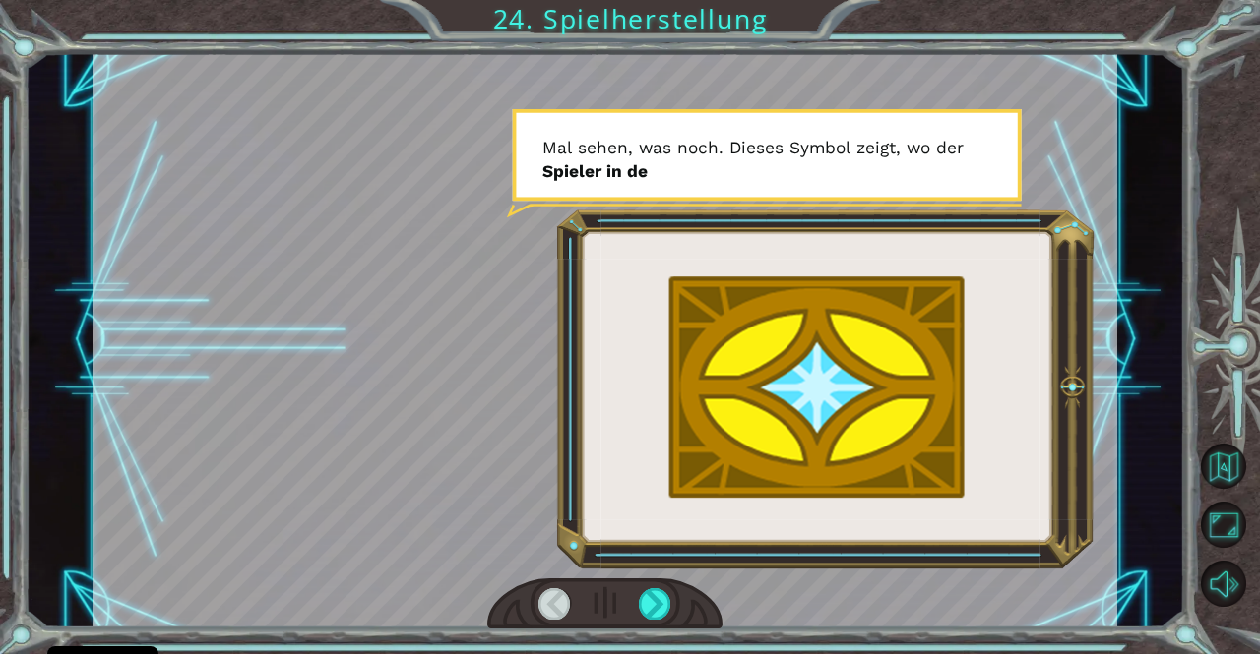
click at [557, 596] on div at bounding box center [554, 603] width 32 height 31
drag, startPoint x: 557, startPoint y: 596, endPoint x: 508, endPoint y: 610, distance: 51.1
click at [508, 610] on div at bounding box center [605, 605] width 236 height 52
click at [545, 607] on div at bounding box center [554, 603] width 32 height 31
click at [647, 599] on div at bounding box center [655, 603] width 32 height 31
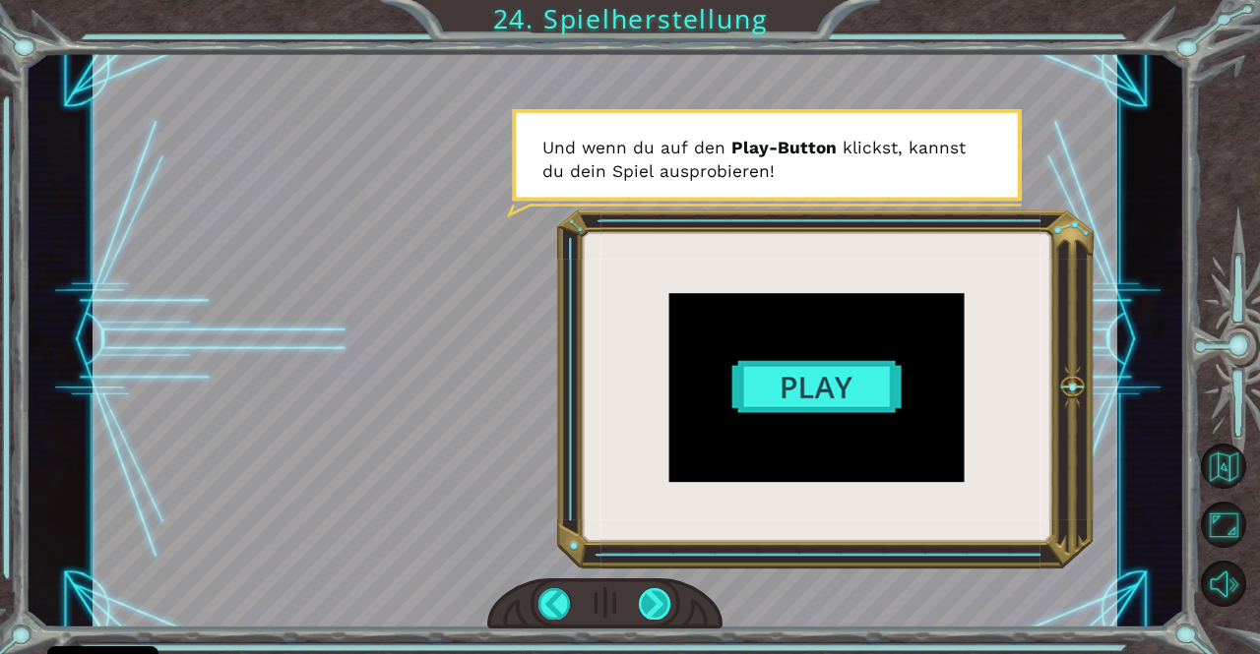
click at [652, 611] on div at bounding box center [655, 603] width 32 height 31
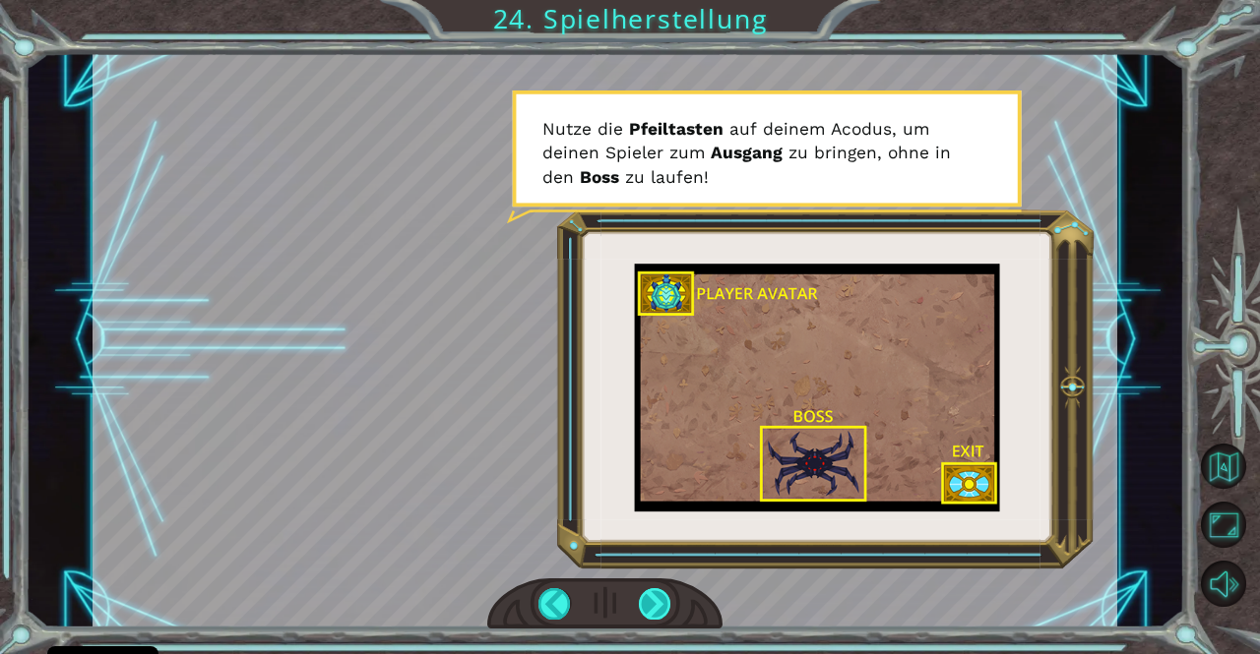
click at [652, 611] on div at bounding box center [655, 603] width 32 height 31
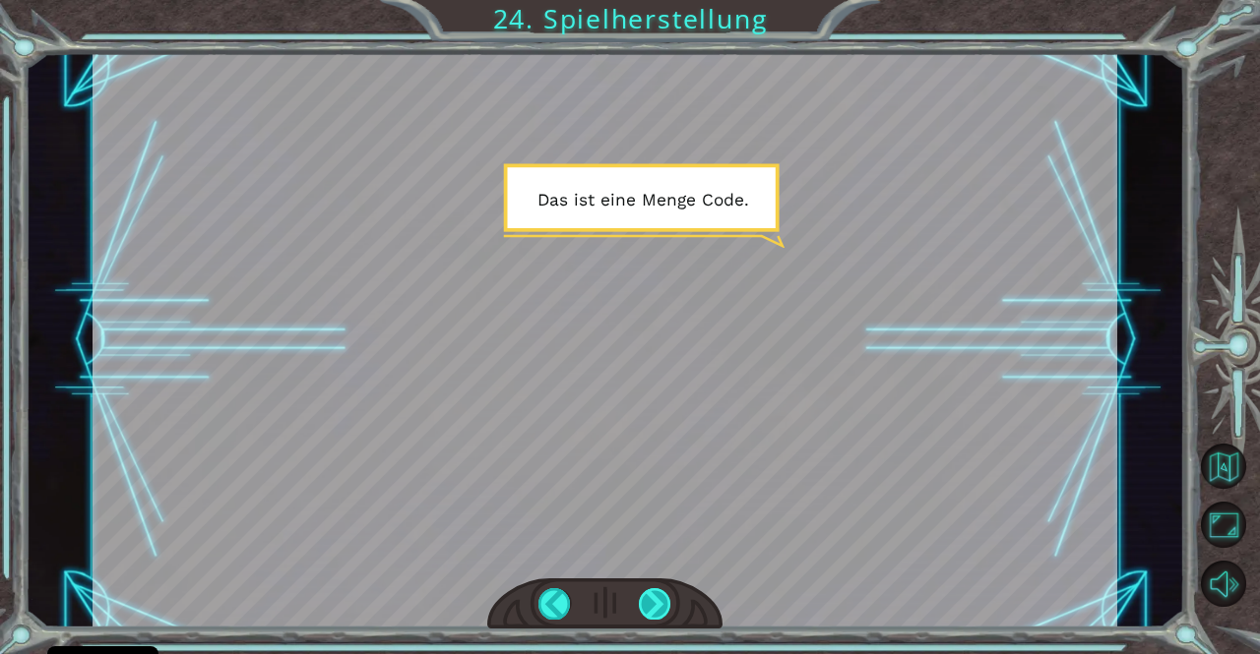
click at [652, 611] on div at bounding box center [655, 603] width 32 height 31
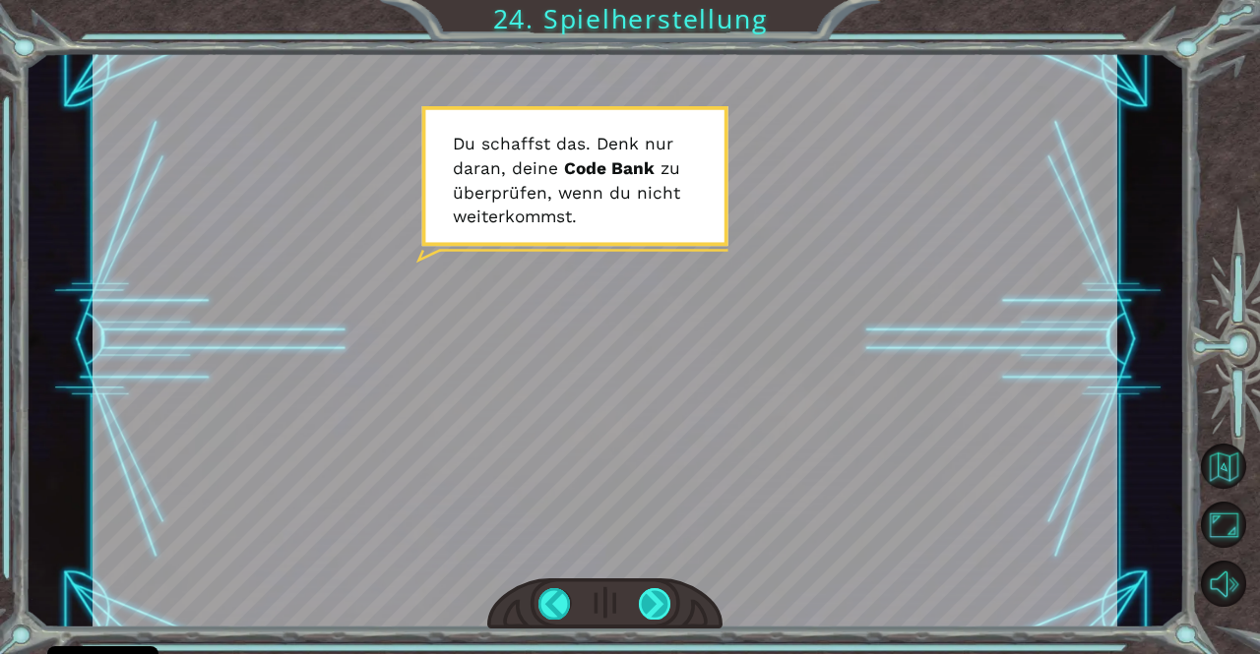
click at [652, 611] on div at bounding box center [655, 603] width 32 height 31
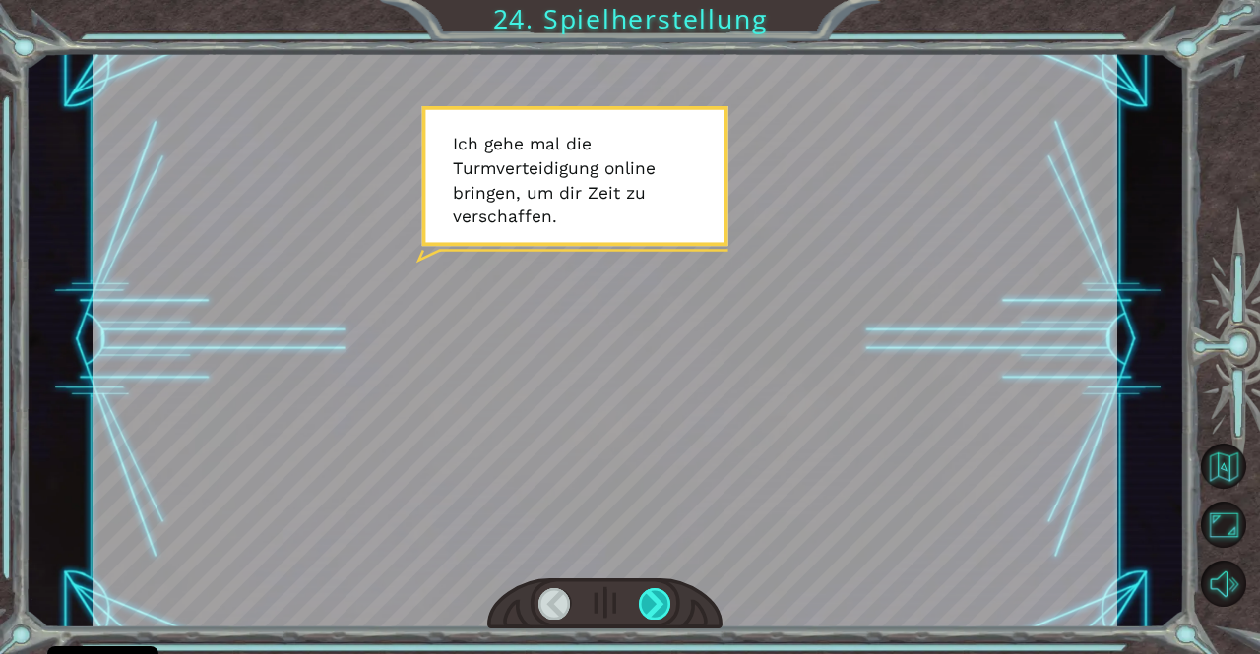
click at [652, 611] on div at bounding box center [655, 603] width 32 height 31
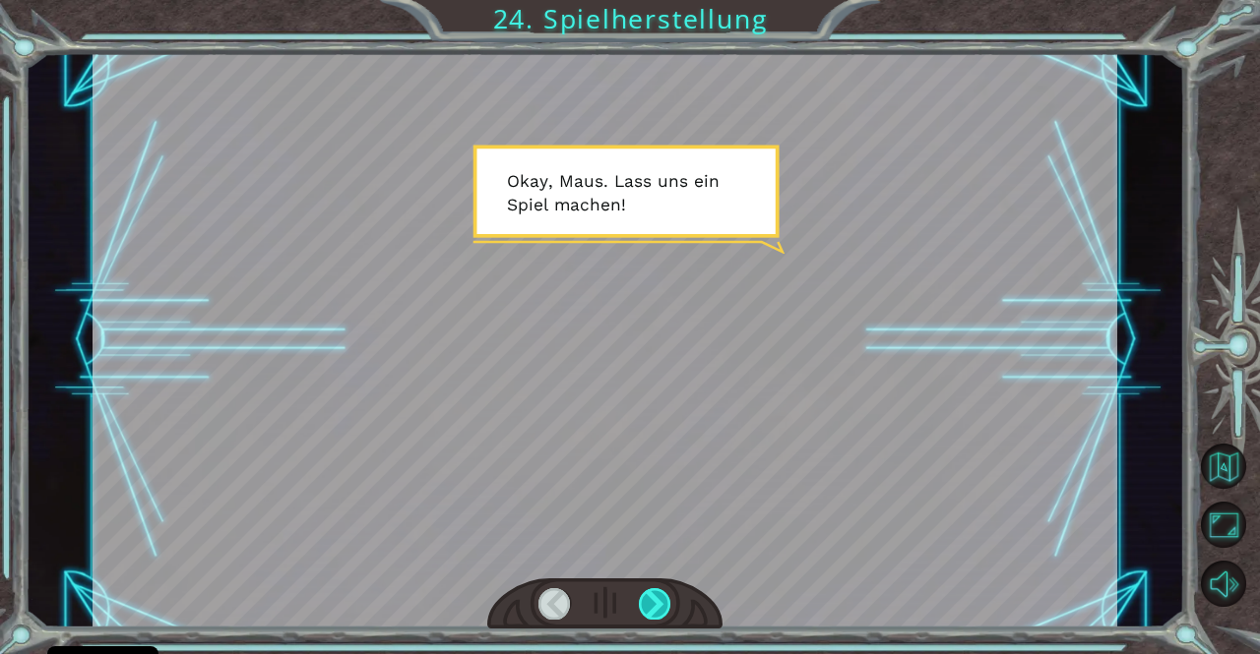
click at [652, 611] on div at bounding box center [655, 603] width 32 height 31
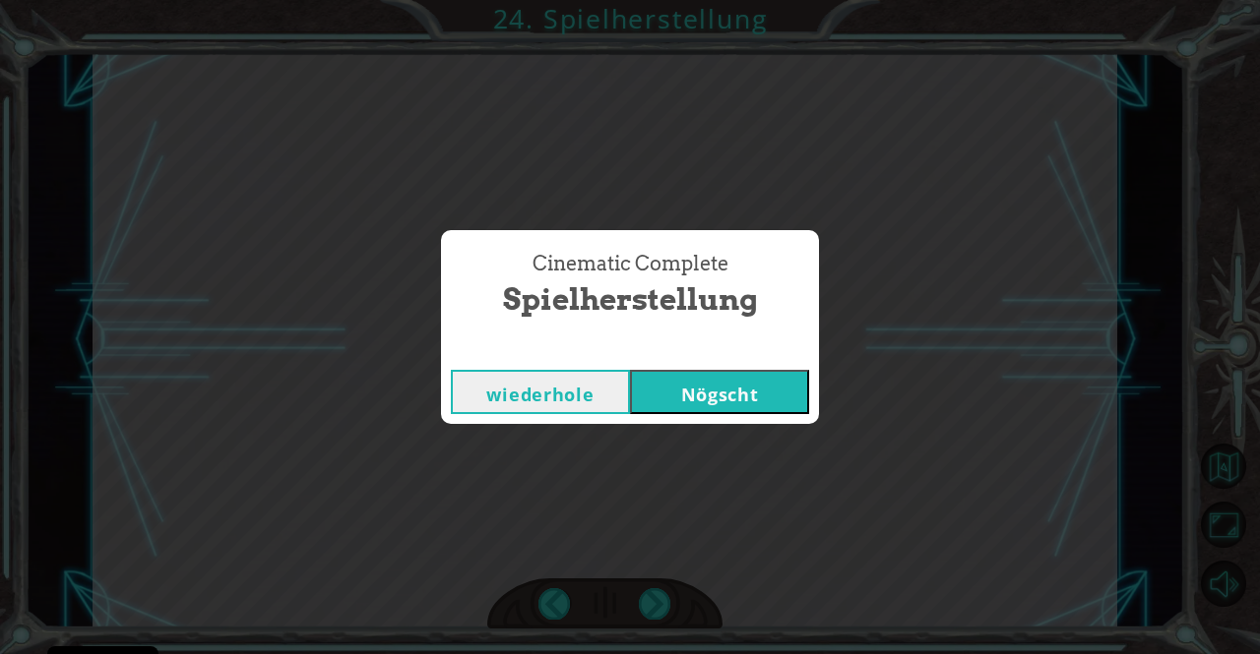
click at [691, 392] on button "Nögscht" at bounding box center [719, 392] width 179 height 44
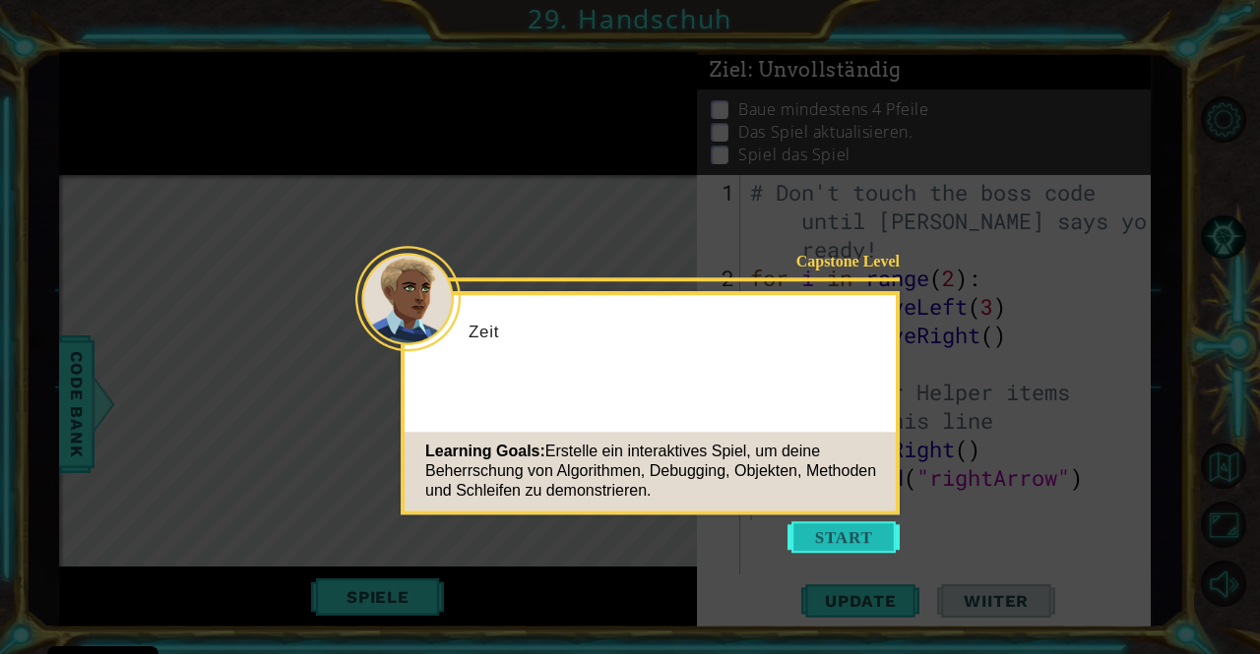
click at [808, 523] on button "Start" at bounding box center [843, 537] width 112 height 31
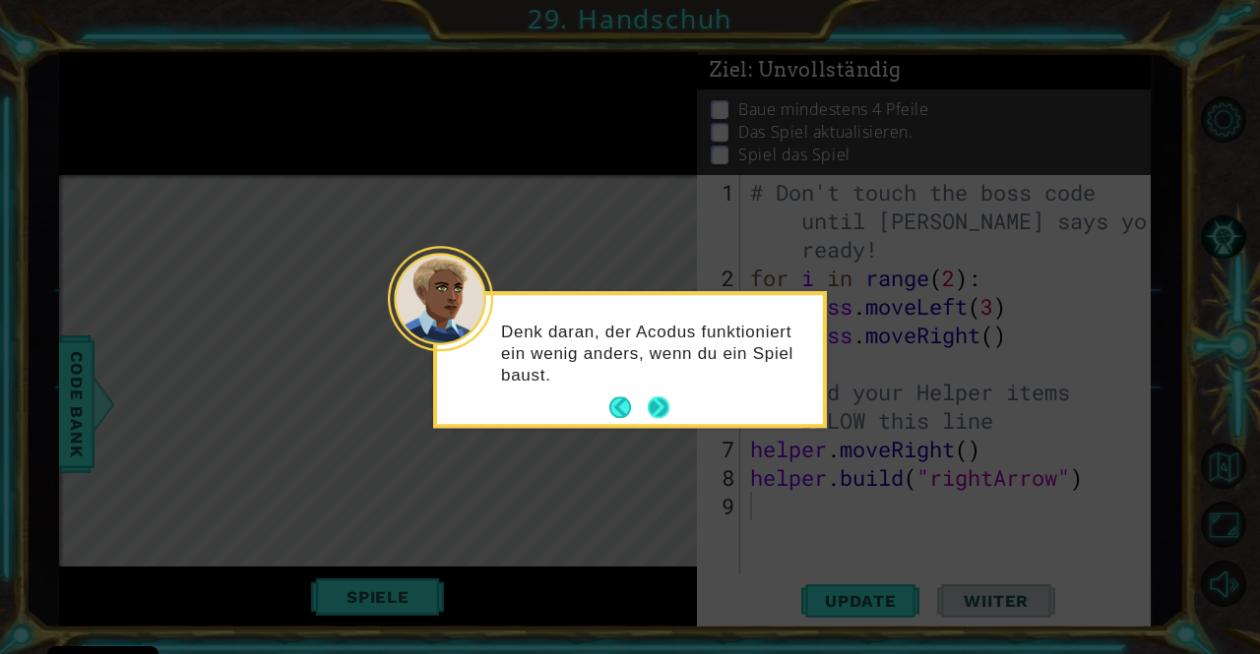
click at [649, 405] on button "Next" at bounding box center [658, 409] width 22 height 22
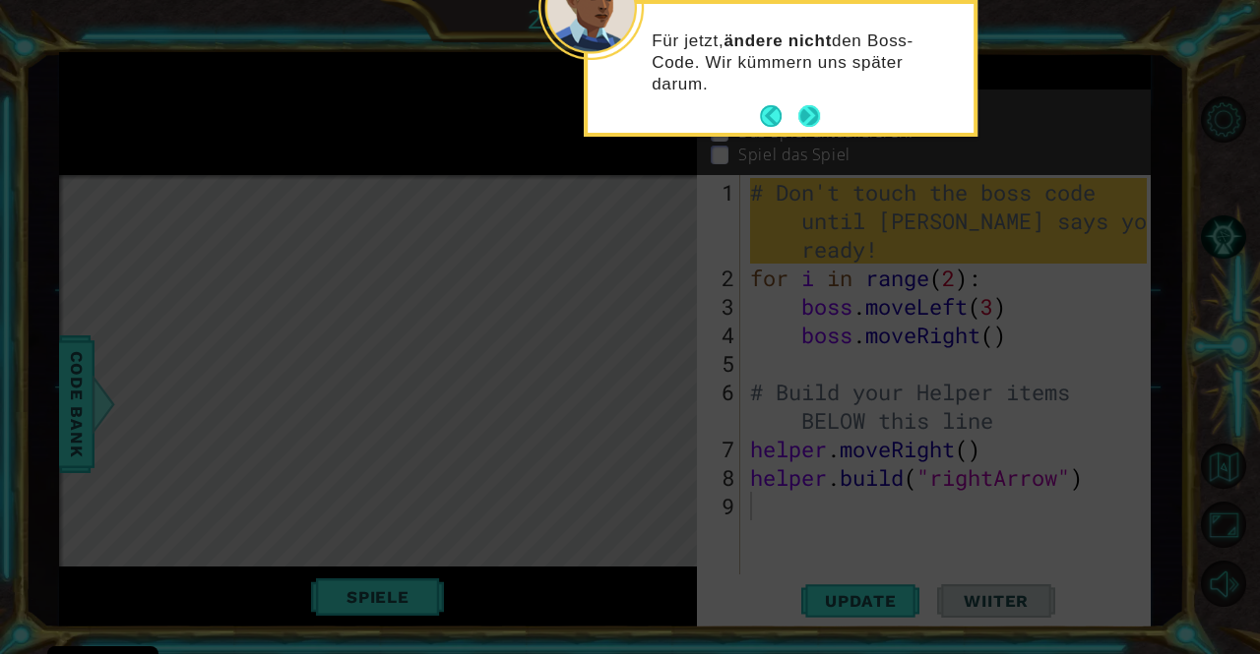
click at [810, 115] on button "Next" at bounding box center [809, 116] width 22 height 22
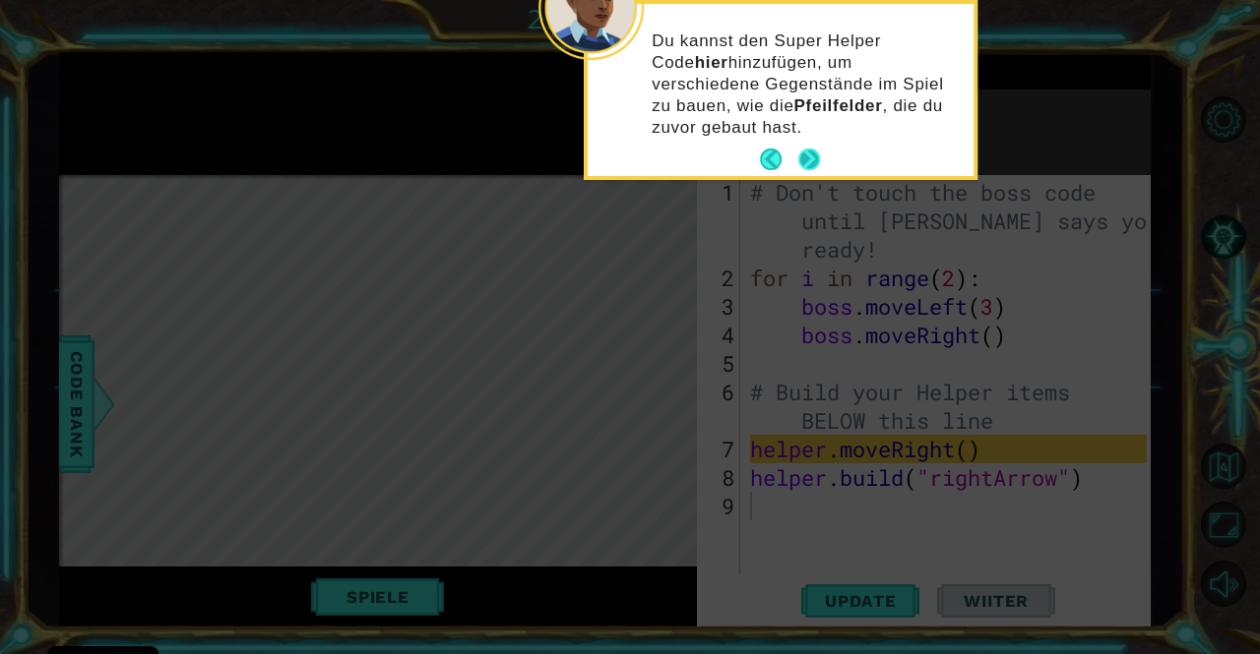
click at [812, 154] on button "Next" at bounding box center [809, 160] width 22 height 22
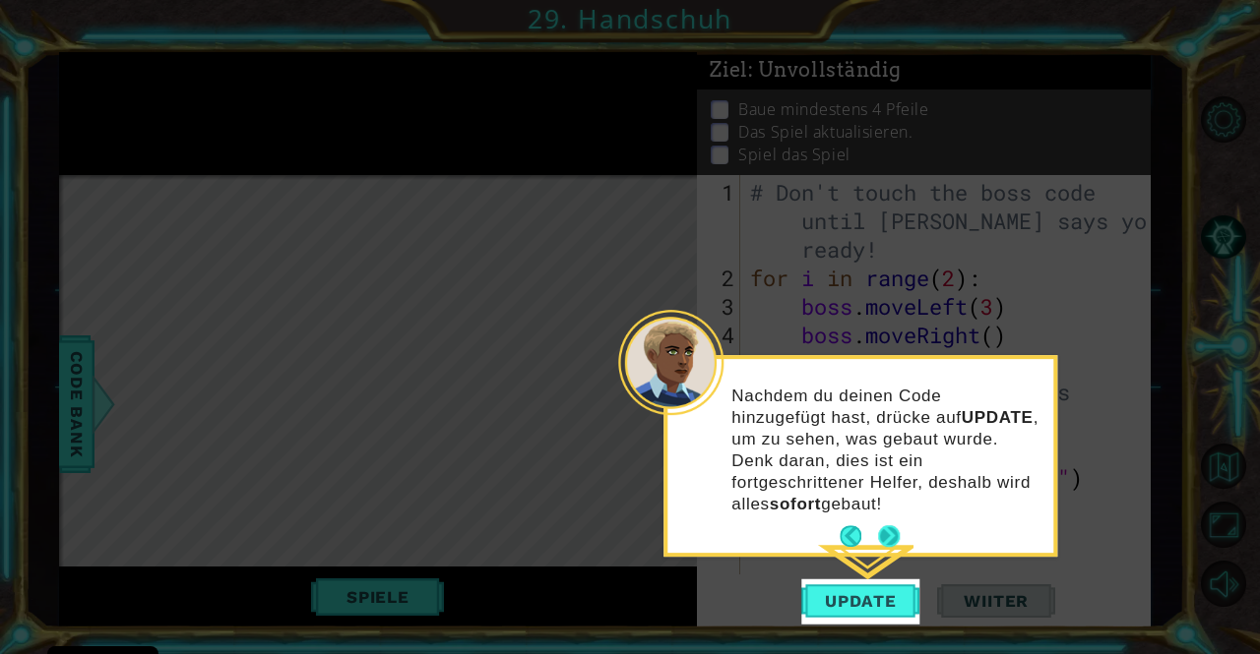
click at [883, 534] on button "Next" at bounding box center [889, 536] width 22 height 22
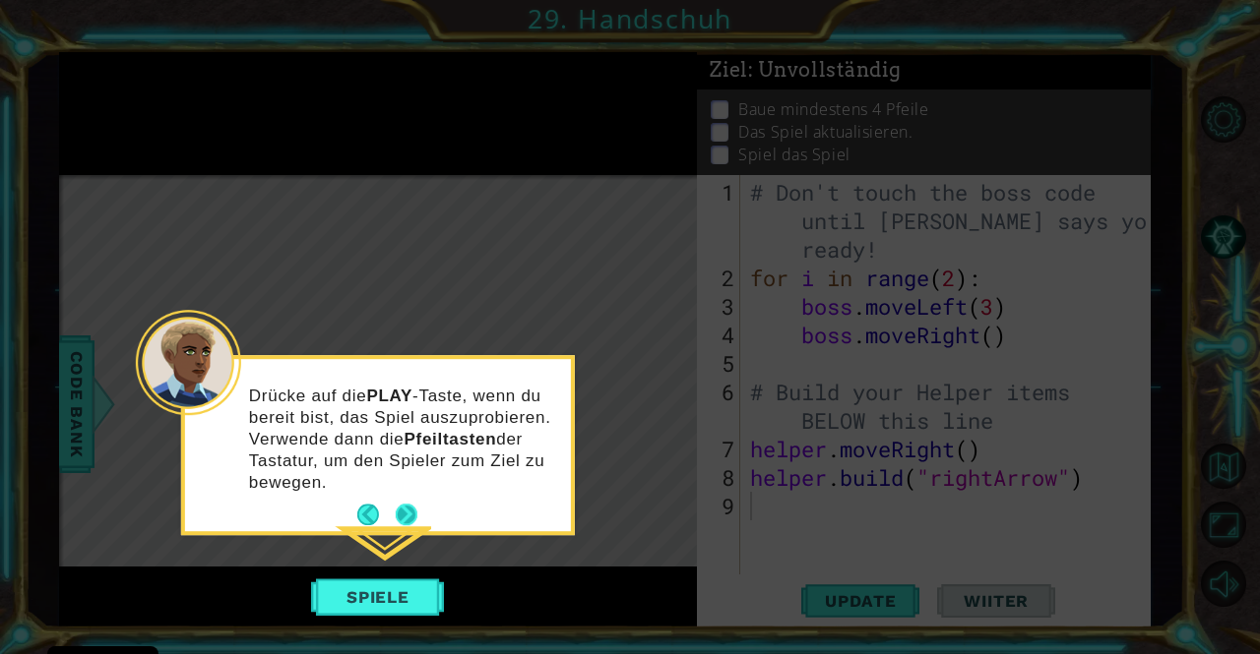
click at [412, 517] on button "Next" at bounding box center [407, 515] width 22 height 22
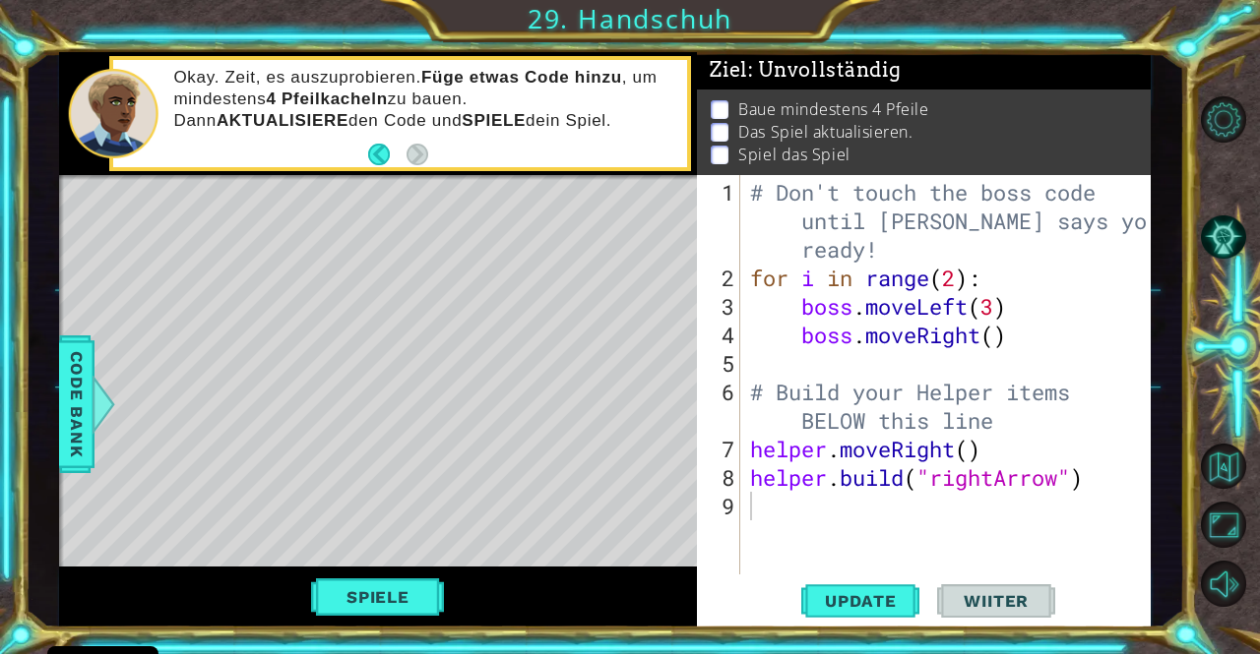
click at [719, 100] on p at bounding box center [719, 109] width 18 height 19
click at [748, 102] on p "Baue mindestens 4 Pfeile" at bounding box center [833, 109] width 190 height 22
click at [85, 402] on span "Code Bank" at bounding box center [76, 404] width 31 height 120
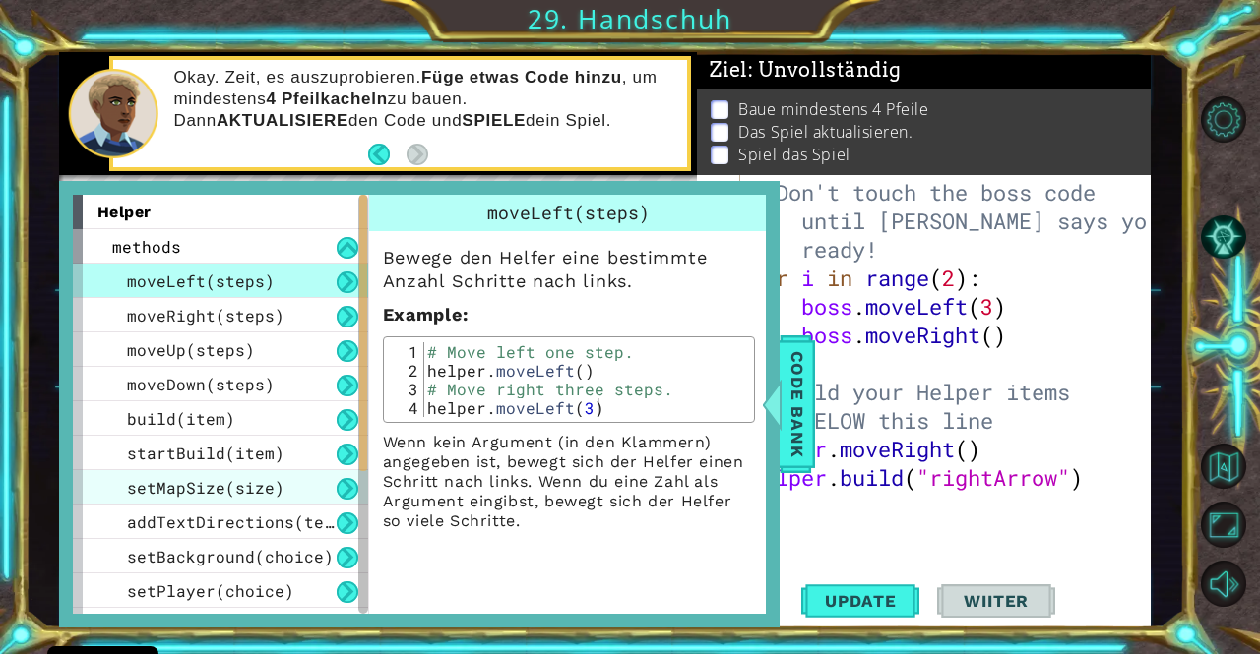
click at [291, 492] on div "setMapSize(size)" at bounding box center [220, 487] width 295 height 34
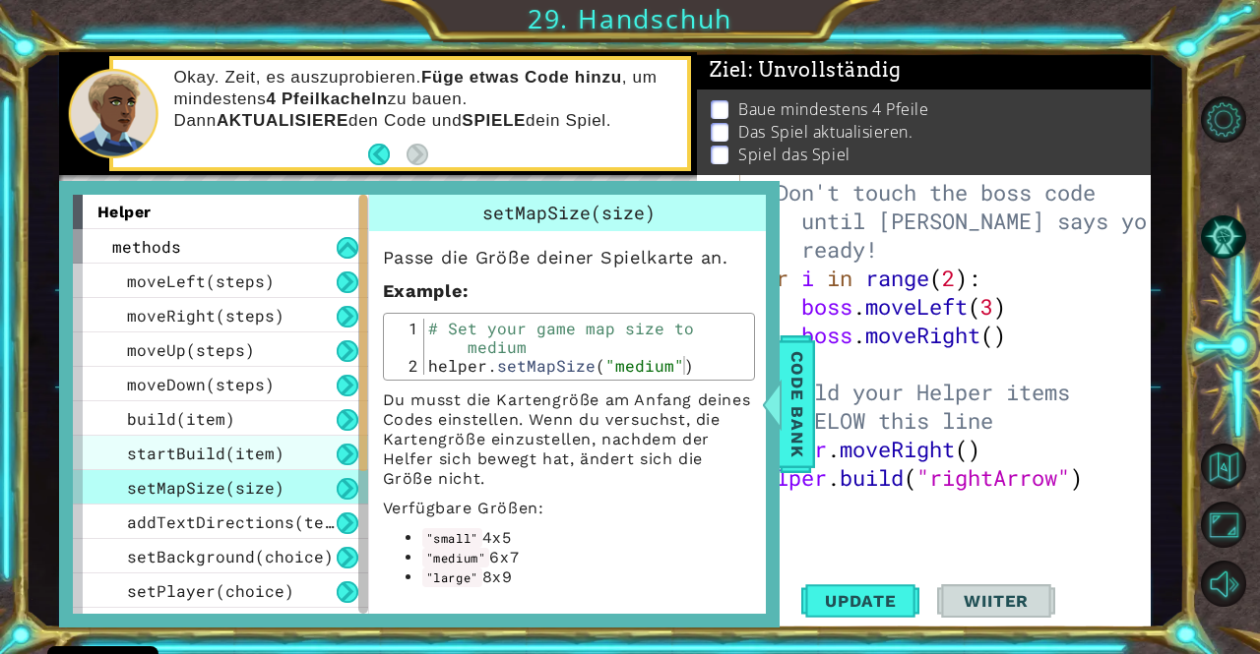
click at [279, 462] on div "startBuild(item)" at bounding box center [220, 453] width 295 height 34
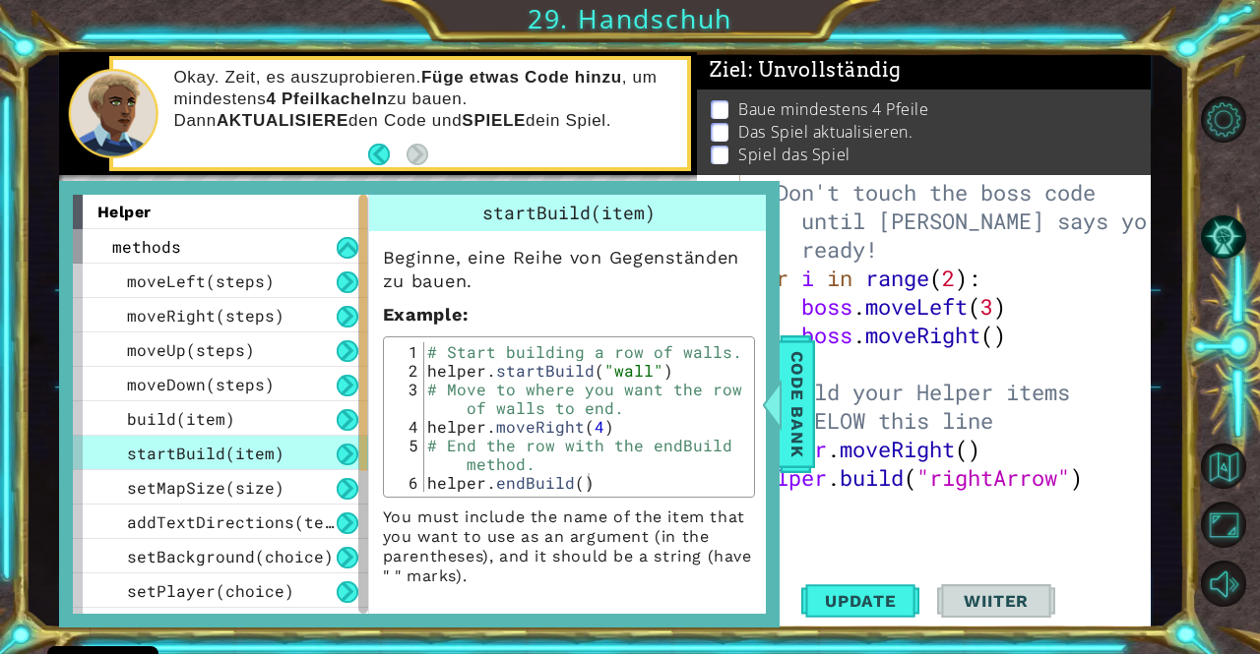
click at [281, 454] on div "startBuild(item)" at bounding box center [220, 453] width 295 height 34
click at [794, 404] on span "Code Bank" at bounding box center [796, 404] width 31 height 120
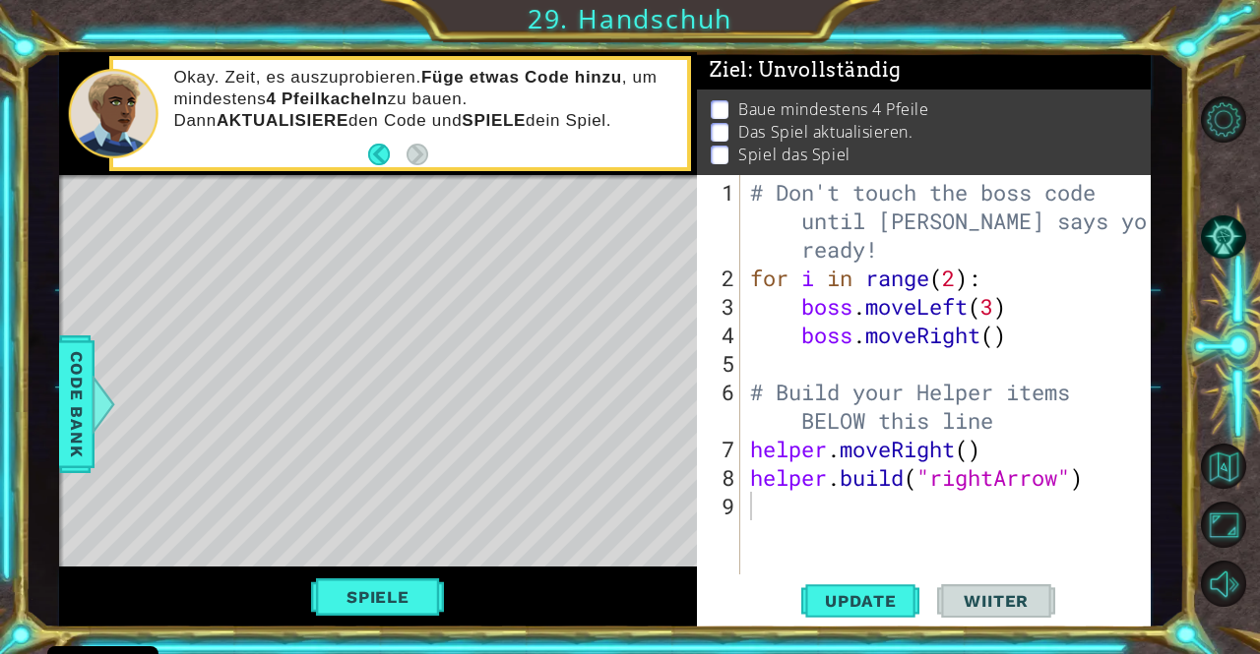
click at [765, 504] on div "# Don't touch the boss code until [PERSON_NAME] says you're ready! for i in ran…" at bounding box center [950, 435] width 409 height 514
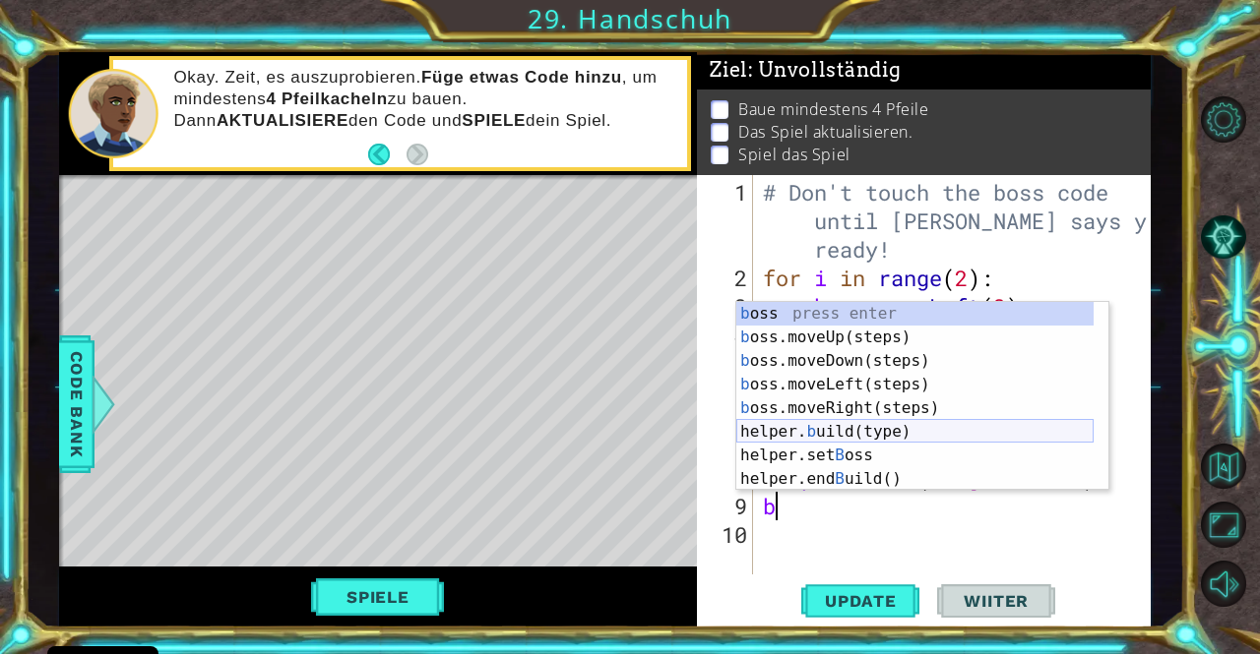
click at [798, 435] on div "b oss press enter b oss.moveUp(steps) press enter b oss.moveDown(steps) press e…" at bounding box center [914, 420] width 357 height 236
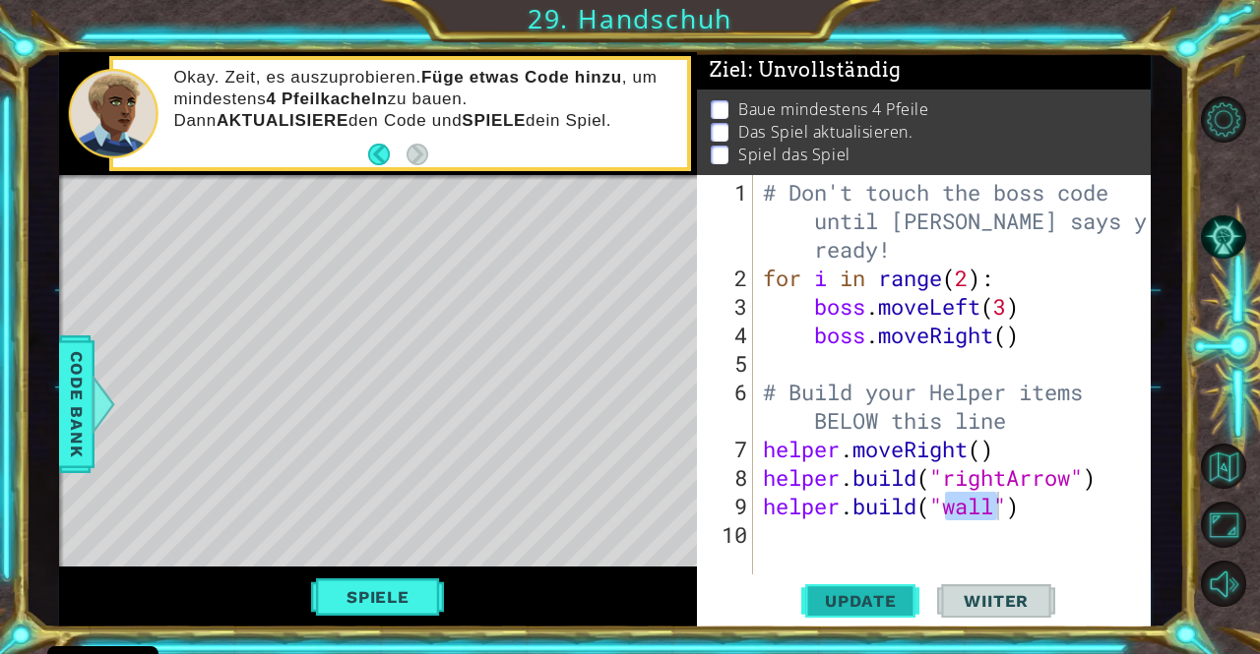
click at [862, 602] on span "Update" at bounding box center [860, 601] width 111 height 20
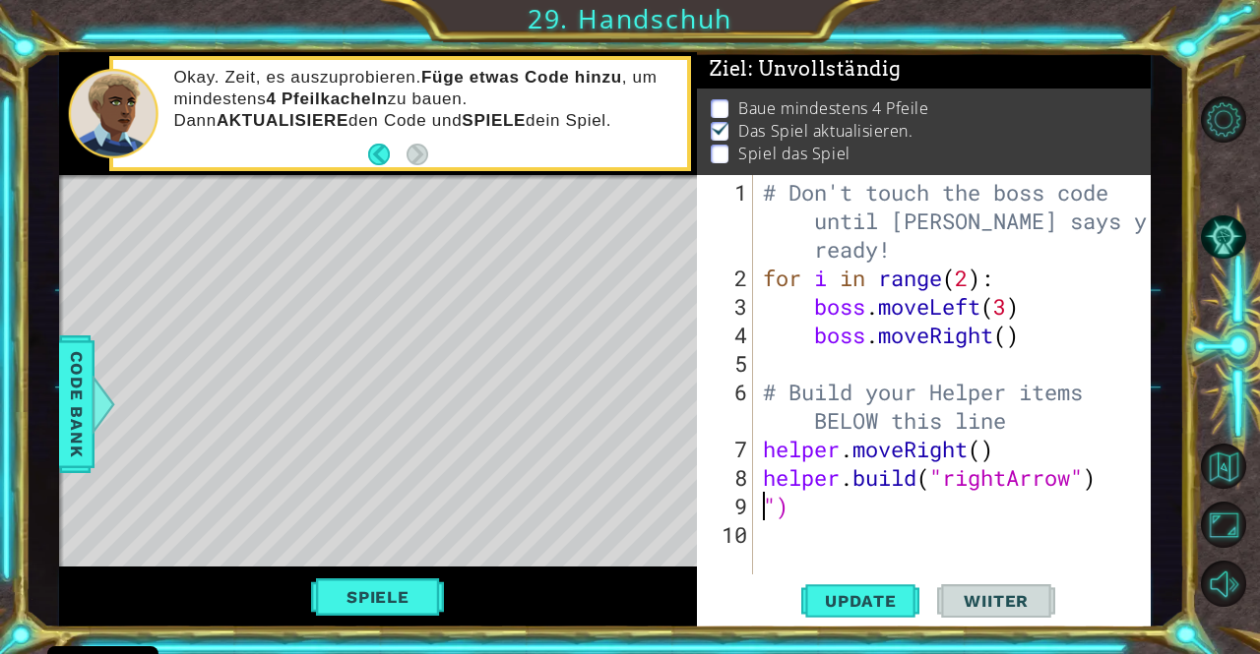
click at [797, 516] on div "# Don't touch the boss code until [PERSON_NAME] says you're ready! for i in ran…" at bounding box center [958, 435] width 398 height 514
type textarea """
click at [828, 607] on span "Update" at bounding box center [860, 601] width 111 height 20
drag, startPoint x: 760, startPoint y: 277, endPoint x: 1034, endPoint y: 271, distance: 274.6
click at [1034, 271] on div "# Don't touch the boss code until [PERSON_NAME] says you're ready! for i in ran…" at bounding box center [958, 435] width 398 height 514
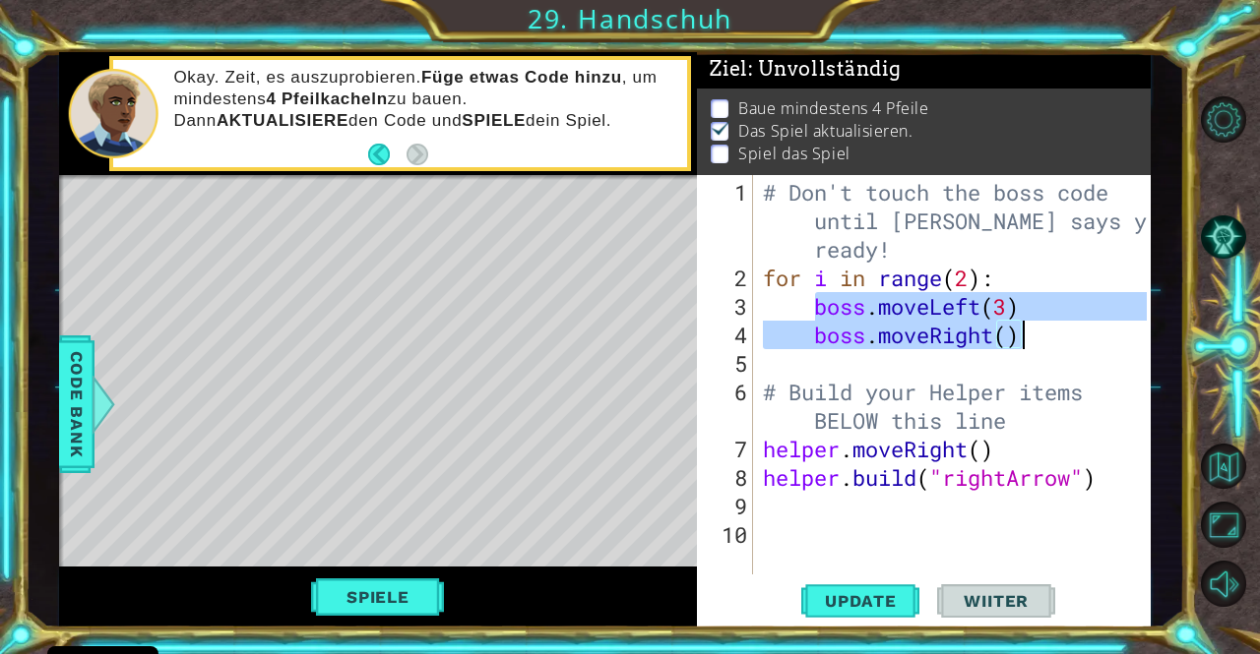
drag, startPoint x: 815, startPoint y: 308, endPoint x: 1039, endPoint y: 325, distance: 225.0
click at [1039, 325] on div "# Don't touch the boss code until [PERSON_NAME] says you're ready! for i in ran…" at bounding box center [958, 435] width 398 height 514
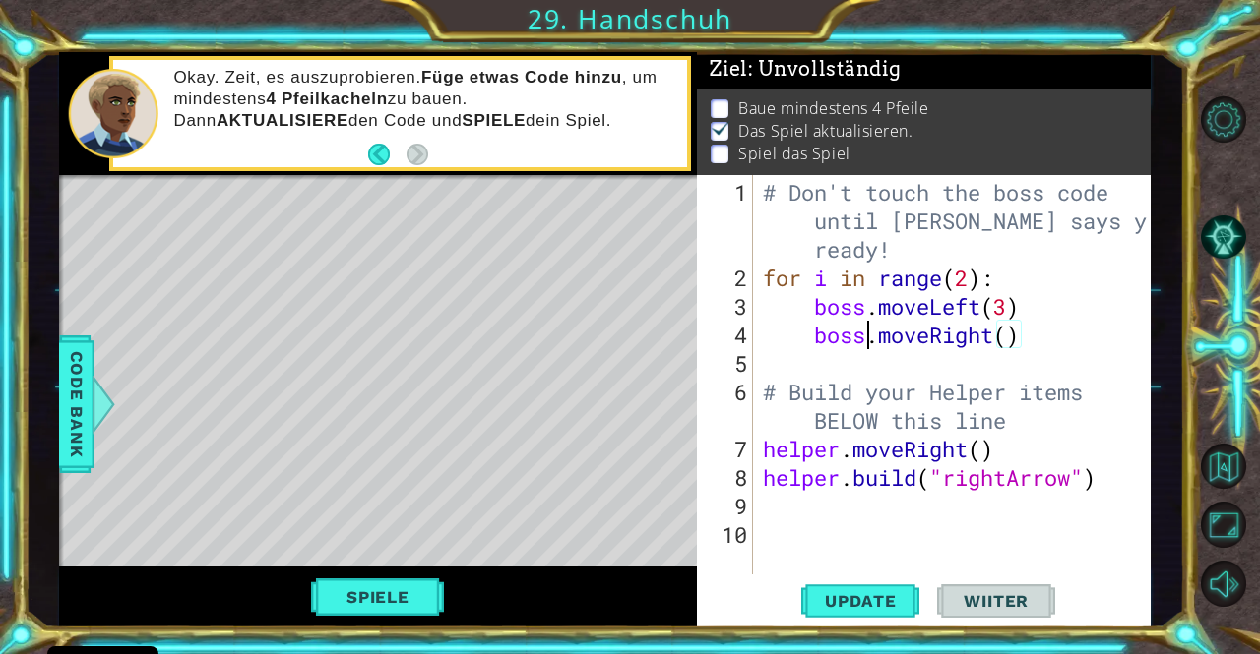
click at [872, 324] on div "# Don't touch the boss code until [PERSON_NAME] says you're ready! for i in ran…" at bounding box center [958, 435] width 398 height 514
click at [828, 298] on div "# Don't touch the boss code until [PERSON_NAME] says you're ready! for i in ran…" at bounding box center [958, 435] width 398 height 514
click at [811, 304] on div "# Don't touch the boss code until [PERSON_NAME] says you're ready! for i in ran…" at bounding box center [958, 435] width 398 height 514
click at [760, 445] on div "# Don't touch the boss code until [PERSON_NAME] says you're ready! for i in ran…" at bounding box center [958, 435] width 398 height 514
click at [842, 609] on span "Update" at bounding box center [860, 601] width 111 height 20
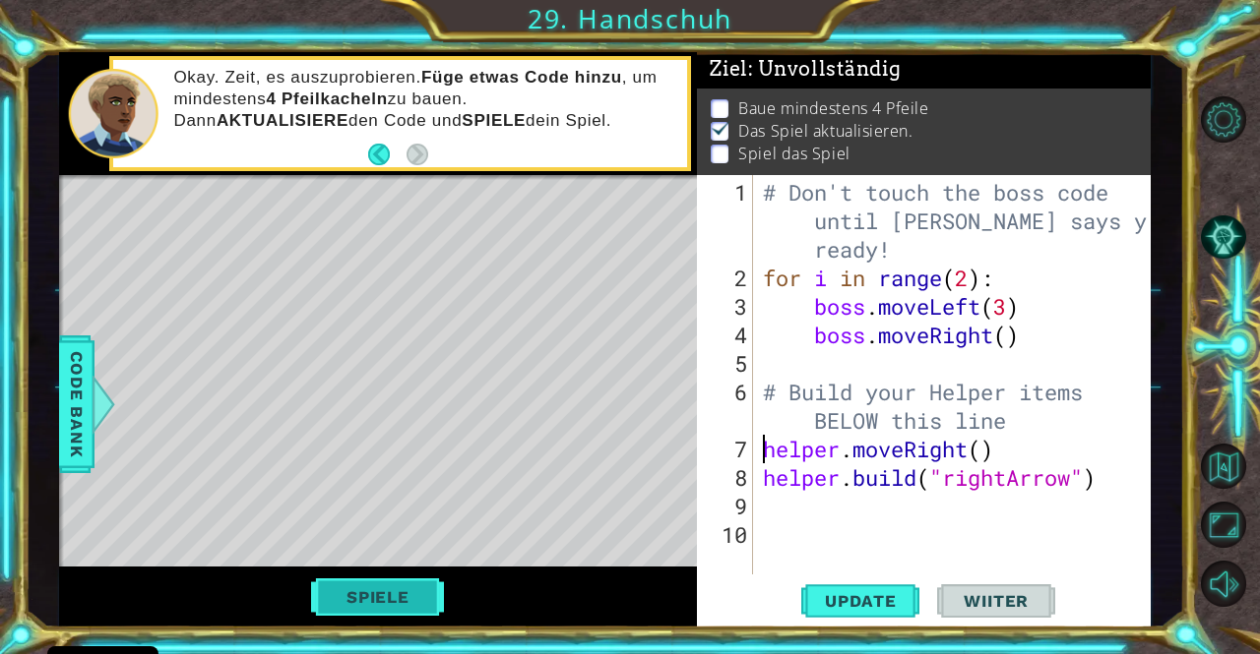
click at [402, 600] on button "Spiele" at bounding box center [378, 597] width 134 height 37
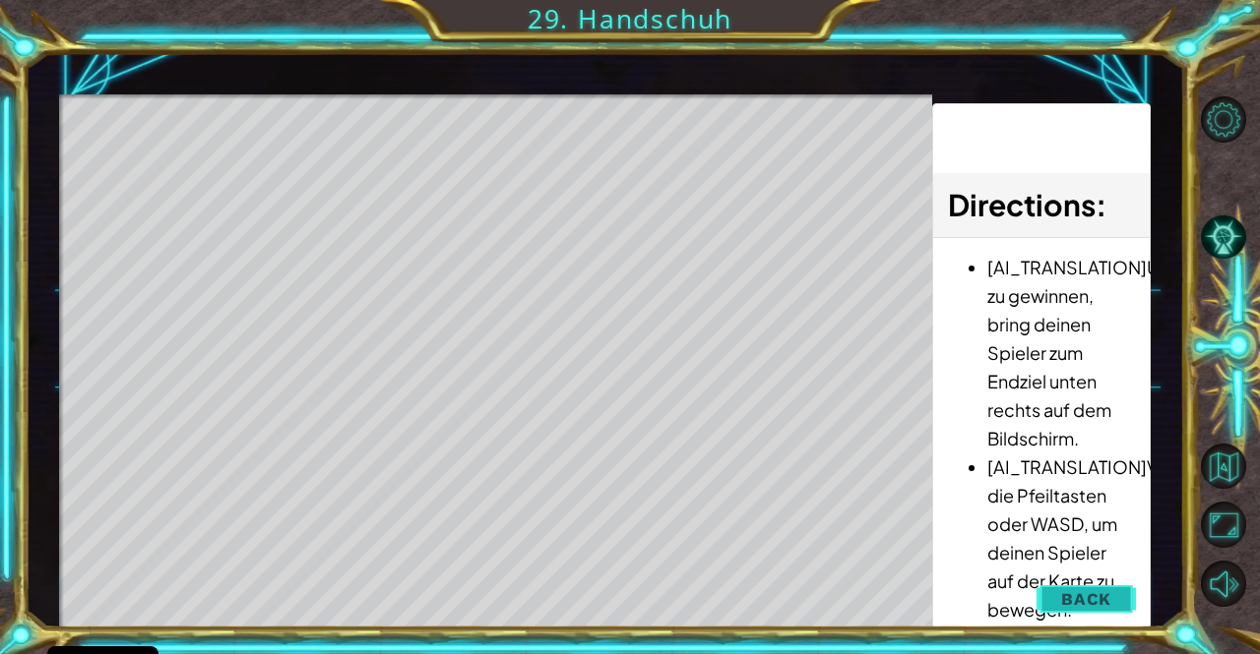
click at [1082, 591] on span "Back" at bounding box center [1086, 599] width 50 height 20
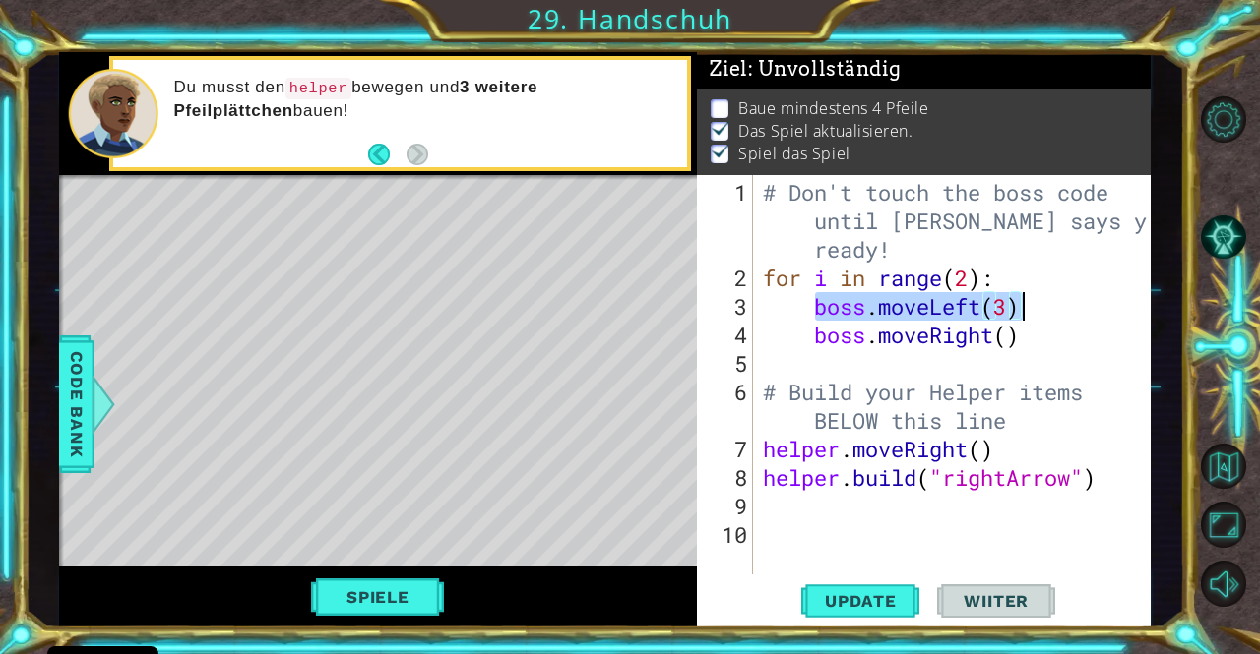
drag, startPoint x: 812, startPoint y: 300, endPoint x: 1042, endPoint y: 308, distance: 230.4
click at [1042, 308] on div "# Don't touch the boss code until [PERSON_NAME] says you're ready! for i in ran…" at bounding box center [958, 435] width 398 height 514
type textarea "boss.moveLeft(3)"
click at [1042, 308] on div "# Don't touch the boss code until [PERSON_NAME] says you're ready! for i in ran…" at bounding box center [958, 435] width 398 height 514
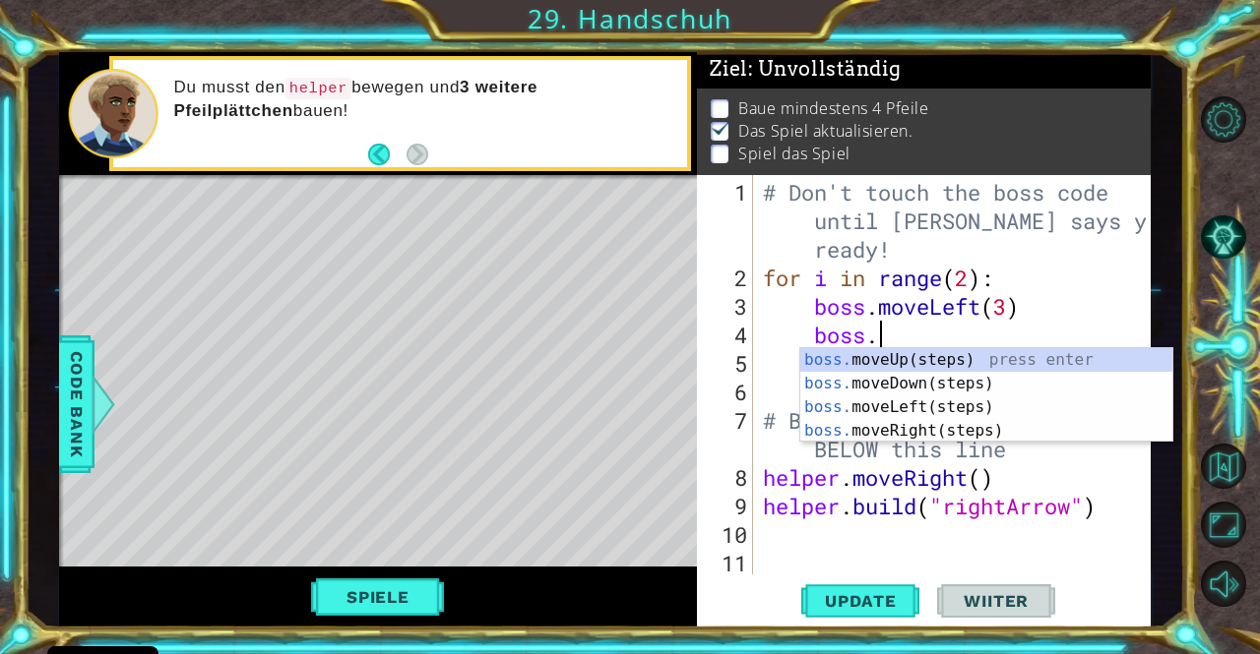
scroll to position [0, 4]
type textarea "boss.move"
click at [959, 360] on div "boss.move Up(steps) press enter boss.move Down(steps) press enter boss.move Lef…" at bounding box center [986, 419] width 372 height 142
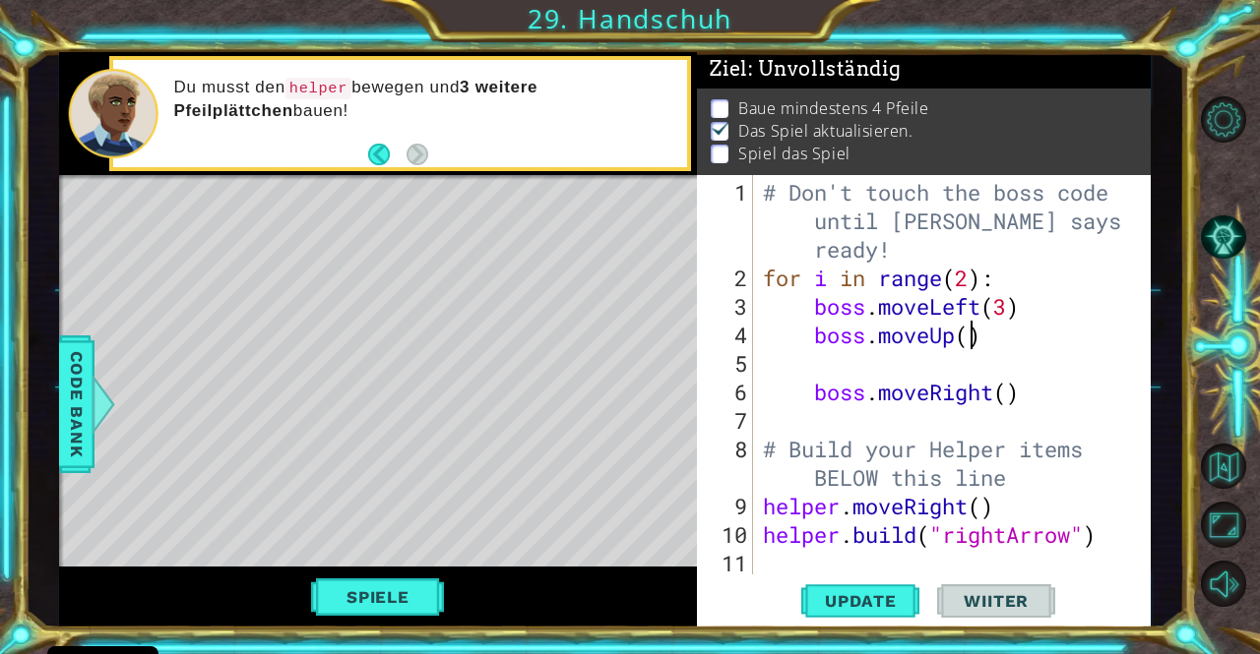
click at [974, 338] on div "# Don't touch the boss code until [PERSON_NAME] says you're ready! for i in ran…" at bounding box center [950, 435] width 382 height 514
click at [900, 379] on div "# Don't touch the boss code until [PERSON_NAME] says you're ready! for i in ran…" at bounding box center [950, 435] width 382 height 514
type textarea "boss.moveRight()"
click at [887, 350] on div "# Don't touch the boss code until [PERSON_NAME] says you're ready! for i in ran…" at bounding box center [950, 435] width 382 height 514
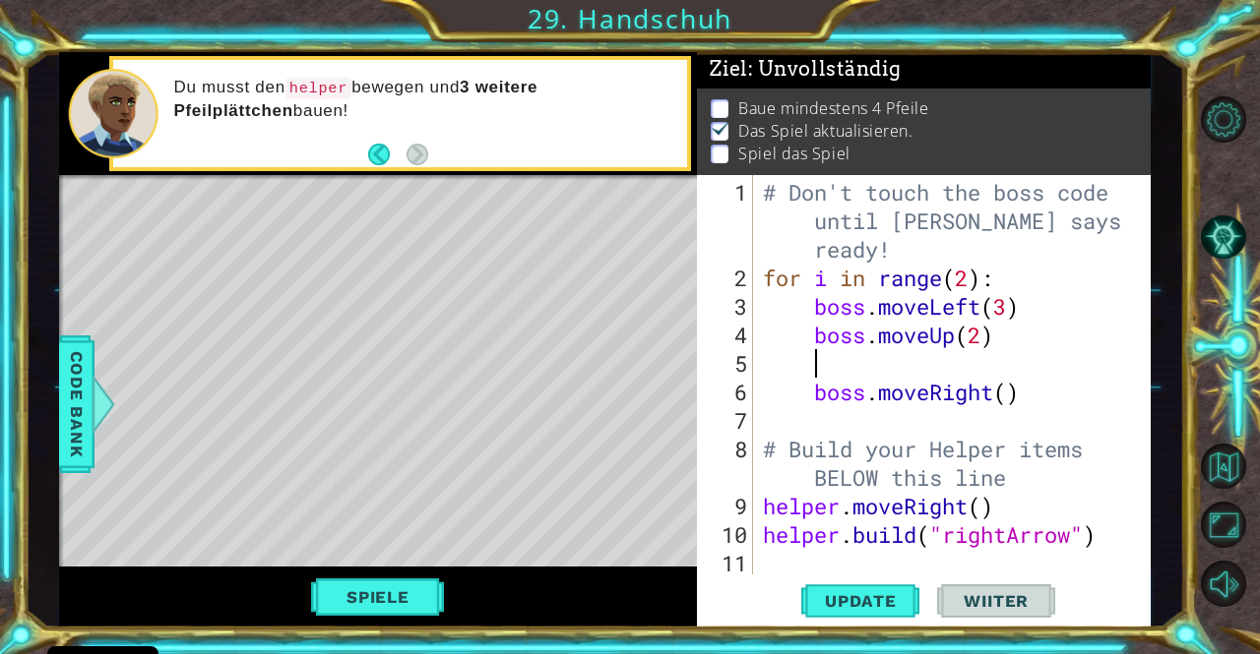
scroll to position [0, 0]
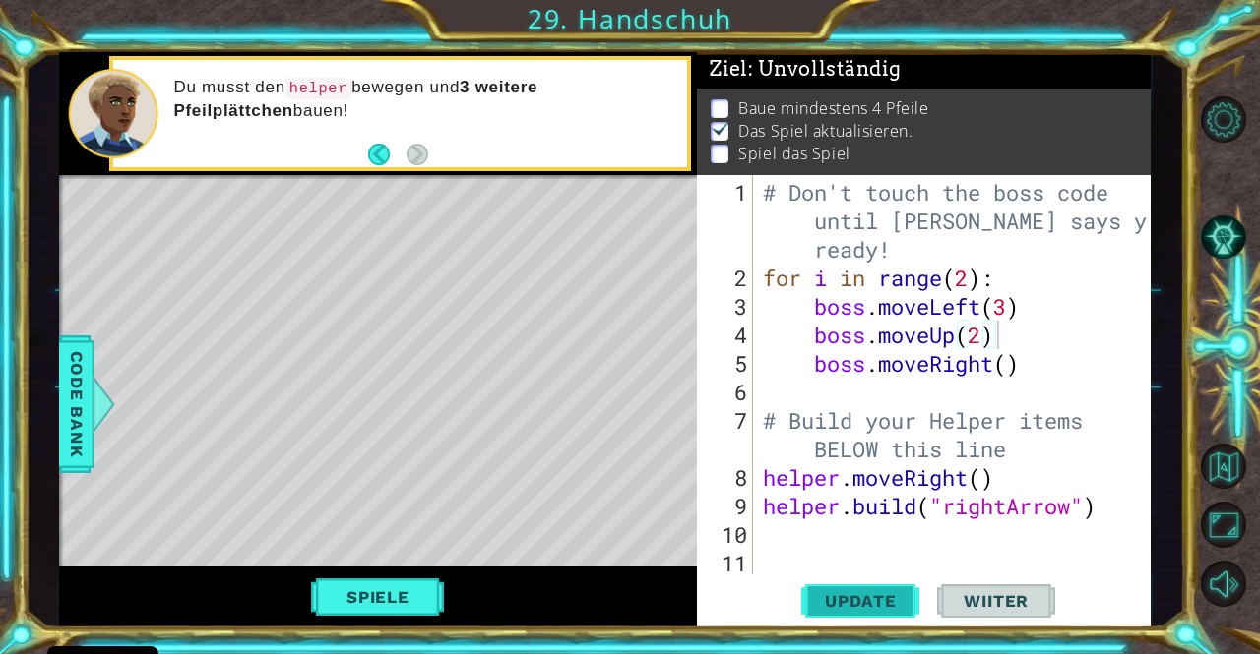
click at [823, 611] on span "Update" at bounding box center [860, 601] width 111 height 20
click at [363, 595] on button "Spiele" at bounding box center [378, 597] width 134 height 37
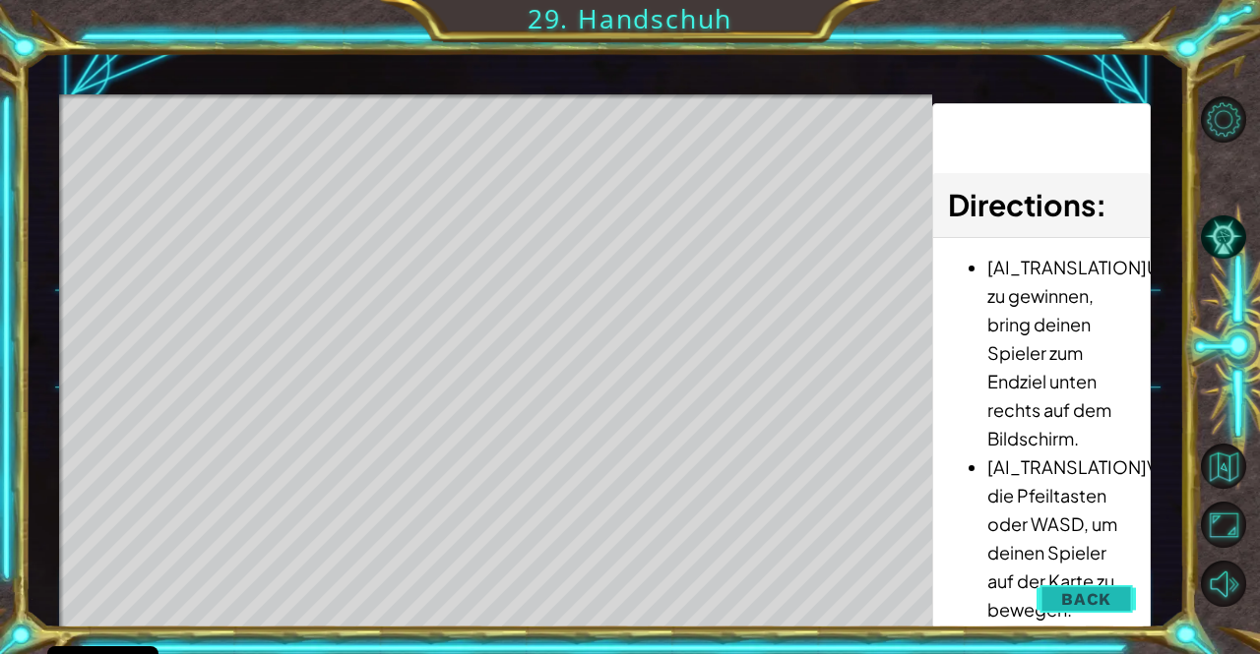
click at [1056, 585] on button "Back" at bounding box center [1085, 599] width 99 height 39
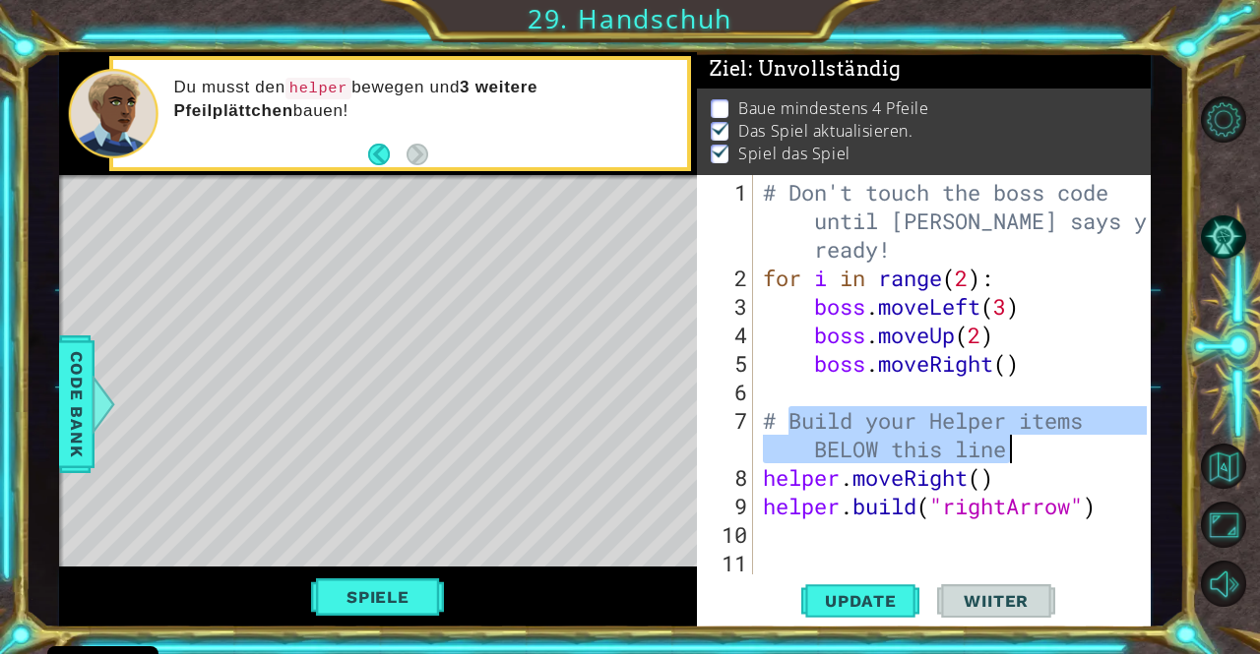
drag, startPoint x: 788, startPoint y: 419, endPoint x: 1012, endPoint y: 448, distance: 225.2
click at [1012, 448] on div "# Don't touch the boss code until [PERSON_NAME] says you're ready! for i in ran…" at bounding box center [957, 435] width 397 height 514
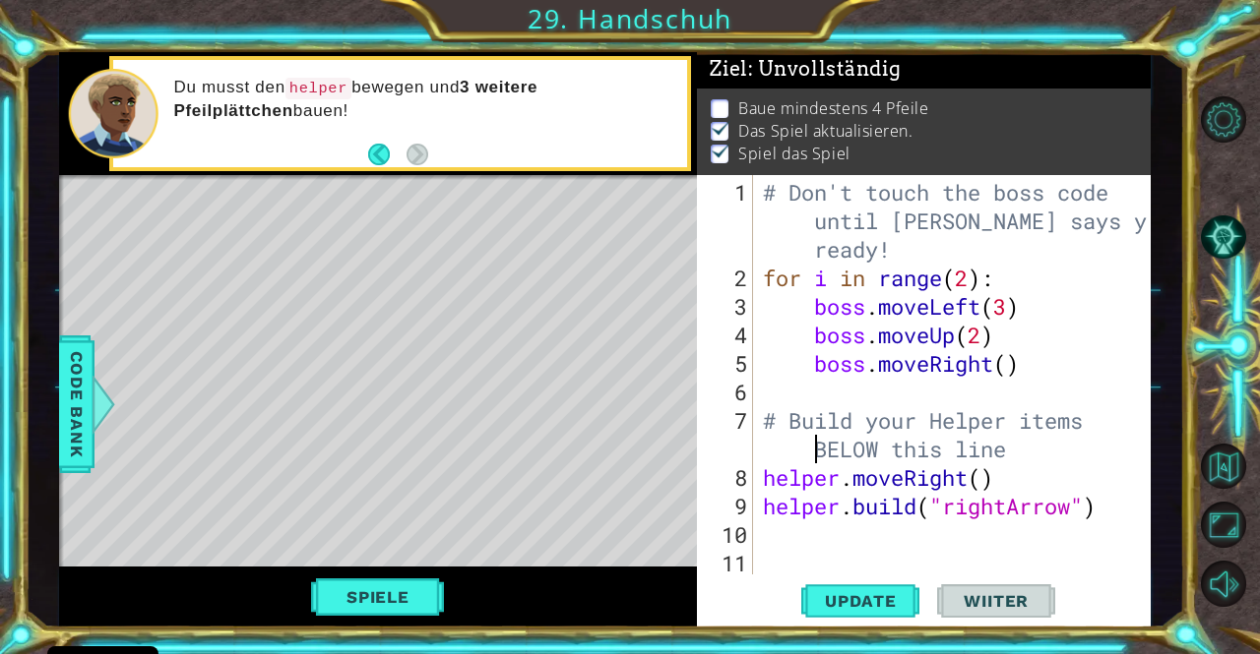
click at [811, 444] on div "# Don't touch the boss code until [PERSON_NAME] says you're ready! for i in ran…" at bounding box center [957, 435] width 397 height 514
click at [74, 417] on span "Code Bank" at bounding box center [76, 404] width 31 height 120
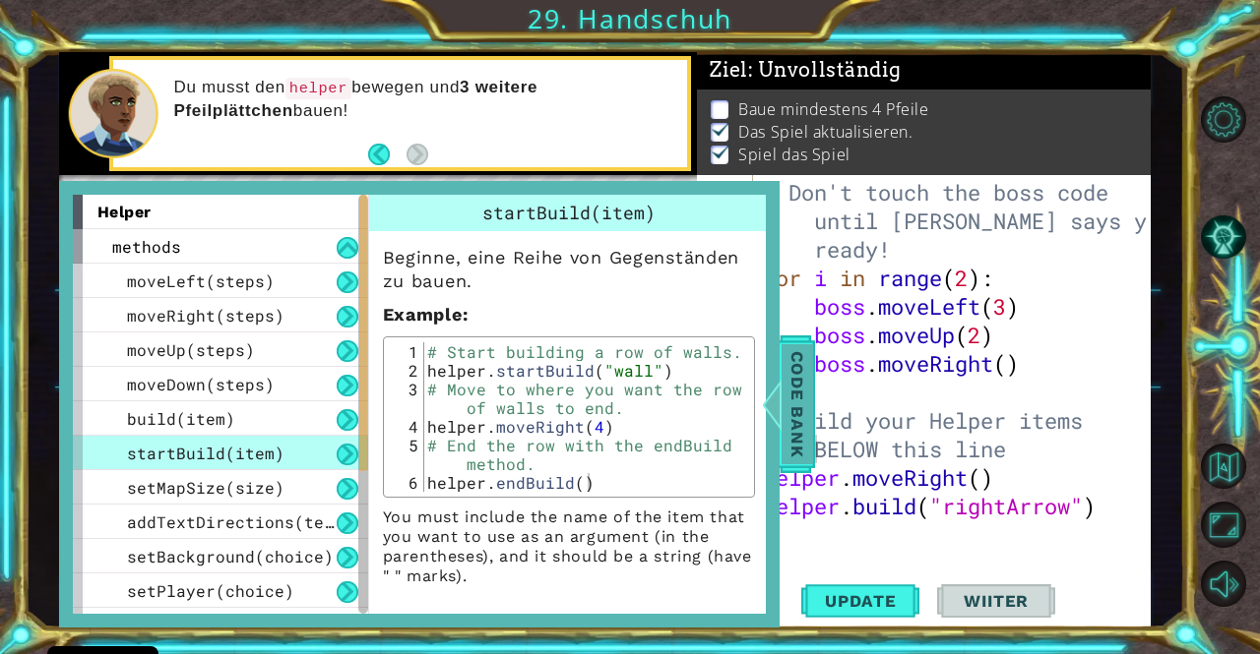
click at [787, 399] on span "Code Bank" at bounding box center [796, 404] width 31 height 120
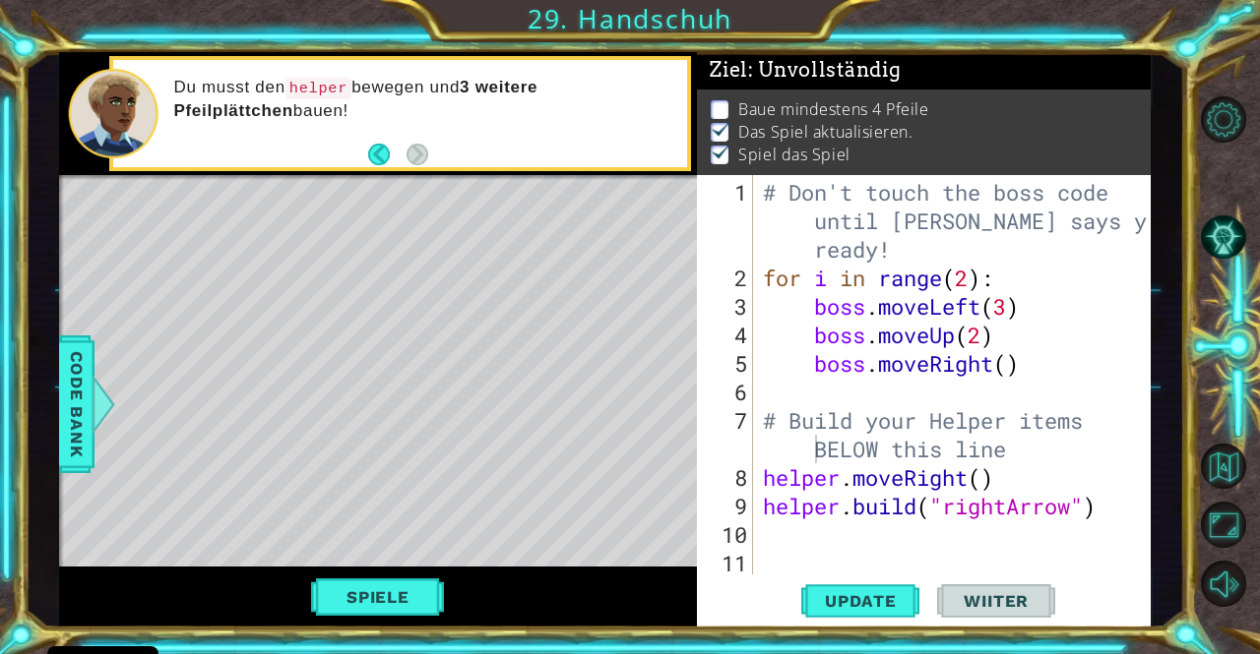
click at [1102, 514] on div "# Don't touch the boss code until [PERSON_NAME] says you're ready! for i in ran…" at bounding box center [957, 435] width 397 height 514
click at [853, 587] on button "Update" at bounding box center [860, 601] width 118 height 45
click at [866, 598] on span "Update" at bounding box center [860, 601] width 111 height 20
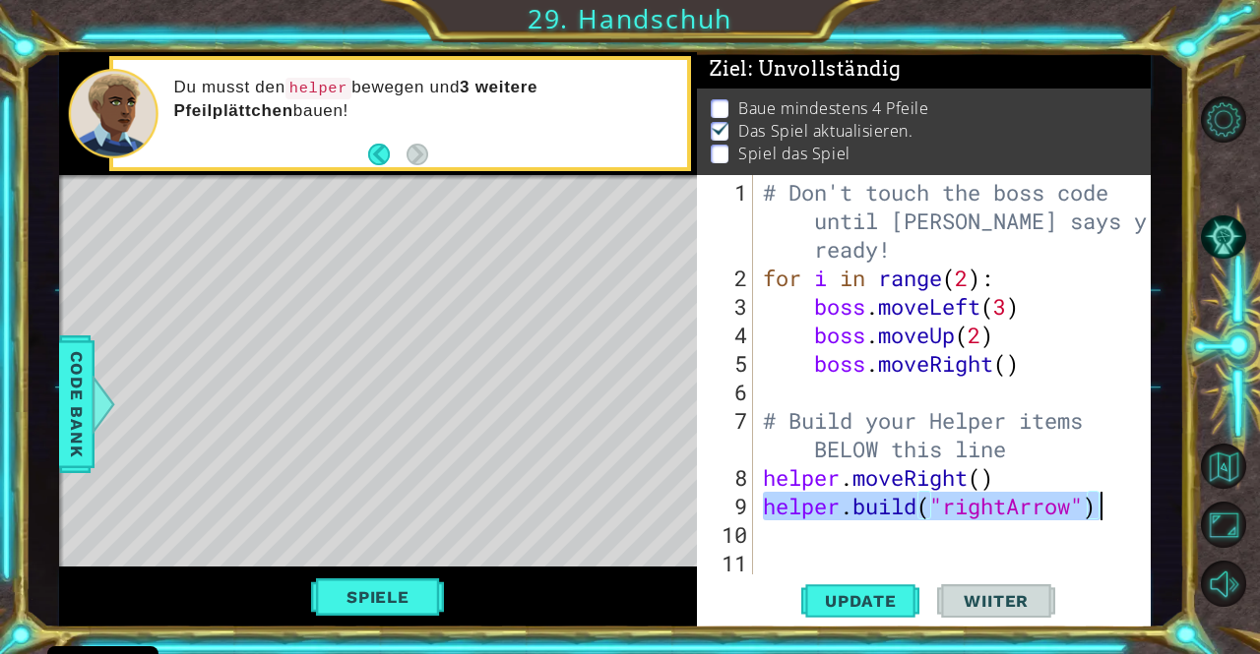
drag, startPoint x: 764, startPoint y: 508, endPoint x: 1110, endPoint y: 509, distance: 346.4
click at [1110, 509] on div "# Don't touch the boss code until [PERSON_NAME] says you're ready! for i in ran…" at bounding box center [957, 435] width 397 height 514
click at [1011, 455] on div "# Don't touch the boss code until [PERSON_NAME] says you're ready! for i in ran…" at bounding box center [957, 435] width 397 height 514
type textarea "# Build your Helper items BELOW this line"
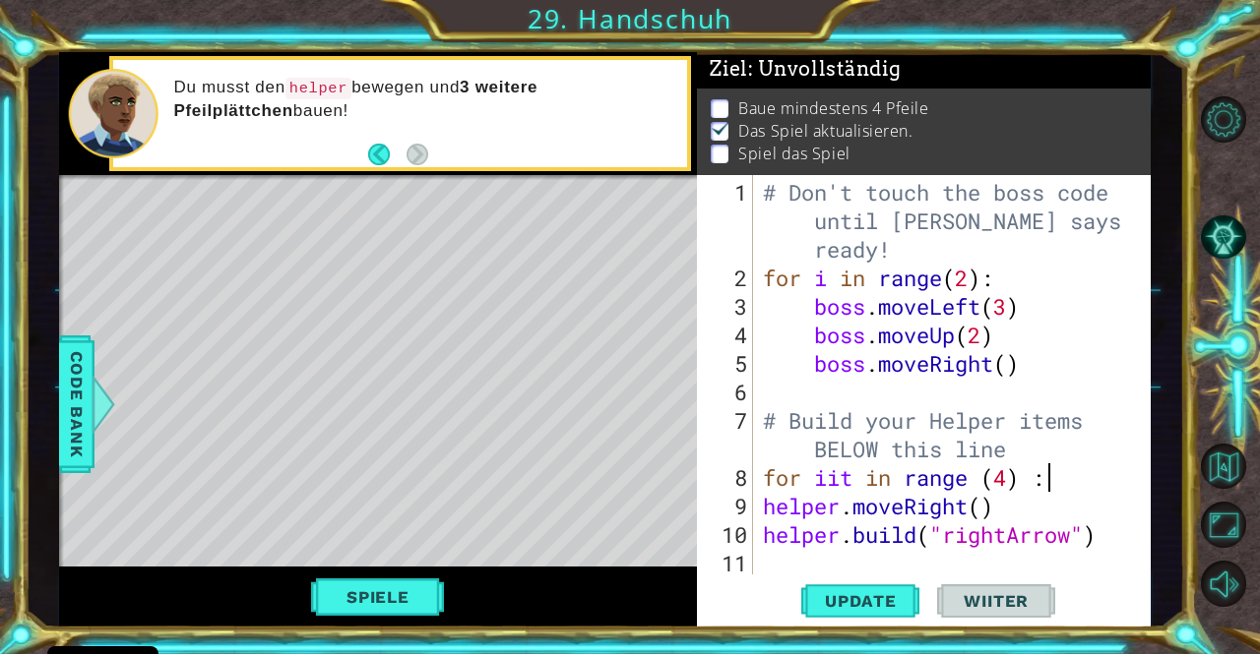
scroll to position [0, 12]
type textarea "for iit in range (4):"
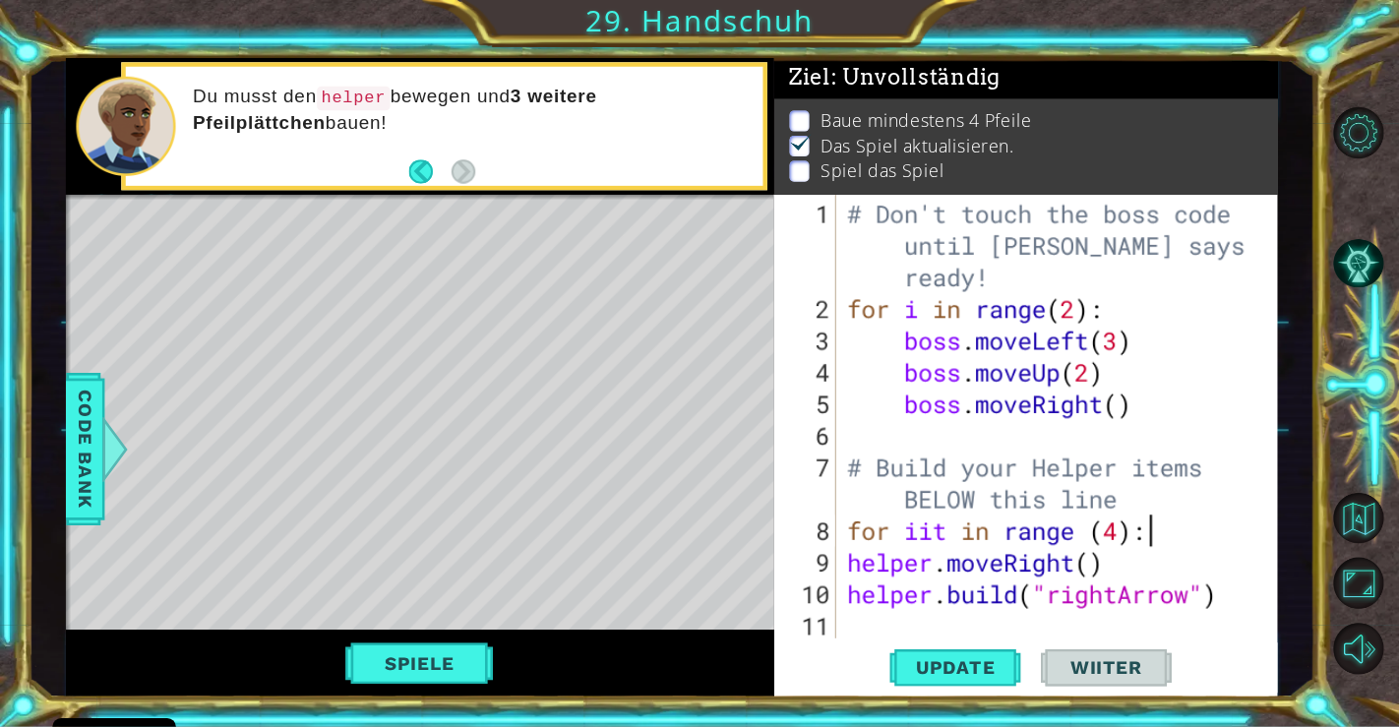
scroll to position [0, 1]
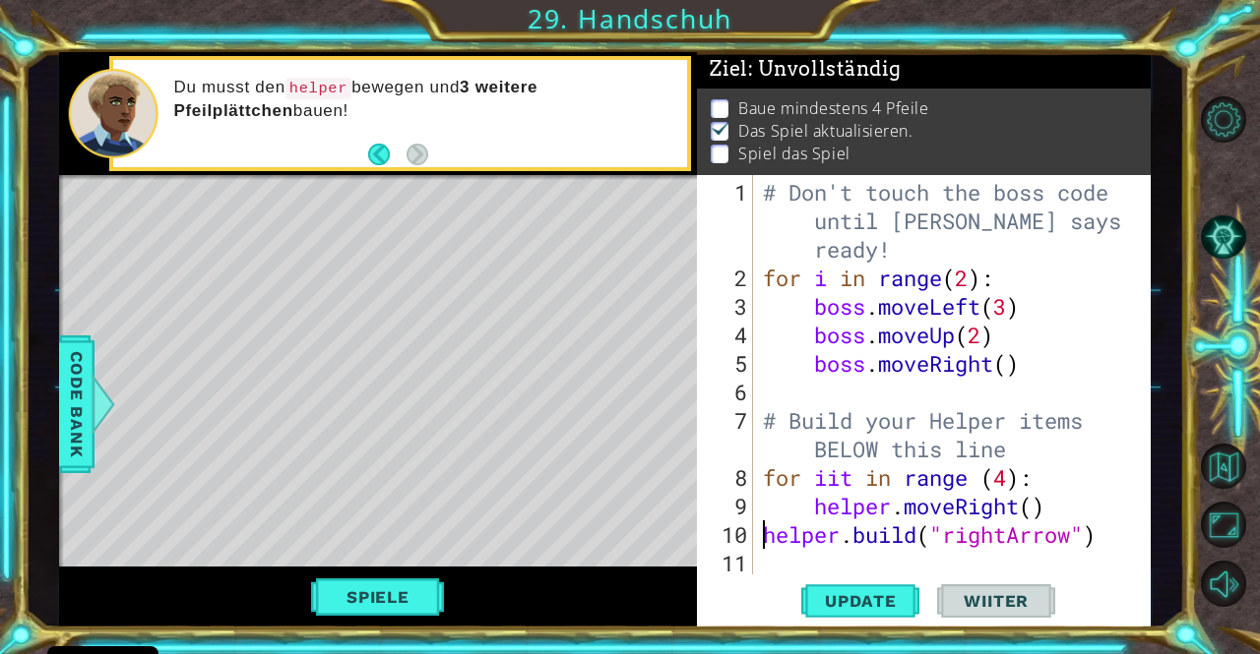
click at [764, 540] on div "# Don't touch the boss code until [PERSON_NAME] says you're ready! for i in ran…" at bounding box center [950, 435] width 382 height 514
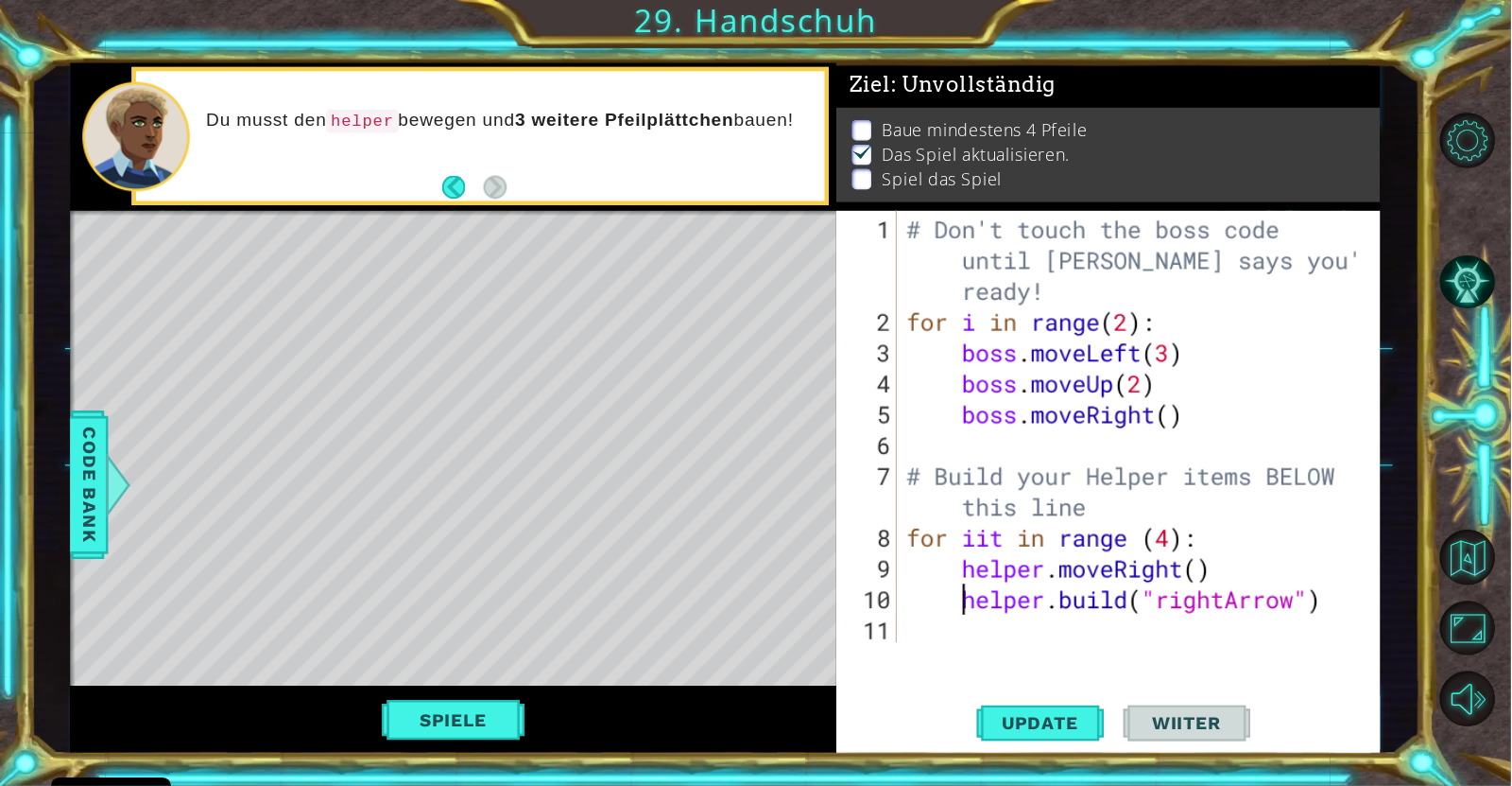
scroll to position [12, 0]
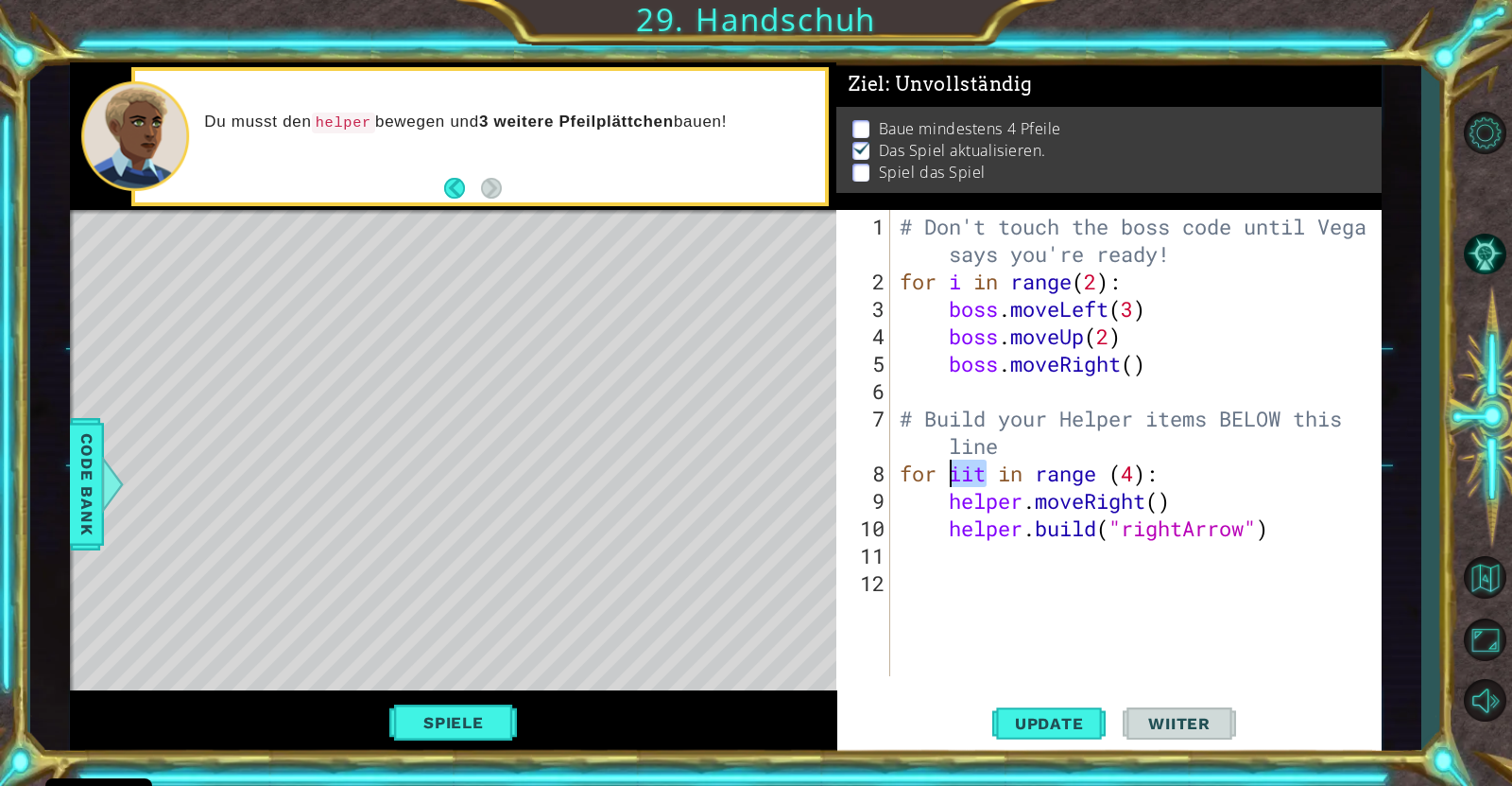
drag, startPoint x: 988, startPoint y: 477, endPoint x: 956, endPoint y: 474, distance: 32.1
click at [956, 474] on div "# Don't touch the boss code until [PERSON_NAME] says you're ready! for i in ran…" at bounding box center [1141, 486] width 490 height 549
click at [980, 476] on div "# Don't touch the boss code until [PERSON_NAME] says you're ready! for i in ran…" at bounding box center [1141, 486] width 490 height 549
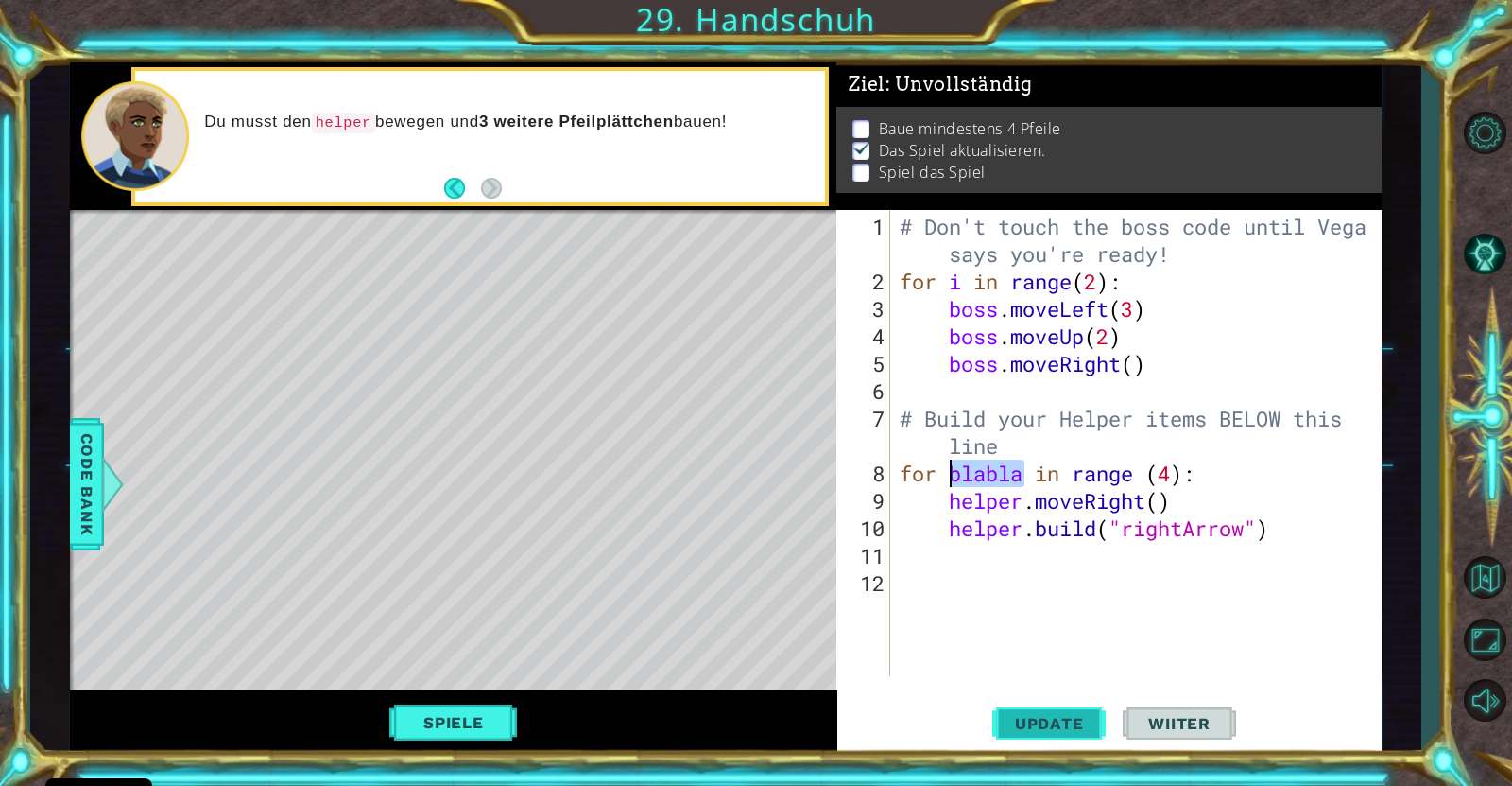
type textarea "for blabla in range (4):"
click at [1061, 627] on span "Update" at bounding box center [1049, 724] width 107 height 19
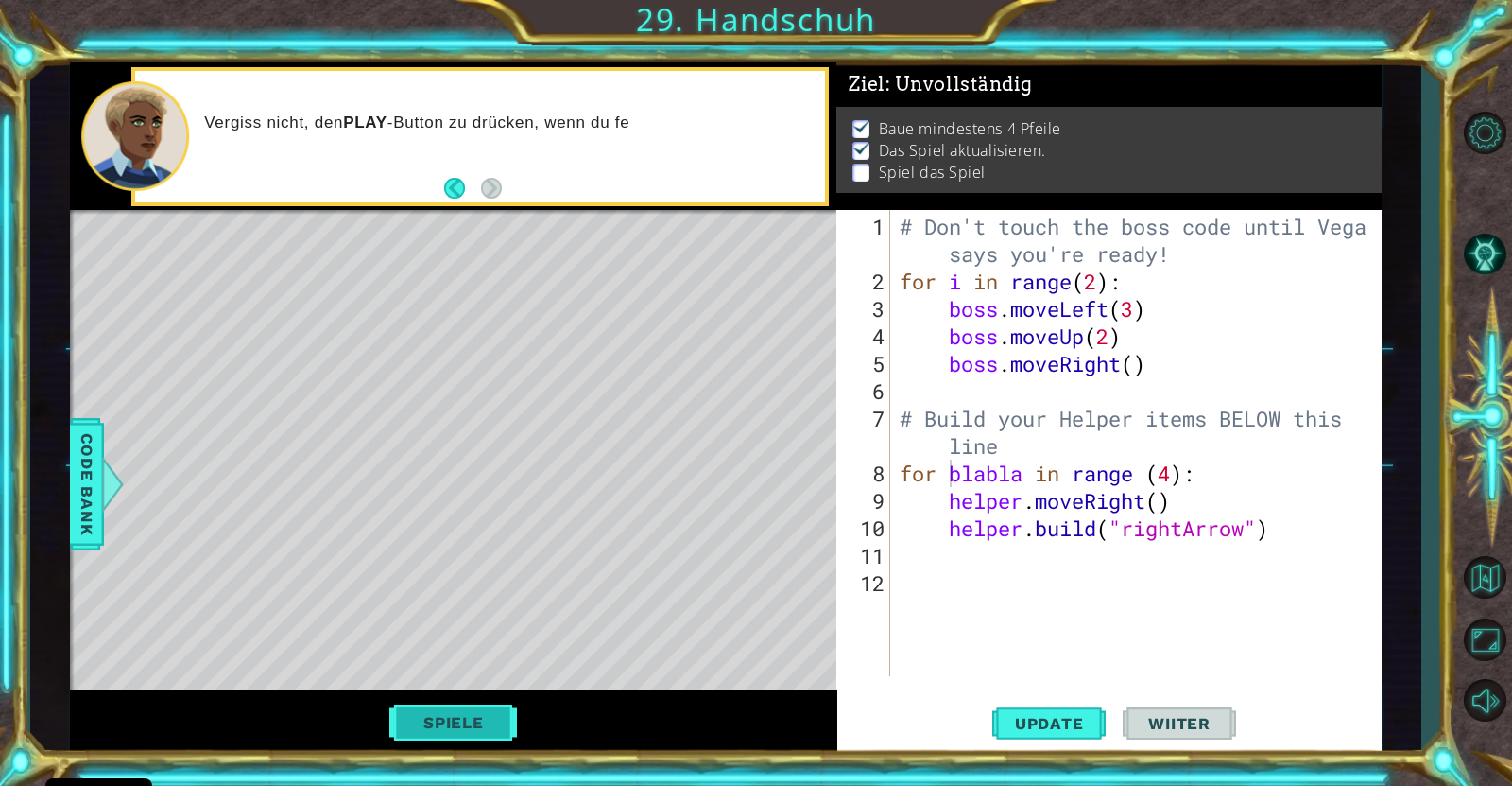
click at [467, 627] on button "Spiele" at bounding box center [453, 722] width 129 height 36
click at [1182, 627] on span "Wiiter" at bounding box center [1180, 728] width 100 height 19
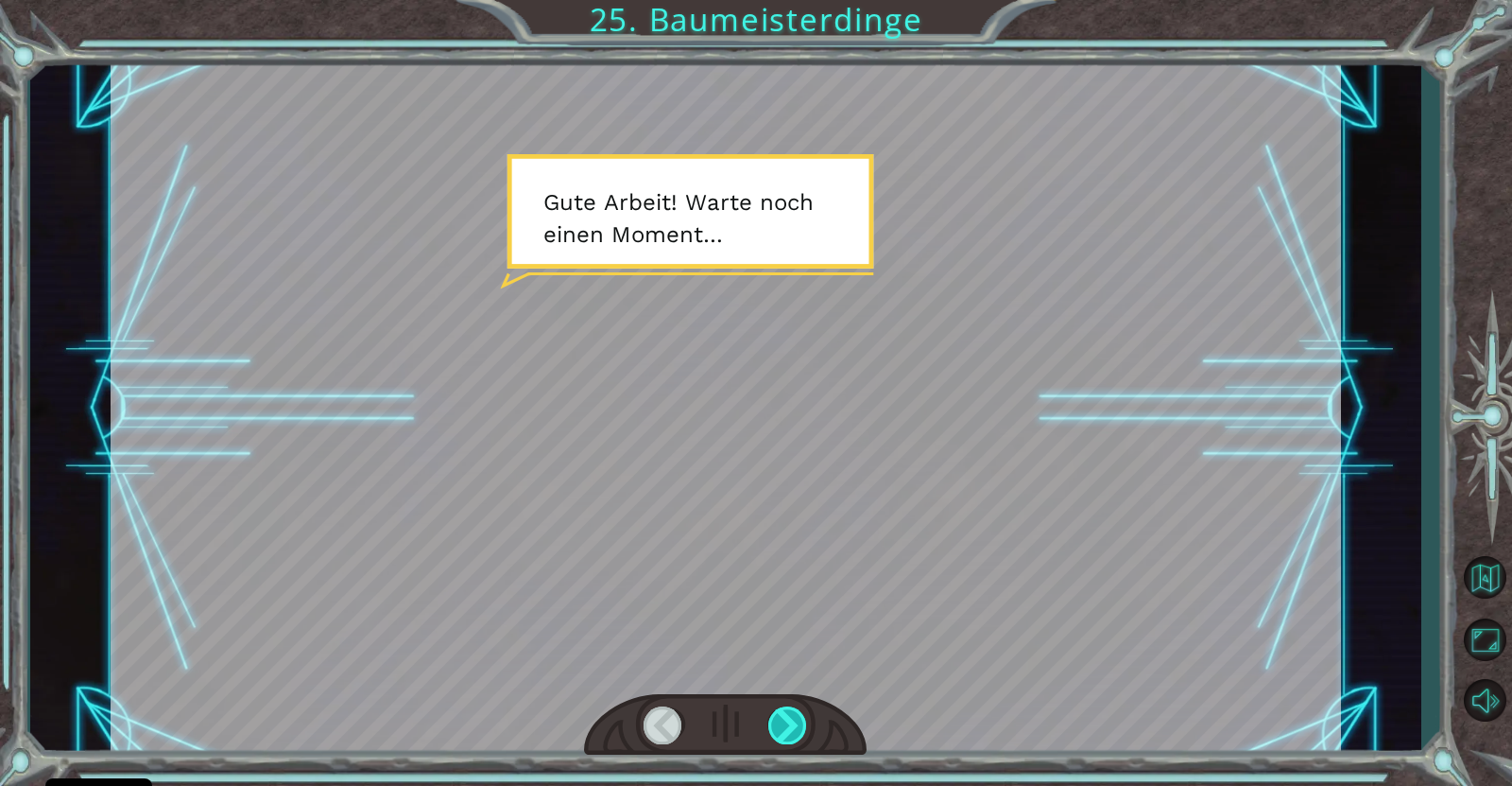
click at [792, 627] on div at bounding box center [788, 725] width 39 height 37
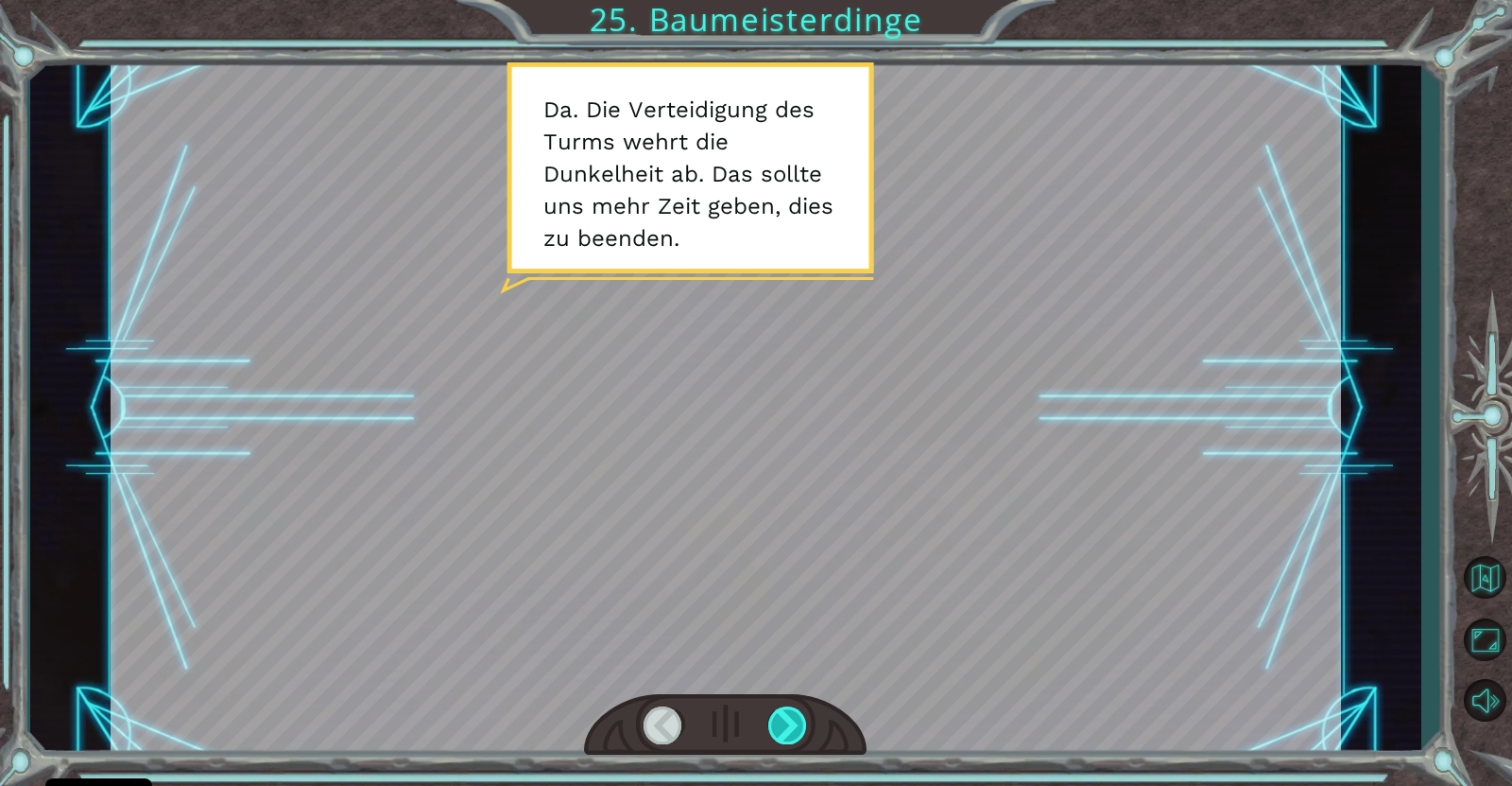
click at [792, 627] on div at bounding box center [788, 725] width 39 height 37
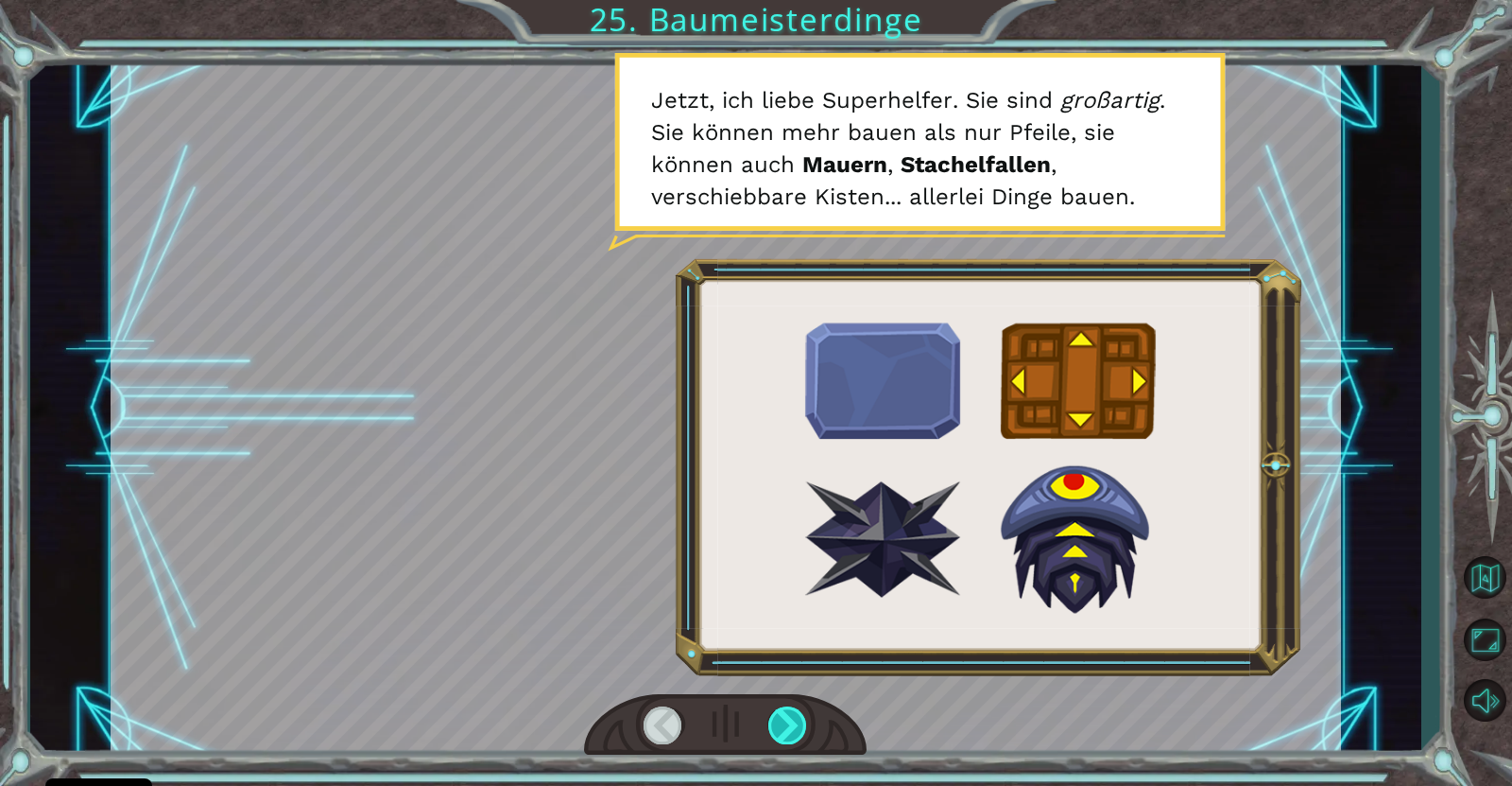
click at [795, 627] on div at bounding box center [788, 725] width 39 height 37
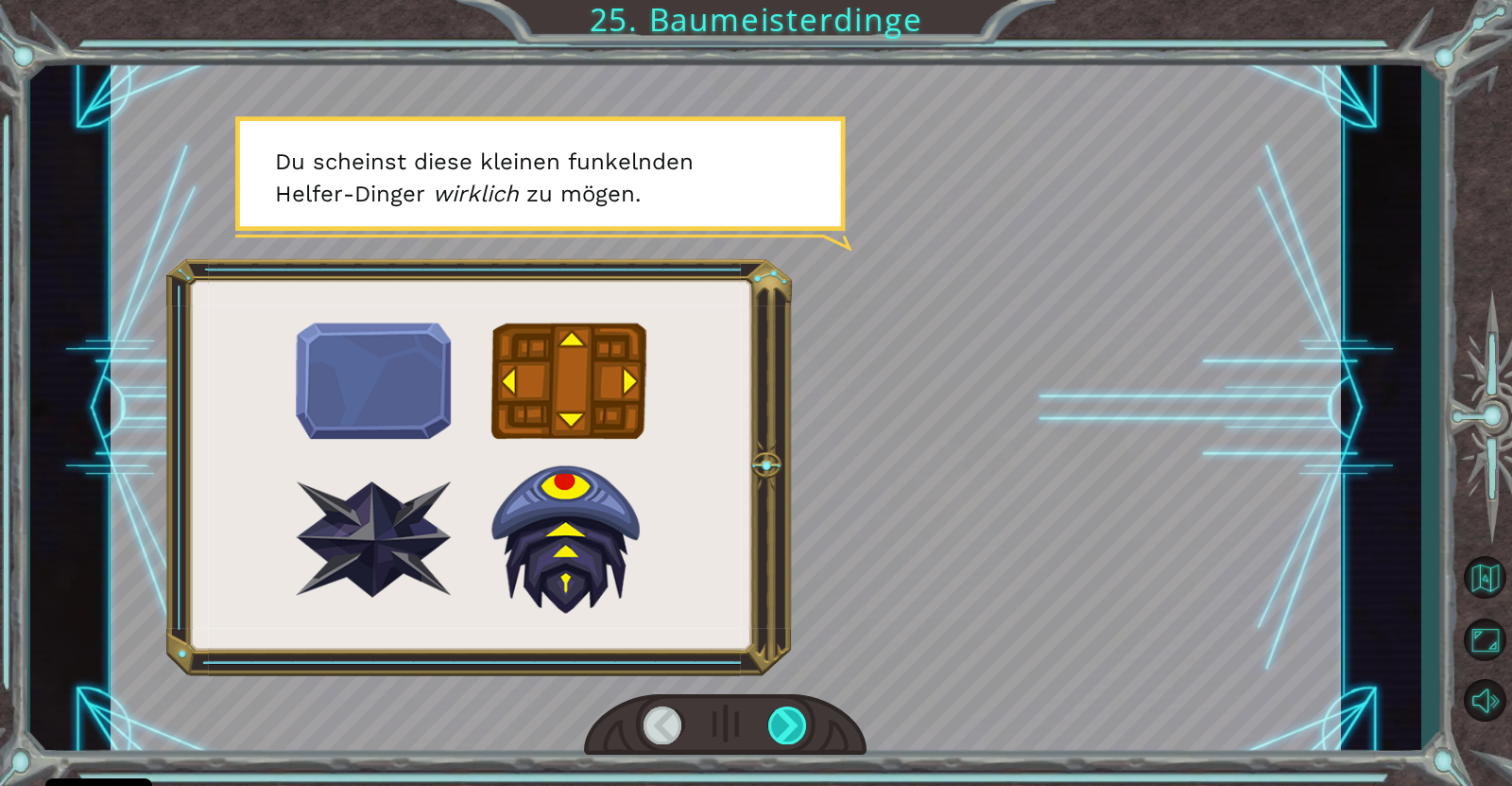
click at [787, 627] on div at bounding box center [788, 725] width 39 height 37
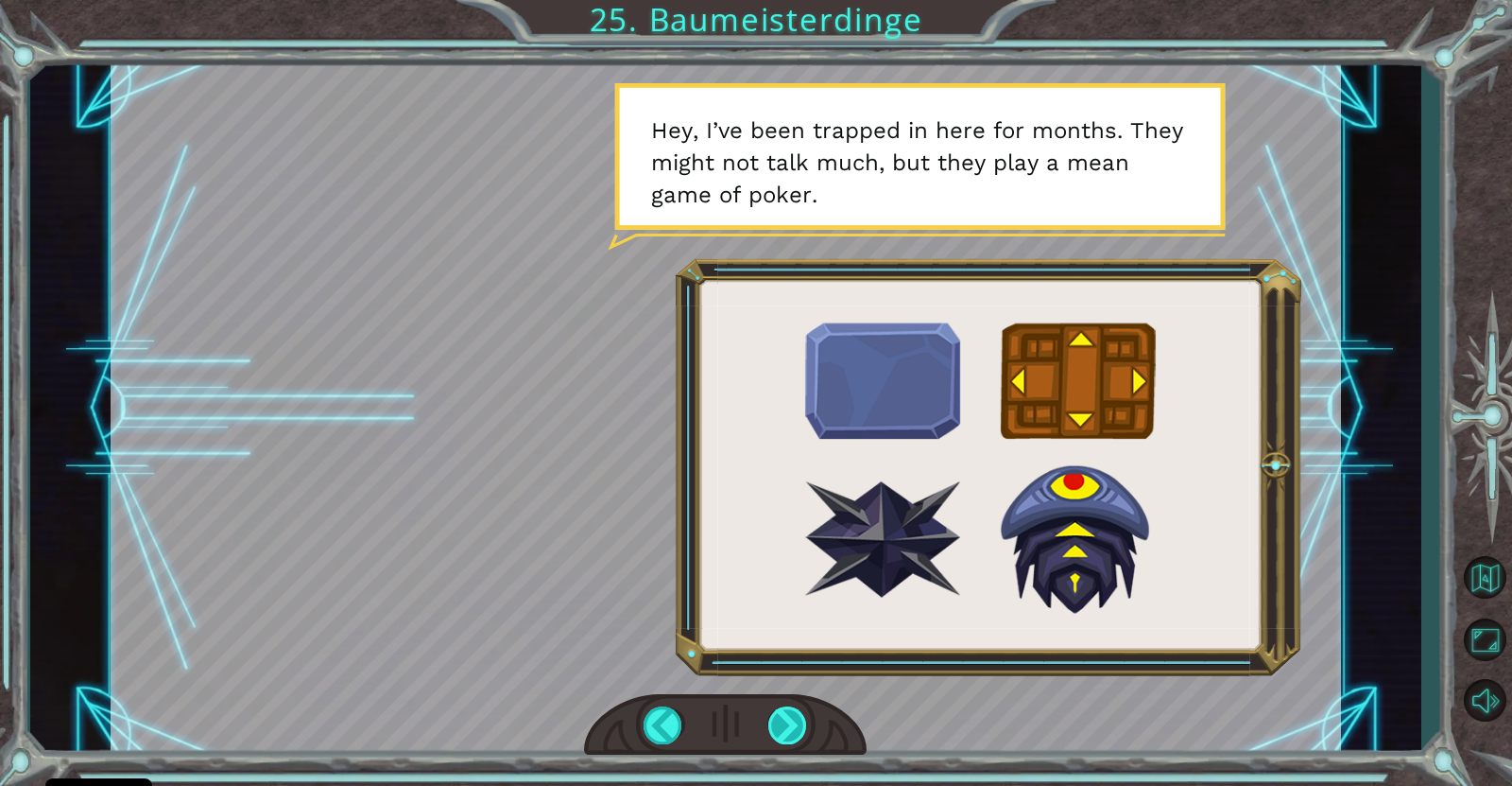
click at [787, 627] on div at bounding box center [788, 725] width 39 height 37
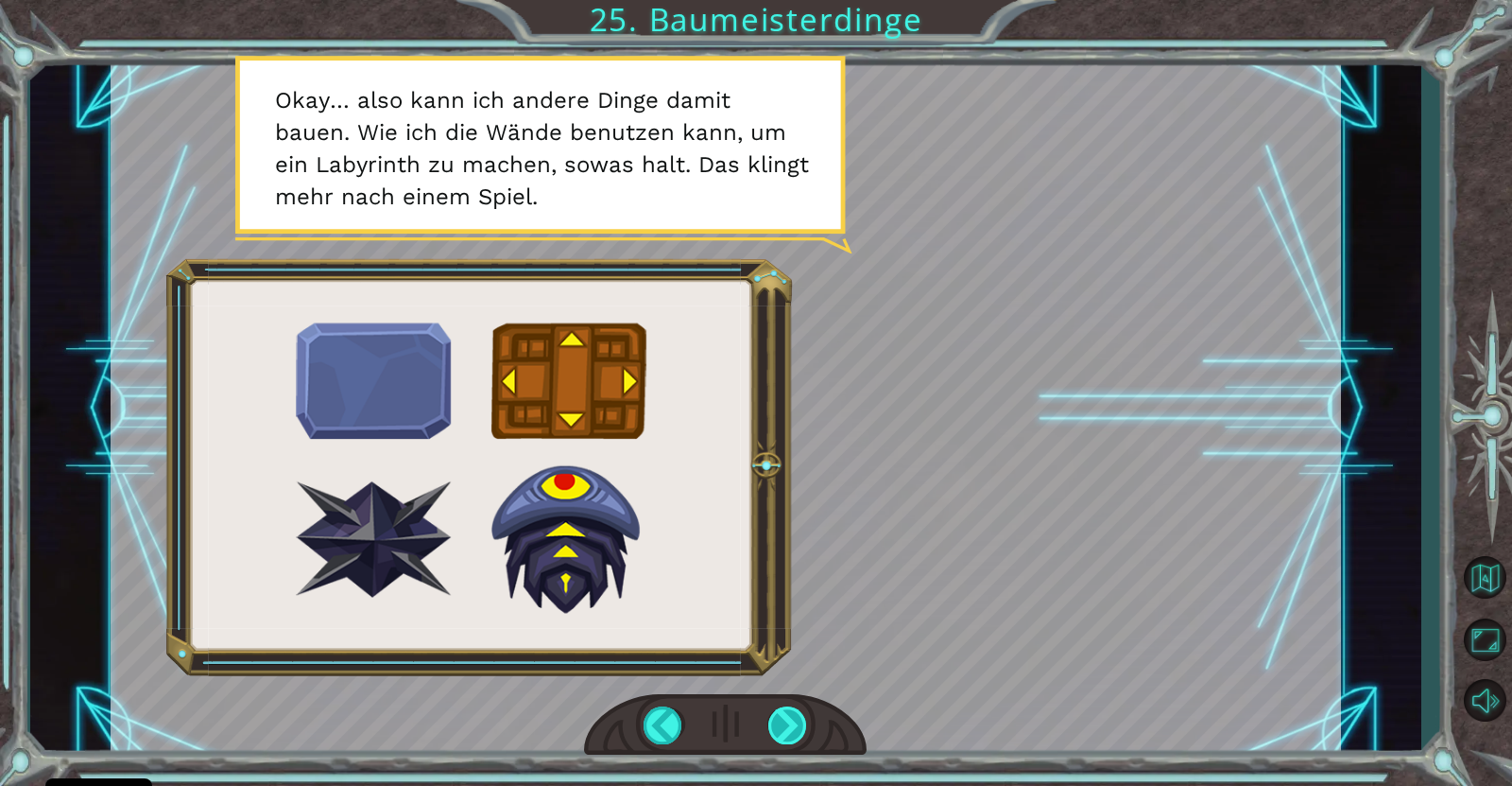
click at [787, 627] on div at bounding box center [788, 725] width 39 height 37
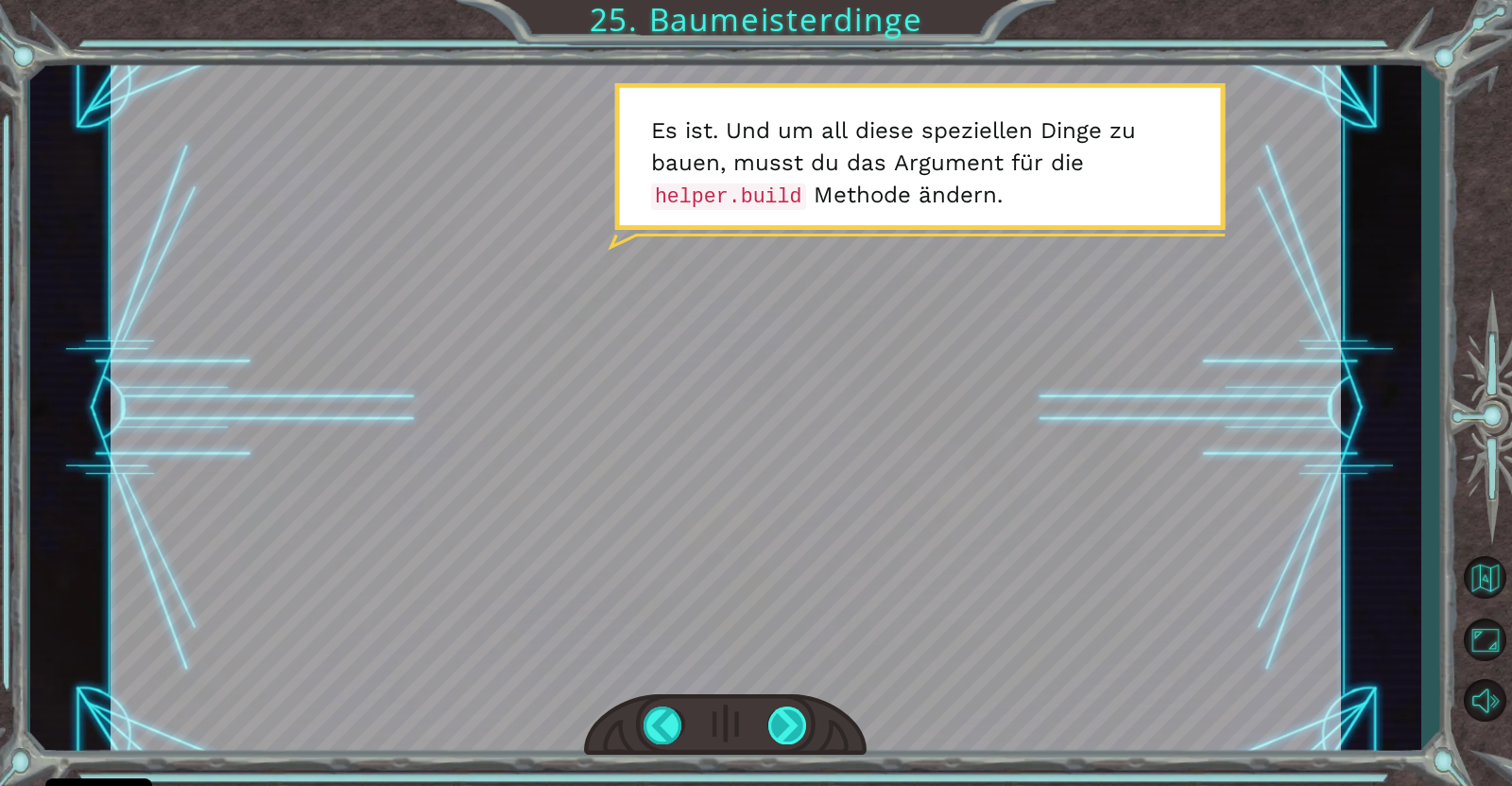
click at [787, 627] on div at bounding box center [788, 725] width 39 height 37
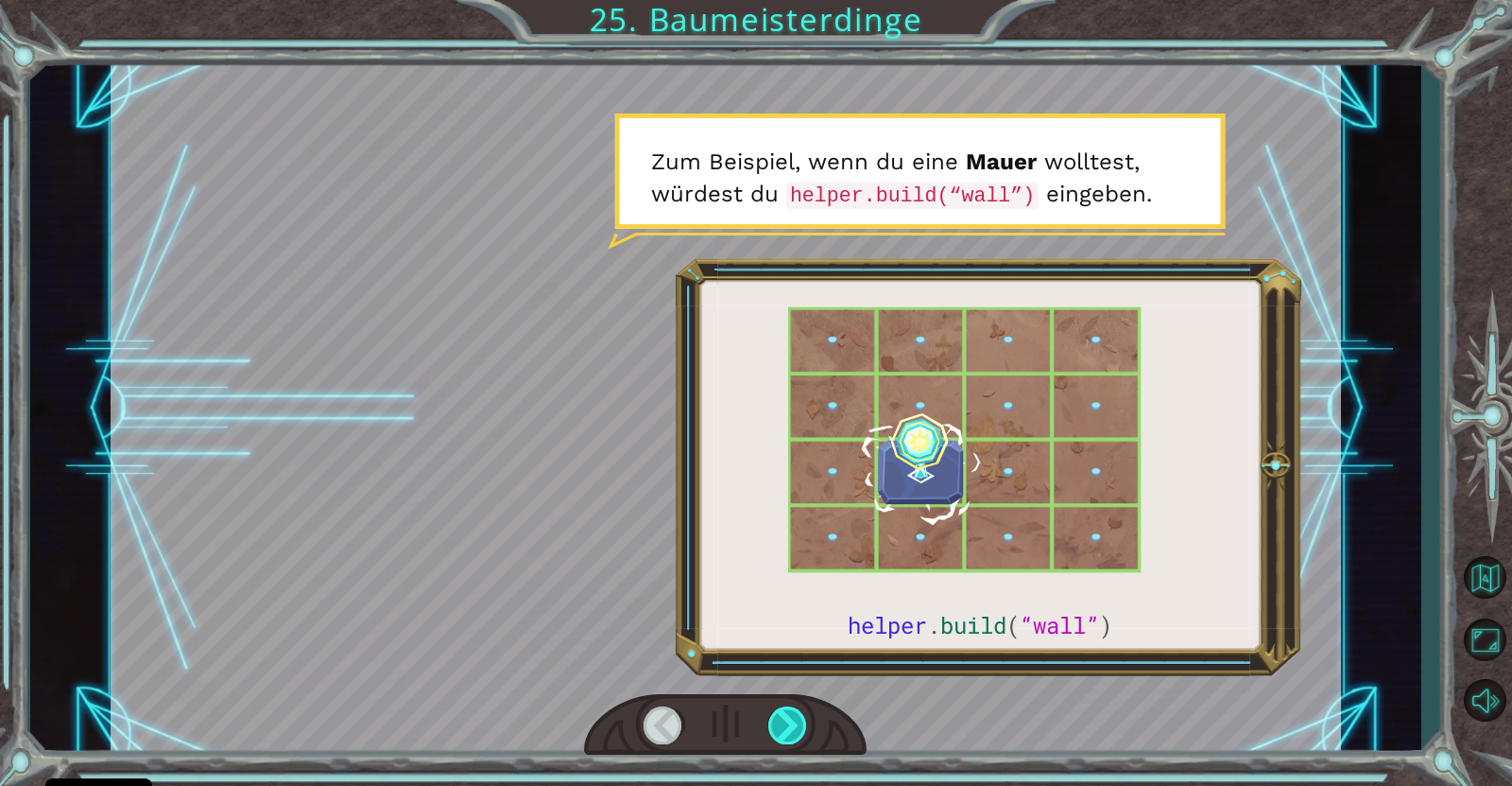
click at [787, 627] on div at bounding box center [788, 725] width 39 height 37
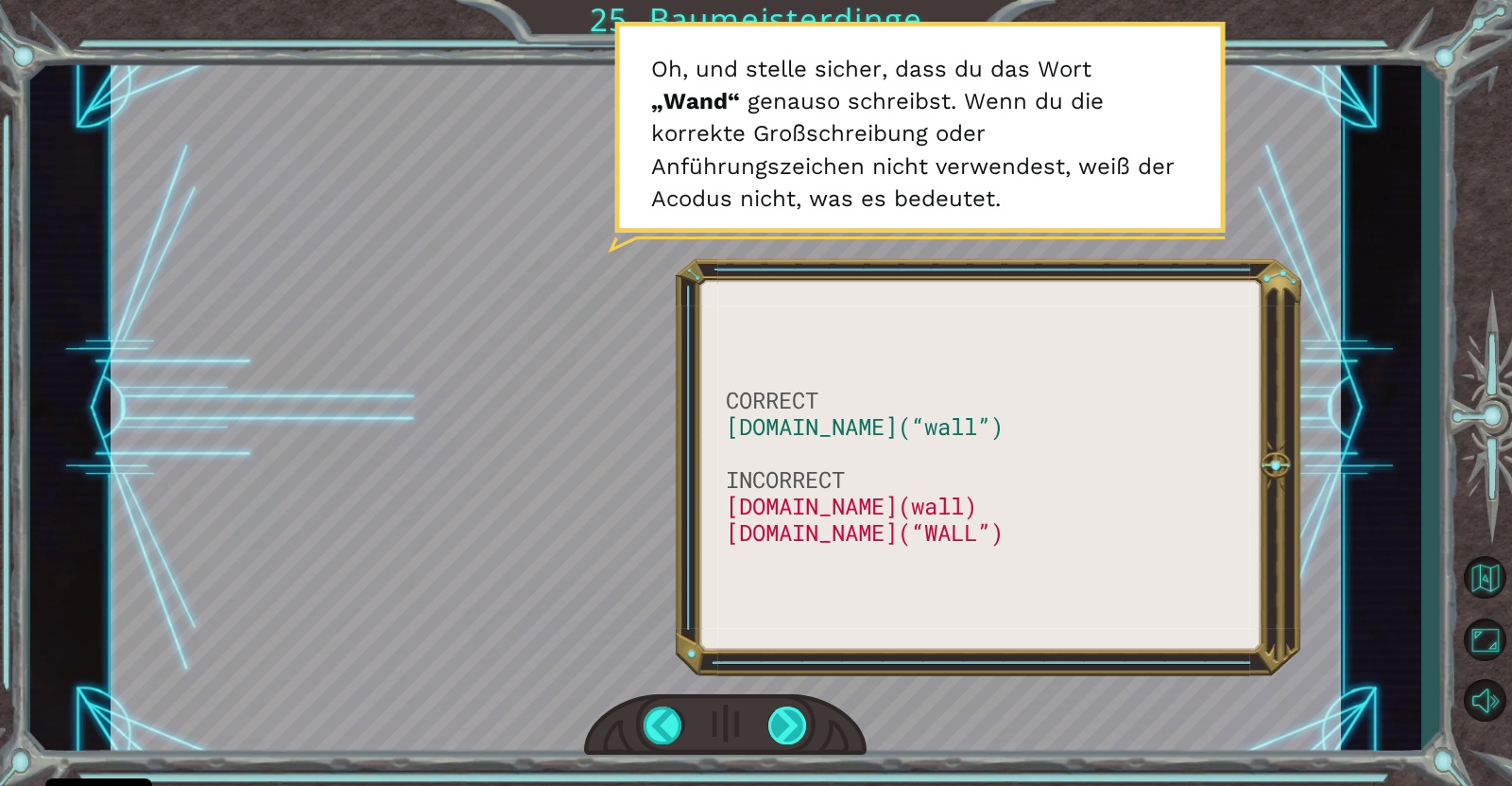
click at [802, 627] on div at bounding box center [788, 725] width 39 height 37
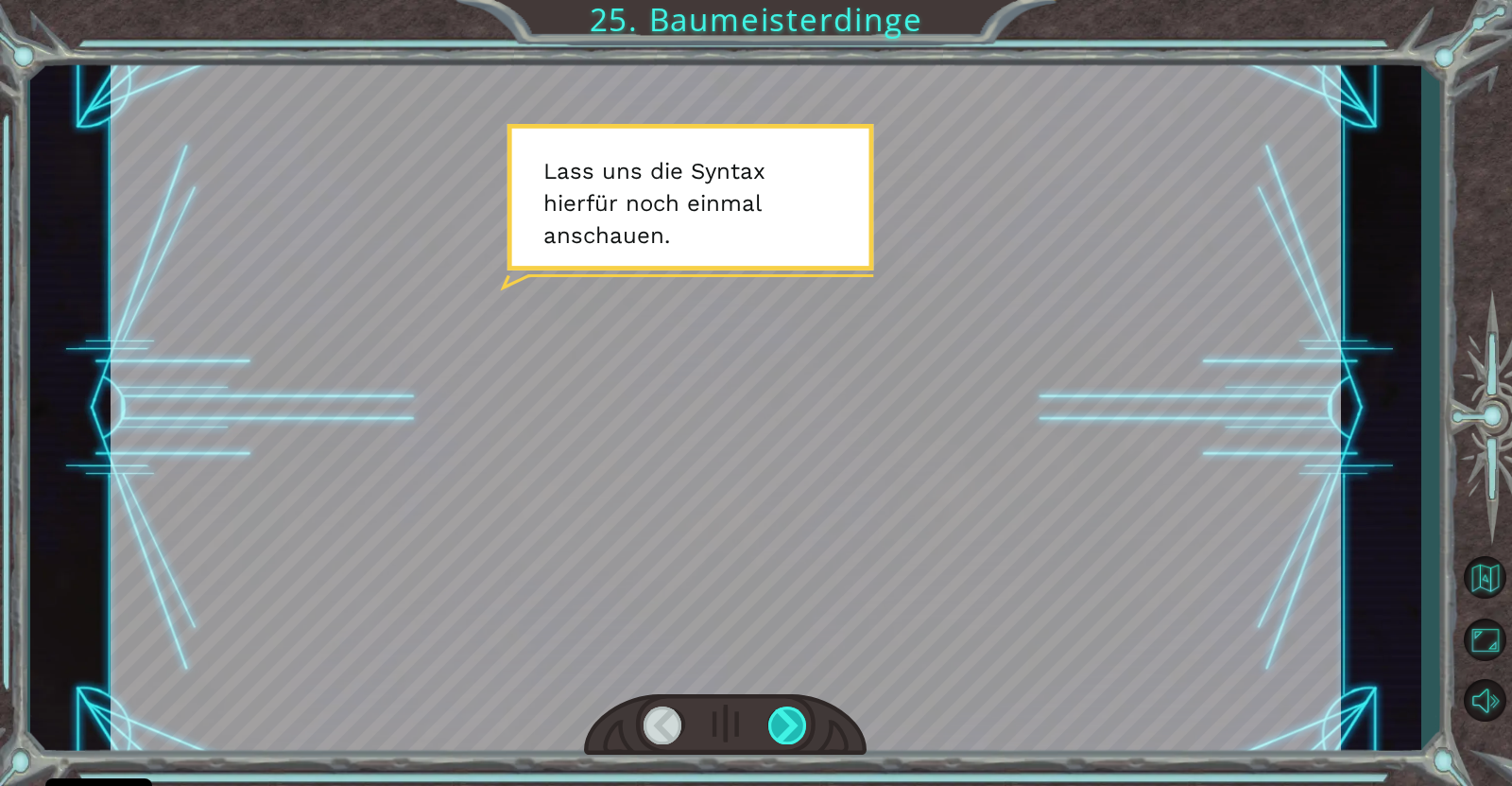
click at [802, 627] on div at bounding box center [788, 725] width 39 height 37
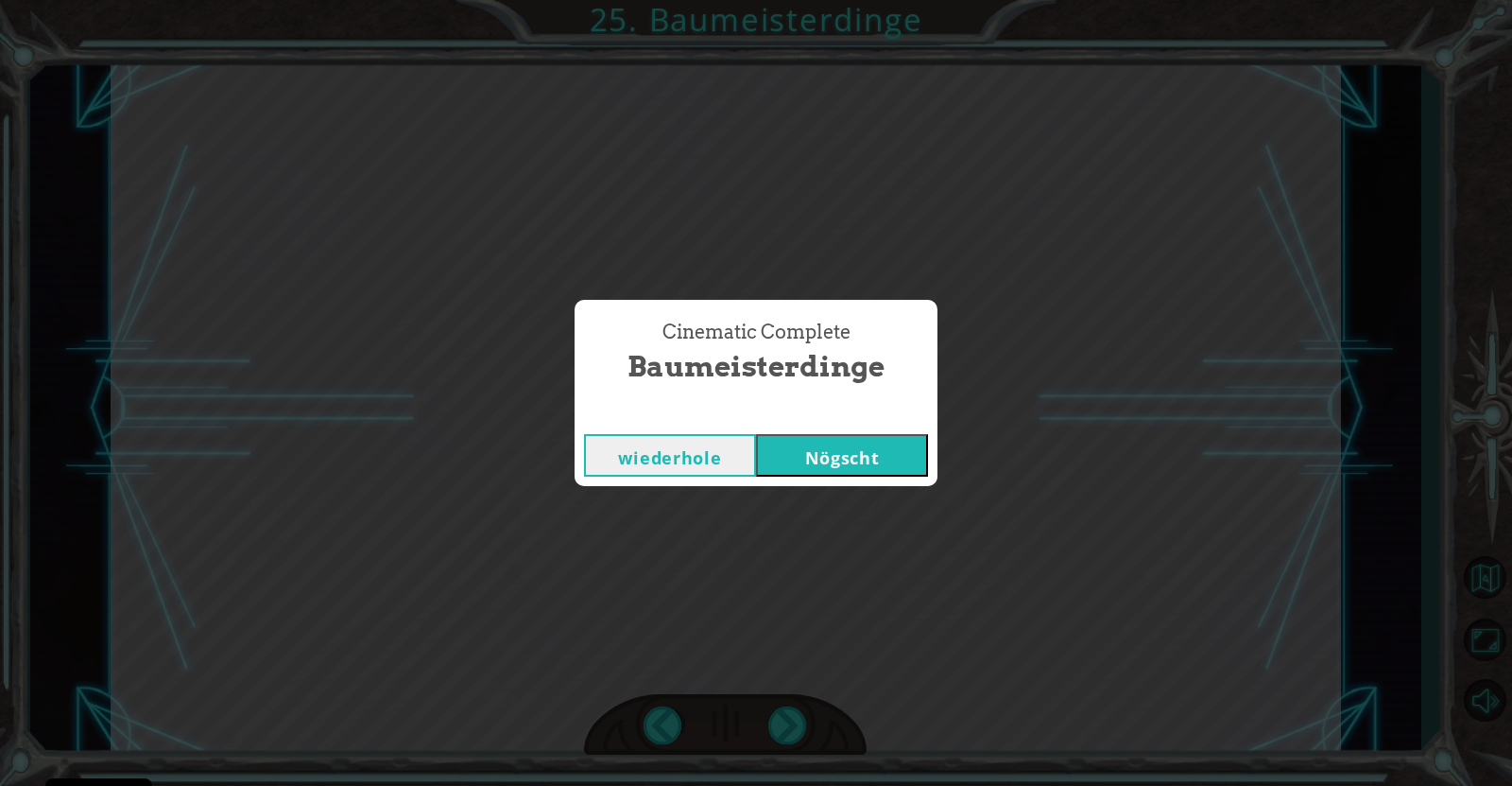
click at [866, 465] on button "Nögscht" at bounding box center [841, 455] width 172 height 42
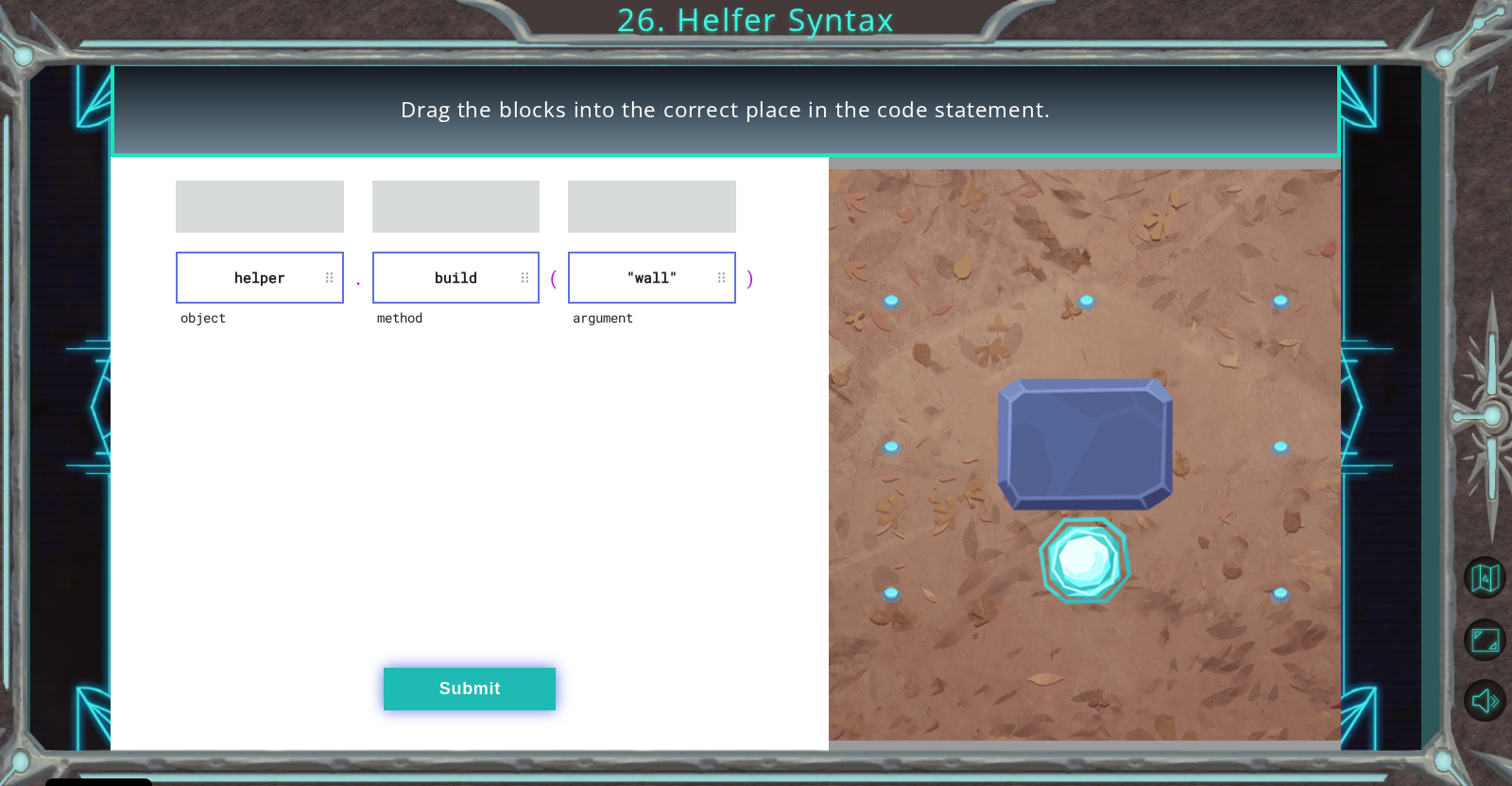
click at [502, 627] on button "Submit" at bounding box center [470, 689] width 172 height 42
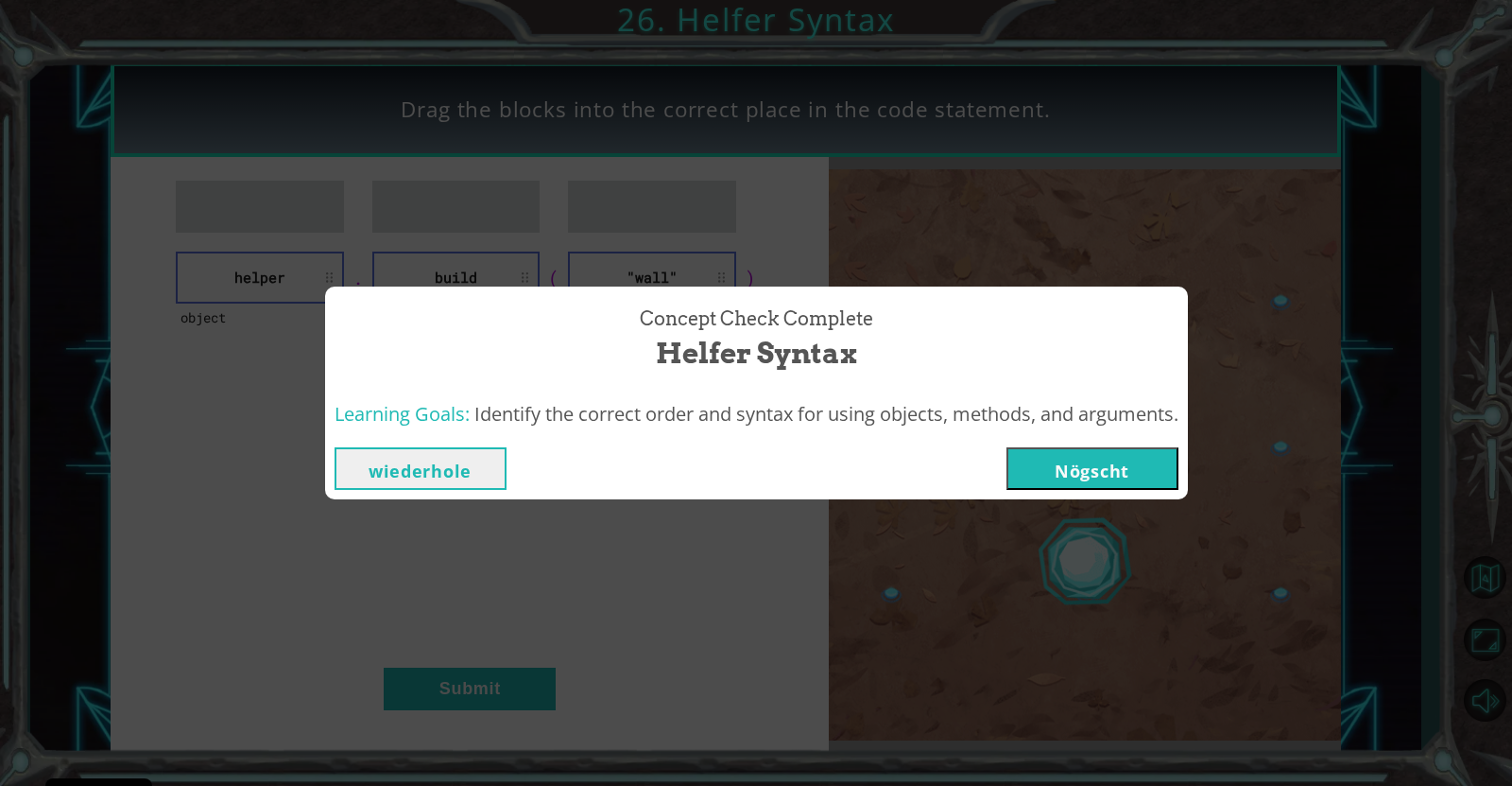
click at [1126, 454] on button "Nögscht" at bounding box center [1092, 468] width 172 height 42
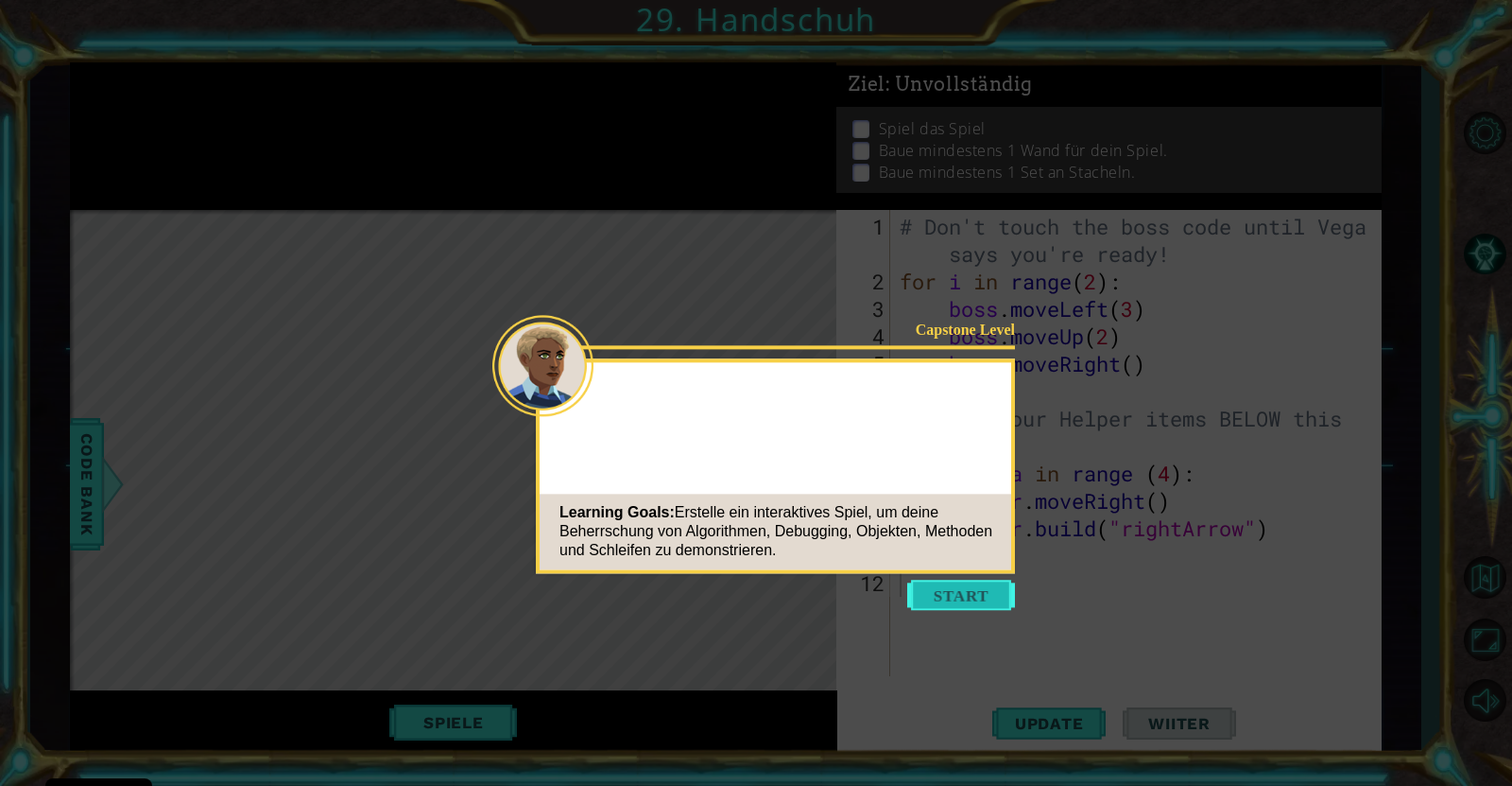
click at [963, 601] on button "Start" at bounding box center [962, 594] width 108 height 30
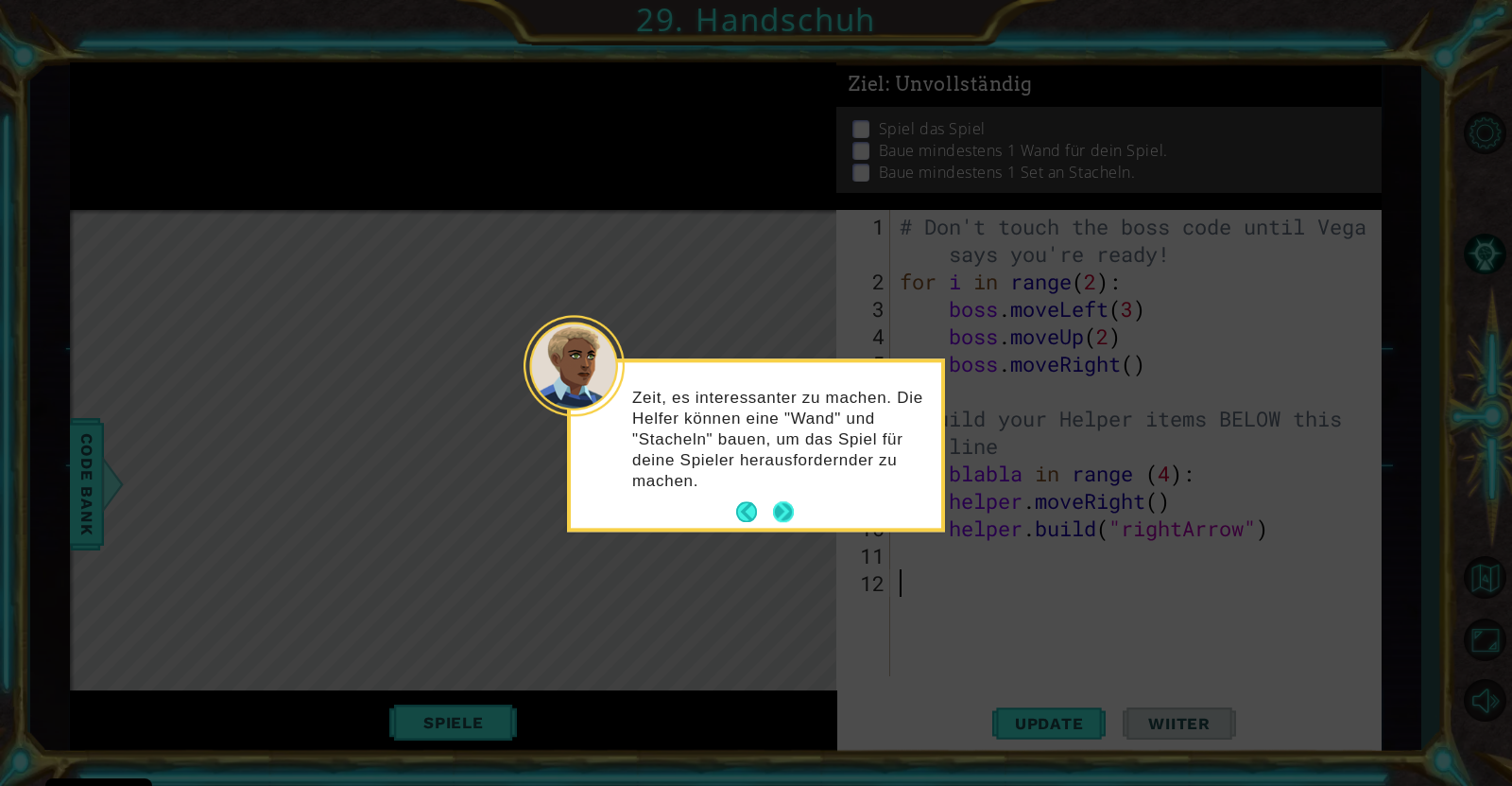
click at [783, 505] on button "Next" at bounding box center [784, 513] width 21 height 21
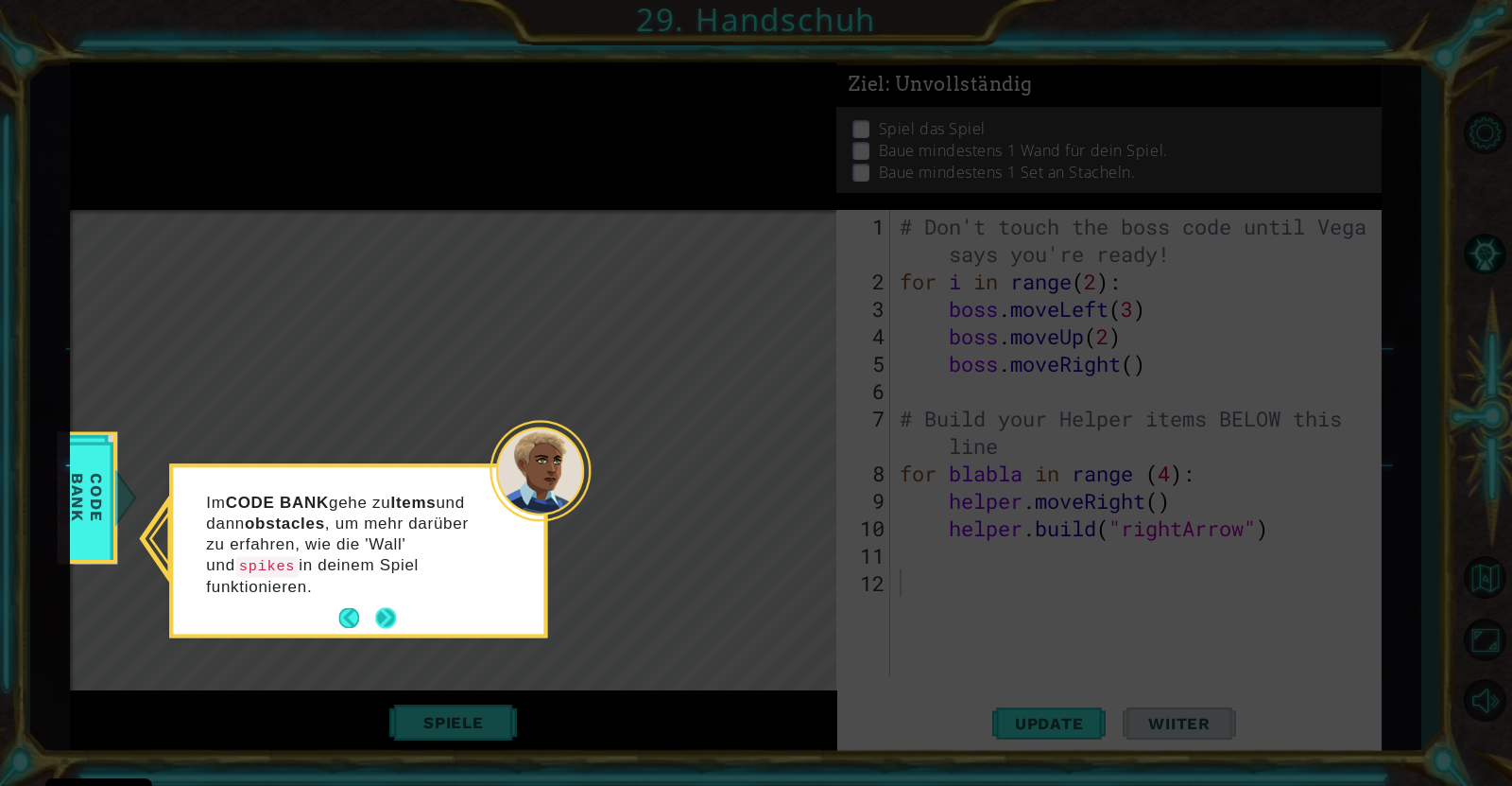
click at [389, 621] on button "Next" at bounding box center [386, 618] width 21 height 21
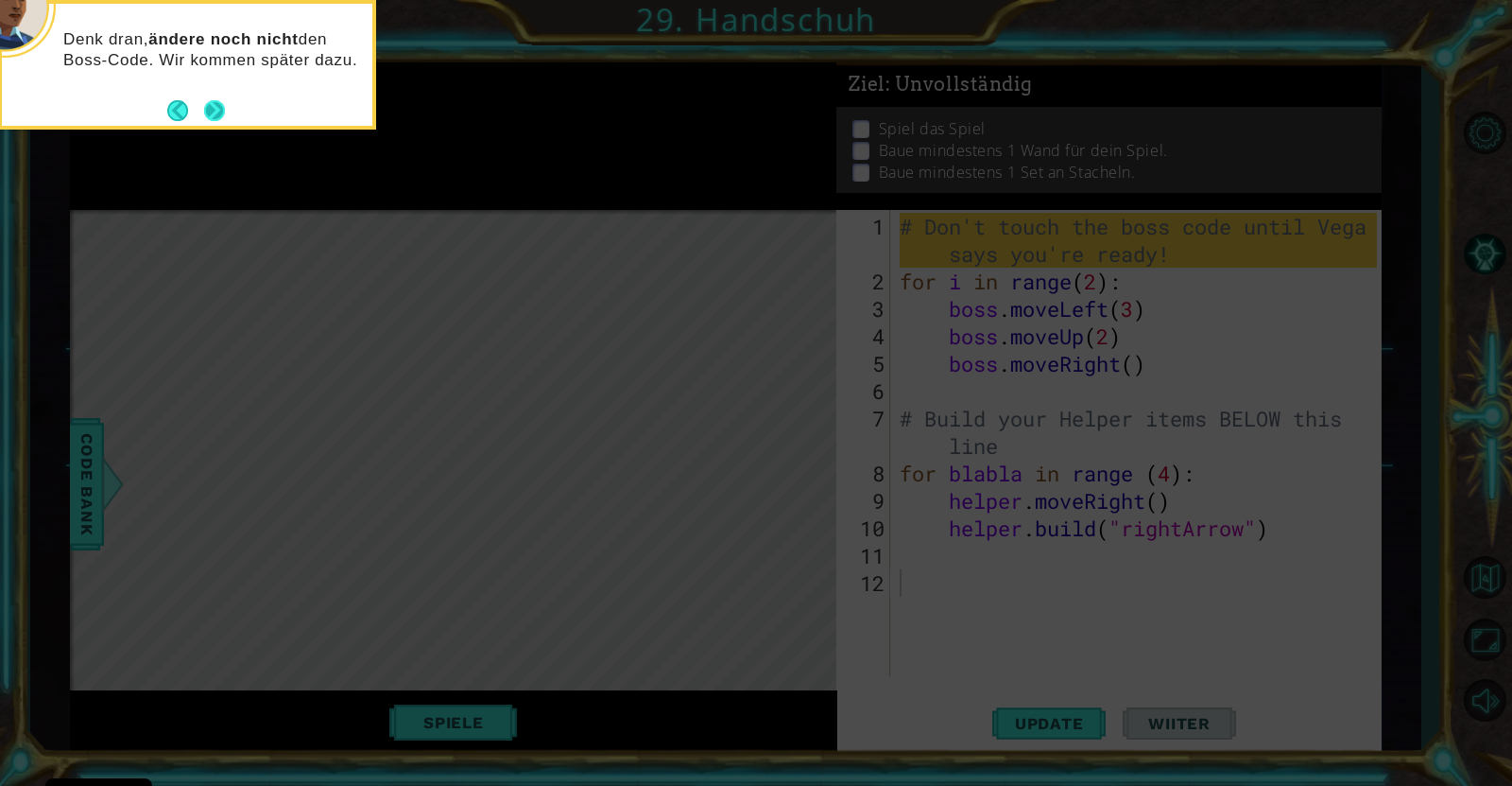
click at [211, 106] on button "Next" at bounding box center [215, 111] width 21 height 21
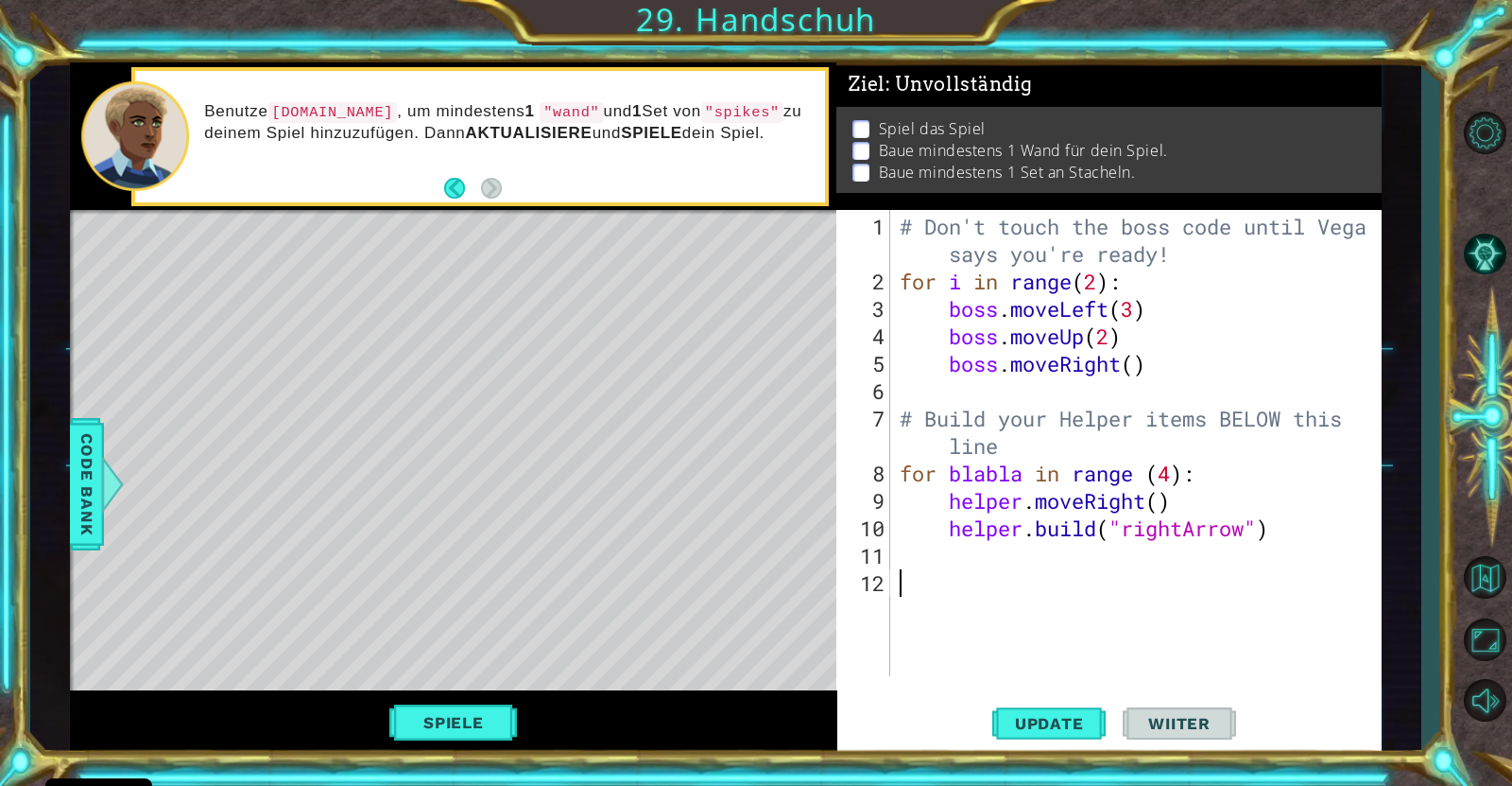
click at [1140, 347] on div "# Don't touch the boss code until [PERSON_NAME] says you're ready! for i in ran…" at bounding box center [1141, 486] width 490 height 549
type textarea "boss.moveUp(2)"
drag, startPoint x: 947, startPoint y: 339, endPoint x: 1121, endPoint y: 338, distance: 174.0
click at [1121, 338] on div "# Don't touch the boss code until [PERSON_NAME] says you're ready! for i in ran…" at bounding box center [1141, 486] width 490 height 549
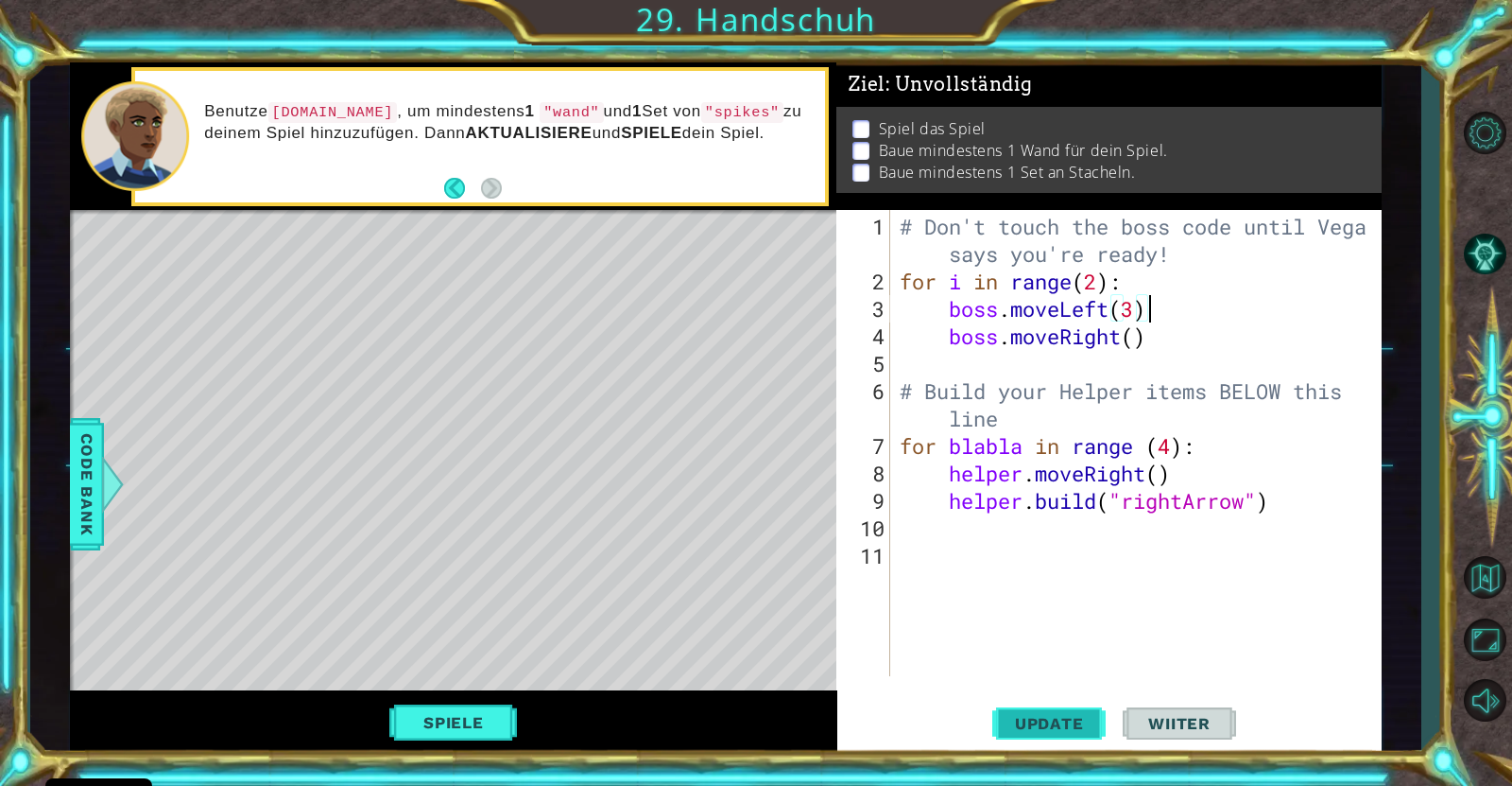
click at [1051, 627] on span "Update" at bounding box center [1049, 724] width 107 height 19
click at [1195, 505] on div "# Don't touch the boss code until [PERSON_NAME] says you're ready! for i in ran…" at bounding box center [1141, 486] width 490 height 549
type textarea "[DOMAIN_NAME]("rightArrow")"
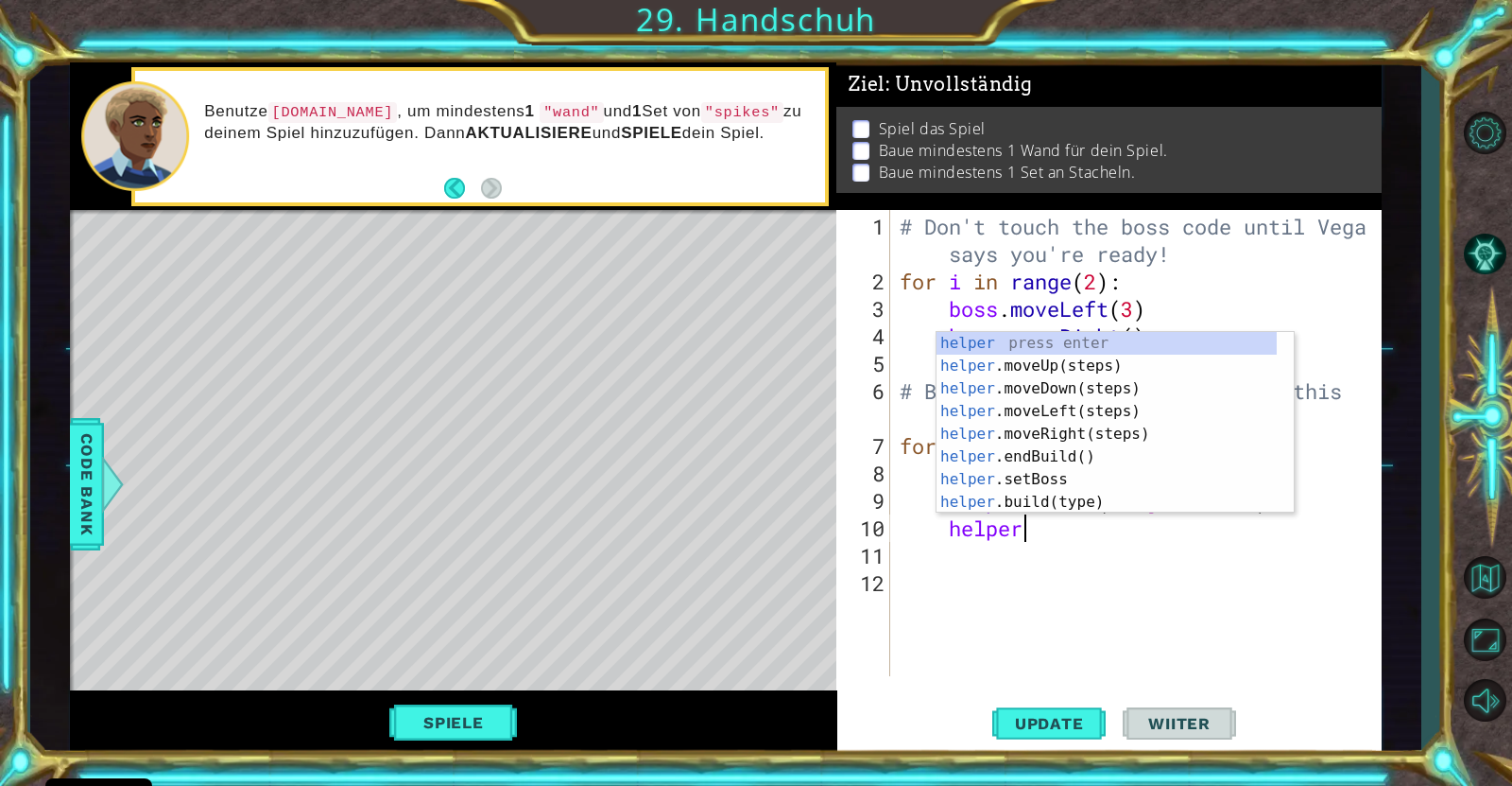
scroll to position [0, 5]
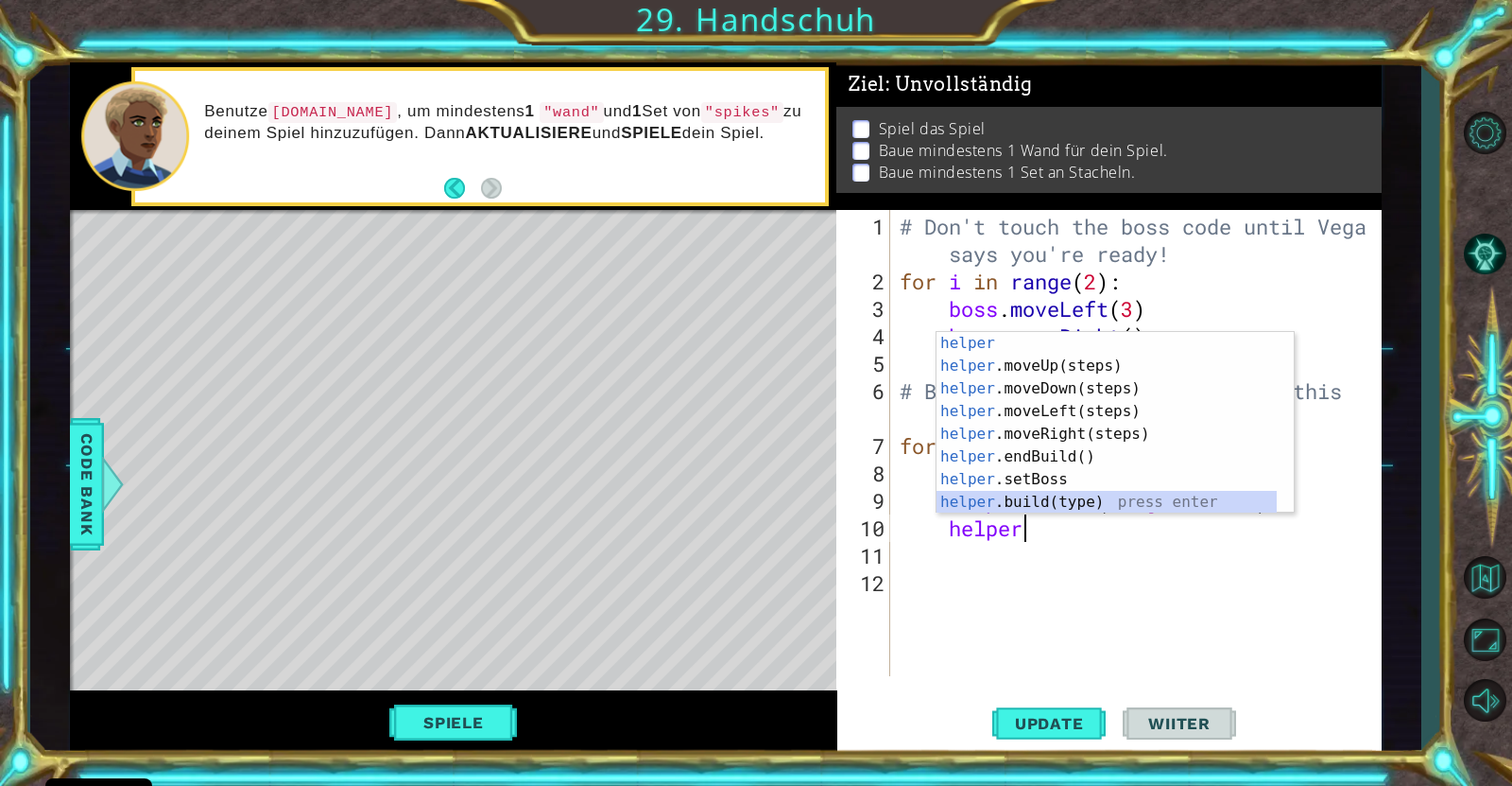
click at [1132, 508] on div "helper press enter helper .moveUp(steps) press enter helper .moveDown(steps) pr…" at bounding box center [1107, 445] width 340 height 227
type textarea "[DOMAIN_NAME]("wall")"
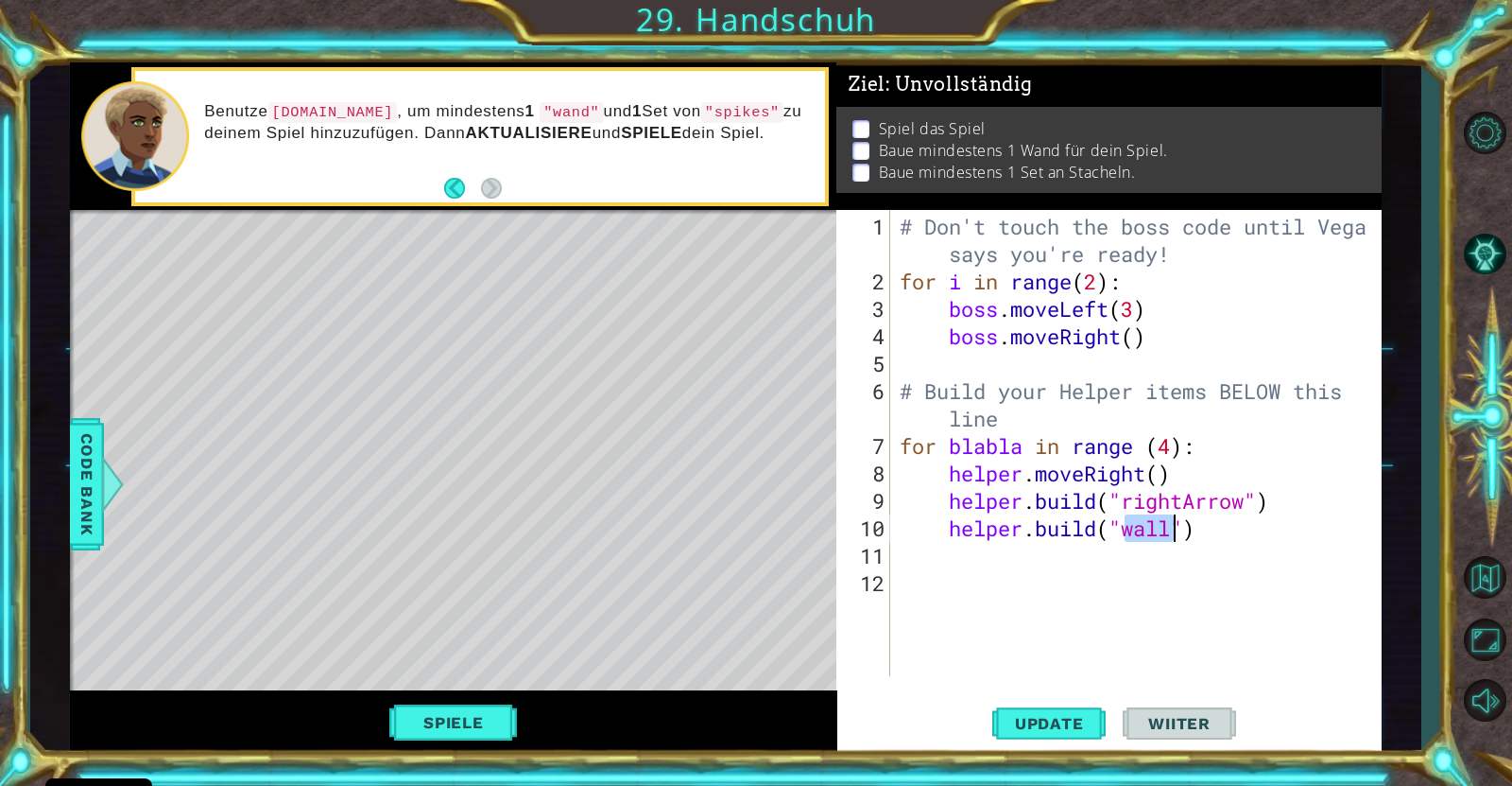
click at [1171, 583] on div "# Don't touch the boss code until [PERSON_NAME] says you're ready! for i in ran…" at bounding box center [1141, 486] width 490 height 549
click at [1050, 627] on button "Update" at bounding box center [1049, 723] width 113 height 55
click at [946, 526] on div "# Don't touch the boss code until [PERSON_NAME] says you're ready! for i in ran…" at bounding box center [1141, 486] width 490 height 549
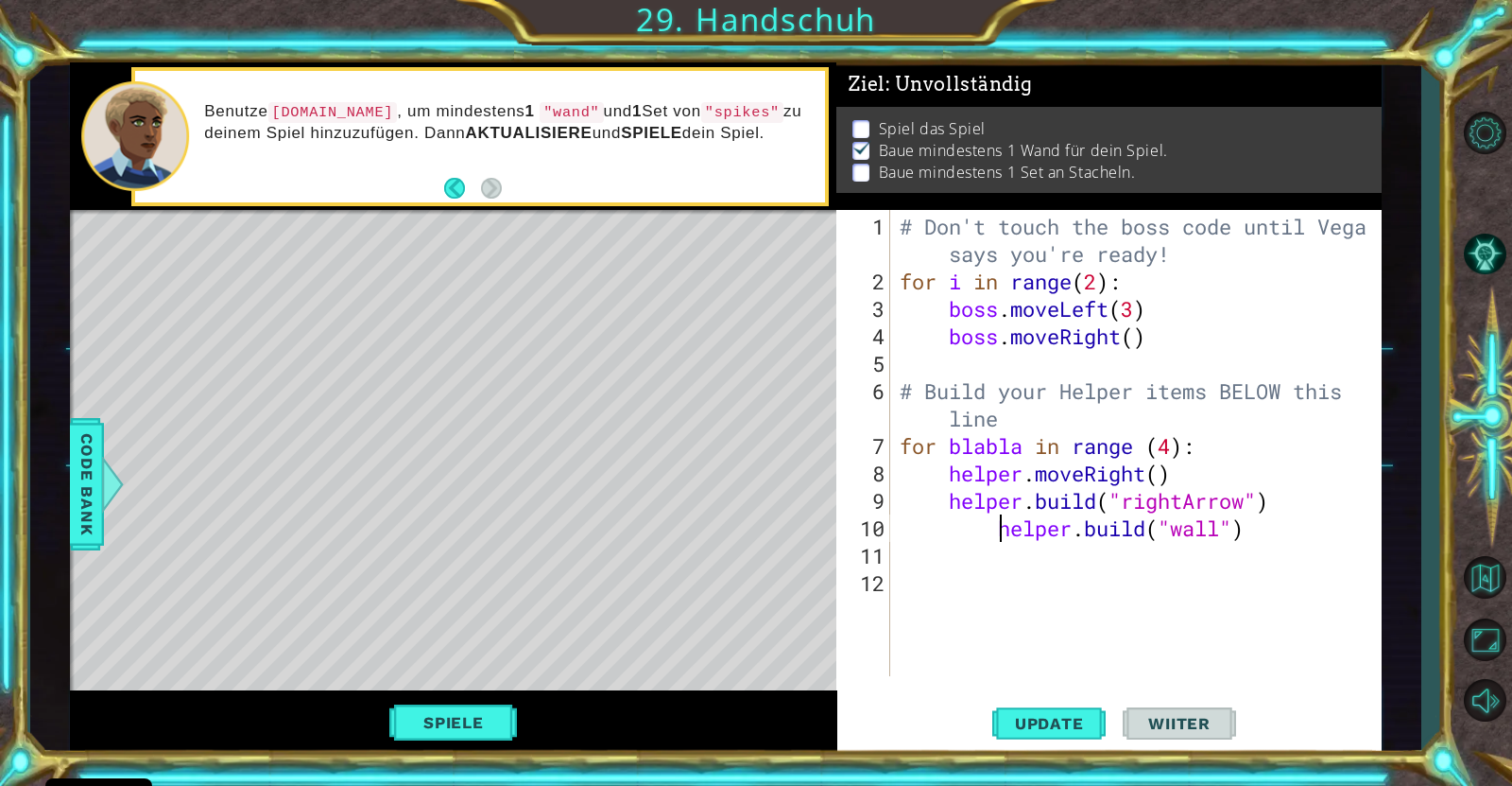
type textarea "[DOMAIN_NAME]("wall")"
click at [462, 627] on button "Spiele" at bounding box center [453, 722] width 129 height 36
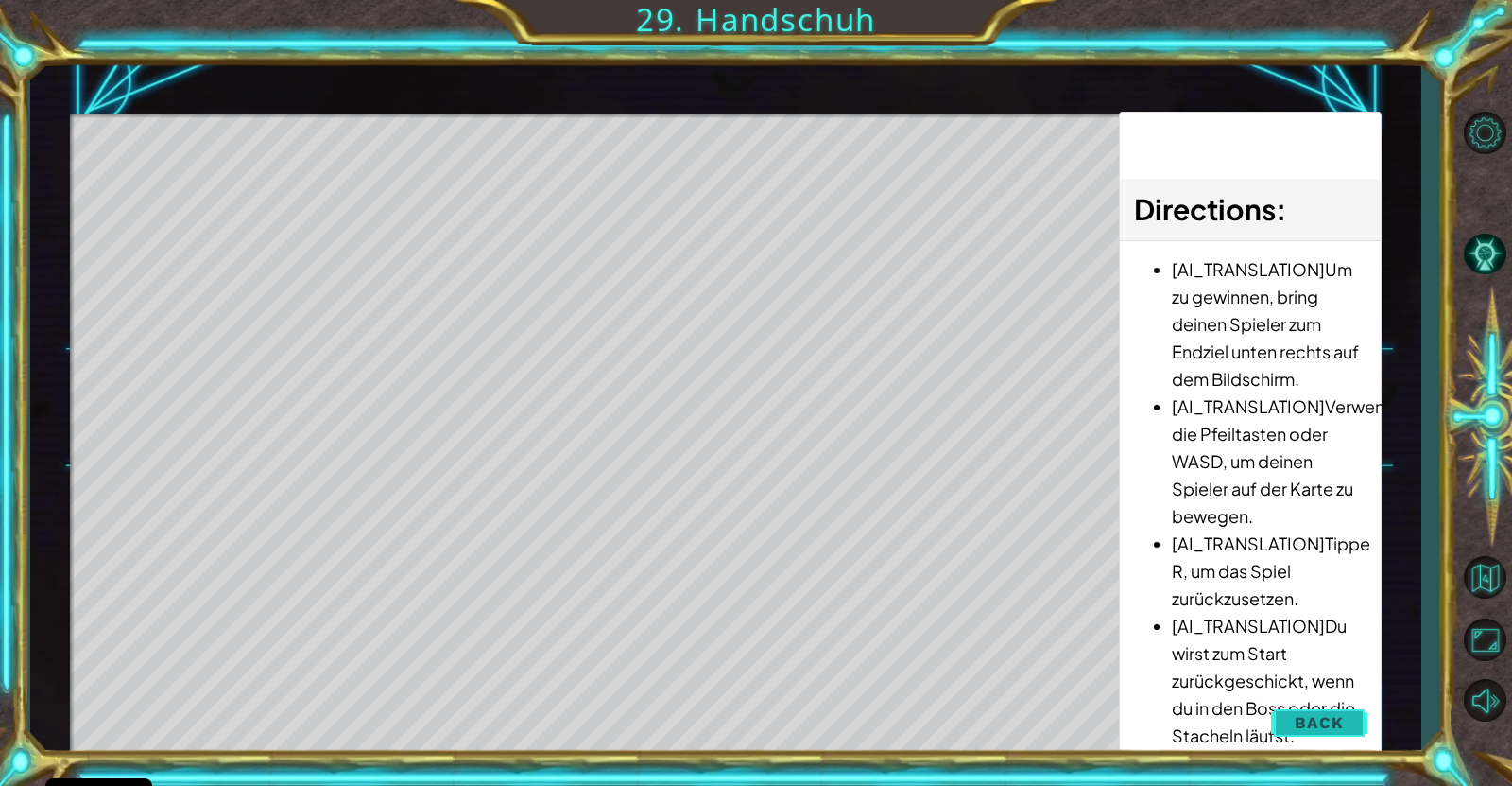
click at [1195, 627] on button "Back" at bounding box center [1319, 722] width 95 height 37
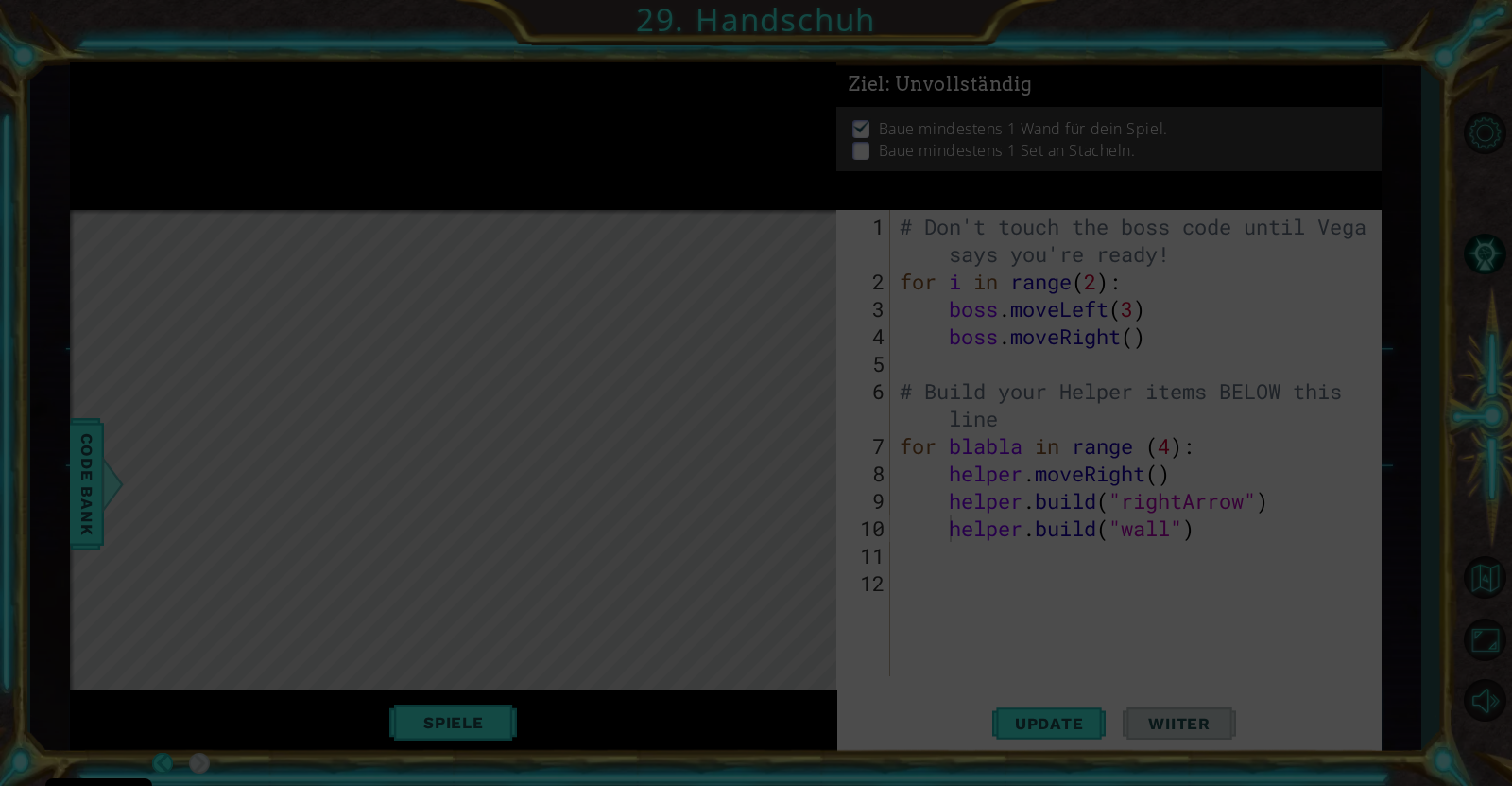
scroll to position [0, 0]
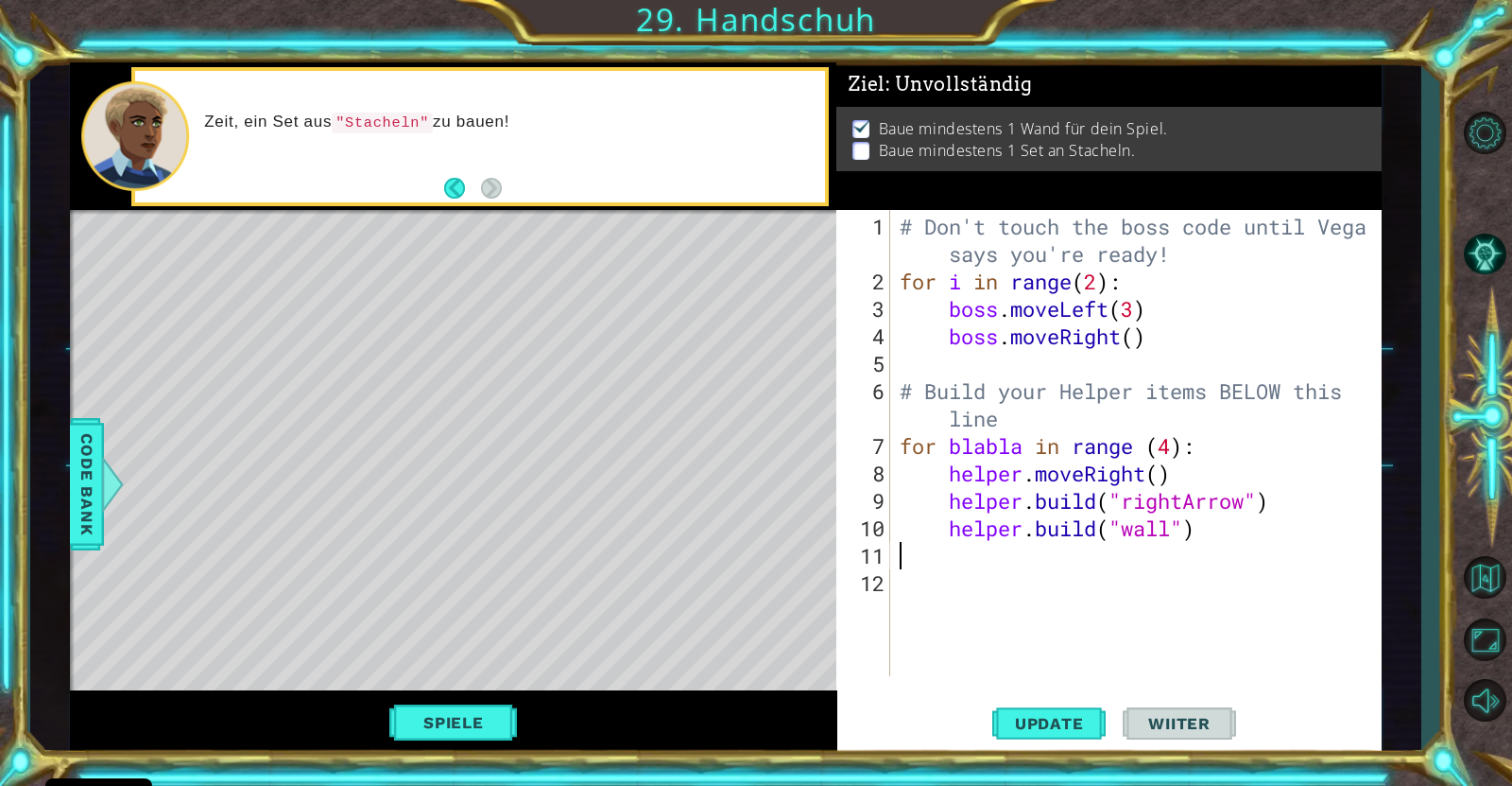
click at [921, 559] on div "# Don't touch the boss code until [PERSON_NAME] says you're ready! for i in ran…" at bounding box center [1141, 486] width 490 height 549
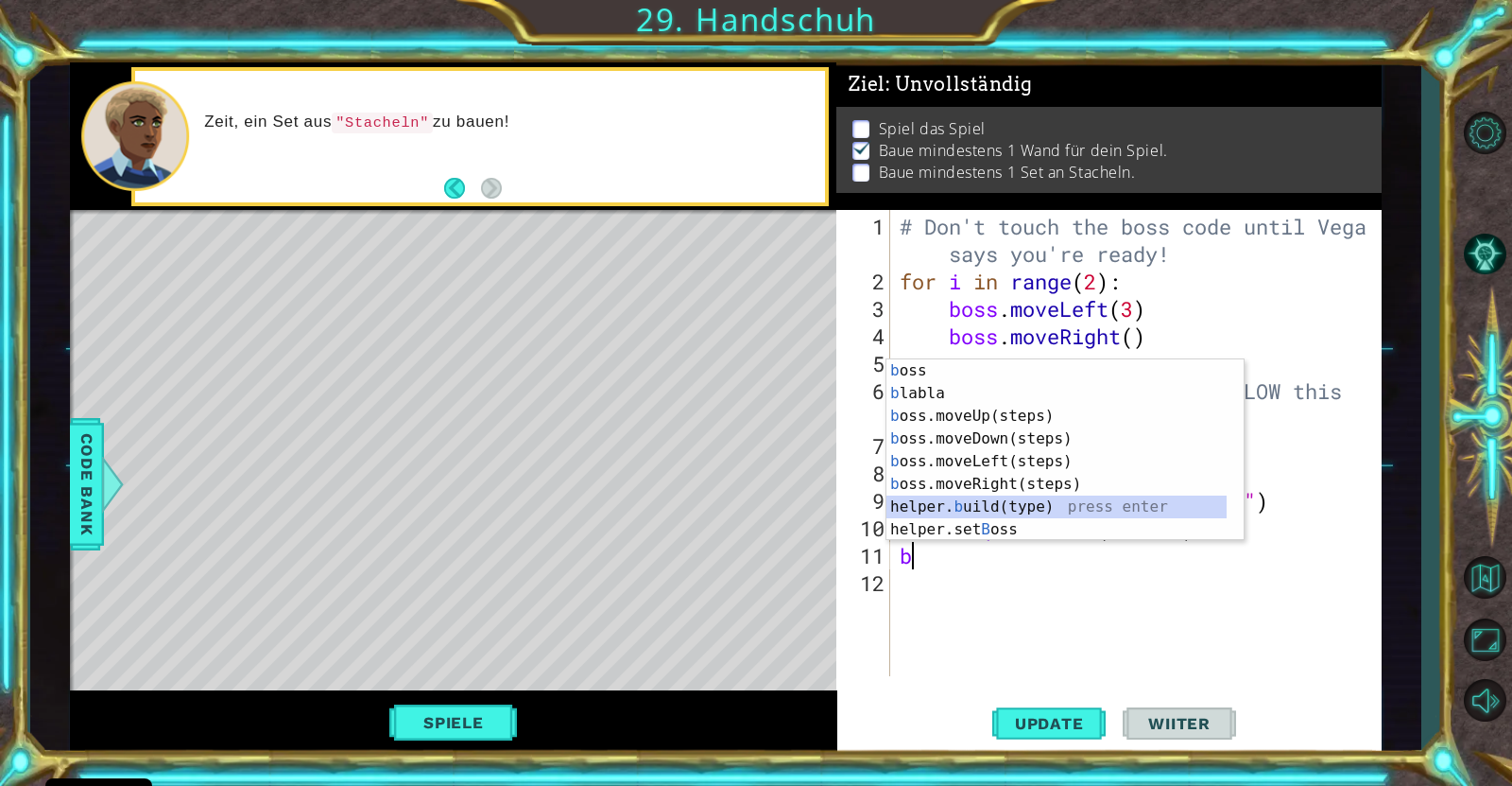
click at [967, 499] on div "b oss press enter b labla press enter b oss.moveUp(steps) press enter b oss.mov…" at bounding box center [1057, 473] width 340 height 227
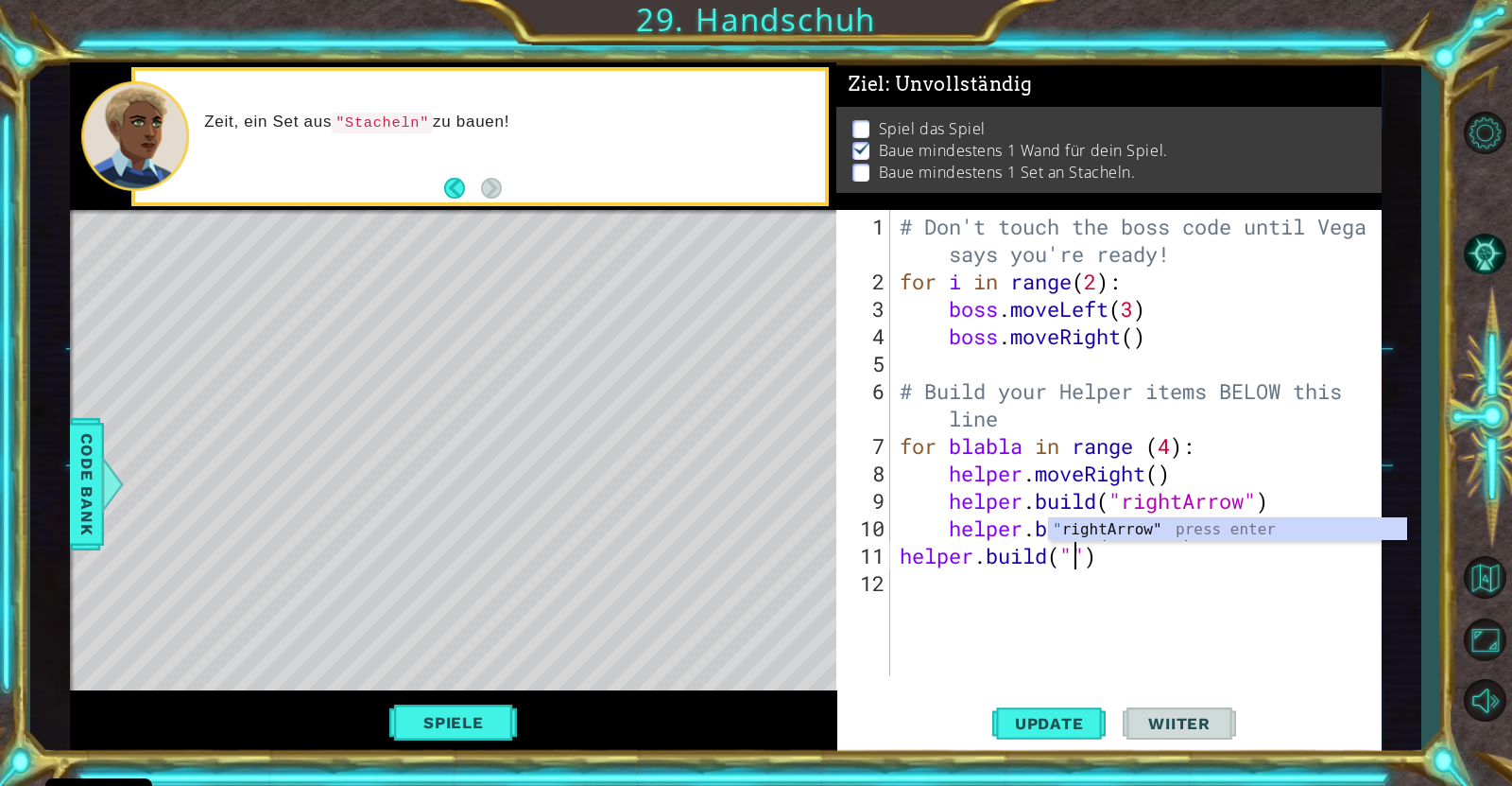
scroll to position [0, 8]
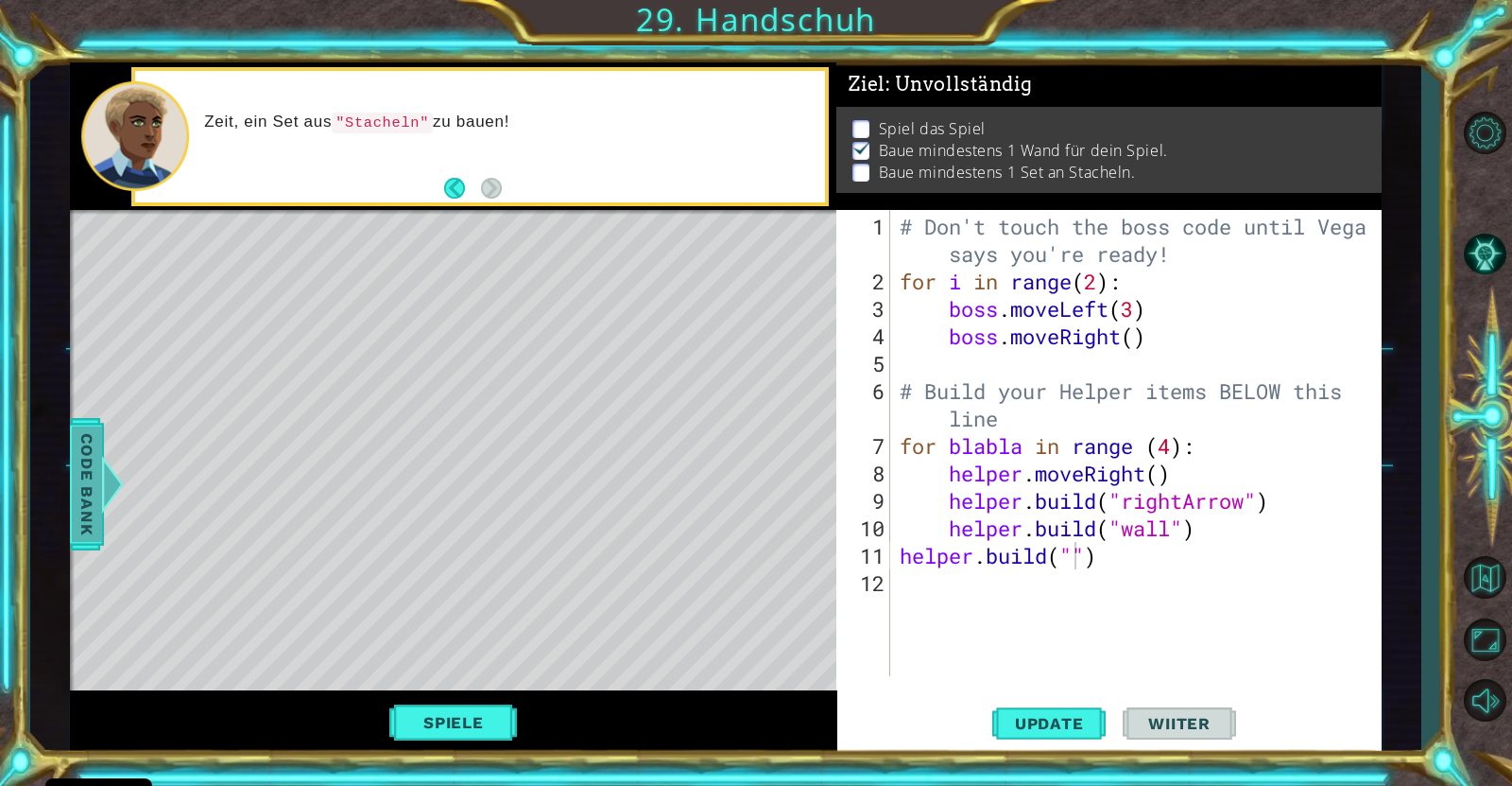
click at [110, 470] on div at bounding box center [112, 483] width 24 height 57
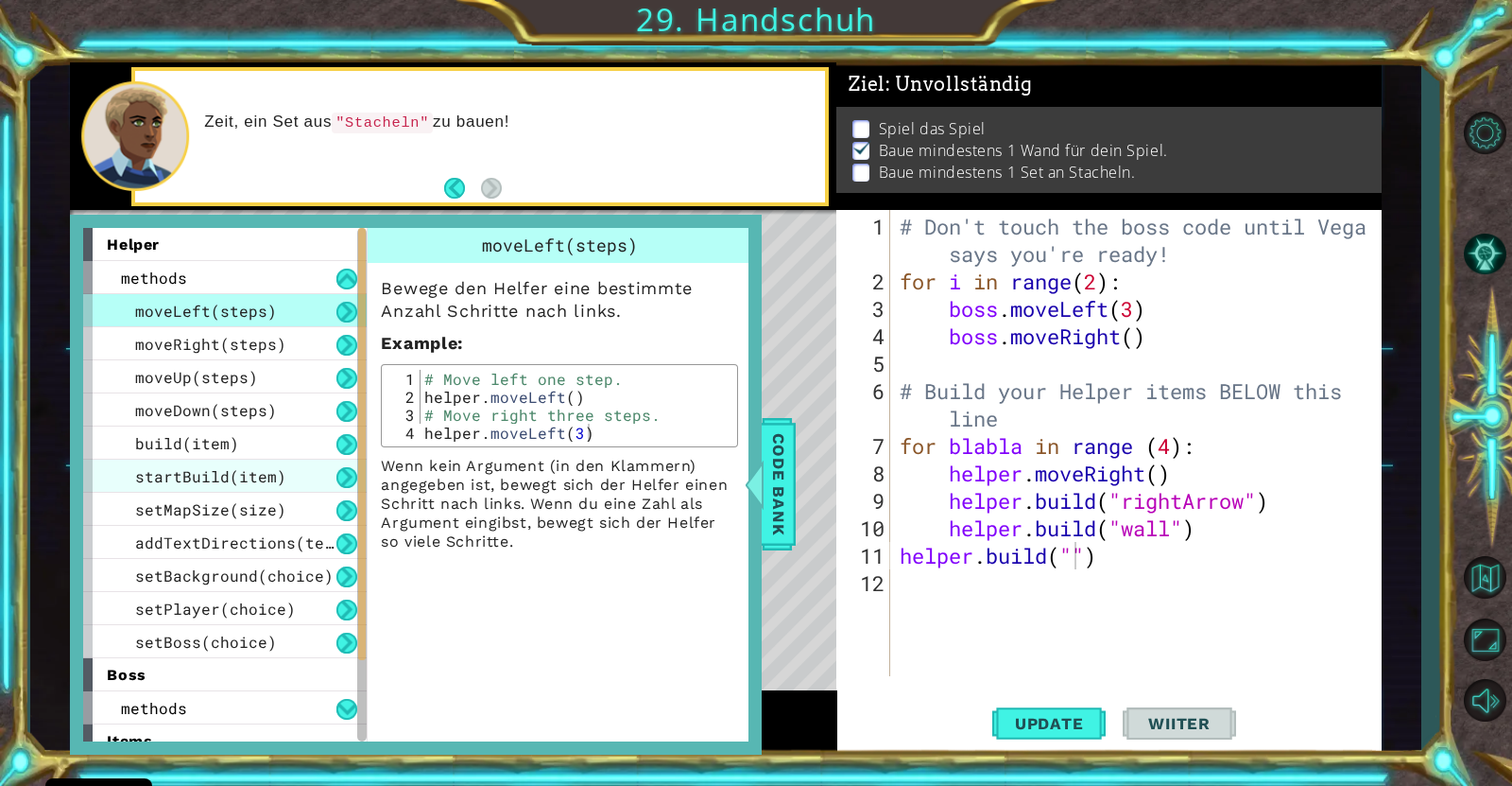
click at [275, 470] on span "startBuild(item)" at bounding box center [210, 476] width 151 height 20
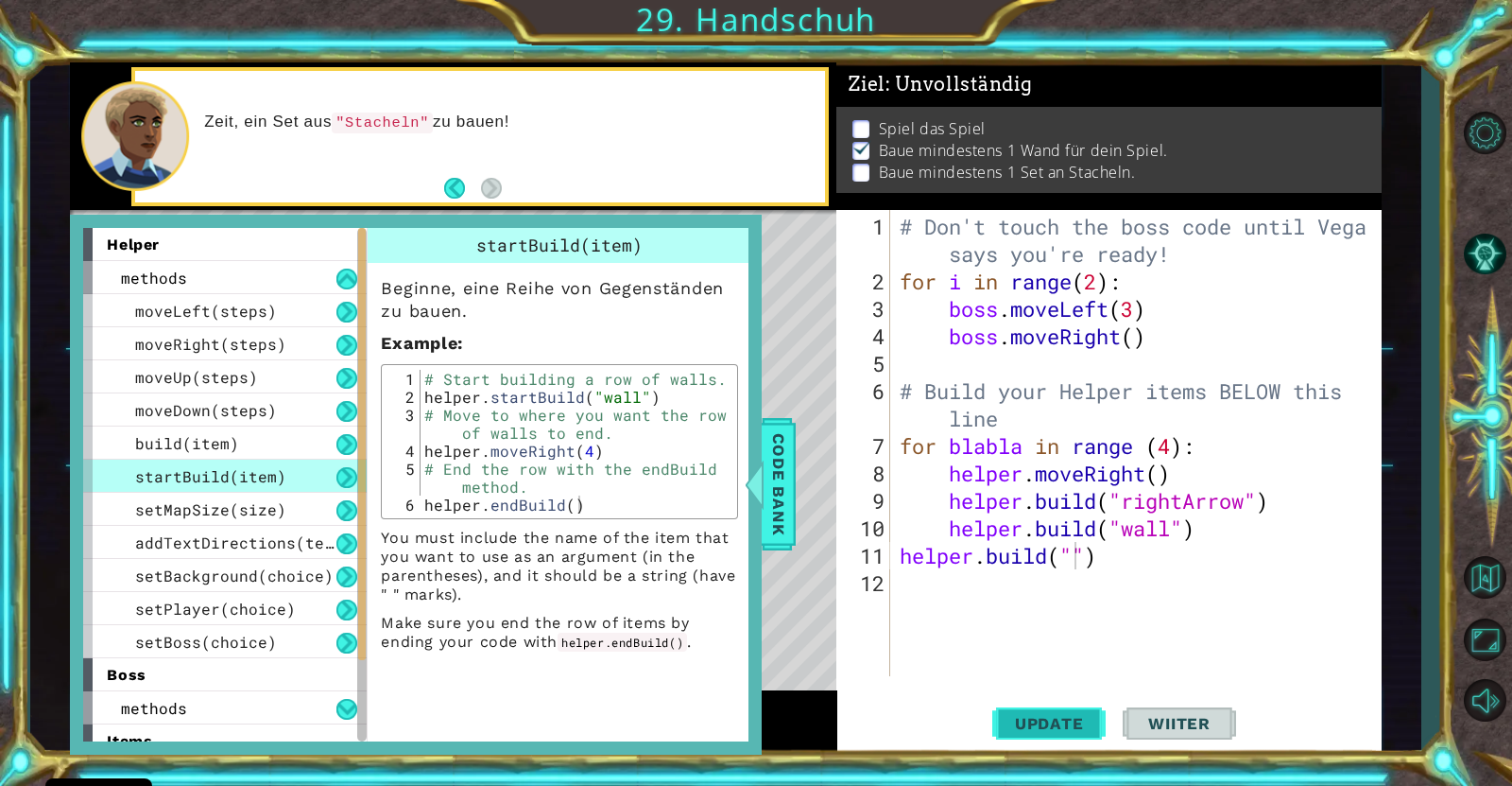
click at [1054, 627] on button "Update" at bounding box center [1049, 723] width 113 height 55
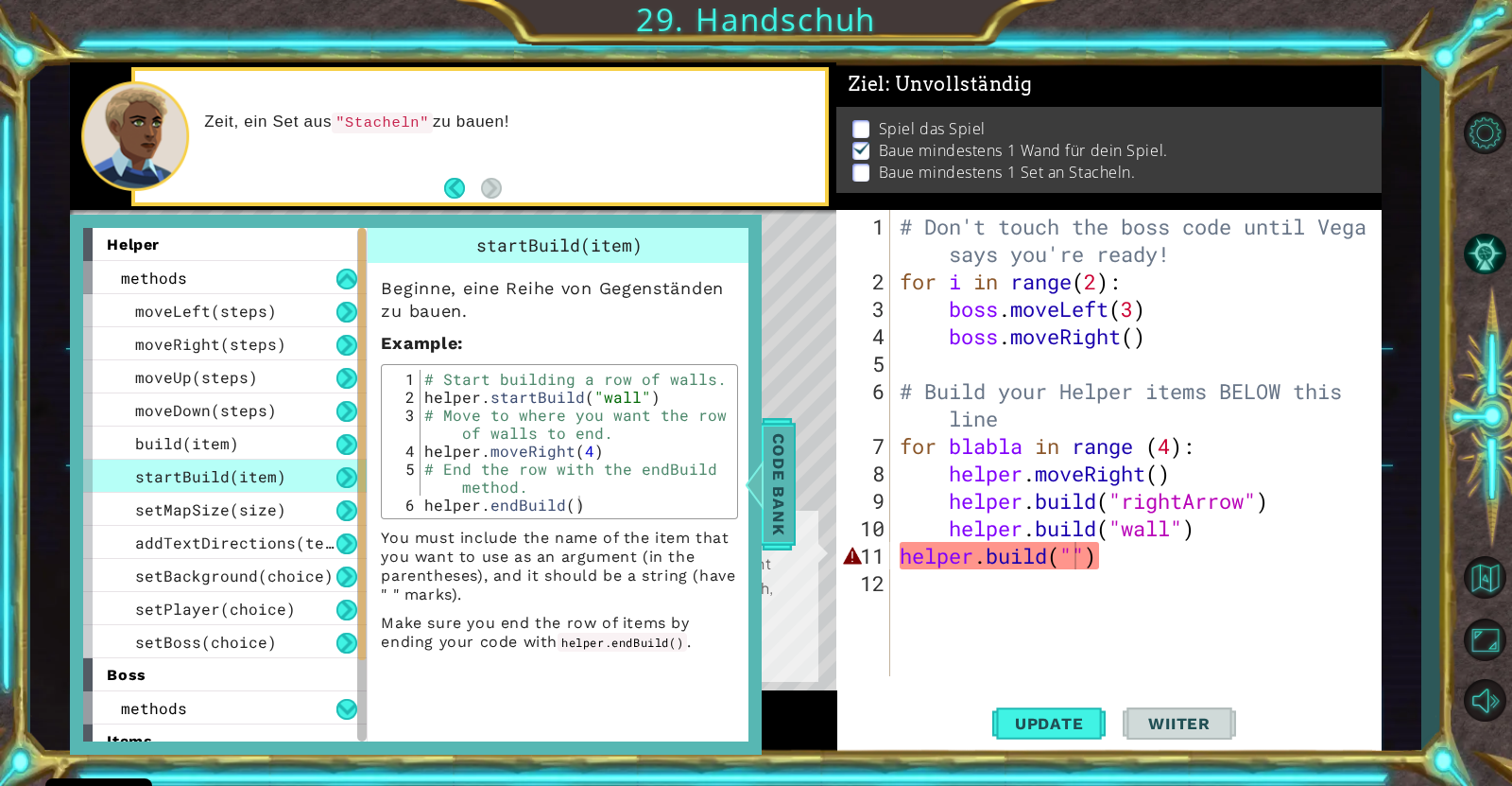
click at [760, 476] on div at bounding box center [754, 483] width 24 height 57
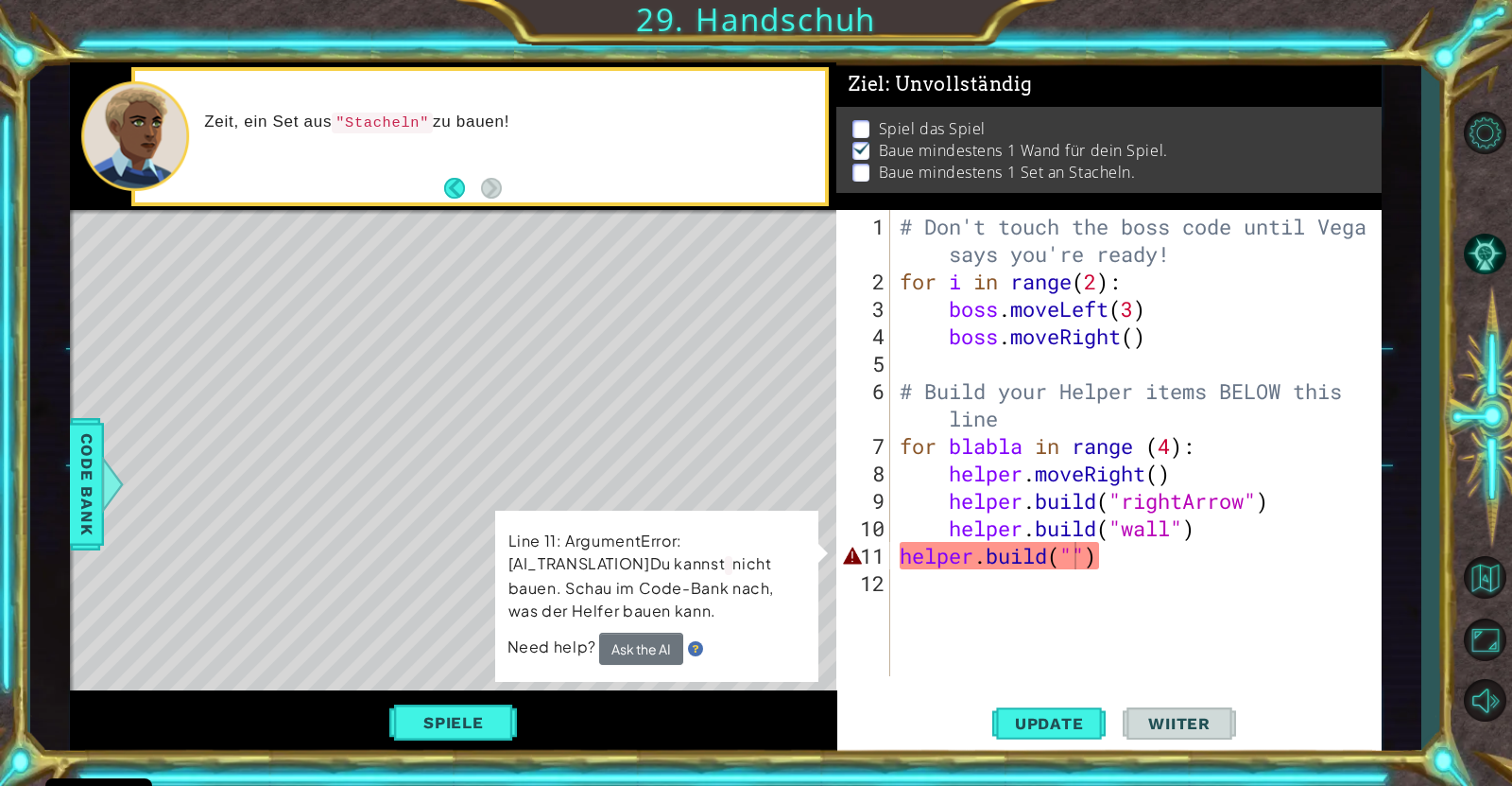
click at [1064, 566] on div "# Don't touch the boss code until [PERSON_NAME] says you're ready! for i in ran…" at bounding box center [1141, 486] width 490 height 549
click at [1078, 564] on div "# Don't touch the boss code until [PERSON_NAME] says you're ready! for i in ran…" at bounding box center [1141, 486] width 490 height 549
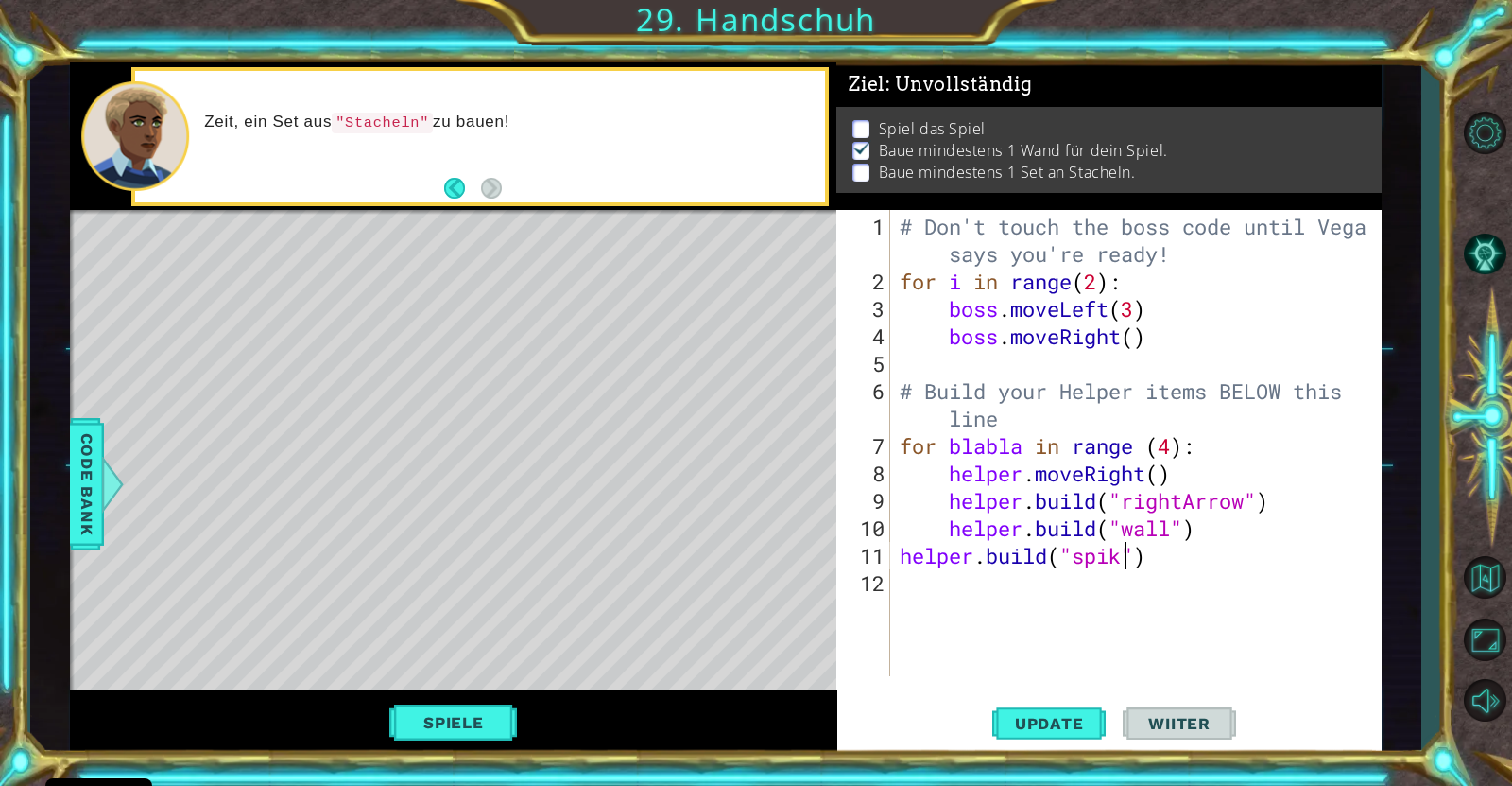
scroll to position [0, 11]
click at [1039, 627] on span "Update" at bounding box center [1049, 724] width 107 height 19
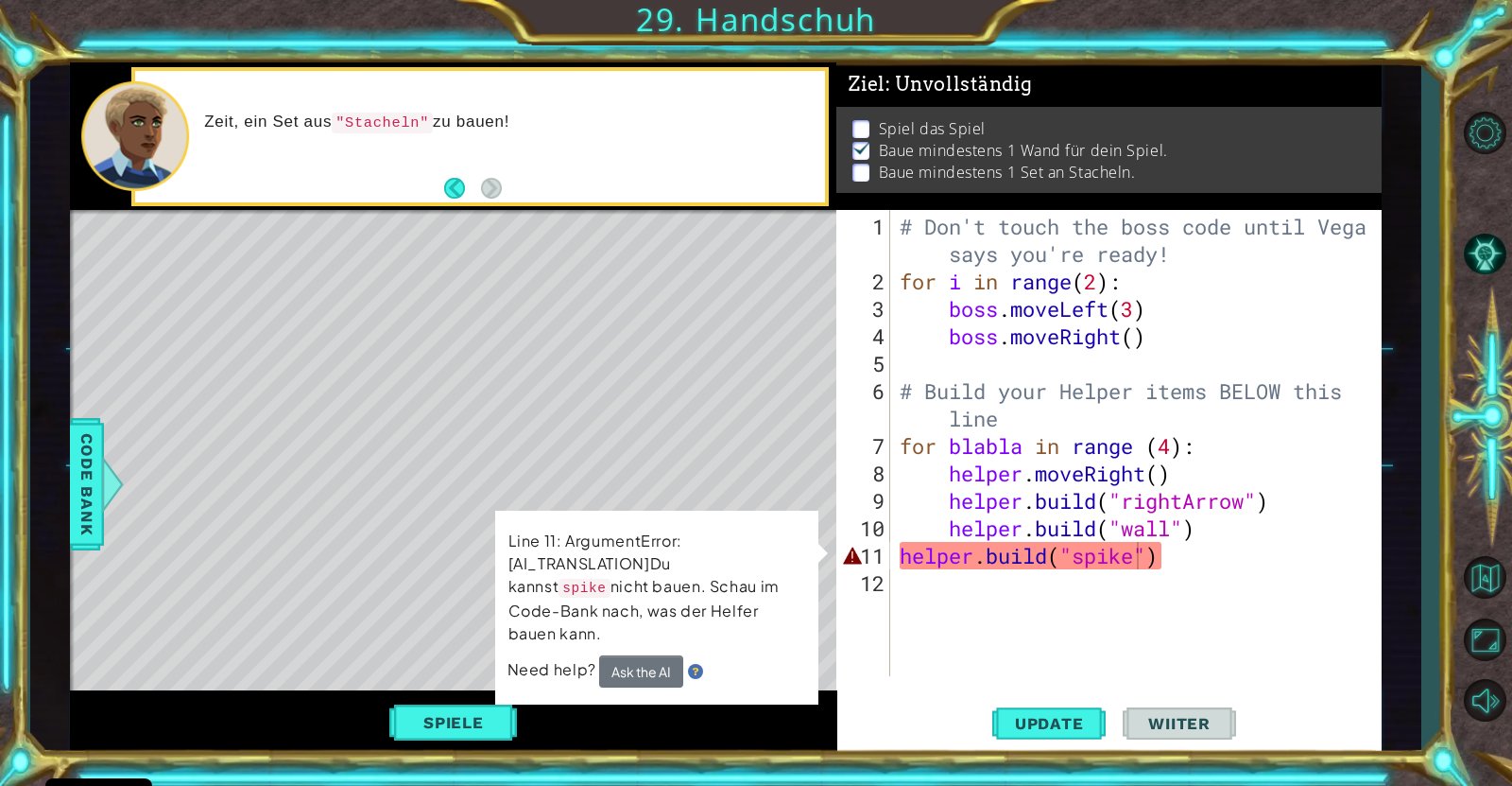
click at [69, 457] on div "1 ההההההההההההההההההההההההההההההההההההההההההההההההההההההההההההההההההההההההההההה…" at bounding box center [725, 407] width 1391 height 691
click at [80, 458] on span "Code Bank" at bounding box center [86, 484] width 30 height 115
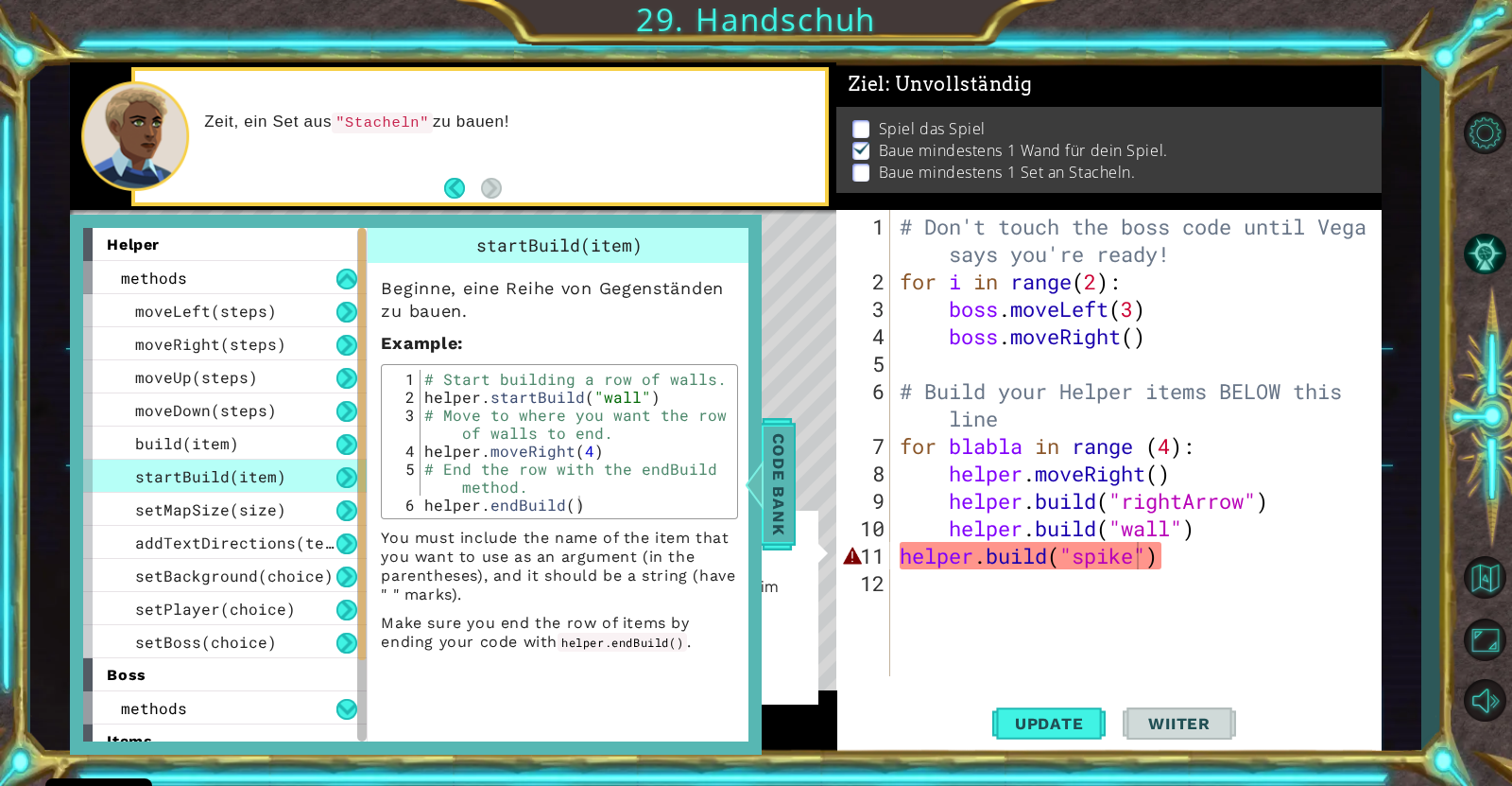
click at [769, 511] on span "Code Bank" at bounding box center [778, 484] width 30 height 115
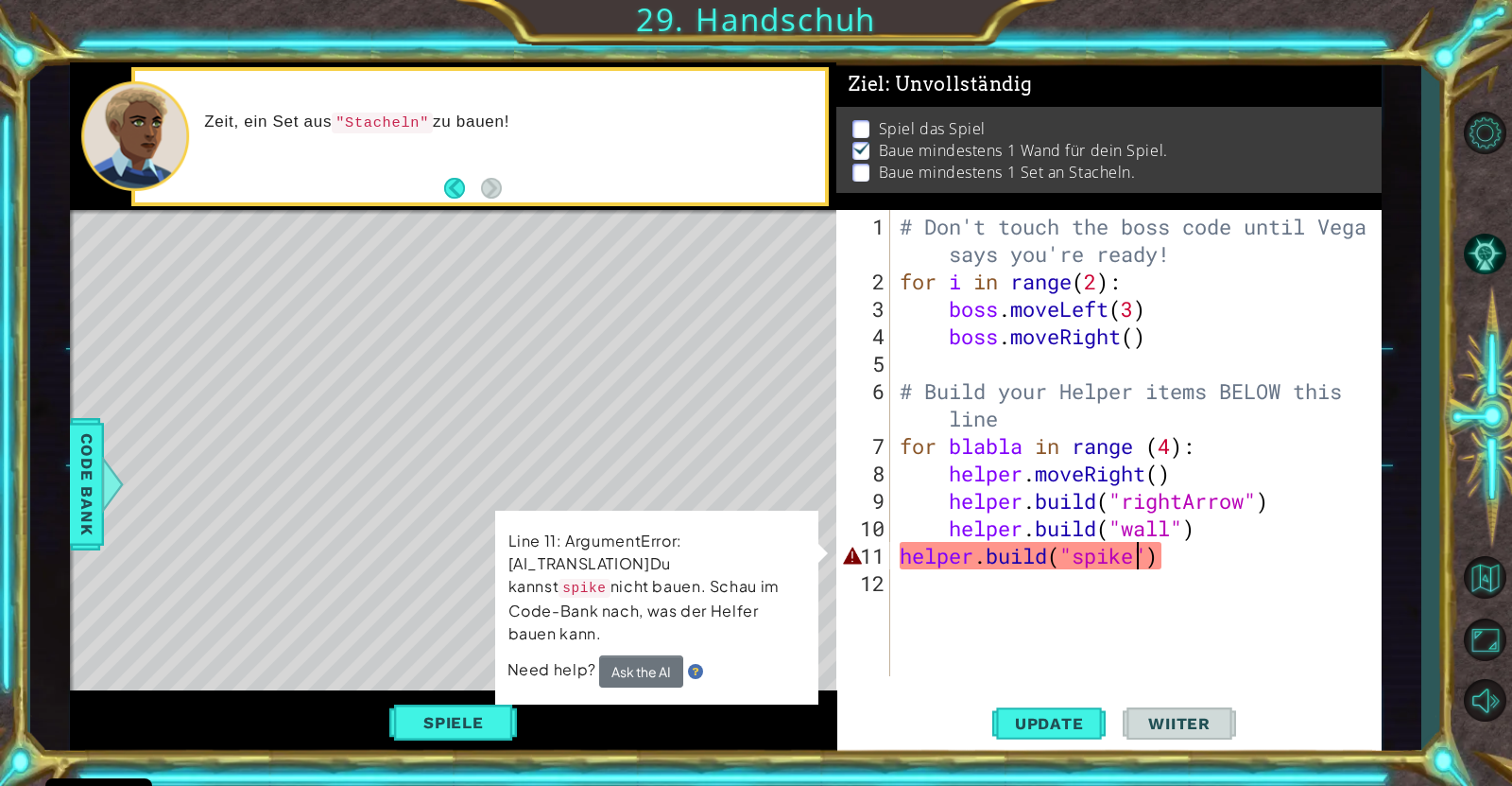
click at [1136, 555] on div "# Don't touch the boss code until [PERSON_NAME] says you're ready! for i in ran…" at bounding box center [1141, 486] width 490 height 549
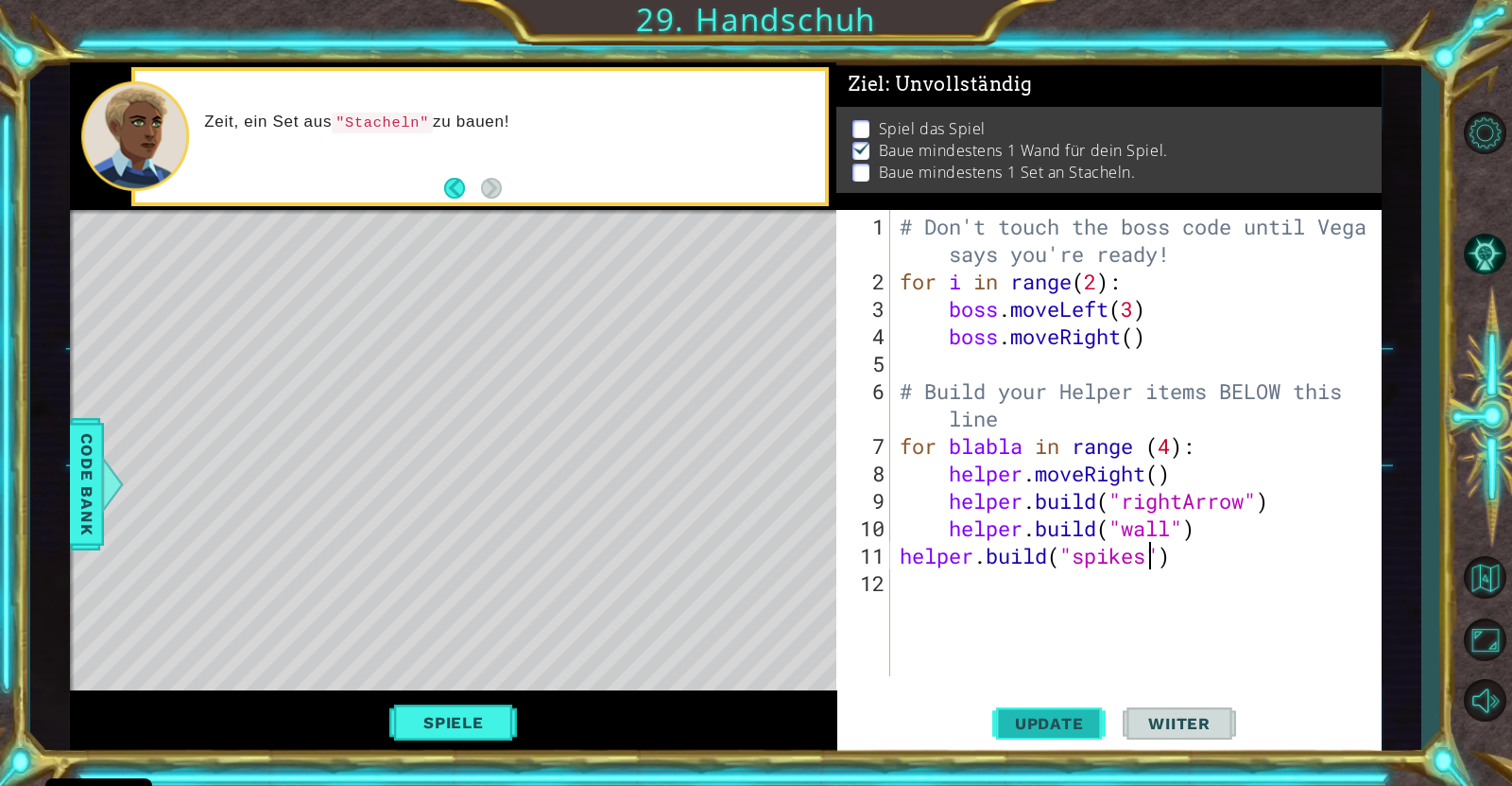
click at [1041, 627] on button "Update" at bounding box center [1049, 723] width 113 height 55
click at [443, 627] on button "Spiele" at bounding box center [453, 722] width 129 height 36
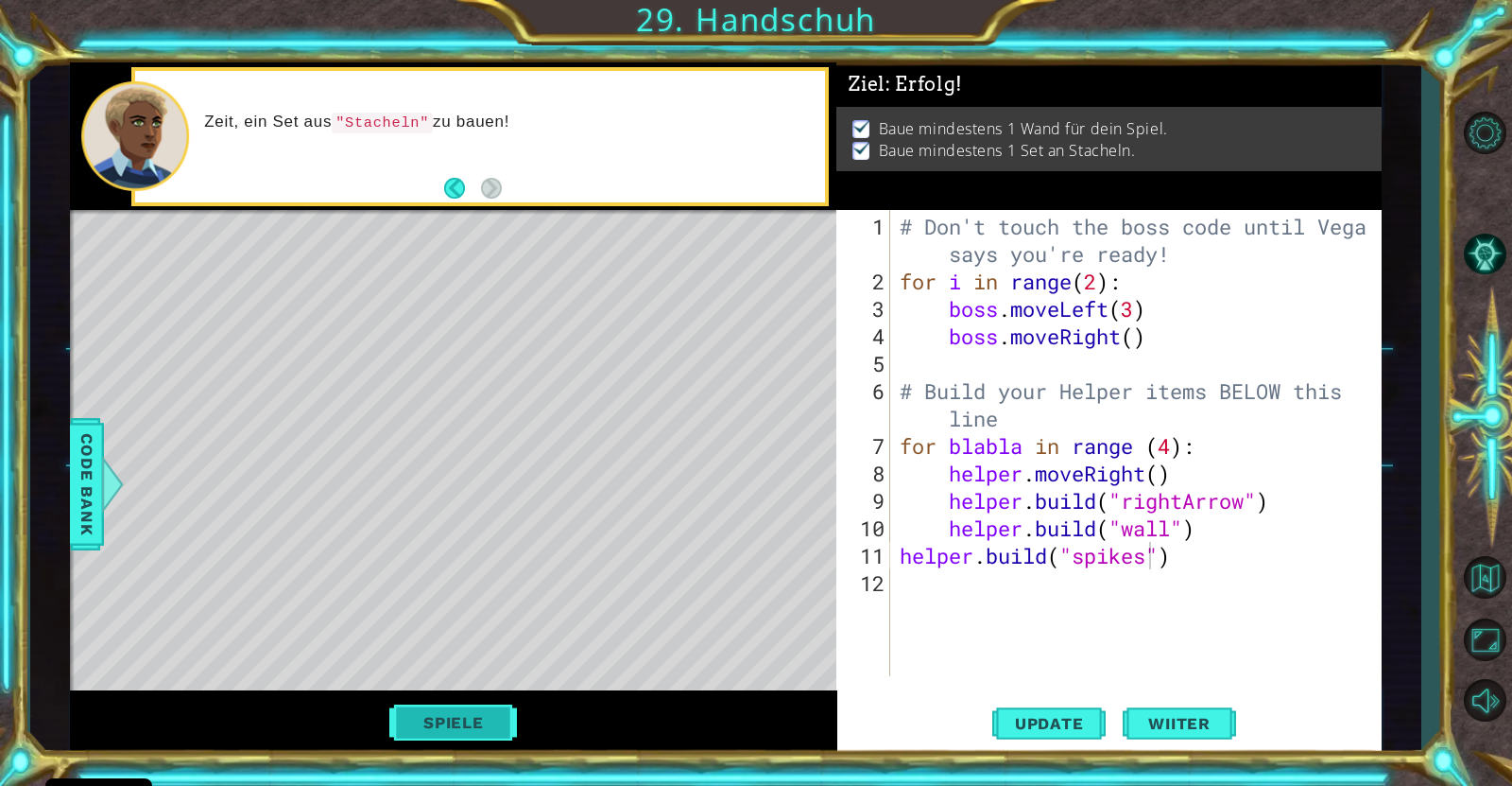
scroll to position [0, 0]
click at [440, 627] on button "Spiele" at bounding box center [453, 722] width 129 height 36
click at [471, 627] on button "Spiele" at bounding box center [453, 722] width 129 height 36
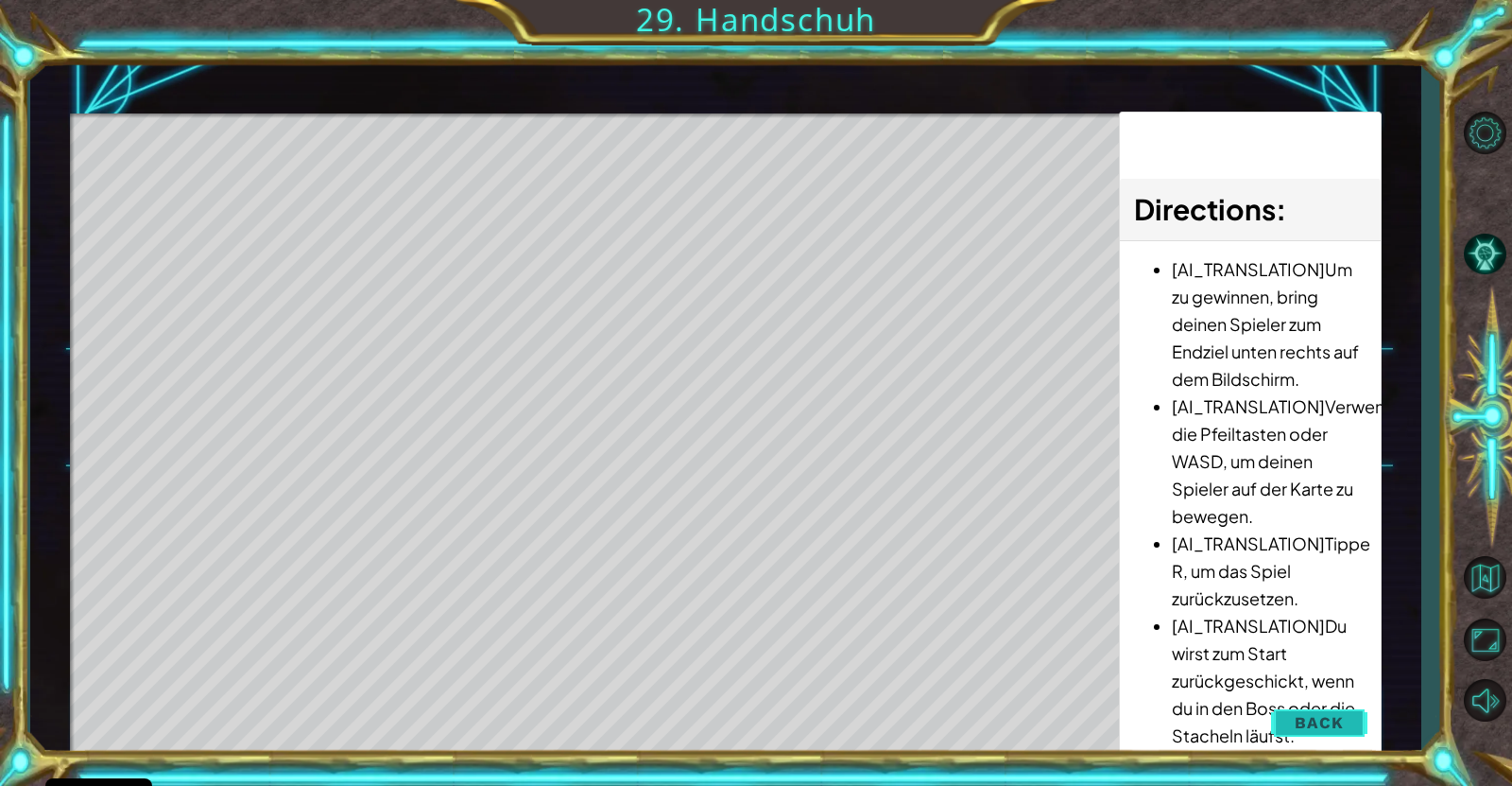
click at [1195, 627] on button "Back" at bounding box center [1319, 722] width 95 height 37
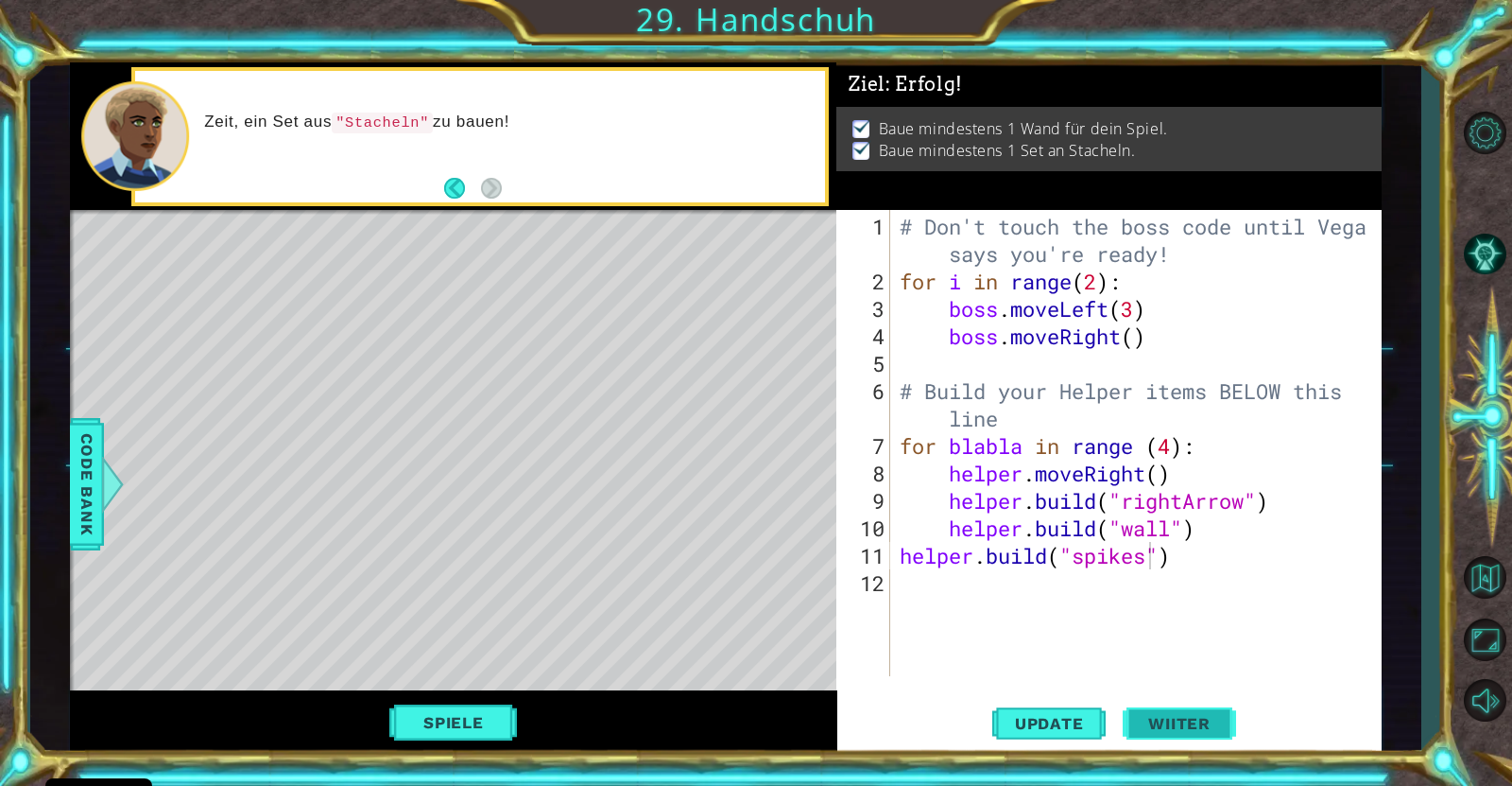
click at [1134, 627] on span "Wiiter" at bounding box center [1180, 727] width 100 height 19
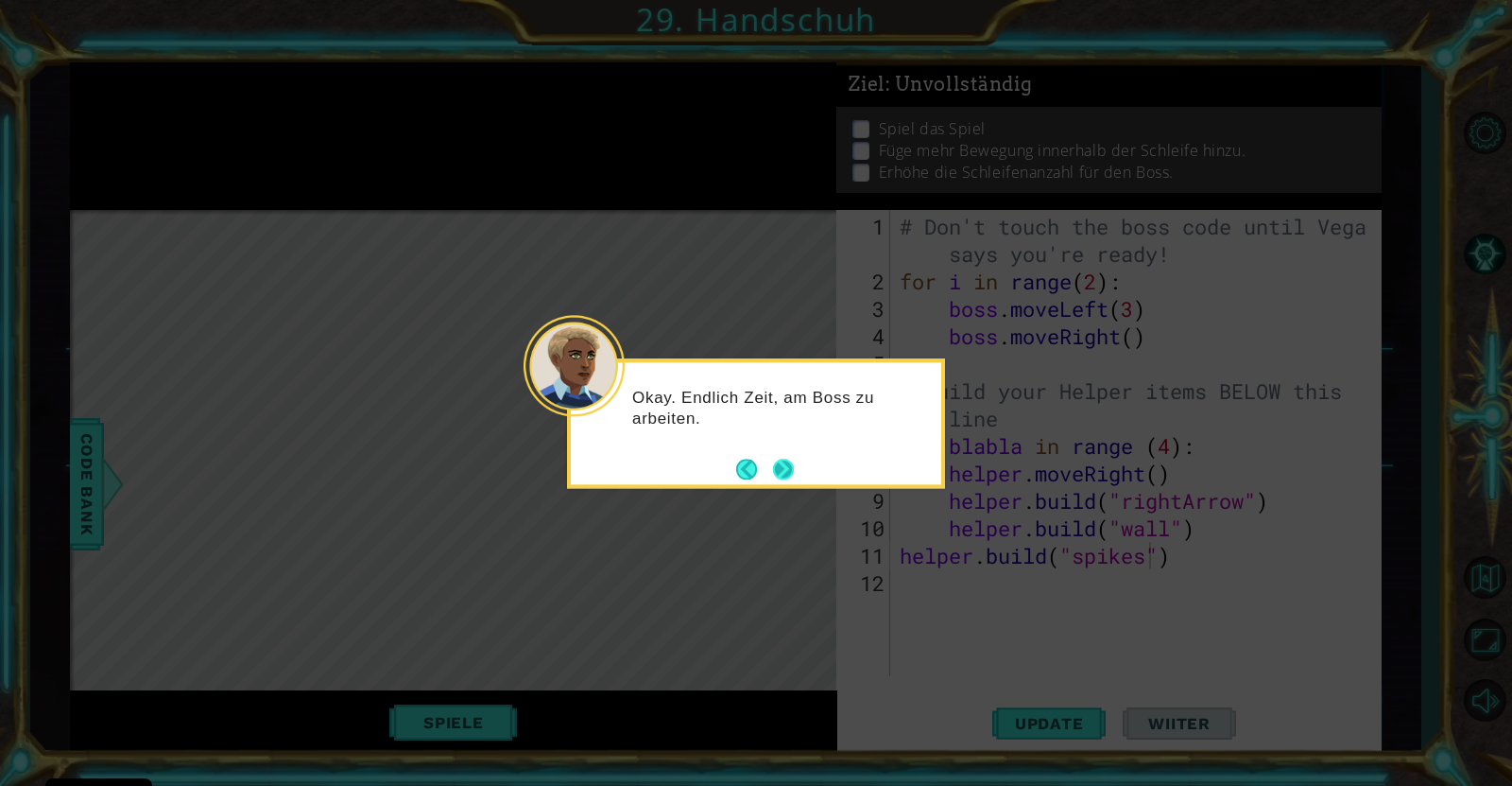
click at [780, 472] on button "Next" at bounding box center [784, 469] width 21 height 21
click at [784, 464] on icon at bounding box center [756, 393] width 1512 height 786
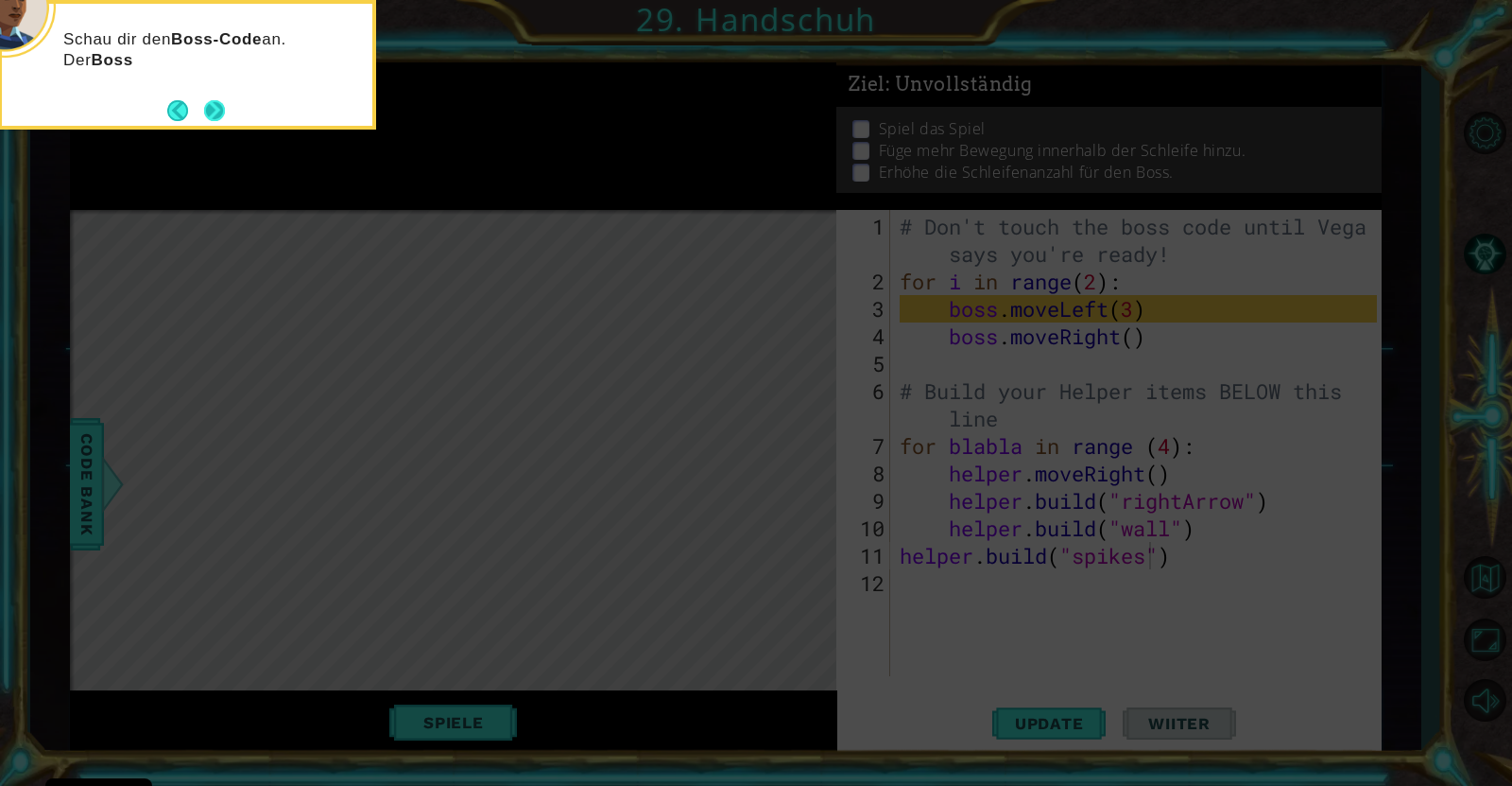
click at [209, 105] on button "Next" at bounding box center [215, 111] width 21 height 21
click at [209, 105] on icon at bounding box center [756, 116] width 1512 height 1337
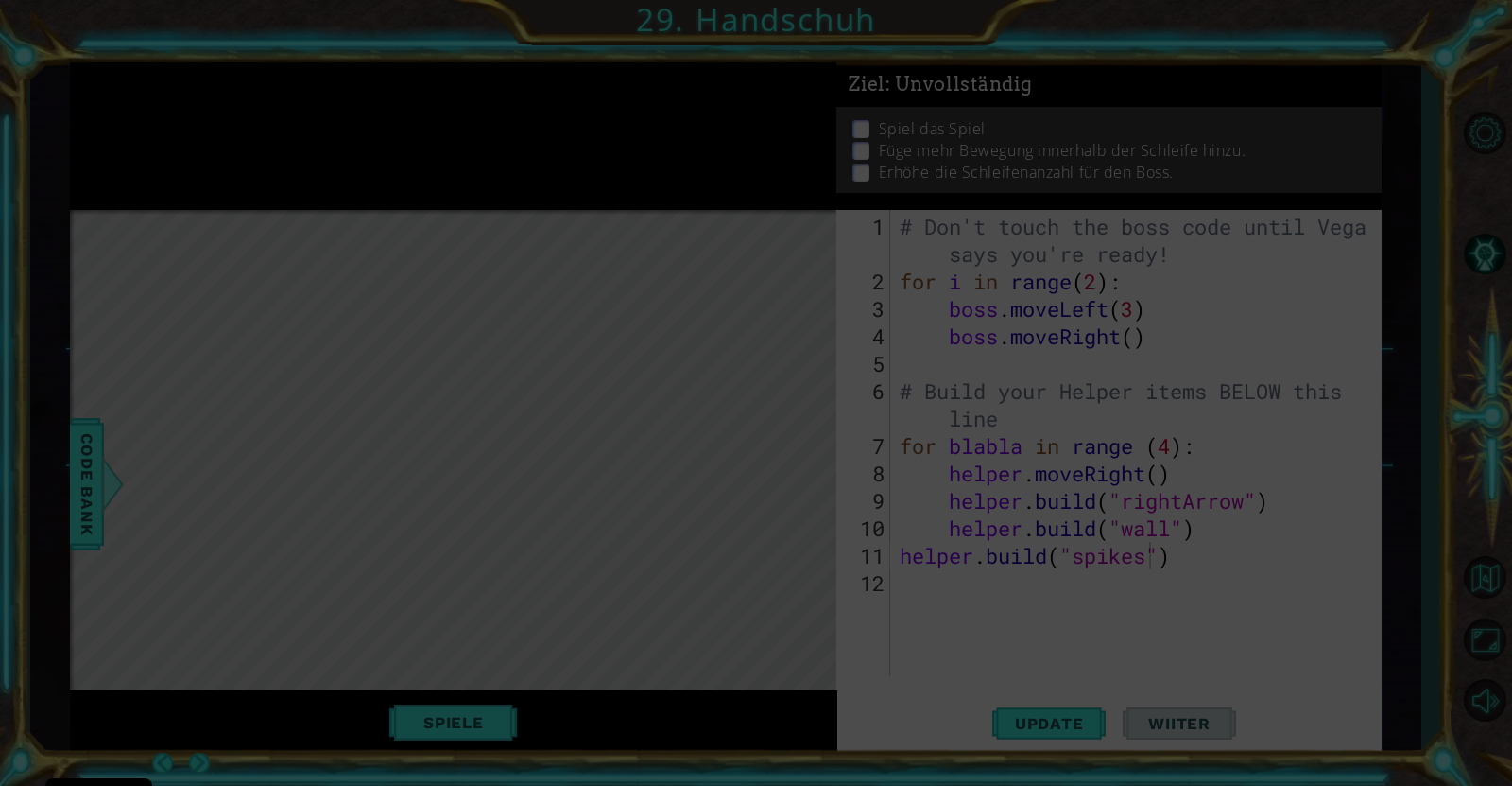
drag, startPoint x: 209, startPoint y: 105, endPoint x: 1154, endPoint y: 640, distance: 1085.9
click at [1154, 627] on icon at bounding box center [756, 393] width 1512 height 786
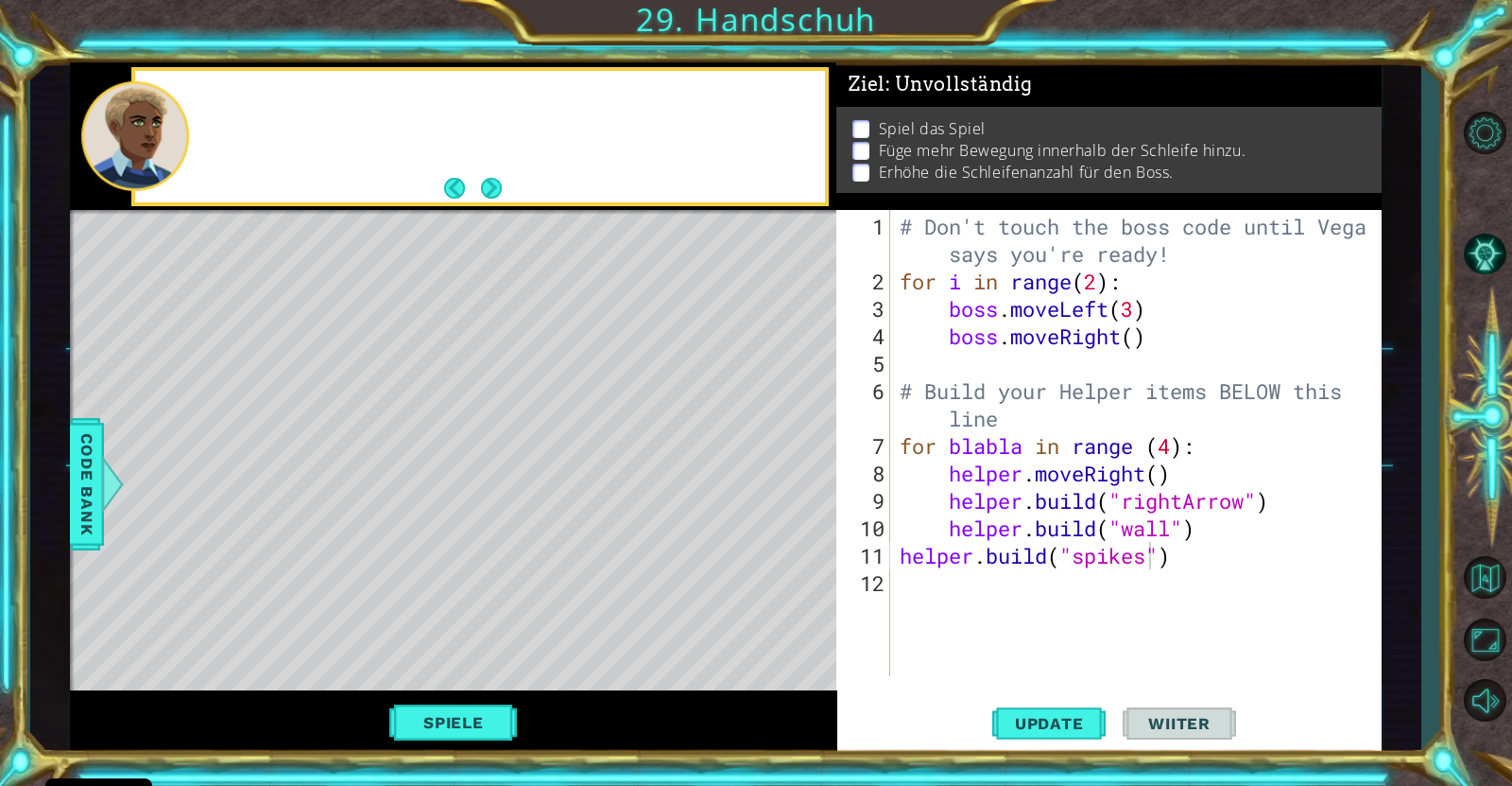
click at [469, 246] on div "Level Map" at bounding box center [506, 488] width 873 height 557
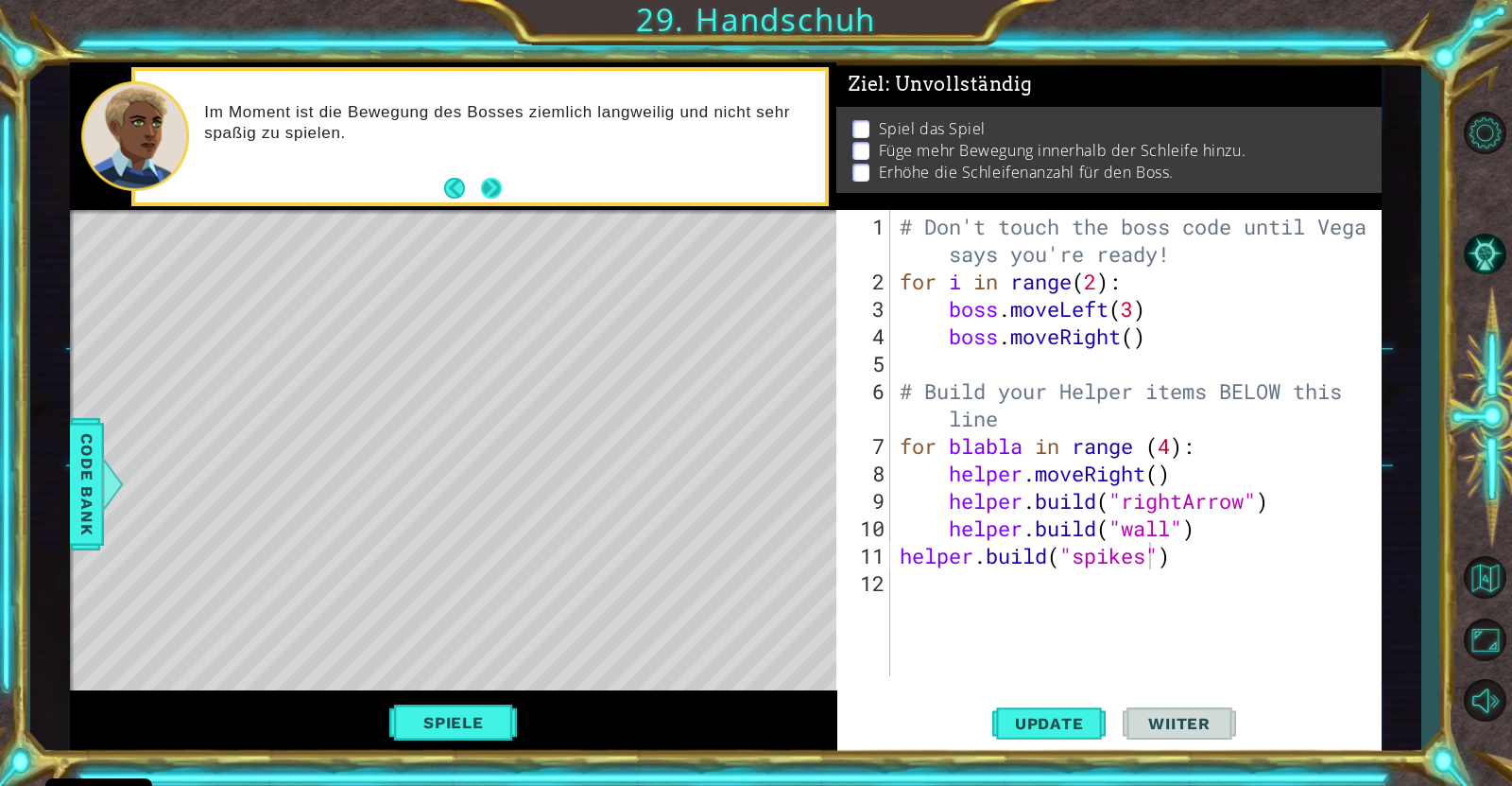
click at [490, 184] on button "Next" at bounding box center [492, 188] width 22 height 22
click at [490, 184] on div "Im Moment ist die Bewegung des Bosses ziemlich langweilig und nicht sehr spaßig…" at bounding box center [453, 136] width 767 height 148
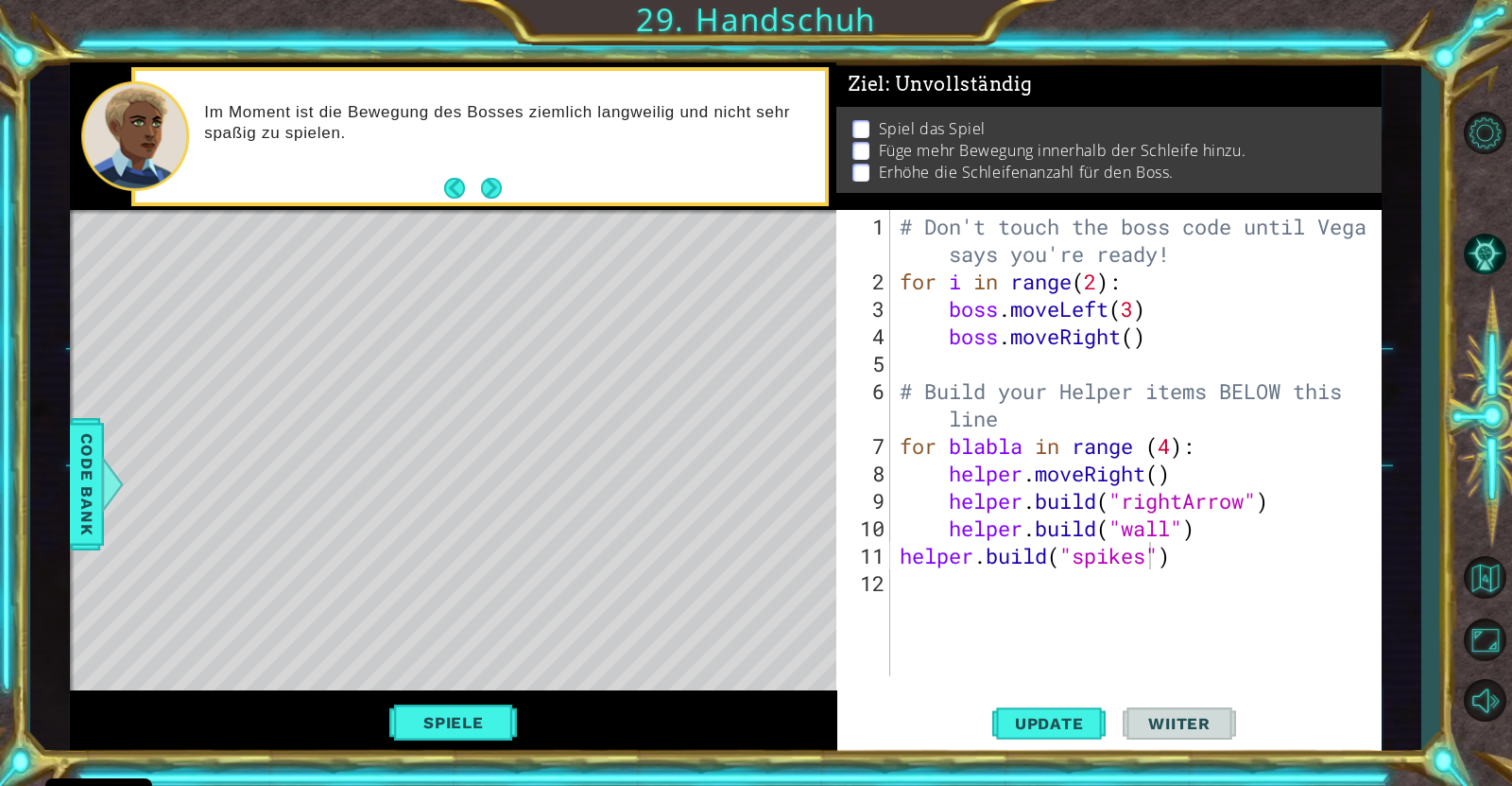
click at [490, 184] on div "Im Moment ist die Bewegung des Bosses ziemlich langweilig und nicht sehr spaßig…" at bounding box center [453, 136] width 767 height 148
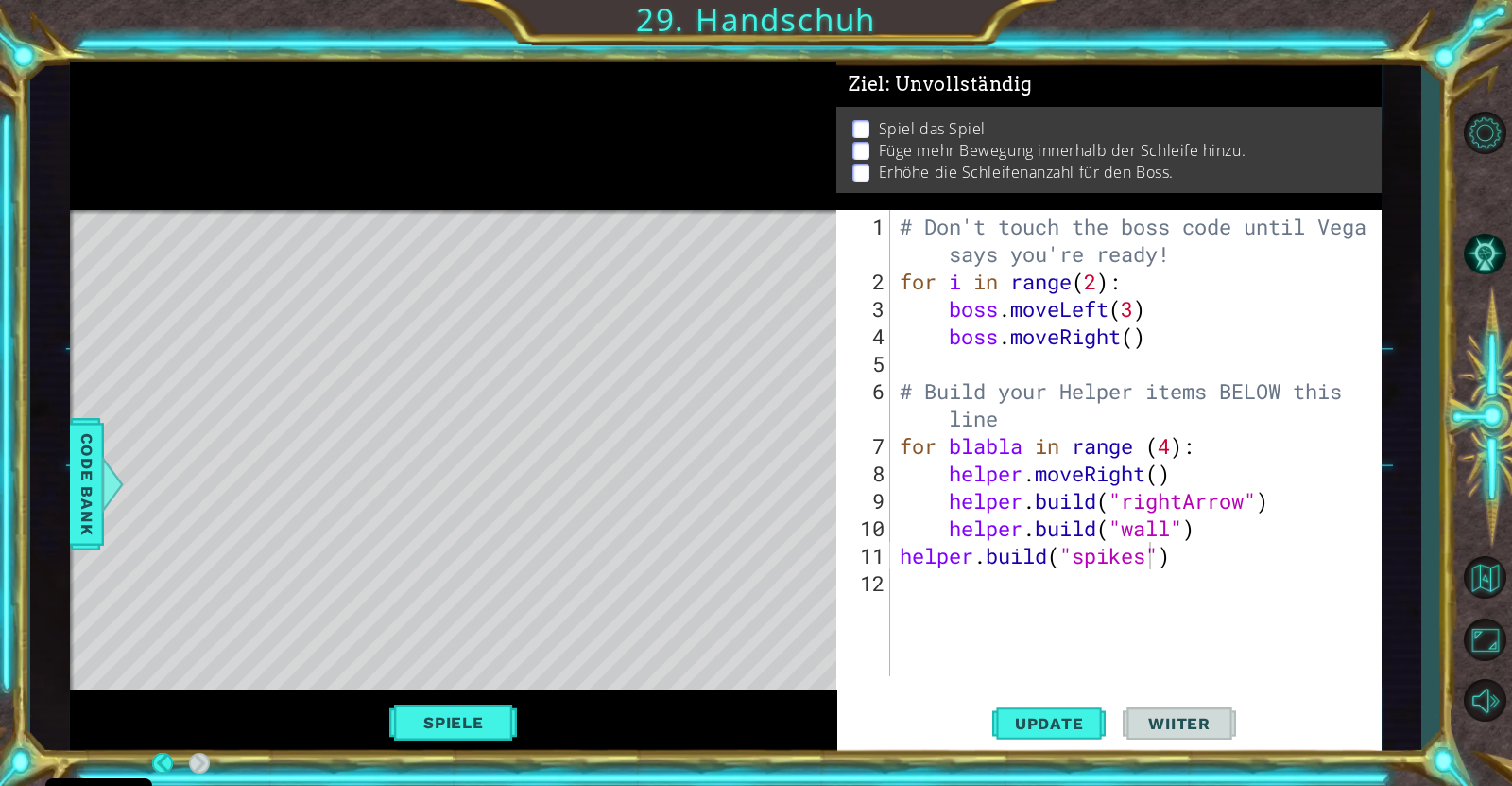
click at [489, 189] on div at bounding box center [453, 136] width 767 height 148
type textarea "boss.moveRight()"
click at [1128, 333] on div "# Don't touch the boss code until [PERSON_NAME] says you're ready! for i in ran…" at bounding box center [1141, 486] width 490 height 549
